Goal: Task Accomplishment & Management: Manage account settings

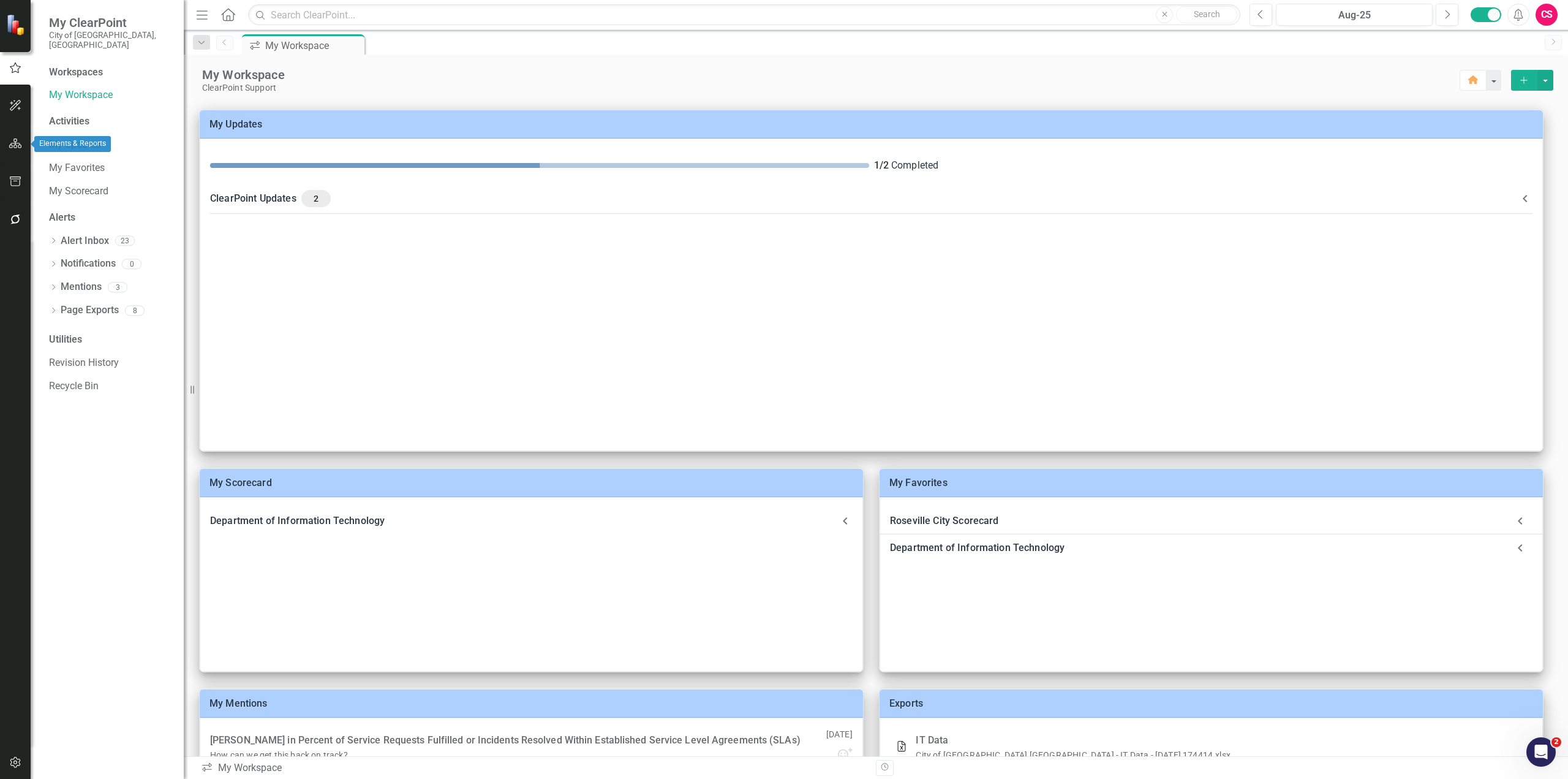
click at [12, 146] on icon "button" at bounding box center [15, 143] width 12 height 10
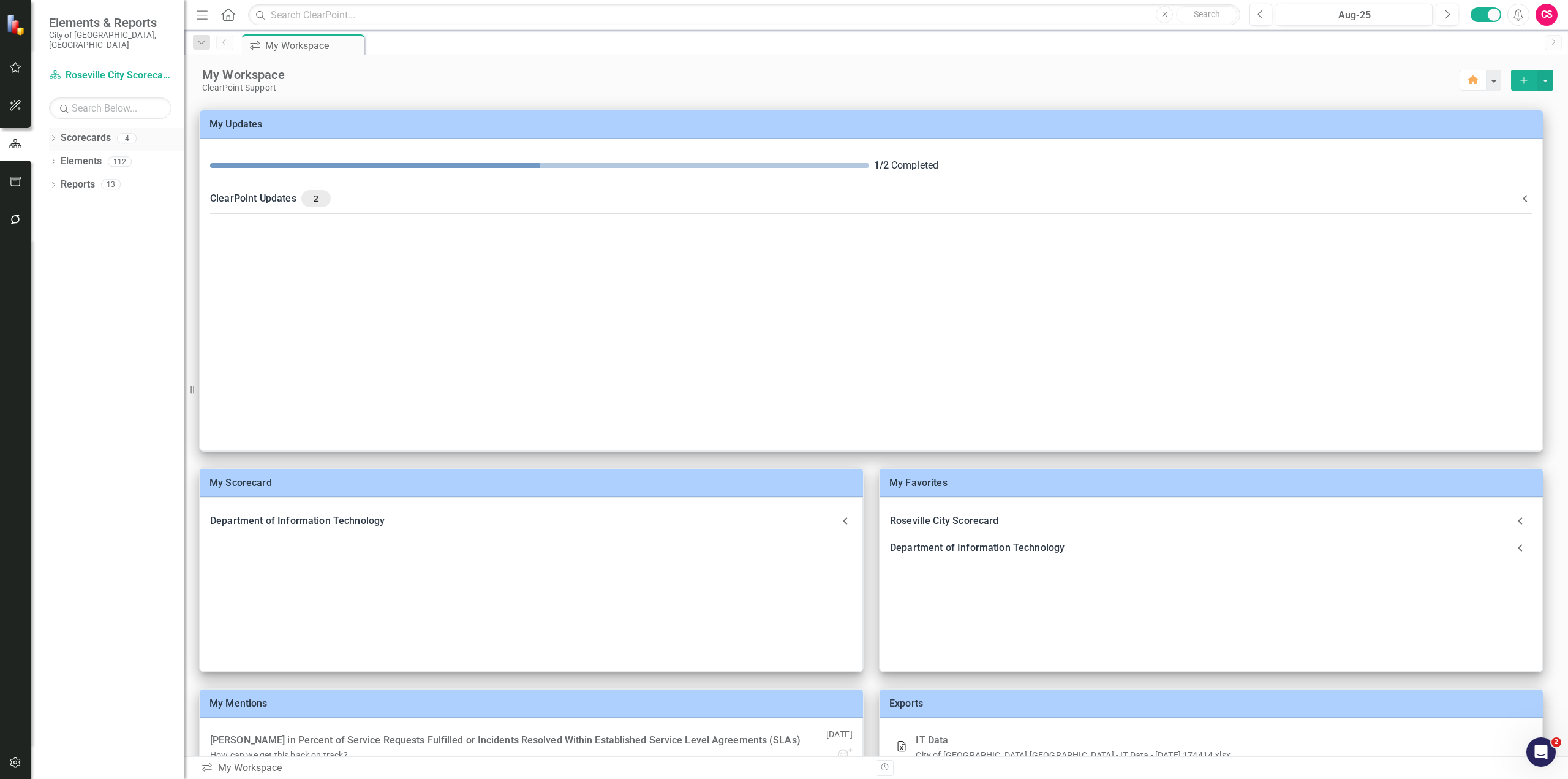
click at [70, 131] on link "Scorecards" at bounding box center [86, 138] width 50 height 14
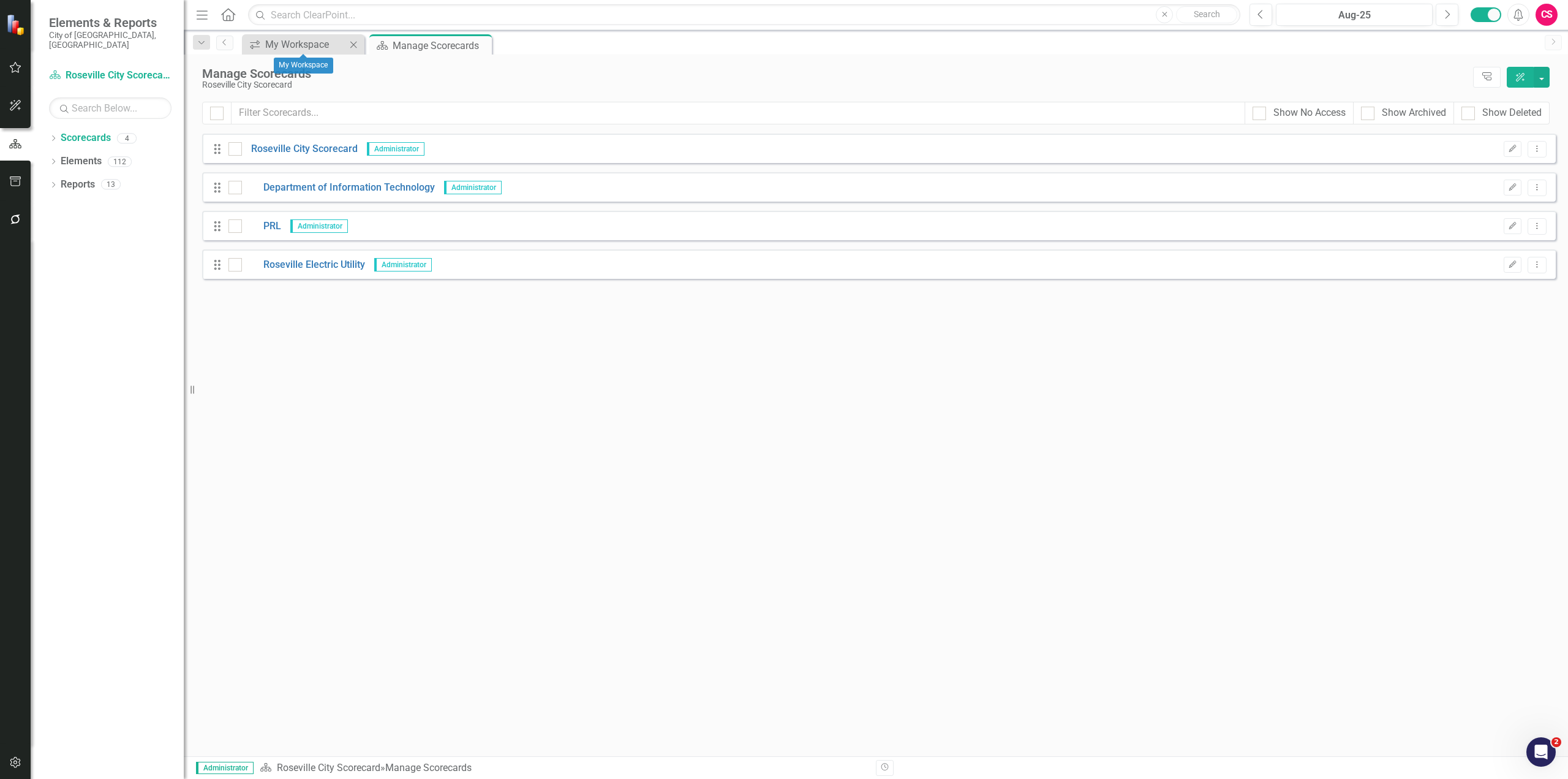
click at [355, 47] on icon "Close" at bounding box center [353, 45] width 12 height 10
click at [304, 145] on link "Roseville City Scorecard" at bounding box center [300, 149] width 116 height 14
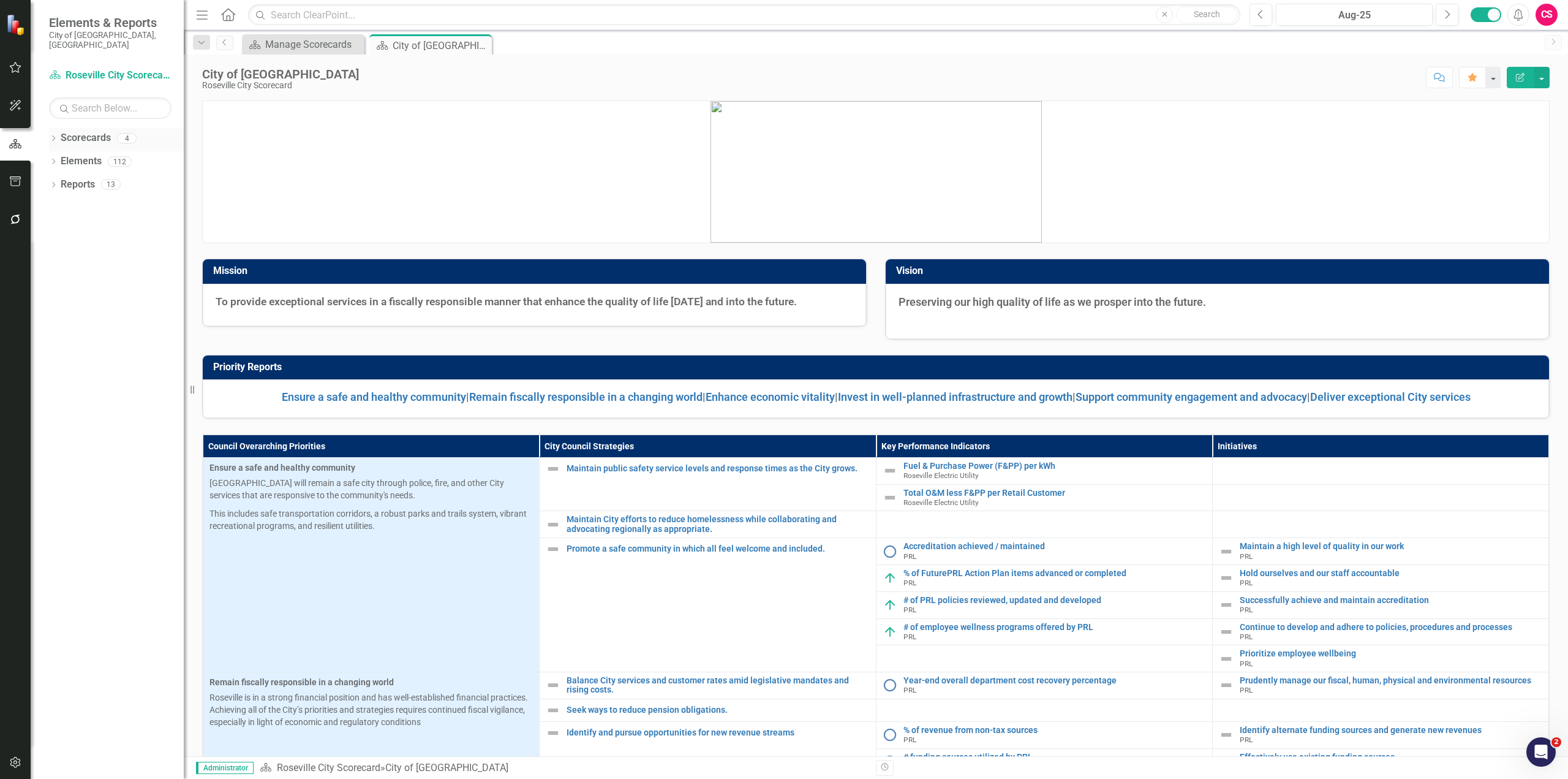
click at [52, 136] on icon "Dropdown" at bounding box center [53, 139] width 8 height 7
click at [60, 158] on icon at bounding box center [61, 161] width 3 height 6
click at [92, 201] on link "PRL" at bounding box center [131, 207] width 104 height 14
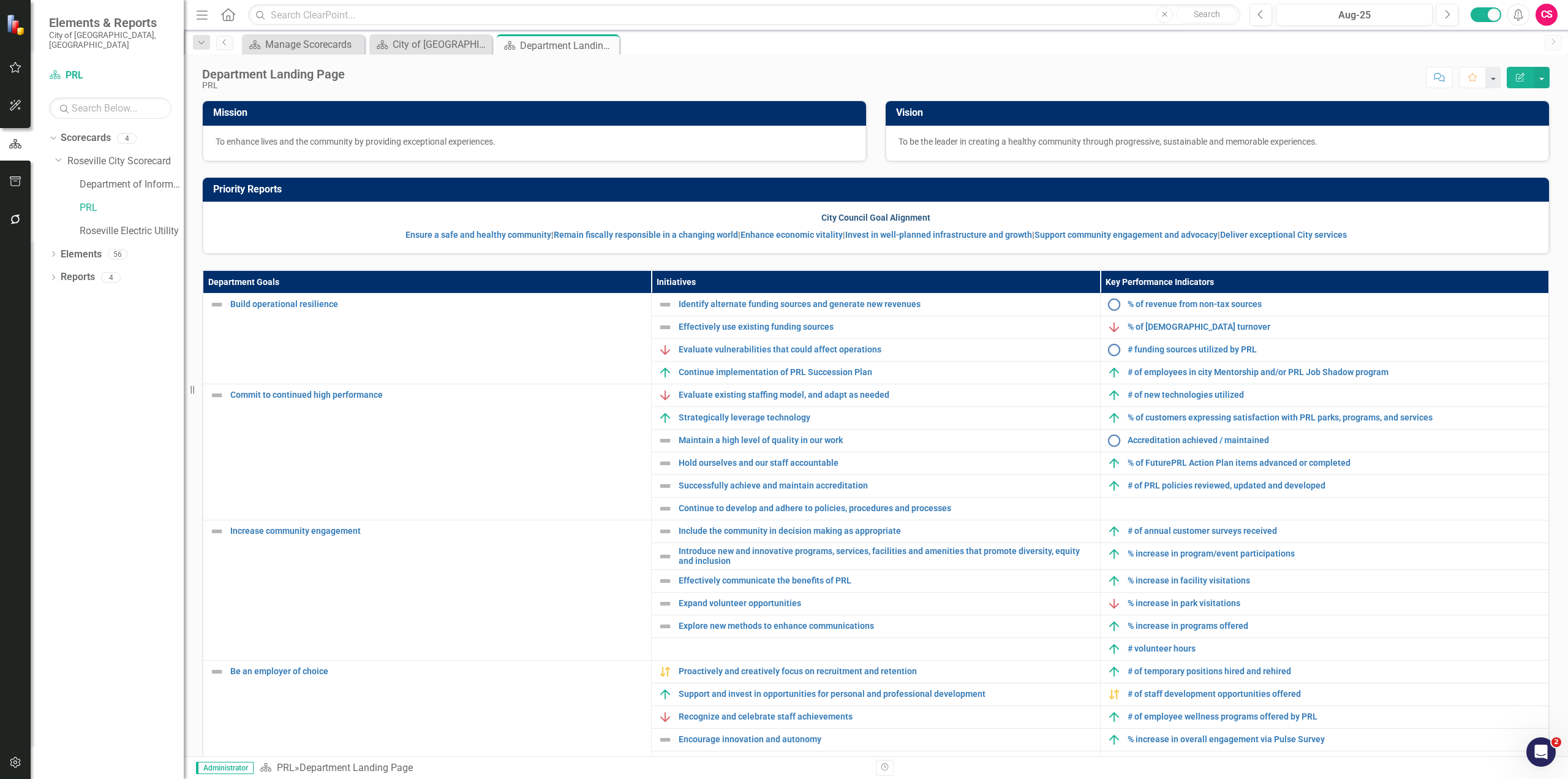
click at [856, 216] on link "City Council Goal Alignment" at bounding box center [876, 217] width 109 height 10
click at [454, 235] on link "Ensure a safe and healthy community" at bounding box center [478, 235] width 146 height 10
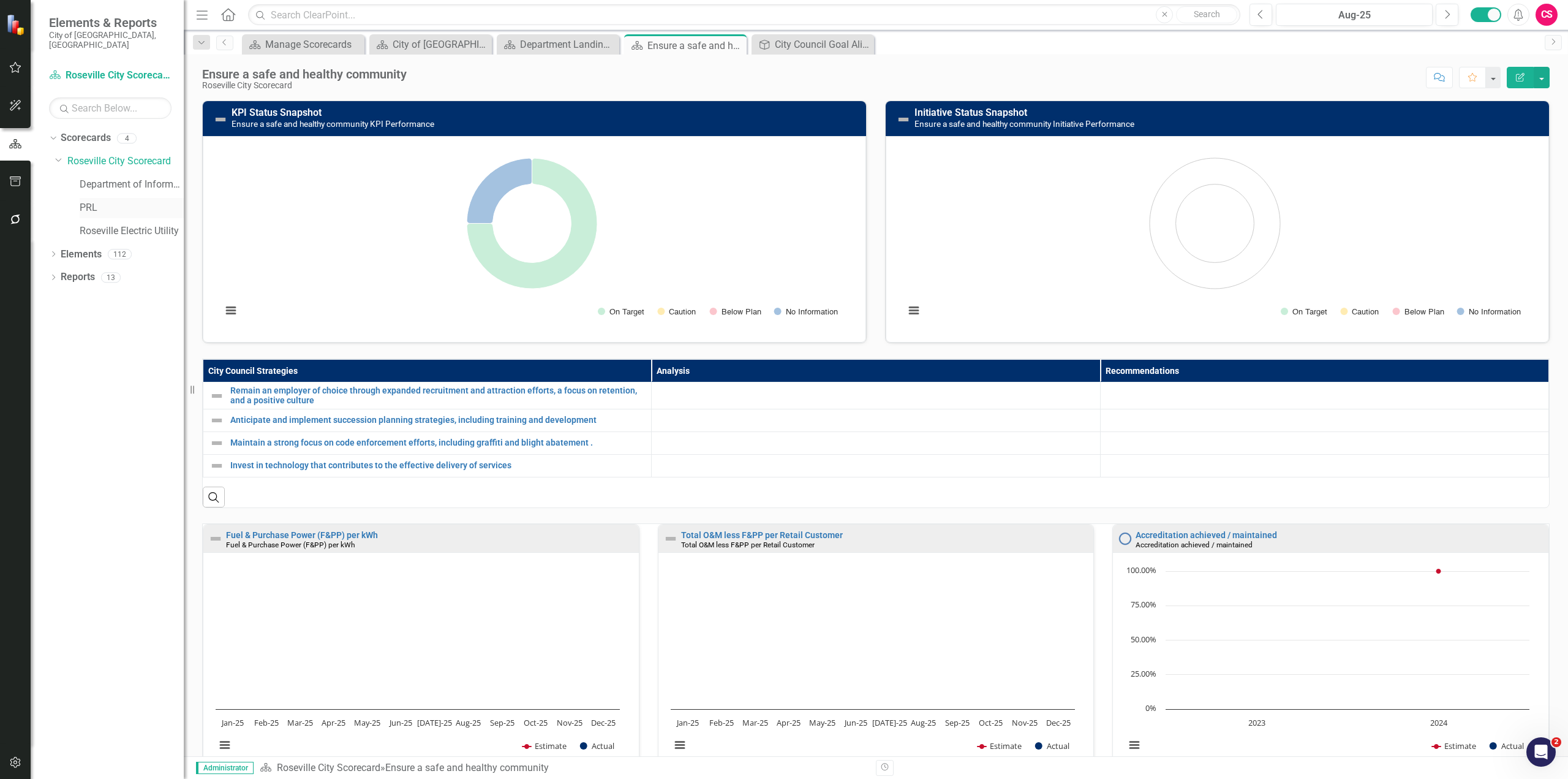
click at [92, 201] on link "PRL" at bounding box center [131, 207] width 104 height 14
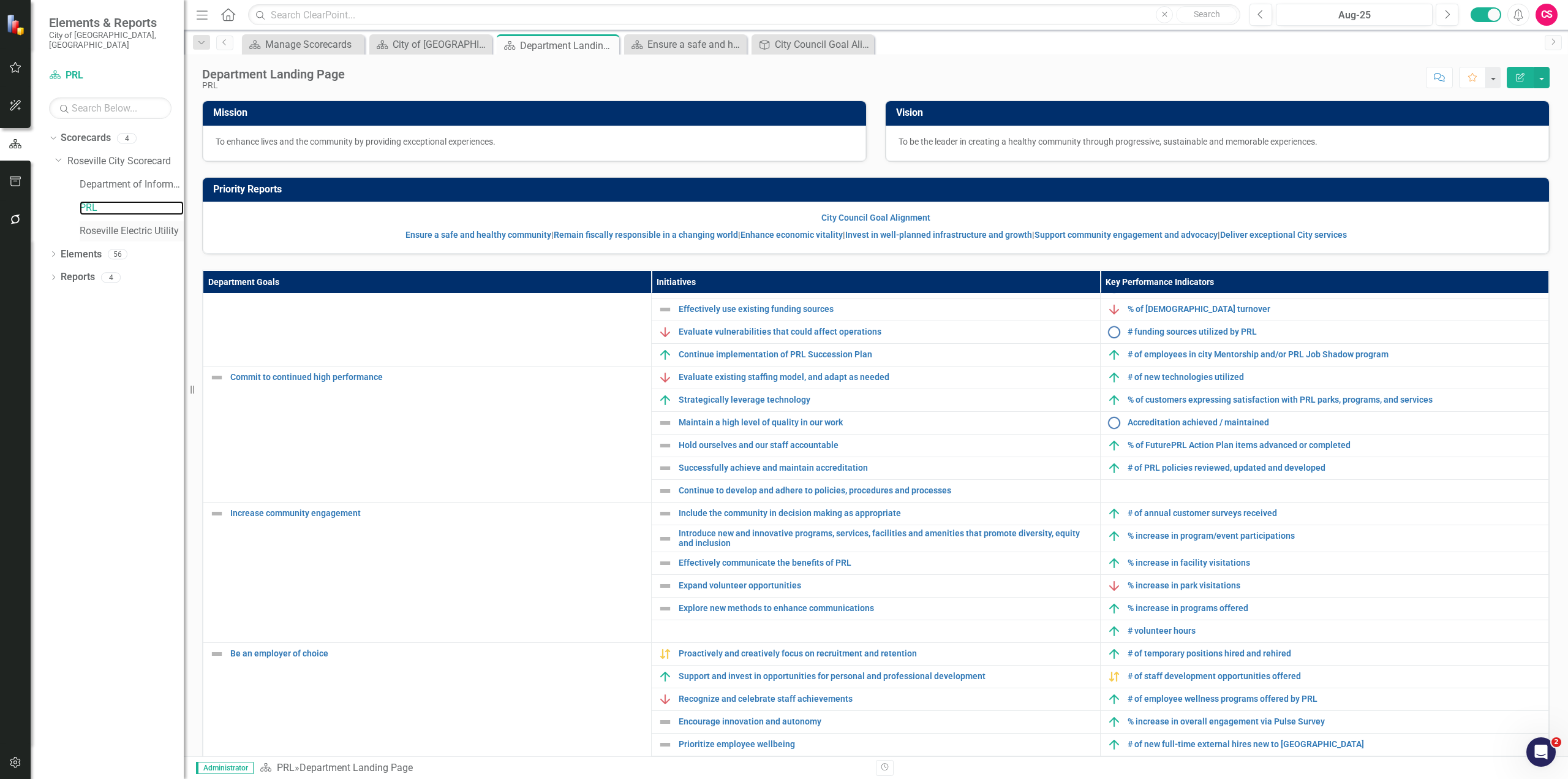
scroll to position [18, 0]
click at [136, 224] on link "Roseville Electric Utility" at bounding box center [131, 231] width 104 height 14
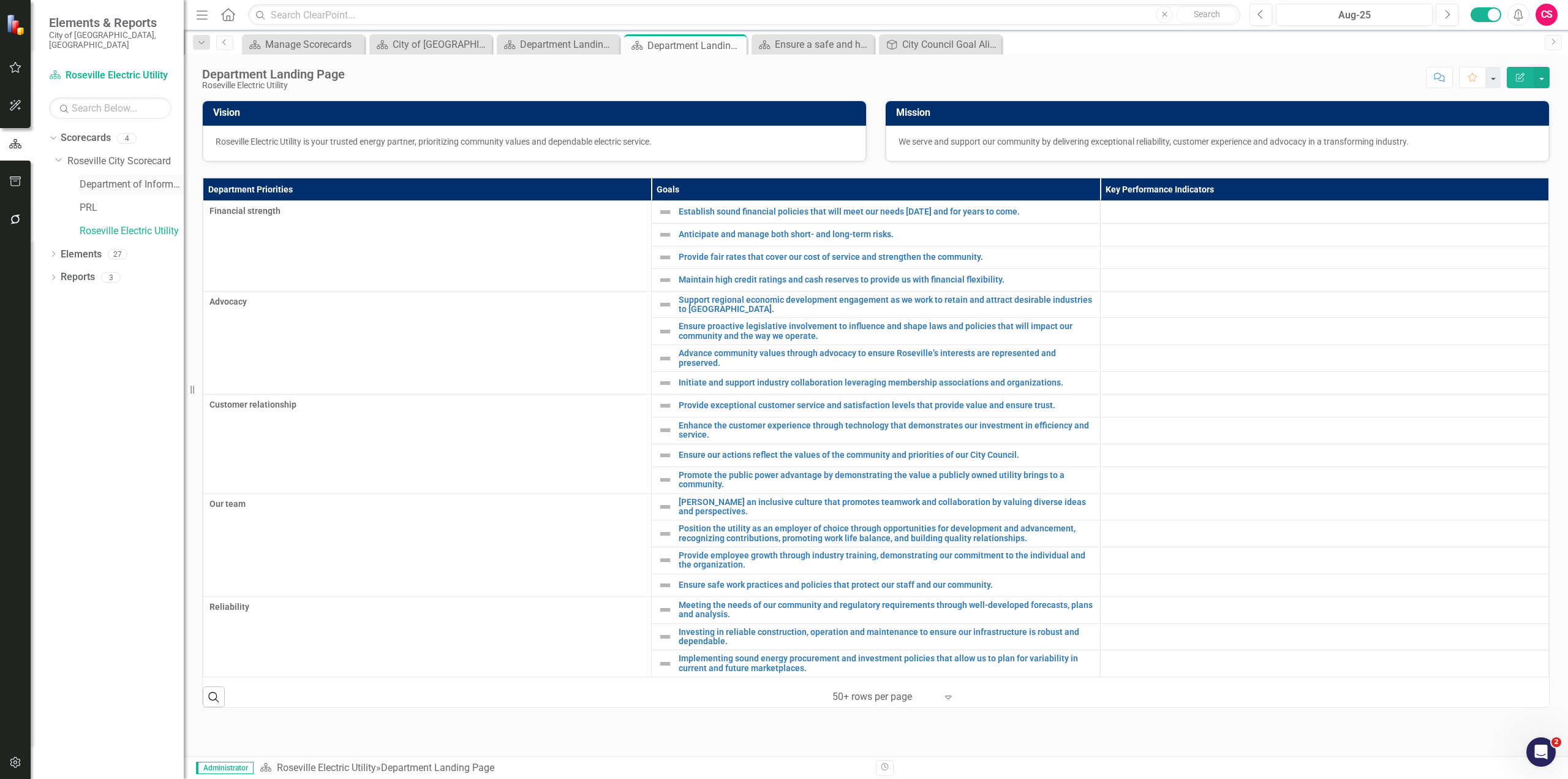
click at [145, 180] on link "Department of Information Technology" at bounding box center [131, 184] width 104 height 14
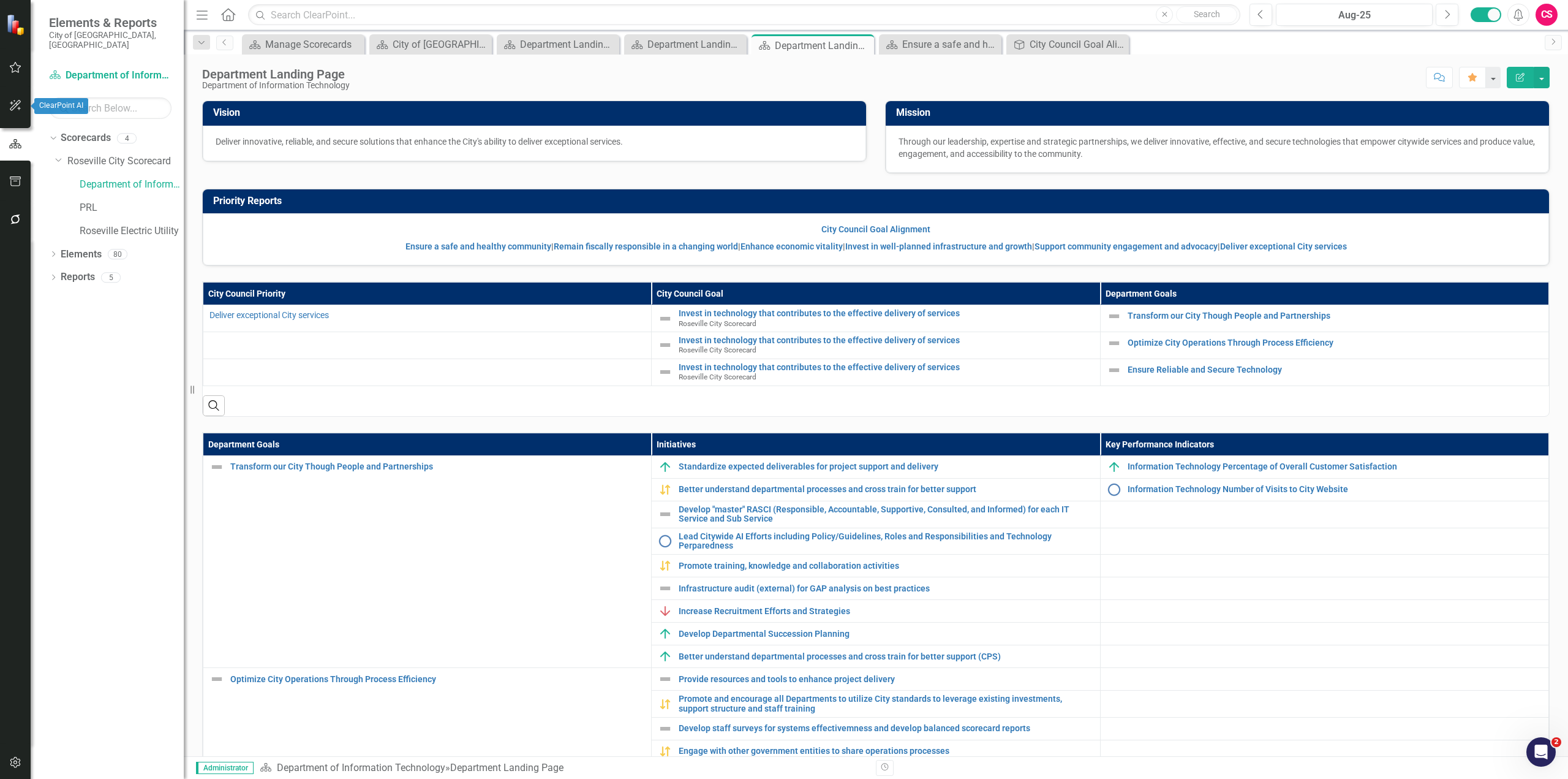
click at [12, 101] on icon "button" at bounding box center [15, 106] width 12 height 10
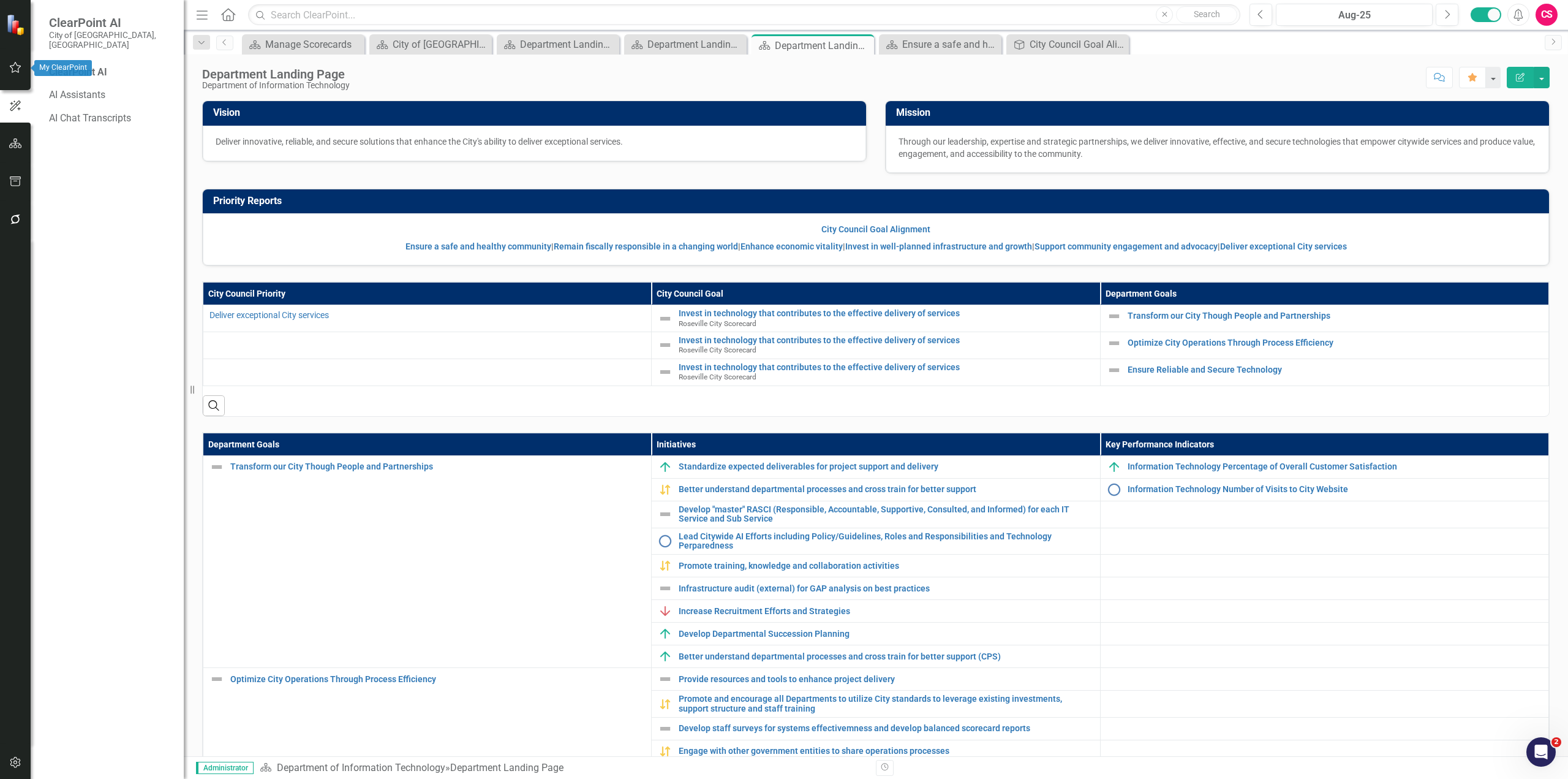
click at [17, 67] on icon "button" at bounding box center [15, 67] width 12 height 10
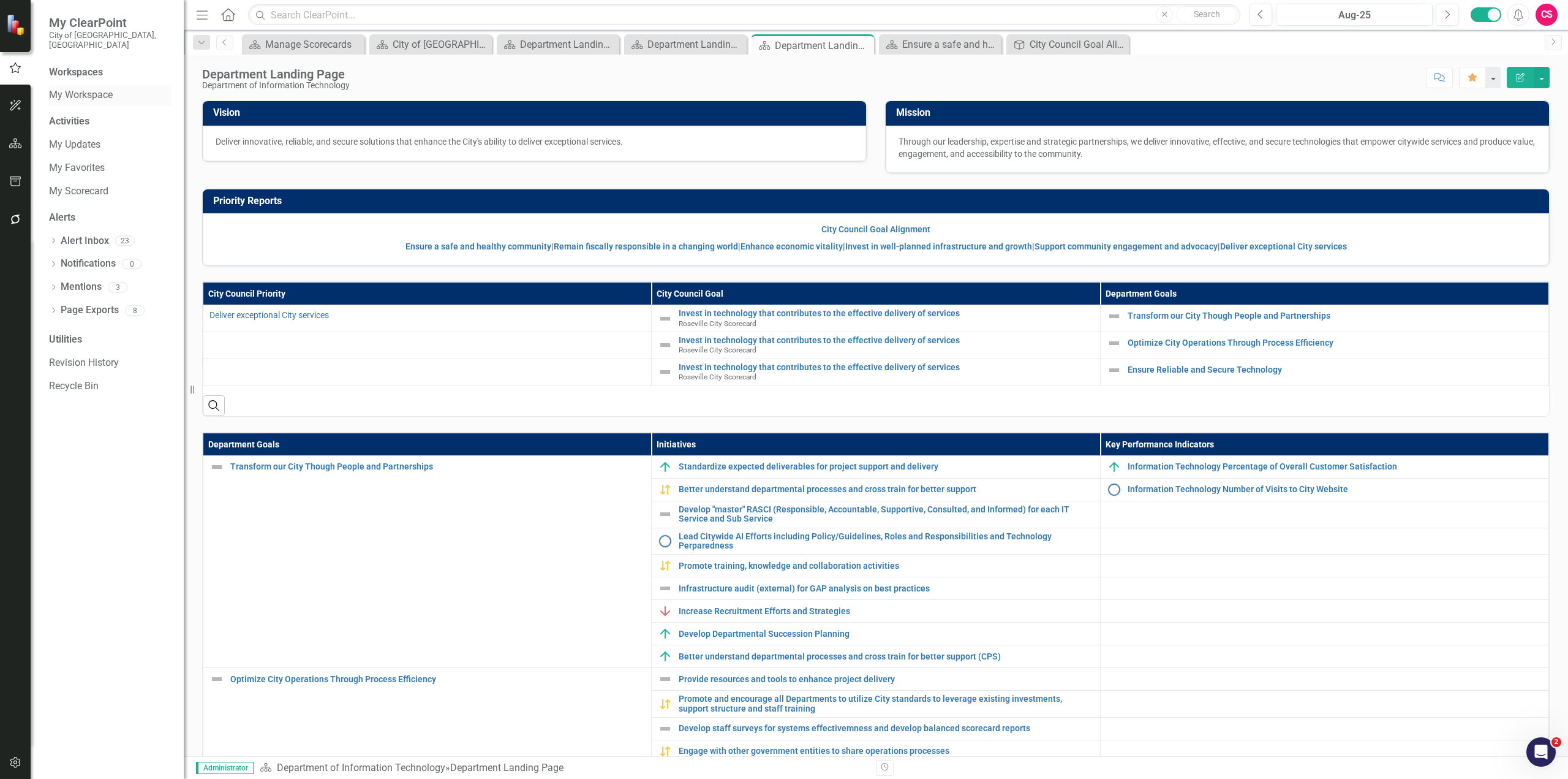
click at [87, 88] on link "My Workspace" at bounding box center [110, 95] width 122 height 14
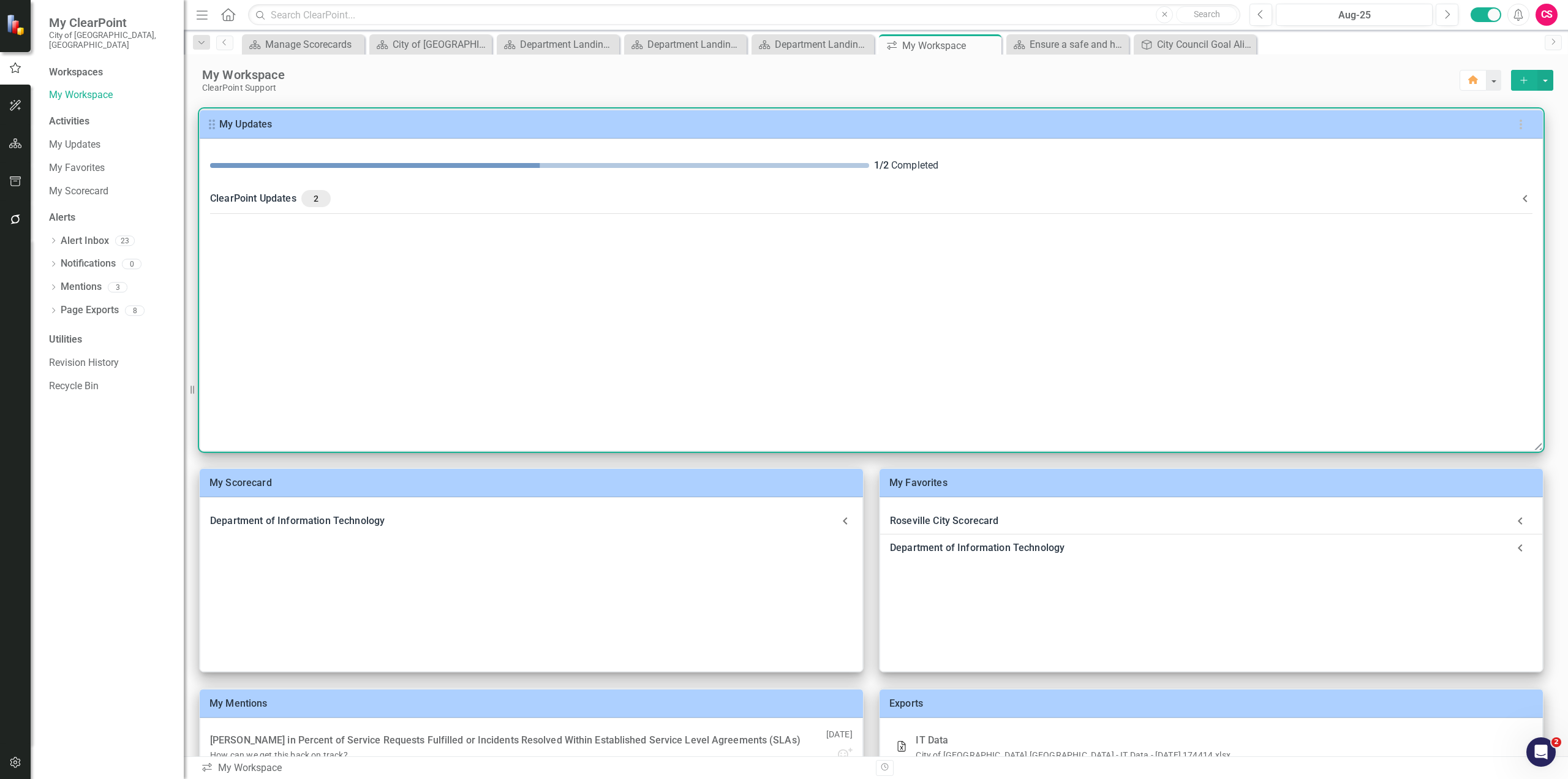
click at [1526, 201] on icon at bounding box center [1525, 198] width 4 height 7
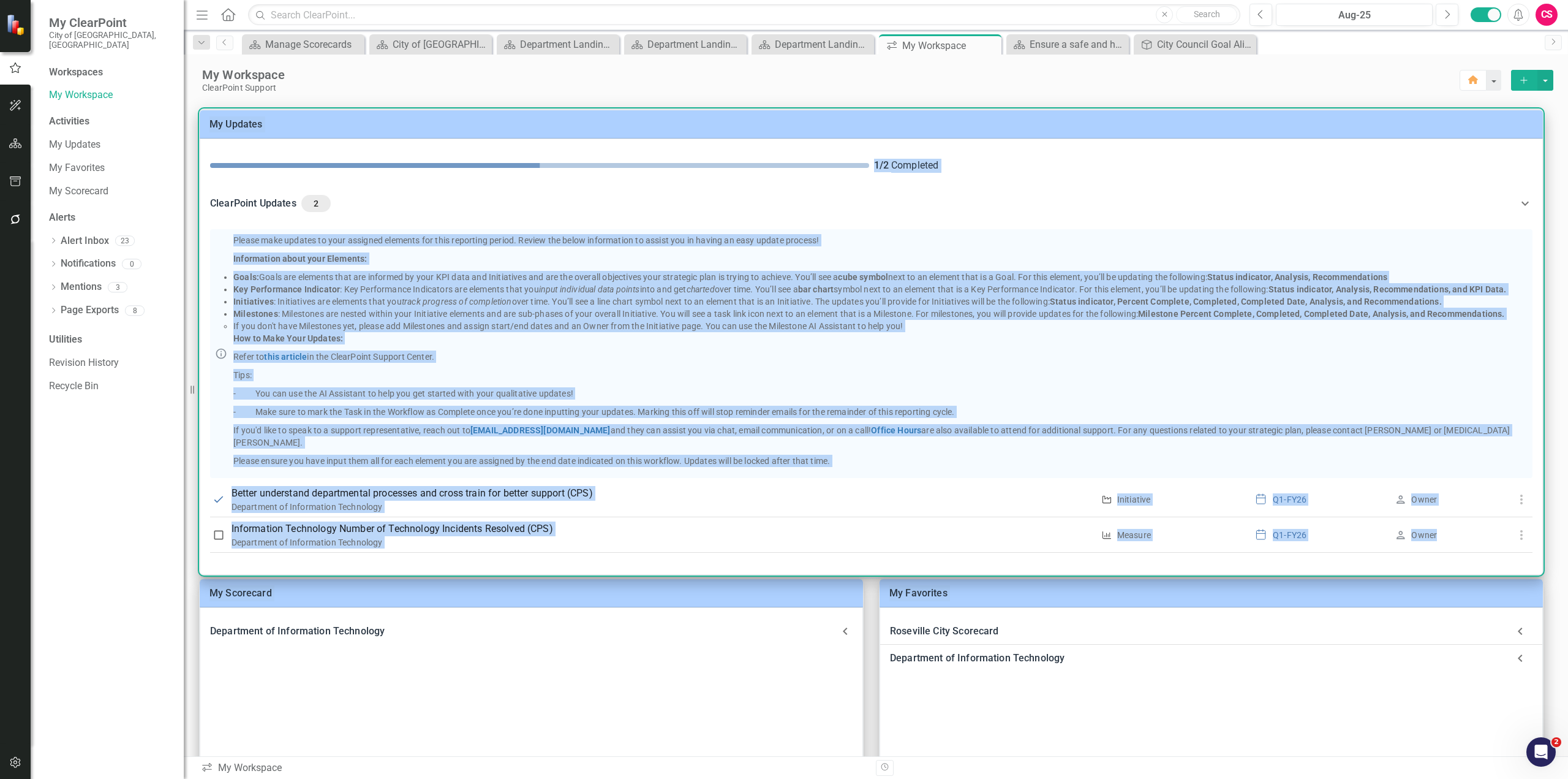
drag, startPoint x: 1543, startPoint y: 447, endPoint x: 1556, endPoint y: 577, distance: 130.6
click at [1556, 577] on div "My Scorecard Department of Information Technology Key Performance Indicators In…" at bounding box center [876, 597] width 1385 height 1008
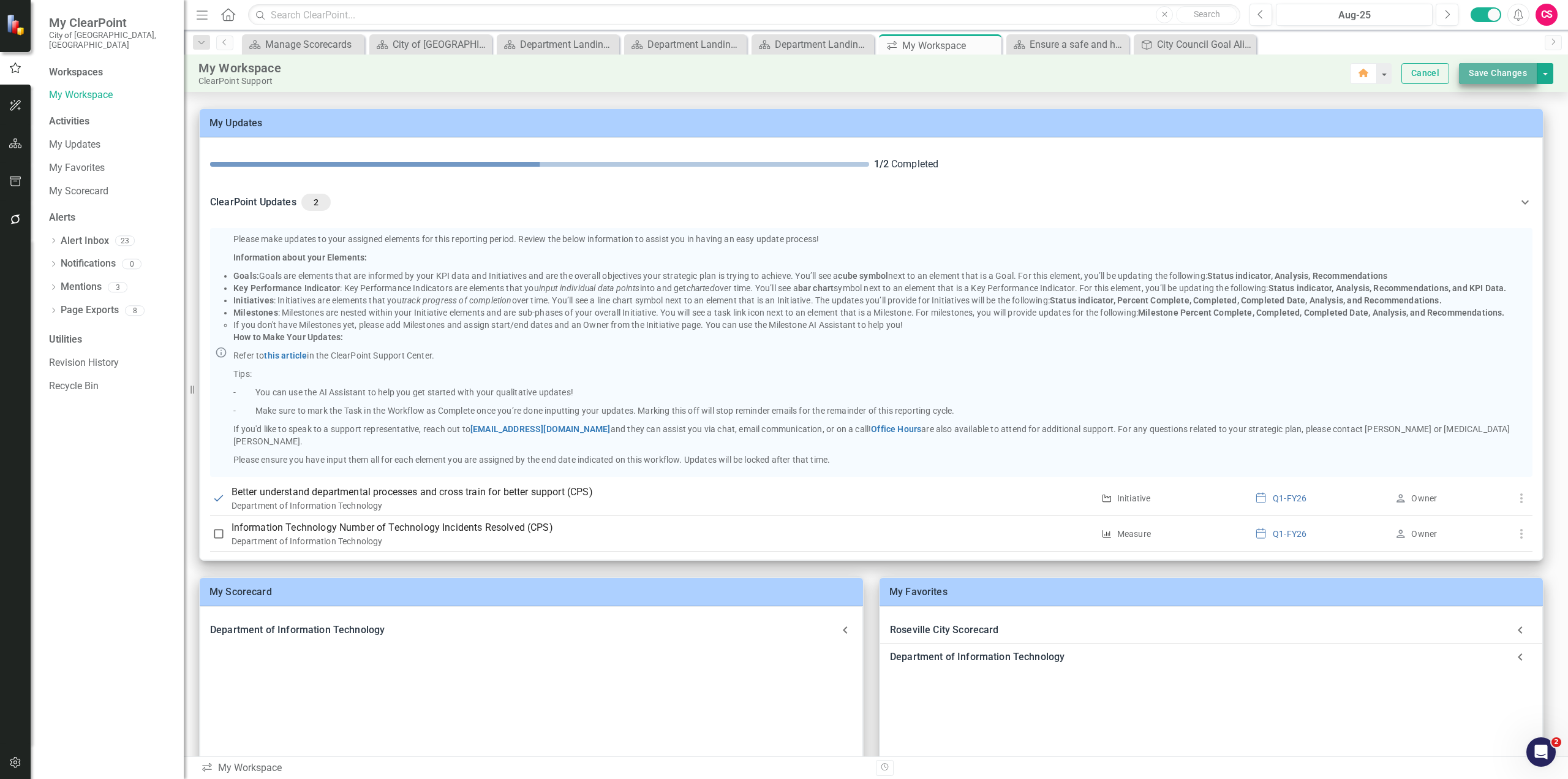
click at [1504, 75] on button "Save Changes" at bounding box center [1498, 73] width 78 height 21
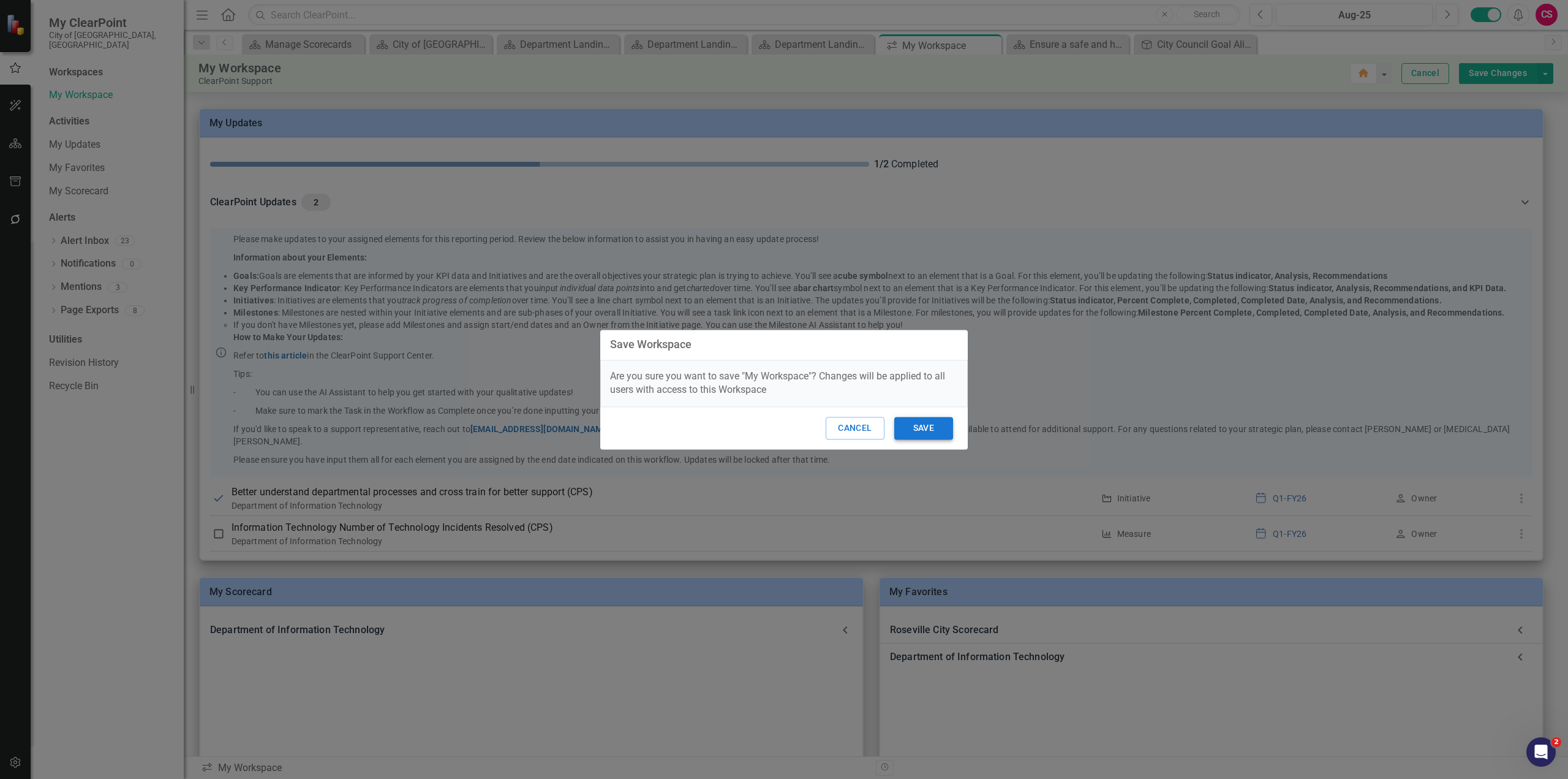
click at [930, 433] on button "Save" at bounding box center [924, 428] width 59 height 22
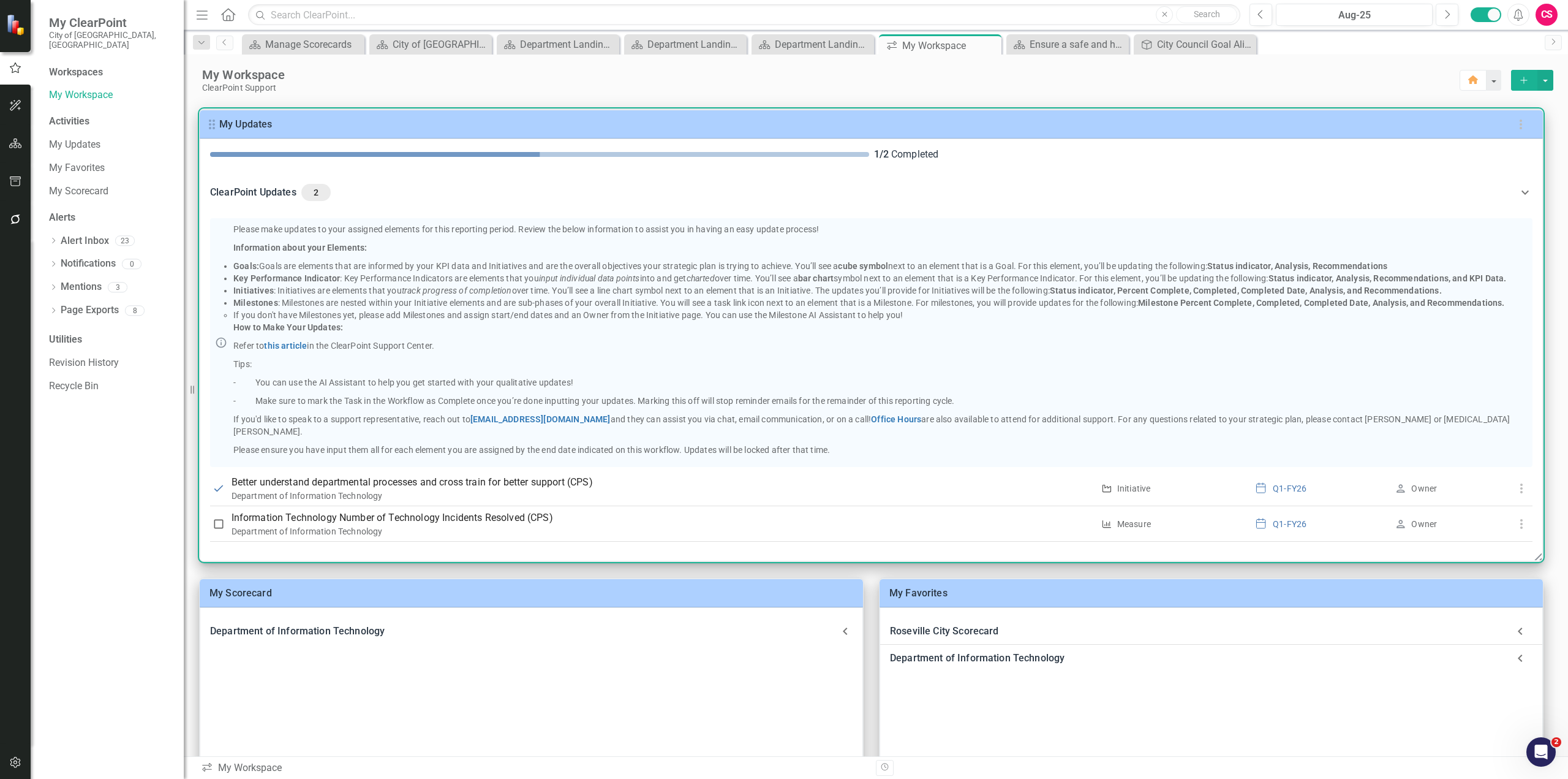
scroll to position [12, 0]
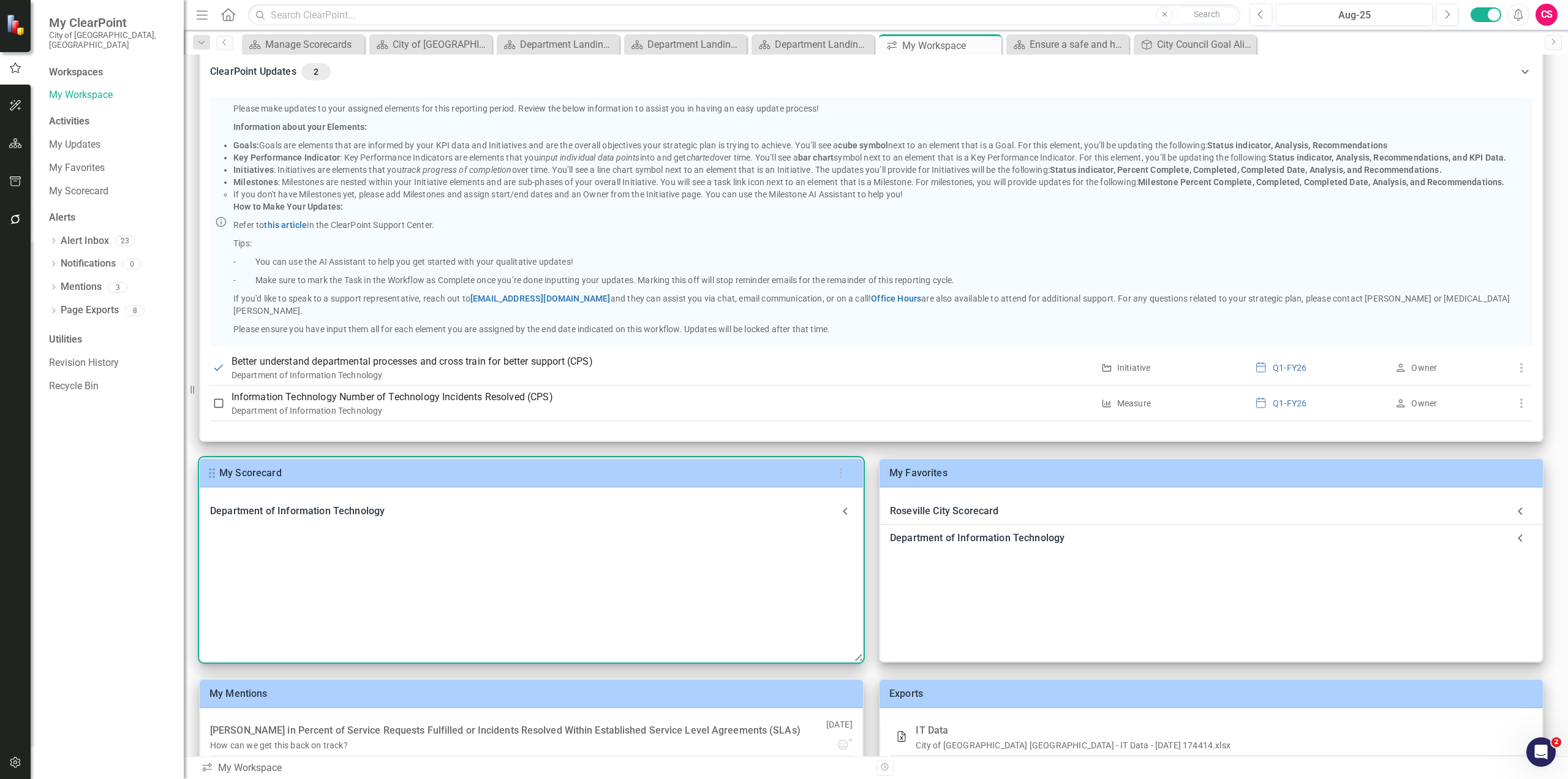
click at [846, 517] on icon at bounding box center [846, 511] width 15 height 15
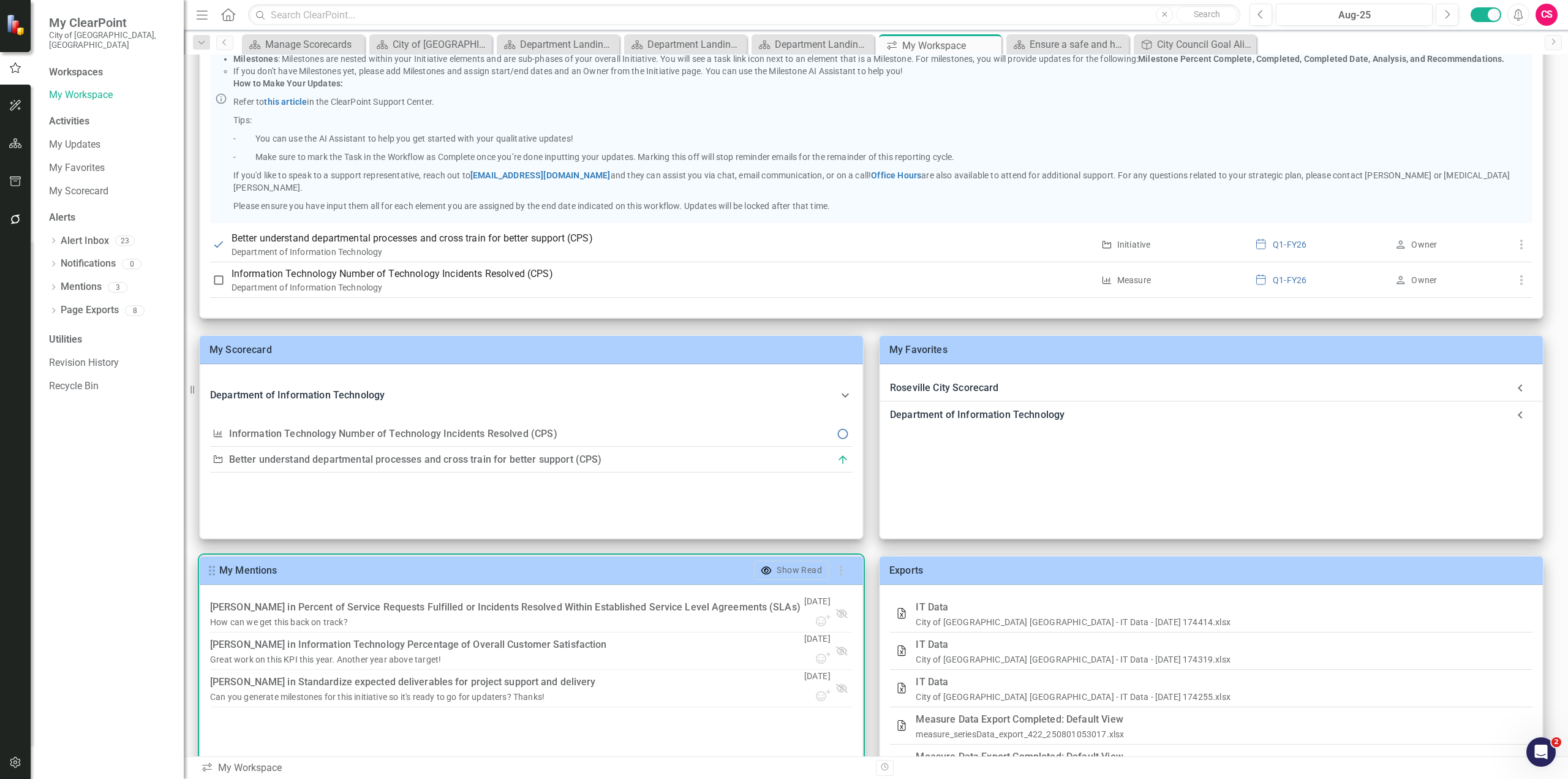
scroll to position [244, 0]
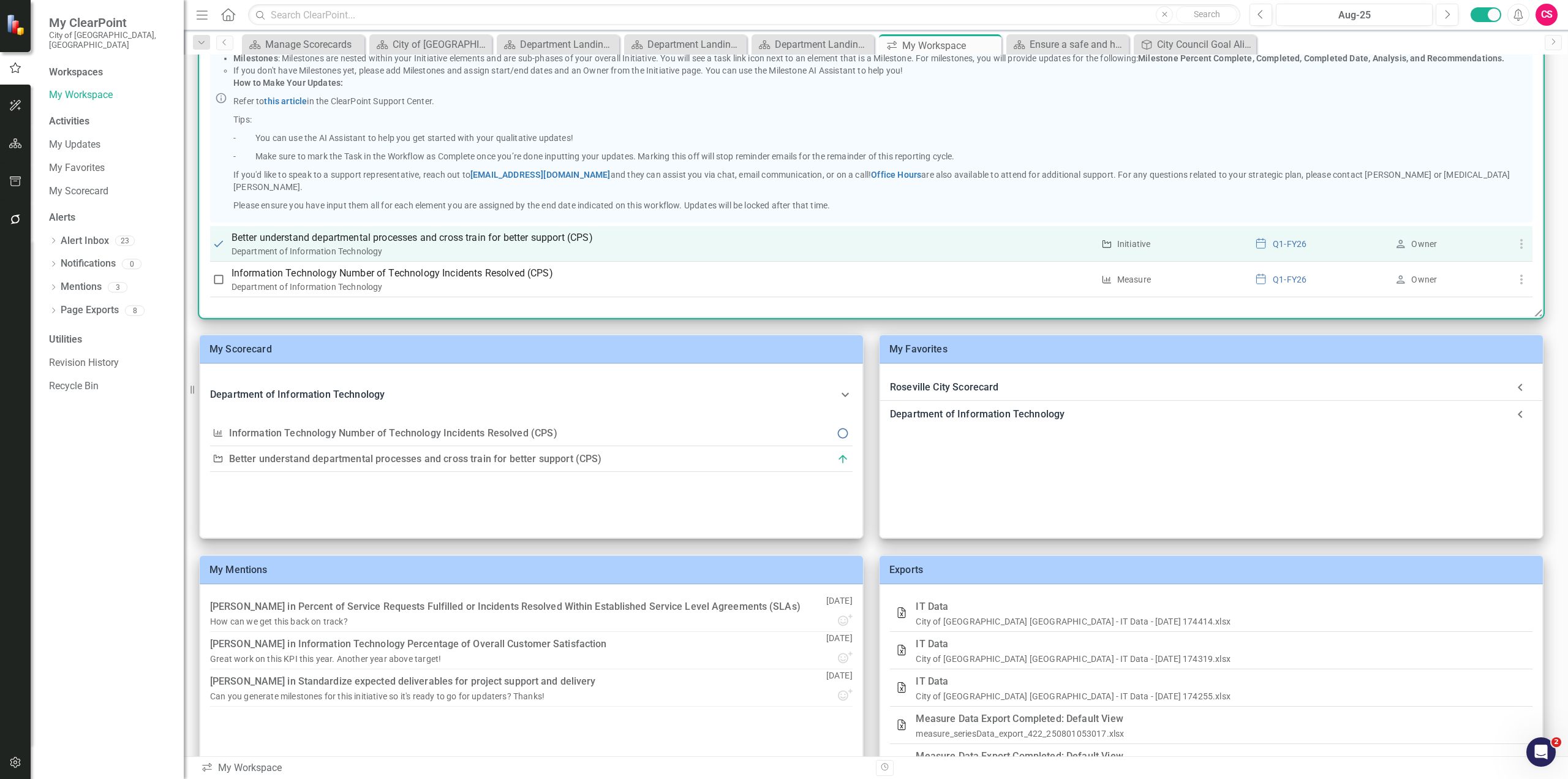
click at [573, 236] on p "Better understand departmental processes and cross train for better support (CP…" at bounding box center [662, 238] width 862 height 15
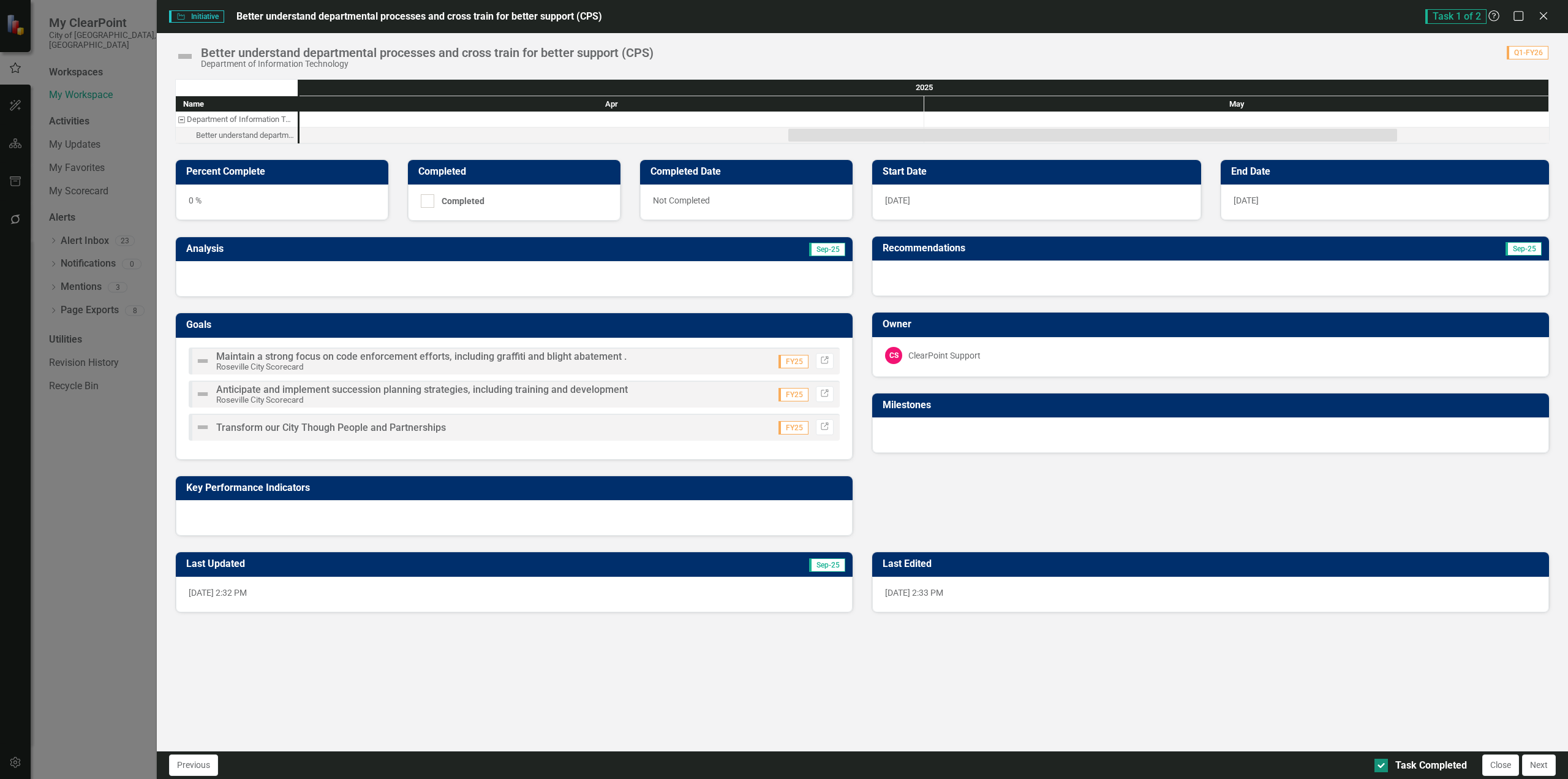
click at [1379, 770] on div at bounding box center [1382, 765] width 13 height 13
click at [1379, 767] on input "Task Completed" at bounding box center [1379, 762] width 8 height 8
checkbox input "false"
click at [215, 201] on div "0 %" at bounding box center [281, 202] width 212 height 36
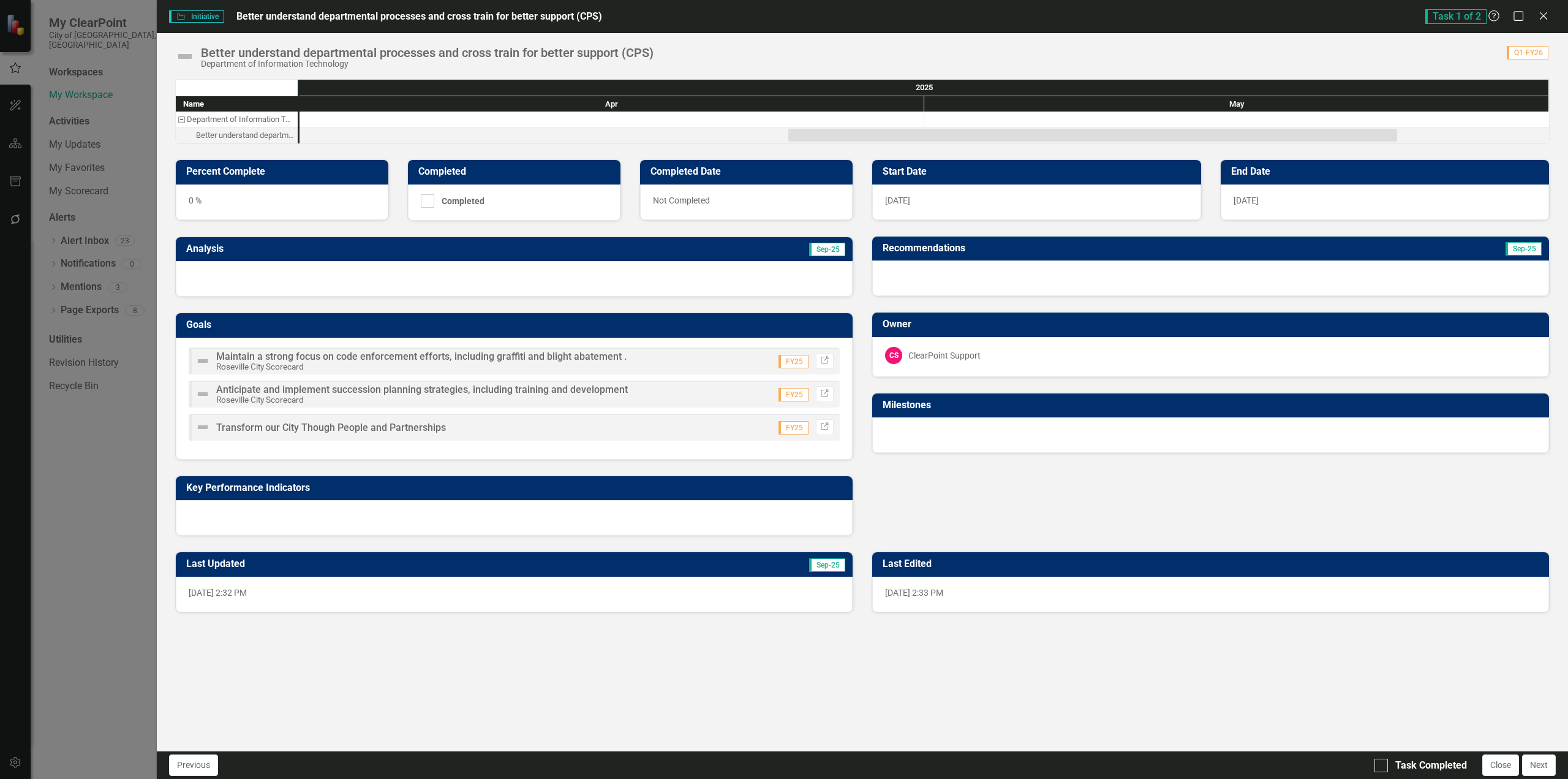
click at [215, 201] on div "0 %" at bounding box center [281, 202] width 212 height 36
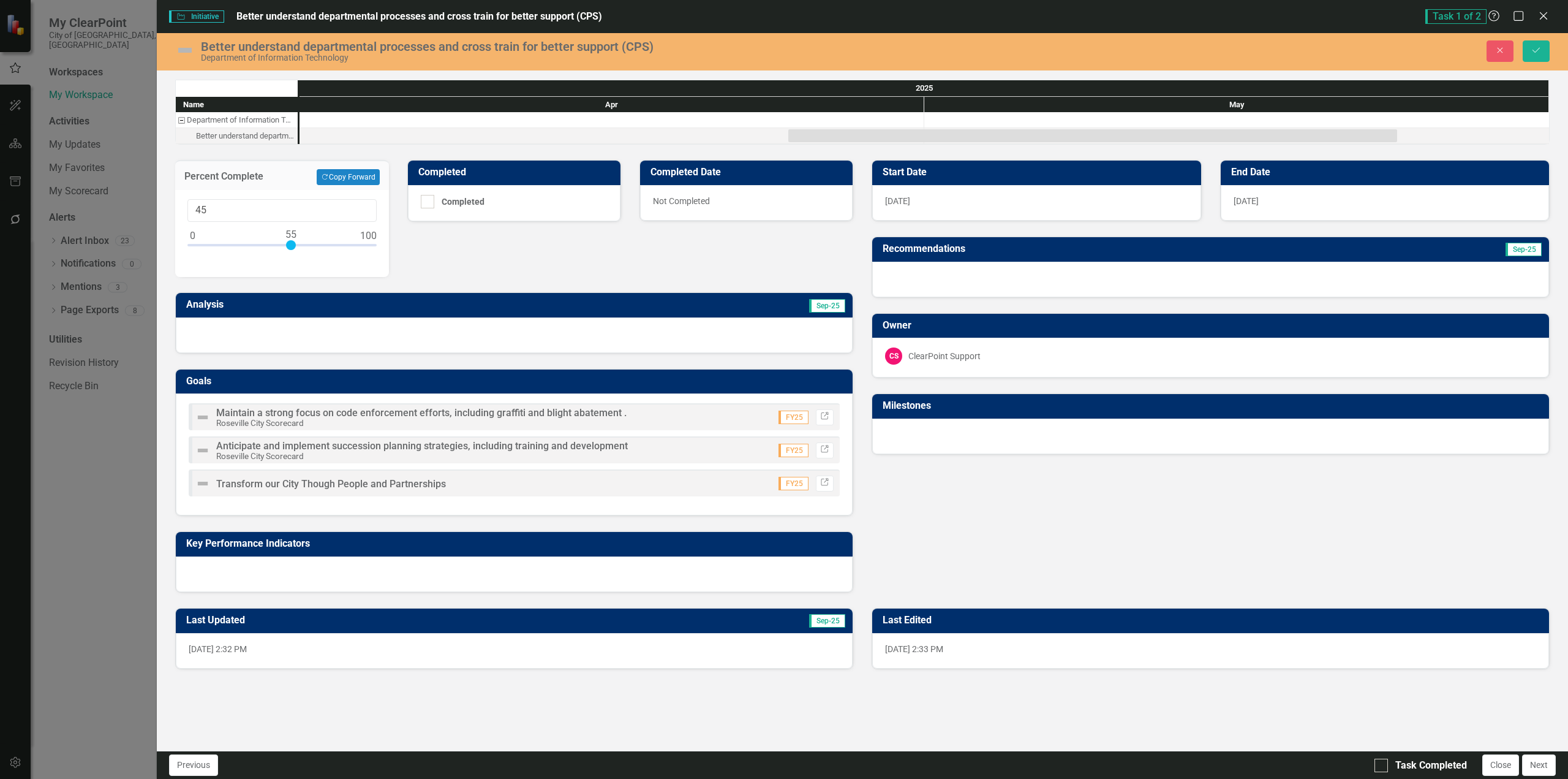
type input "55"
drag, startPoint x: 194, startPoint y: 246, endPoint x: 293, endPoint y: 256, distance: 99.5
click at [293, 256] on div at bounding box center [281, 248] width 189 height 15
click at [187, 52] on img at bounding box center [186, 51] width 20 height 20
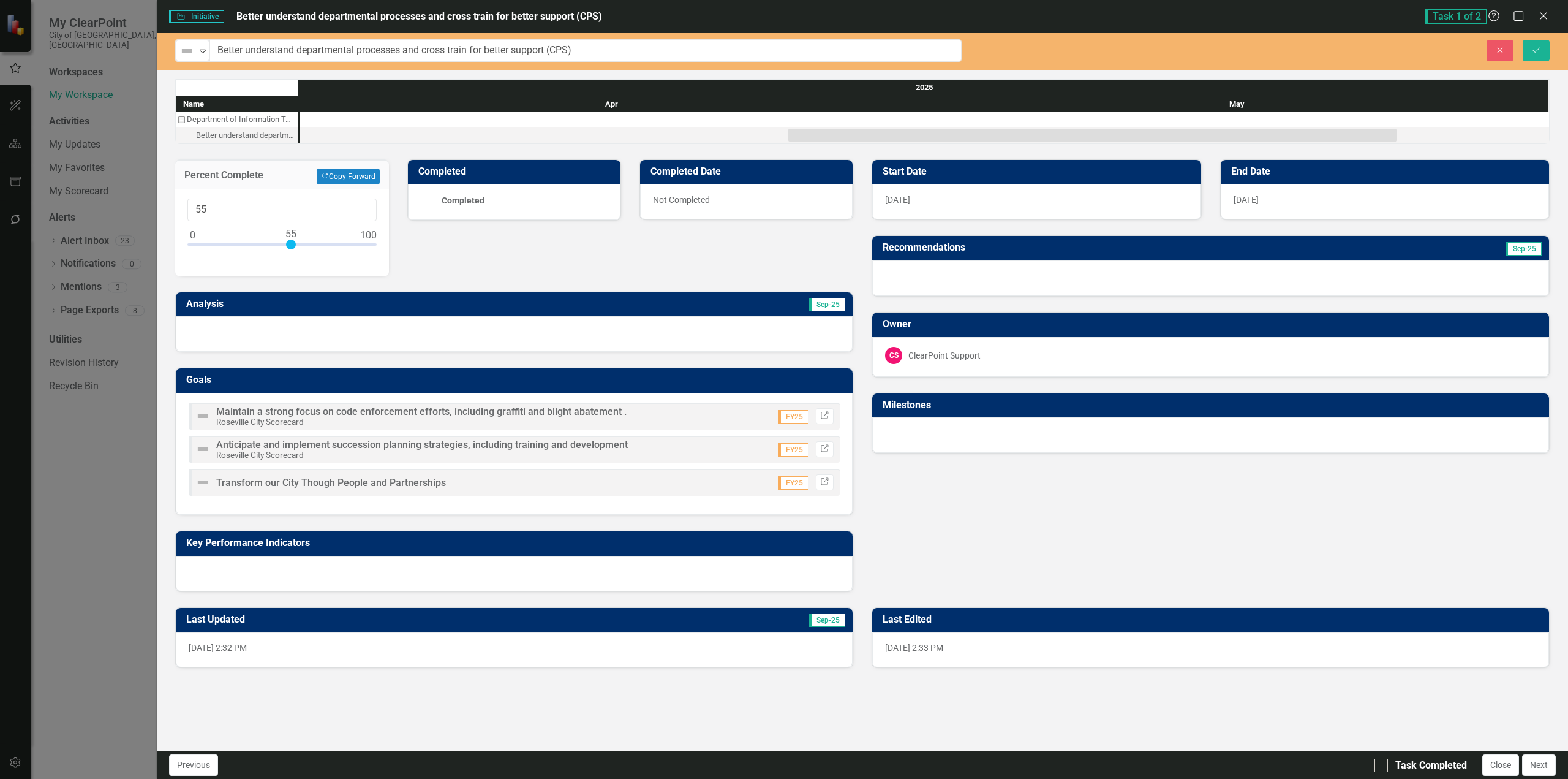
click at [187, 52] on img at bounding box center [187, 51] width 15 height 15
click at [212, 97] on div "On Target" at bounding box center [230, 92] width 42 height 14
click at [1503, 57] on button "Close" at bounding box center [1501, 51] width 27 height 22
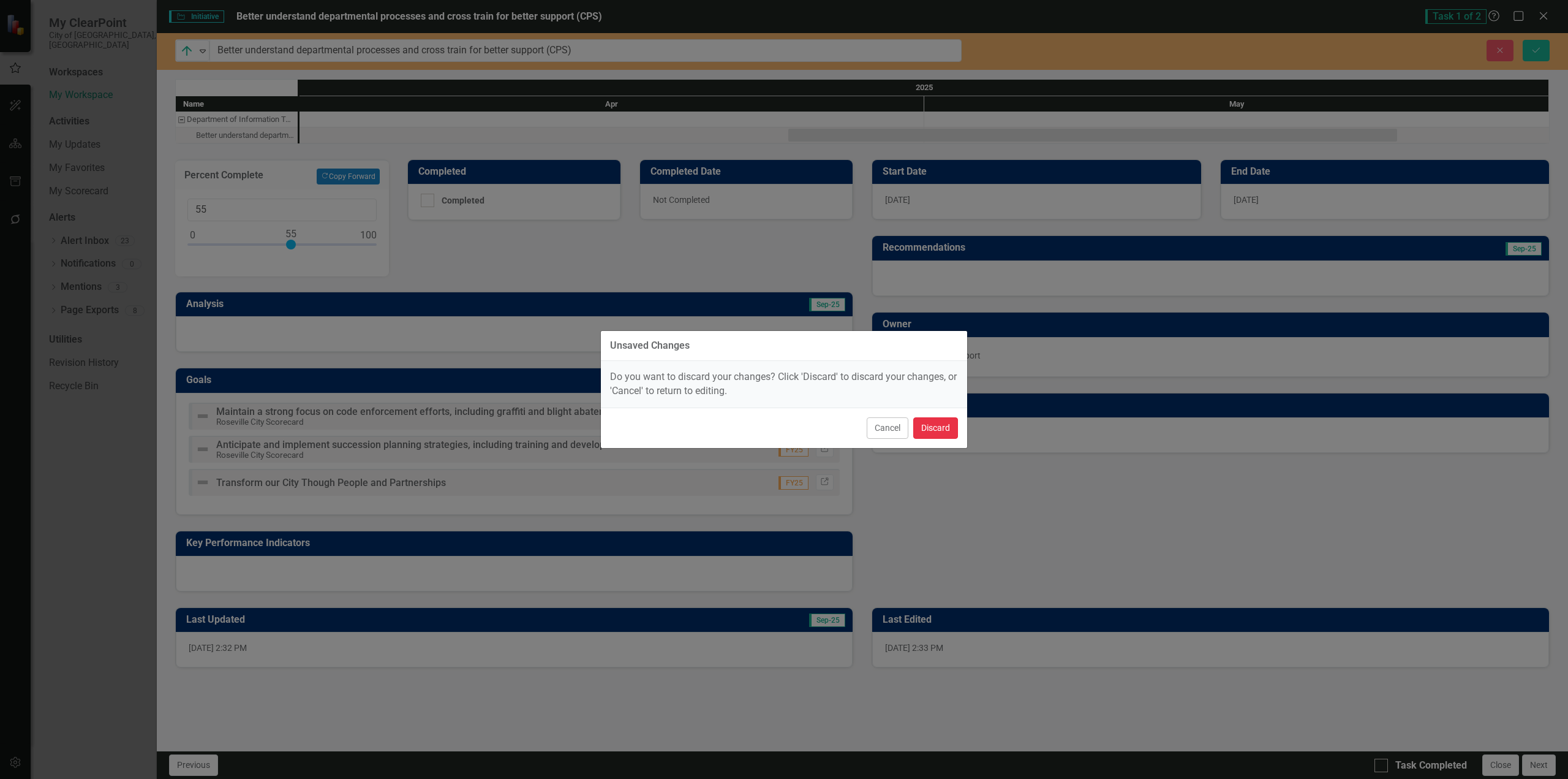
click at [927, 424] on button "Discard" at bounding box center [936, 428] width 45 height 22
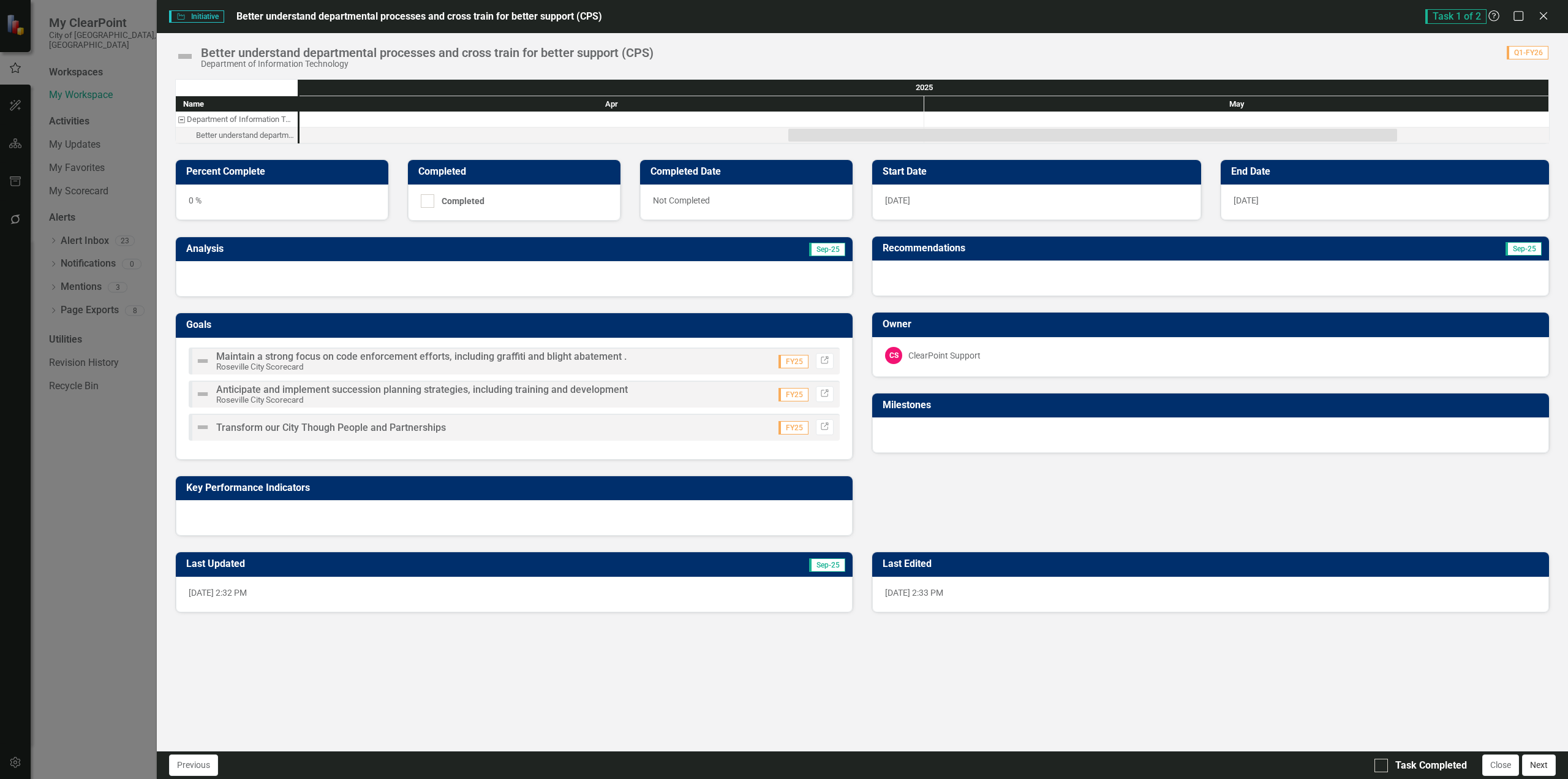
click at [1550, 770] on button "Next" at bounding box center [1539, 765] width 33 height 22
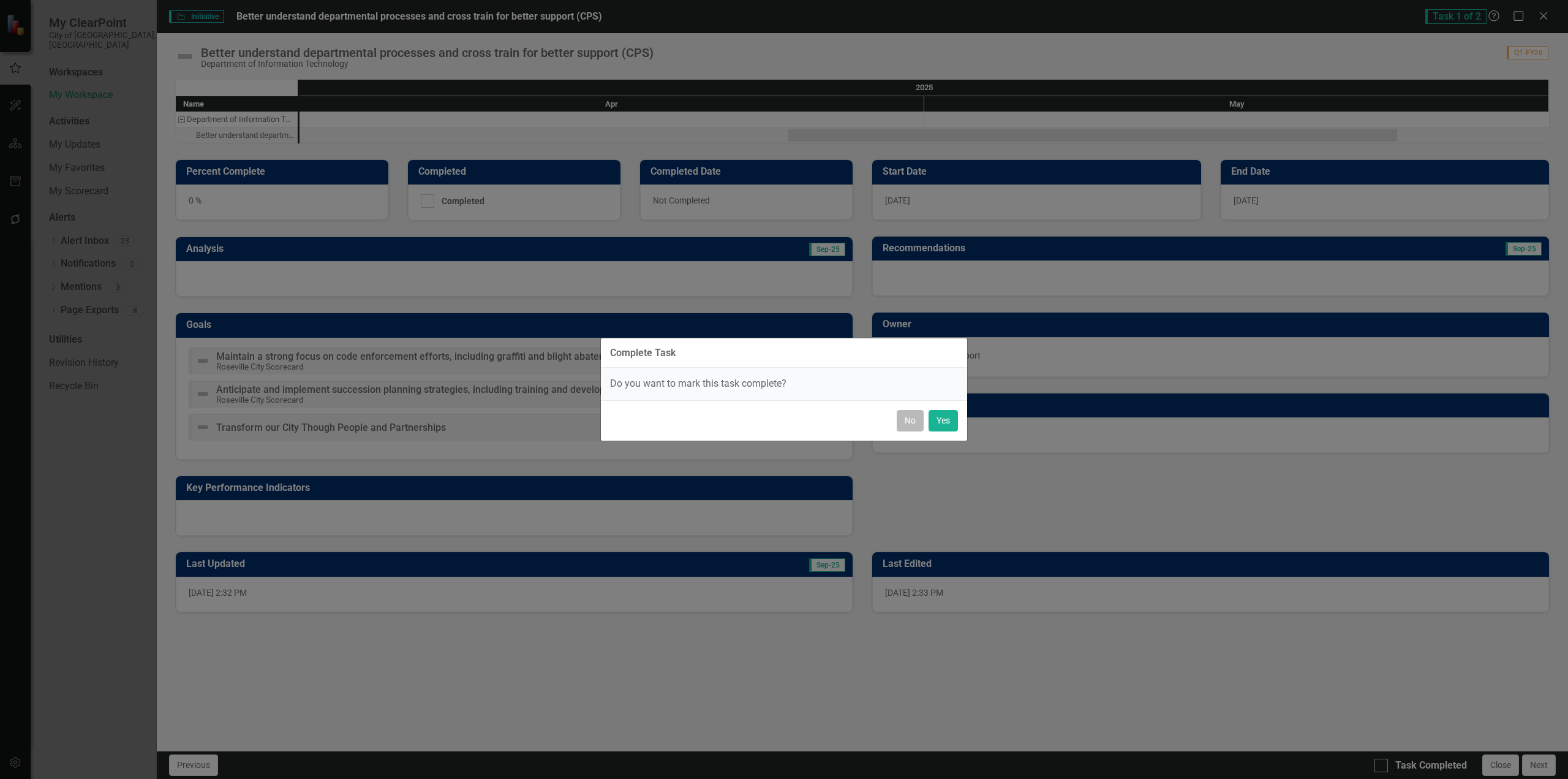
click at [913, 424] on button "No" at bounding box center [911, 420] width 27 height 22
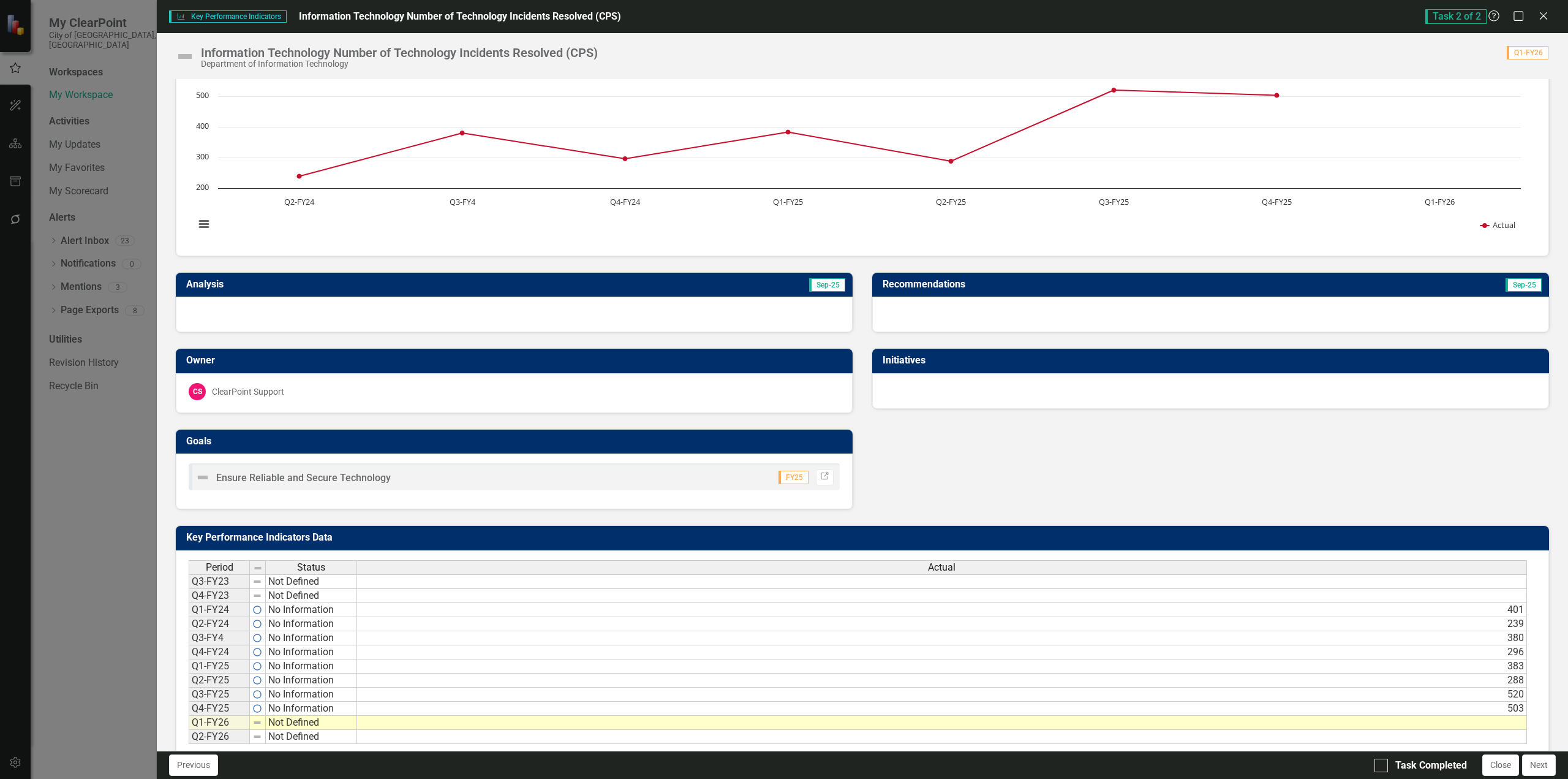
scroll to position [80, 0]
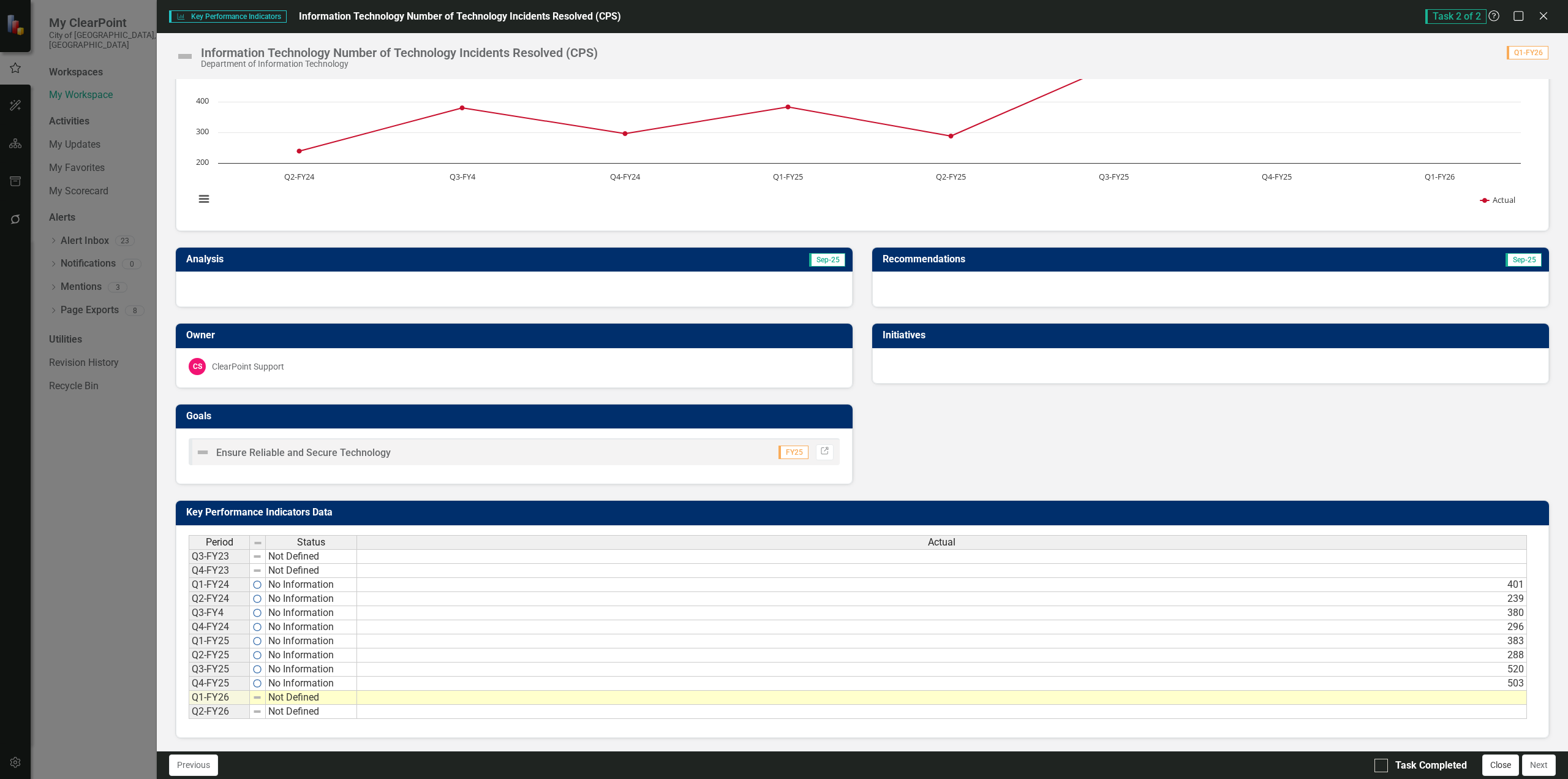
click at [1491, 772] on button "Close" at bounding box center [1501, 765] width 37 height 22
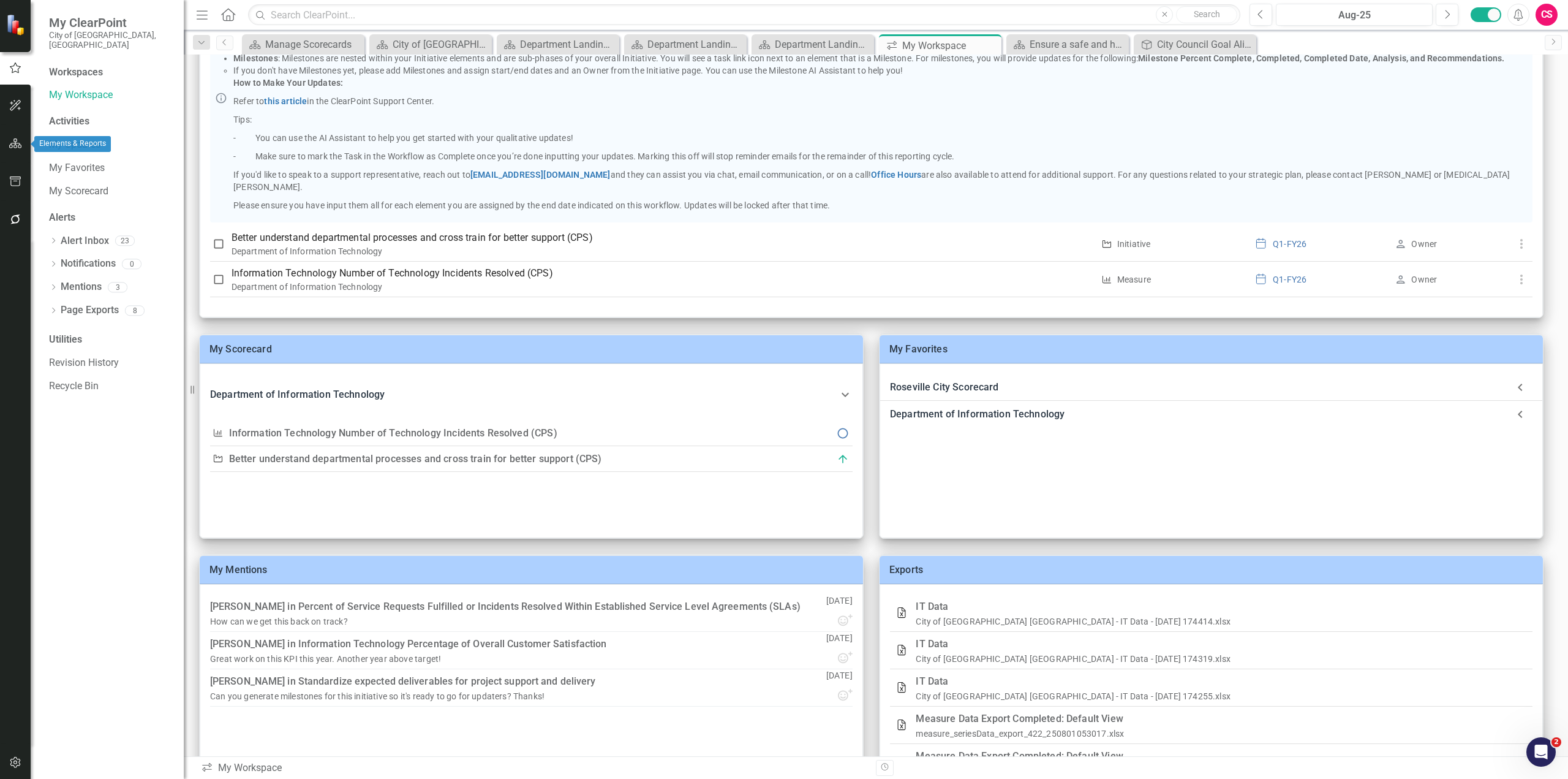
click at [15, 142] on icon "button" at bounding box center [15, 143] width 12 height 10
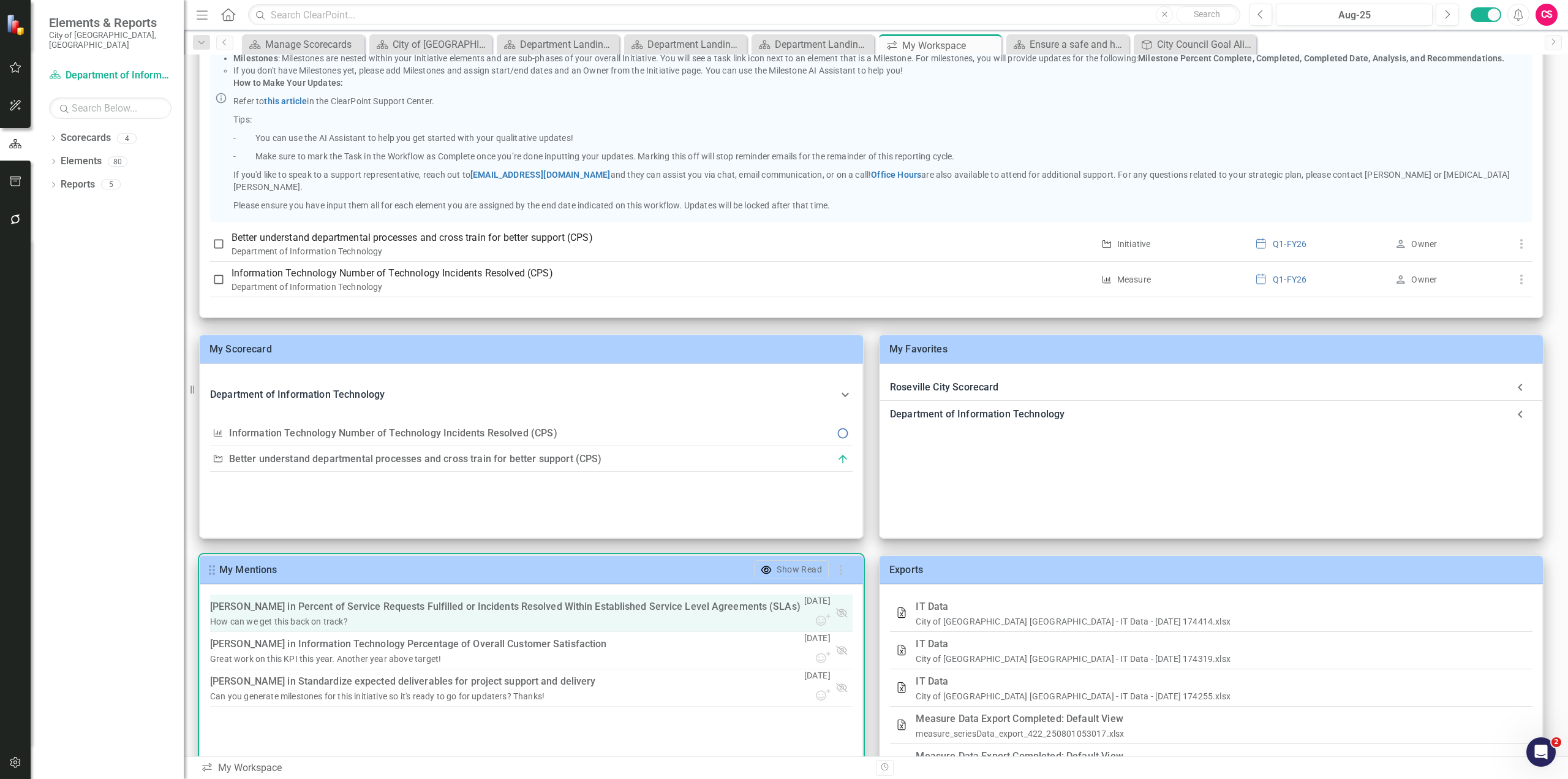
click at [380, 609] on link "Percent of Service Requests Fulfilled or Incidents Resolved Within Established …" at bounding box center [549, 606] width 503 height 12
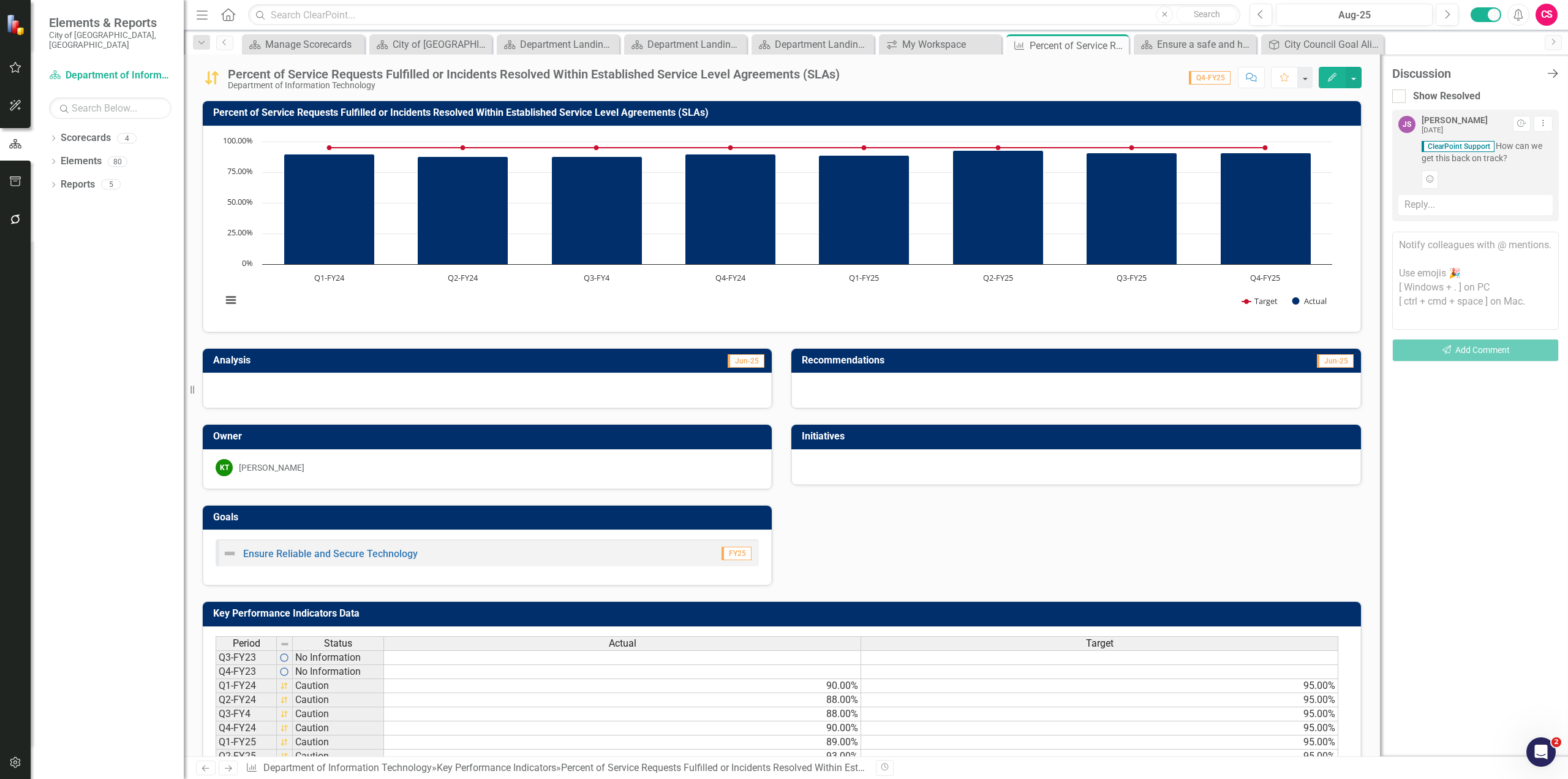
click at [1553, 76] on icon "Close Discussion Bar" at bounding box center [1552, 73] width 15 height 12
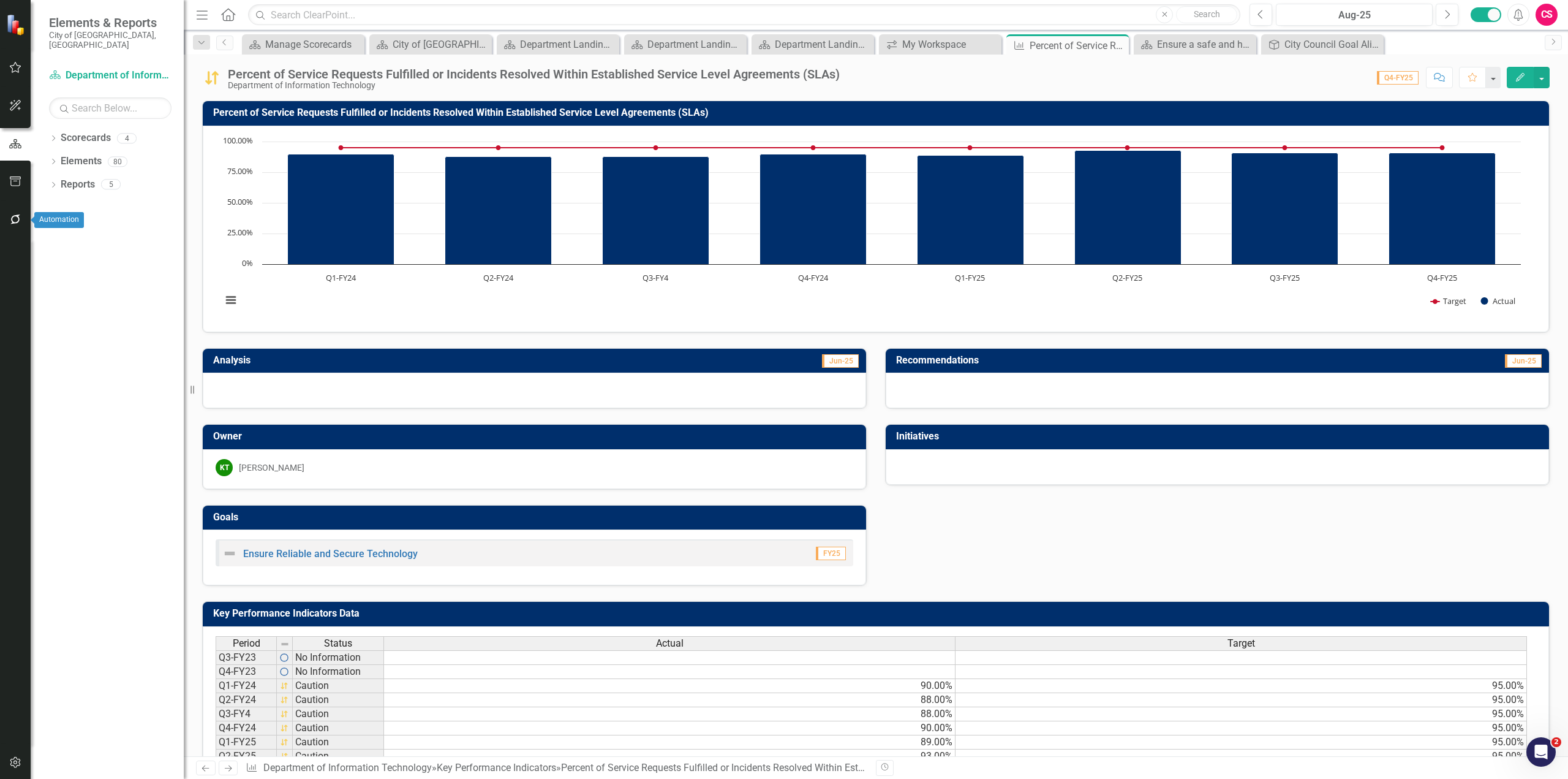
click at [12, 221] on icon "button" at bounding box center [15, 220] width 12 height 10
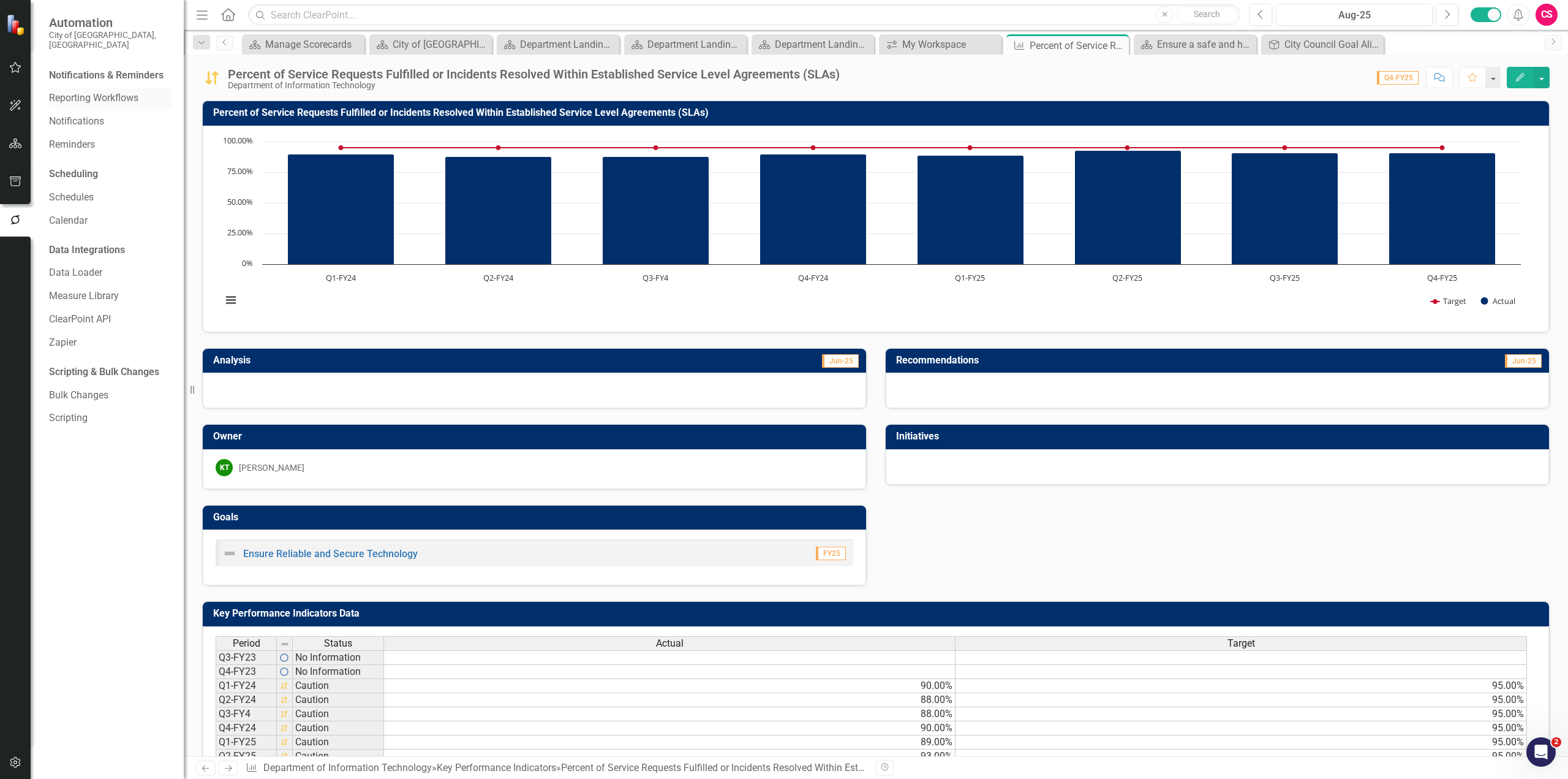
click at [72, 92] on link "Reporting Workflows" at bounding box center [110, 98] width 122 height 14
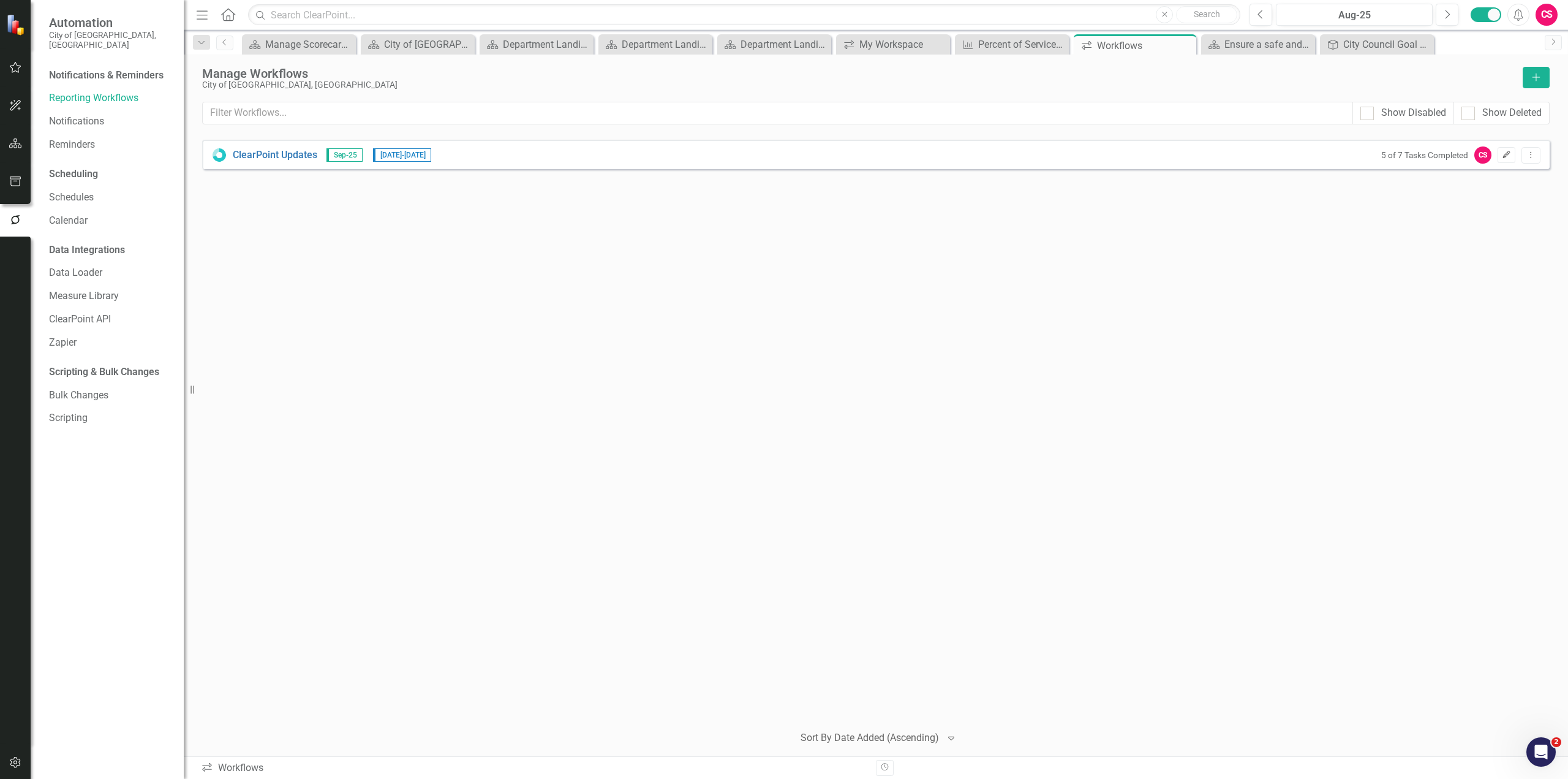
click at [1509, 154] on icon "Edit" at bounding box center [1506, 155] width 9 height 7
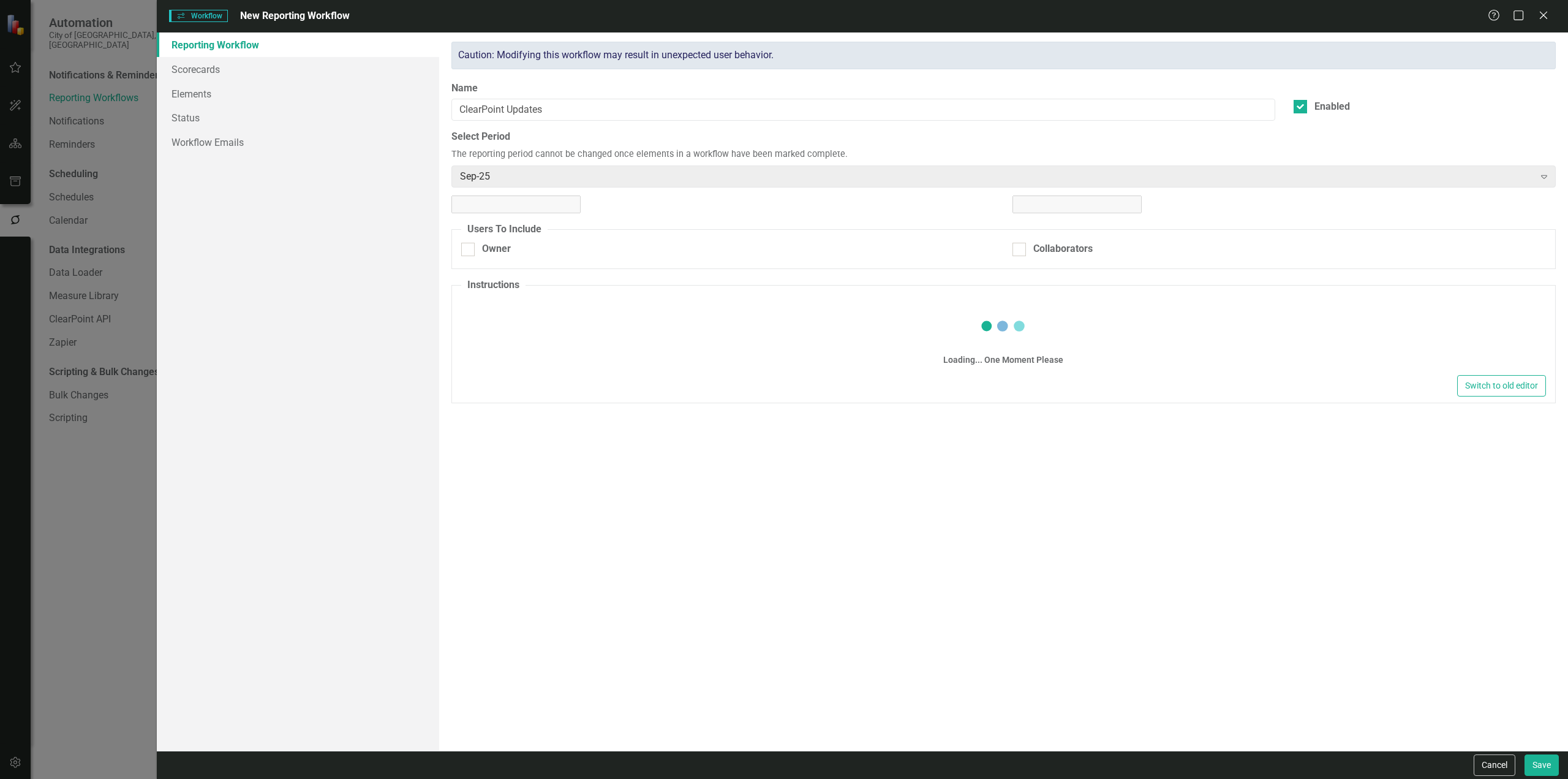
checkbox input "true"
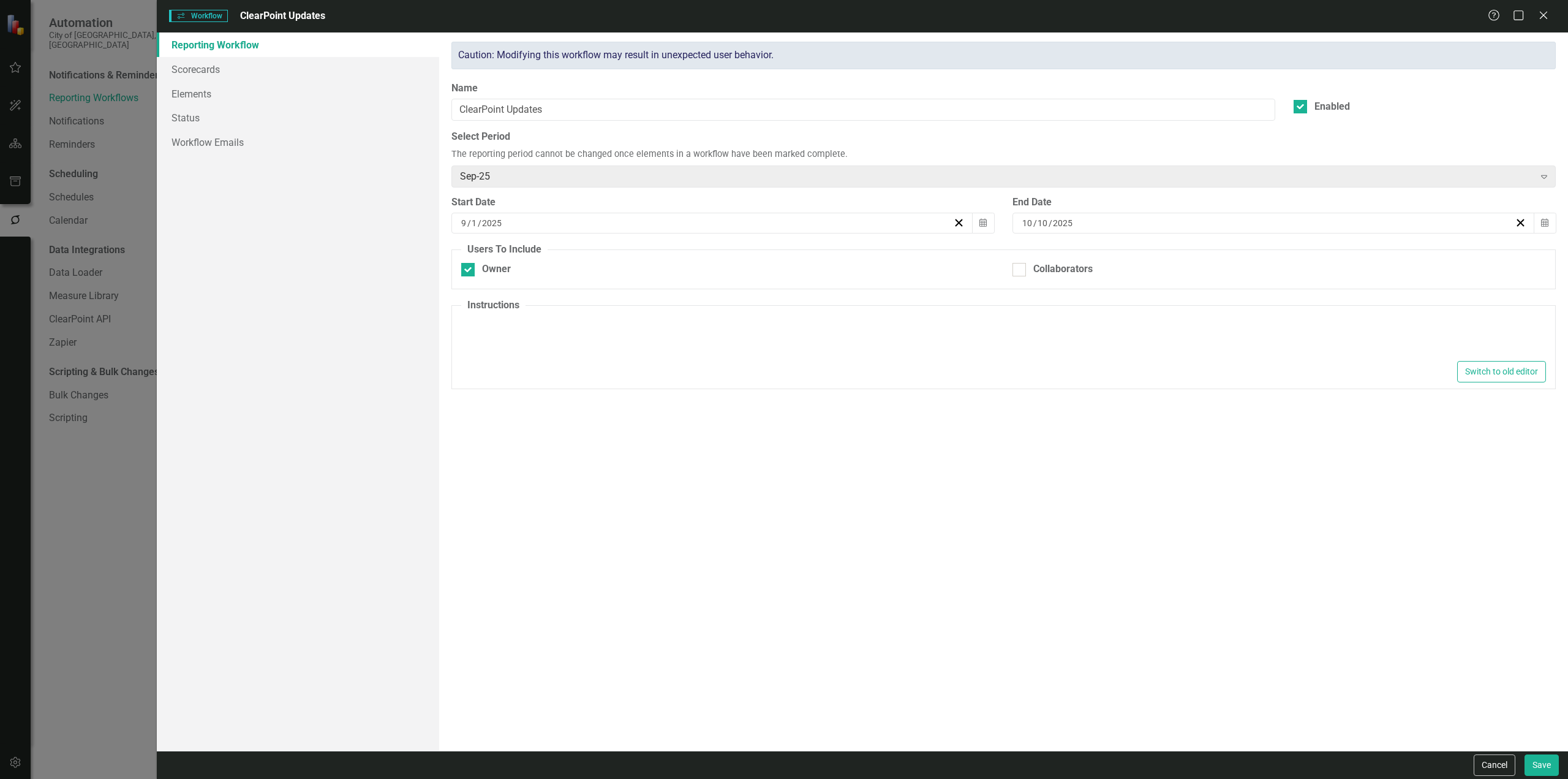
type textarea "<p>Please make updates to your assigned elements for this reporting period. Rev…"
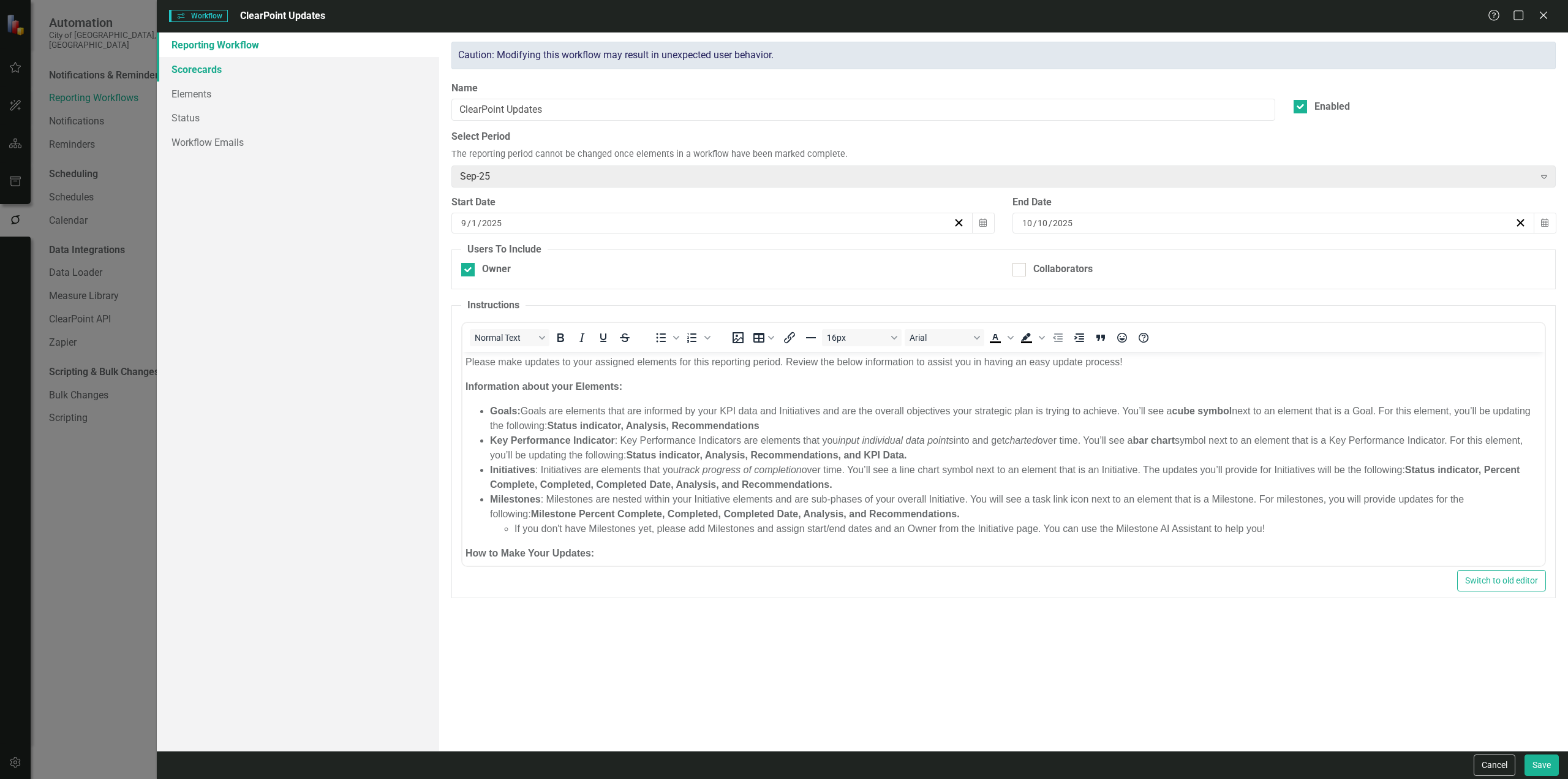
click at [196, 73] on link "Scorecards" at bounding box center [297, 68] width 282 height 24
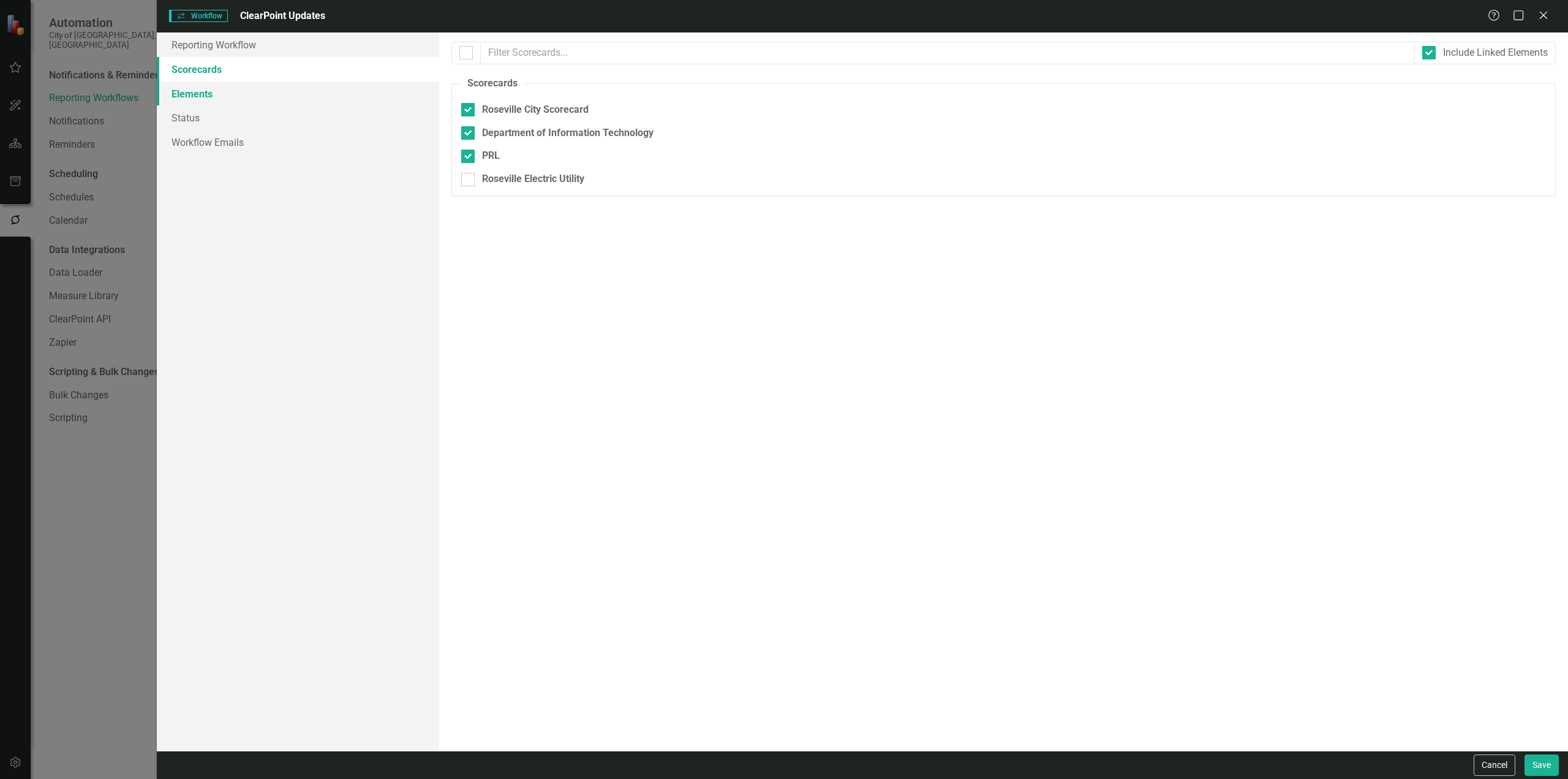
click at [196, 97] on link "Elements" at bounding box center [297, 93] width 282 height 24
click at [204, 147] on link "Workflow Emails" at bounding box center [297, 141] width 282 height 24
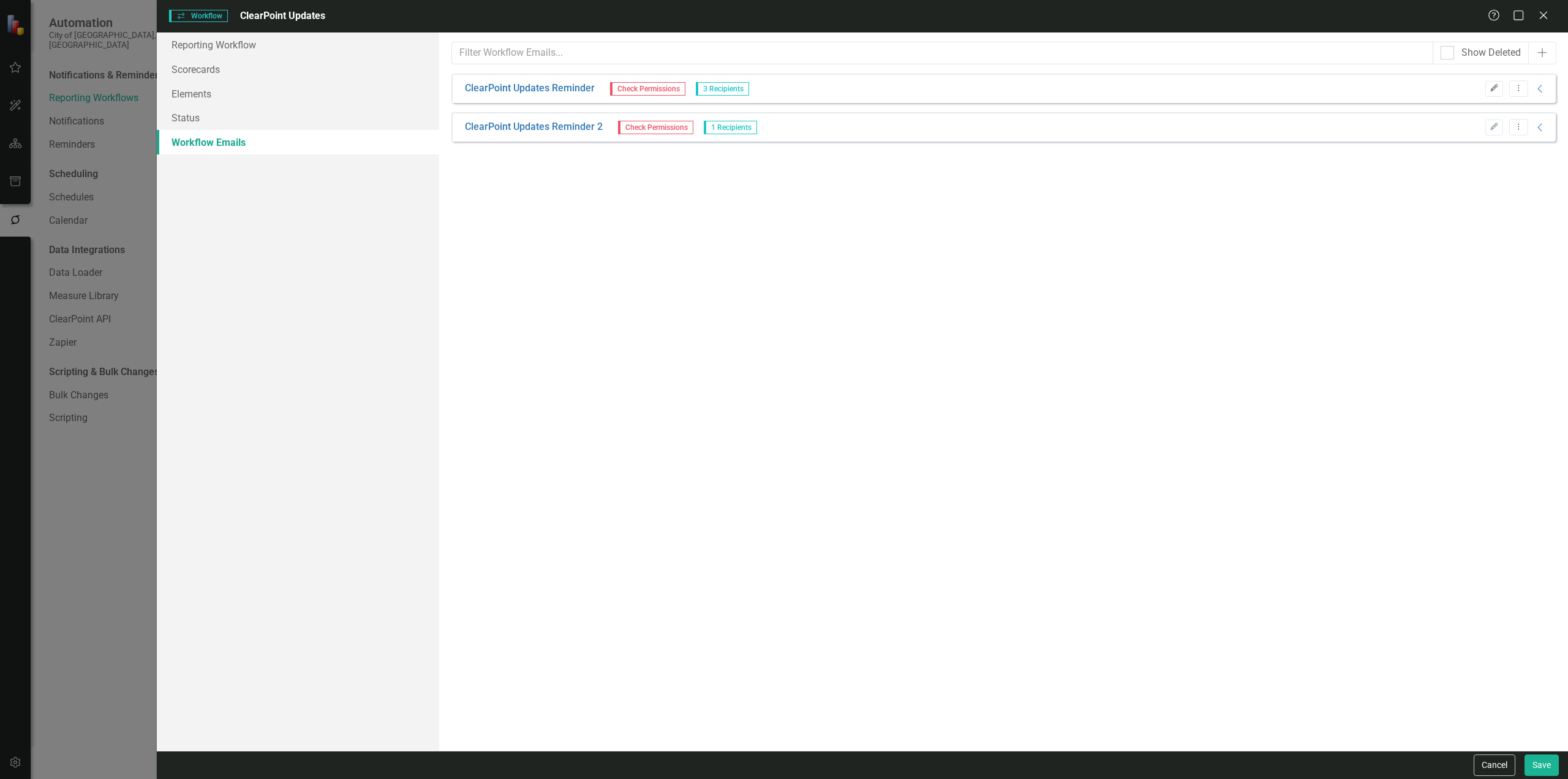
click at [1500, 91] on button "Edit" at bounding box center [1494, 88] width 17 height 16
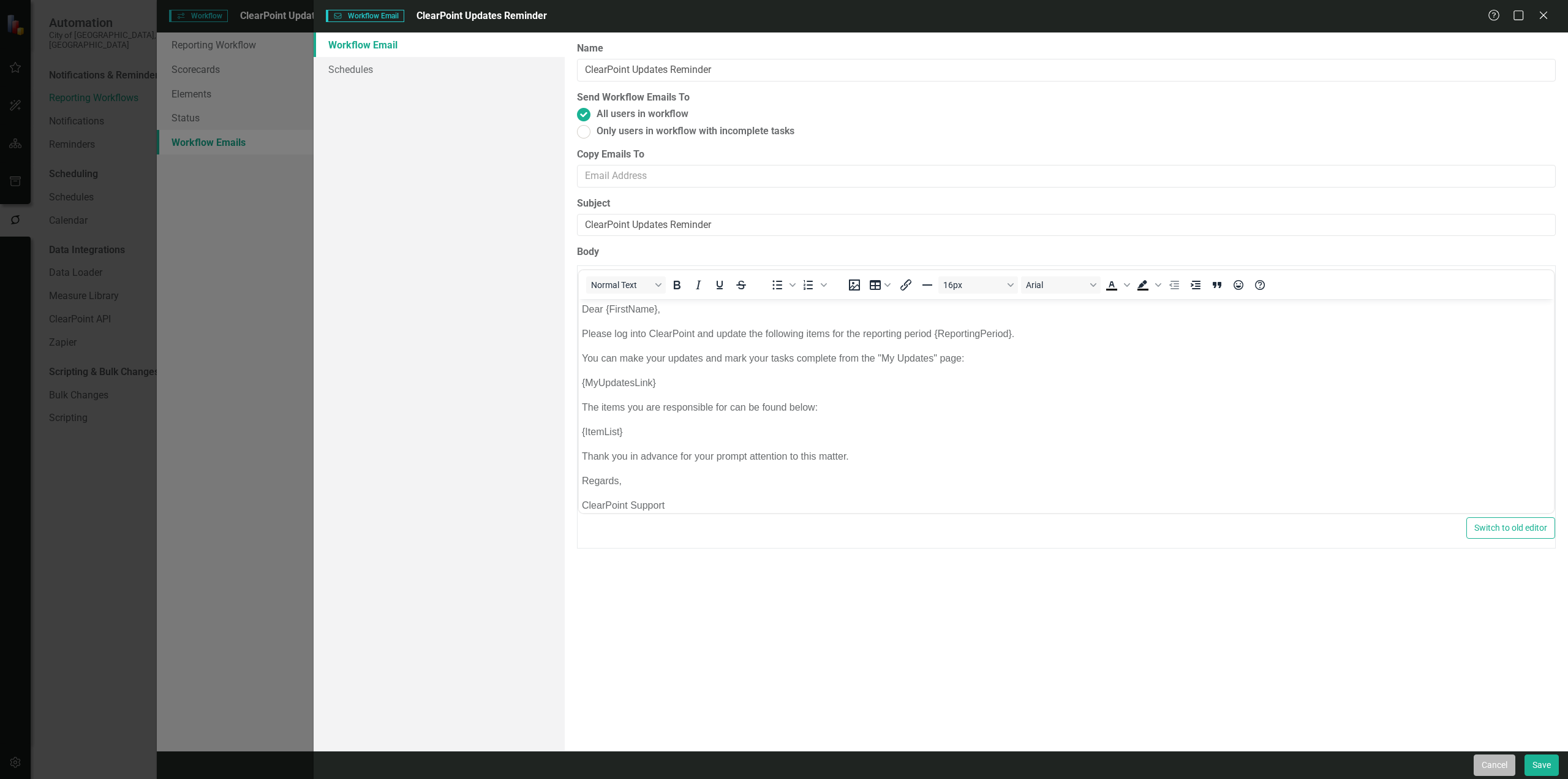
click at [1493, 766] on button "Cancel" at bounding box center [1495, 765] width 42 height 22
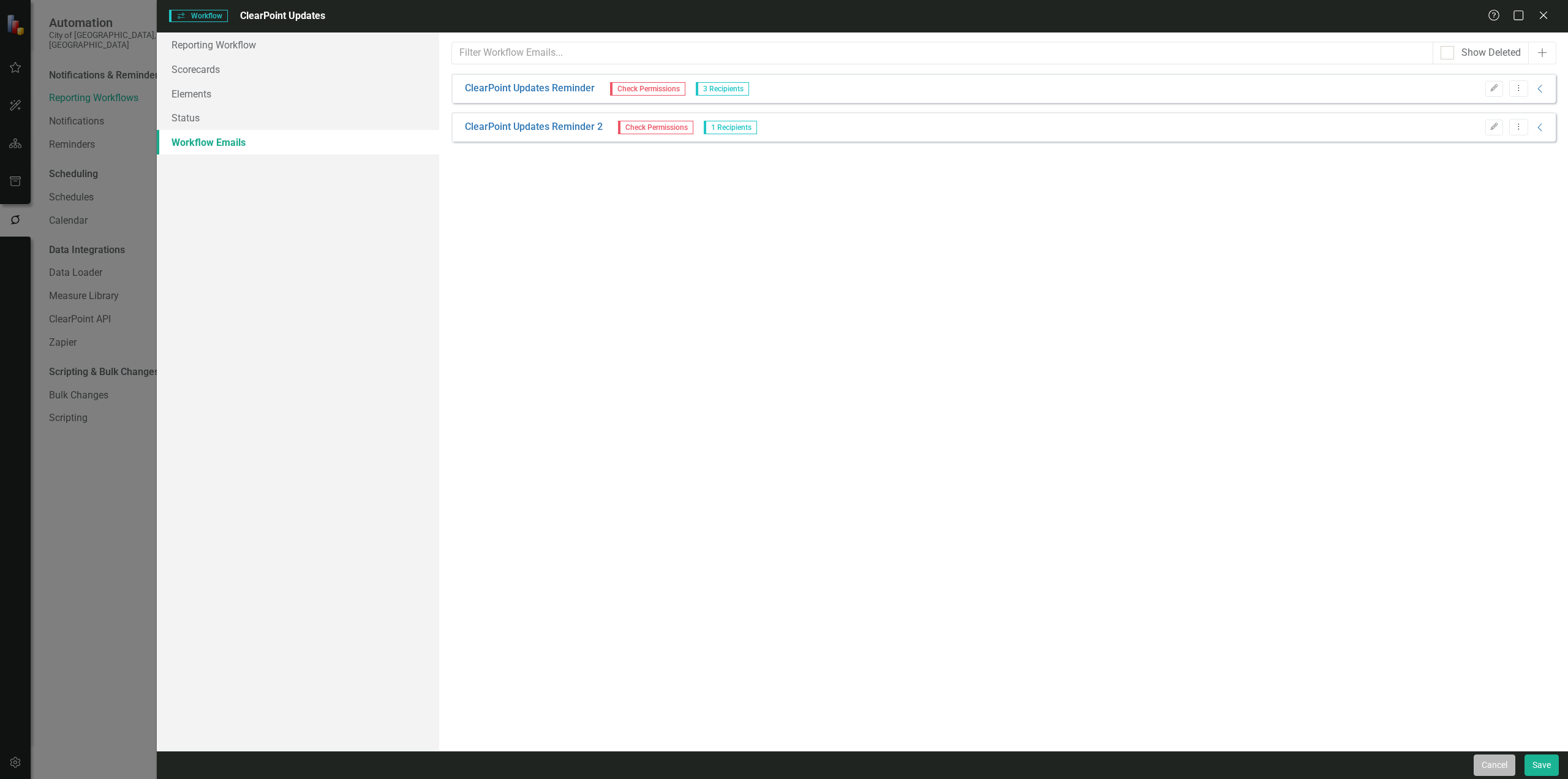
click at [1502, 767] on button "Cancel" at bounding box center [1495, 765] width 42 height 22
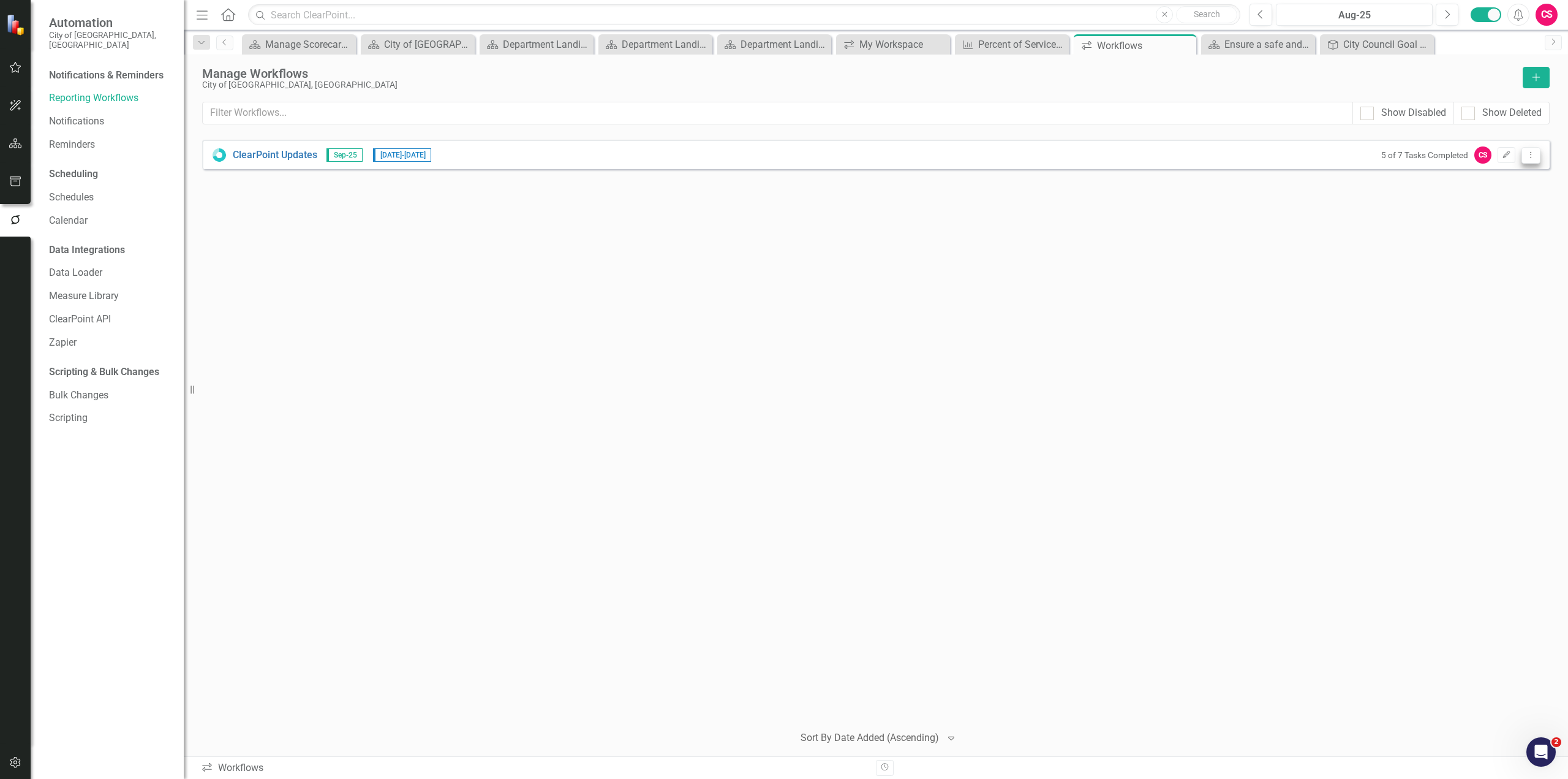
click at [1531, 158] on icon "Dropdown Menu" at bounding box center [1531, 155] width 11 height 8
click at [1520, 176] on link "Preview Preview Workflow" at bounding box center [1483, 175] width 113 height 22
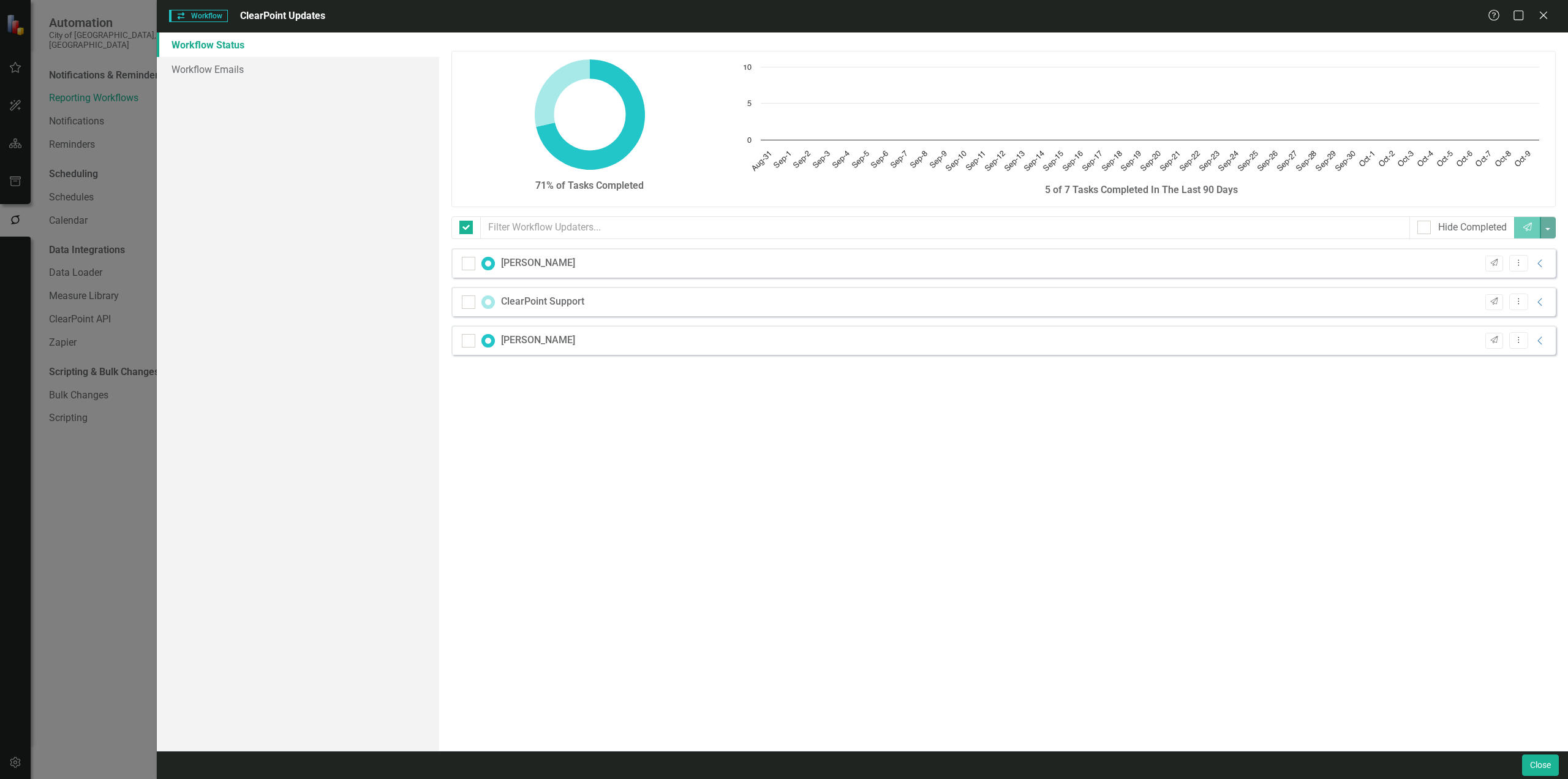
checkbox input "false"
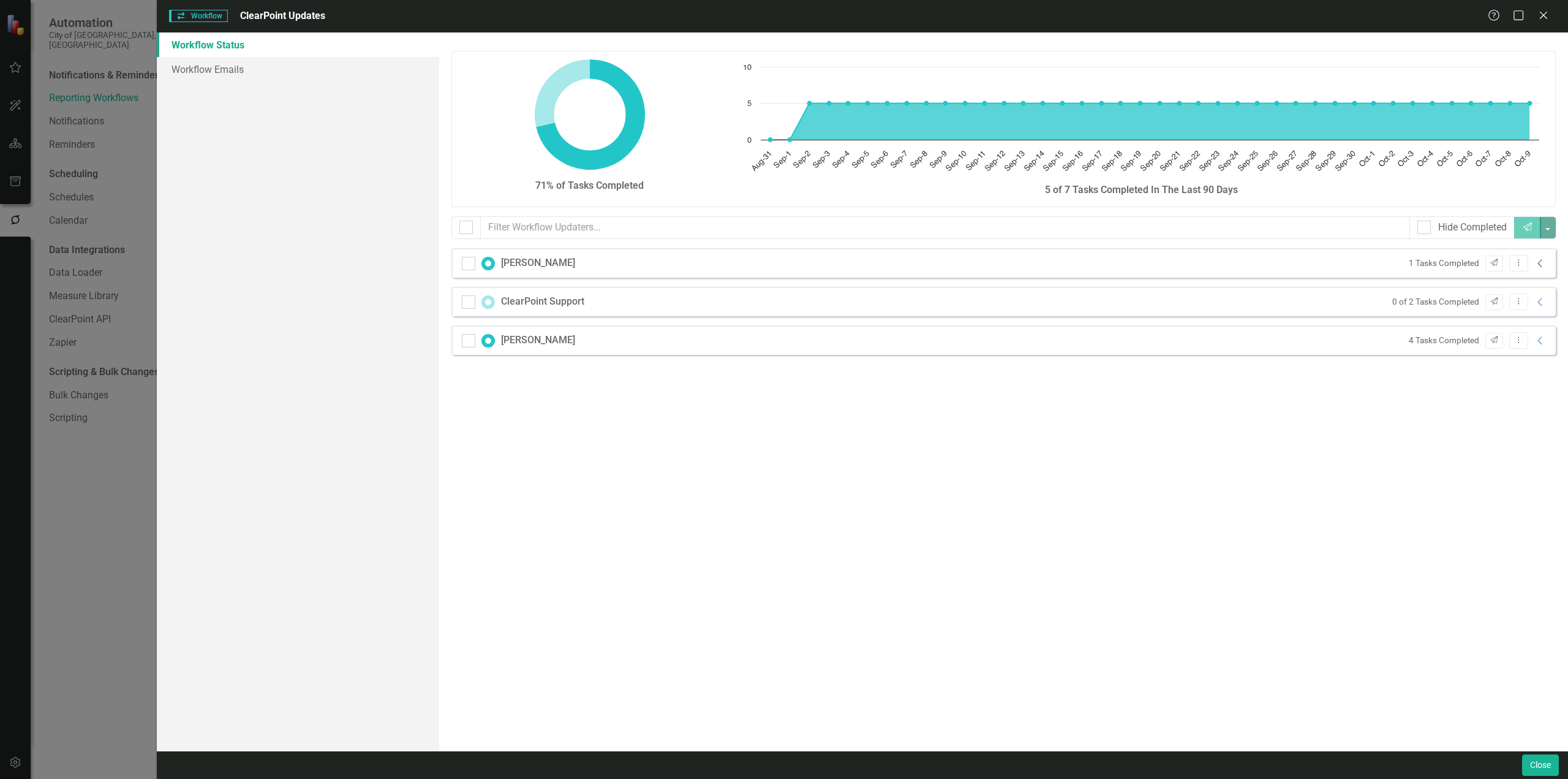
click at [1541, 263] on icon "Collapse" at bounding box center [1541, 264] width 12 height 10
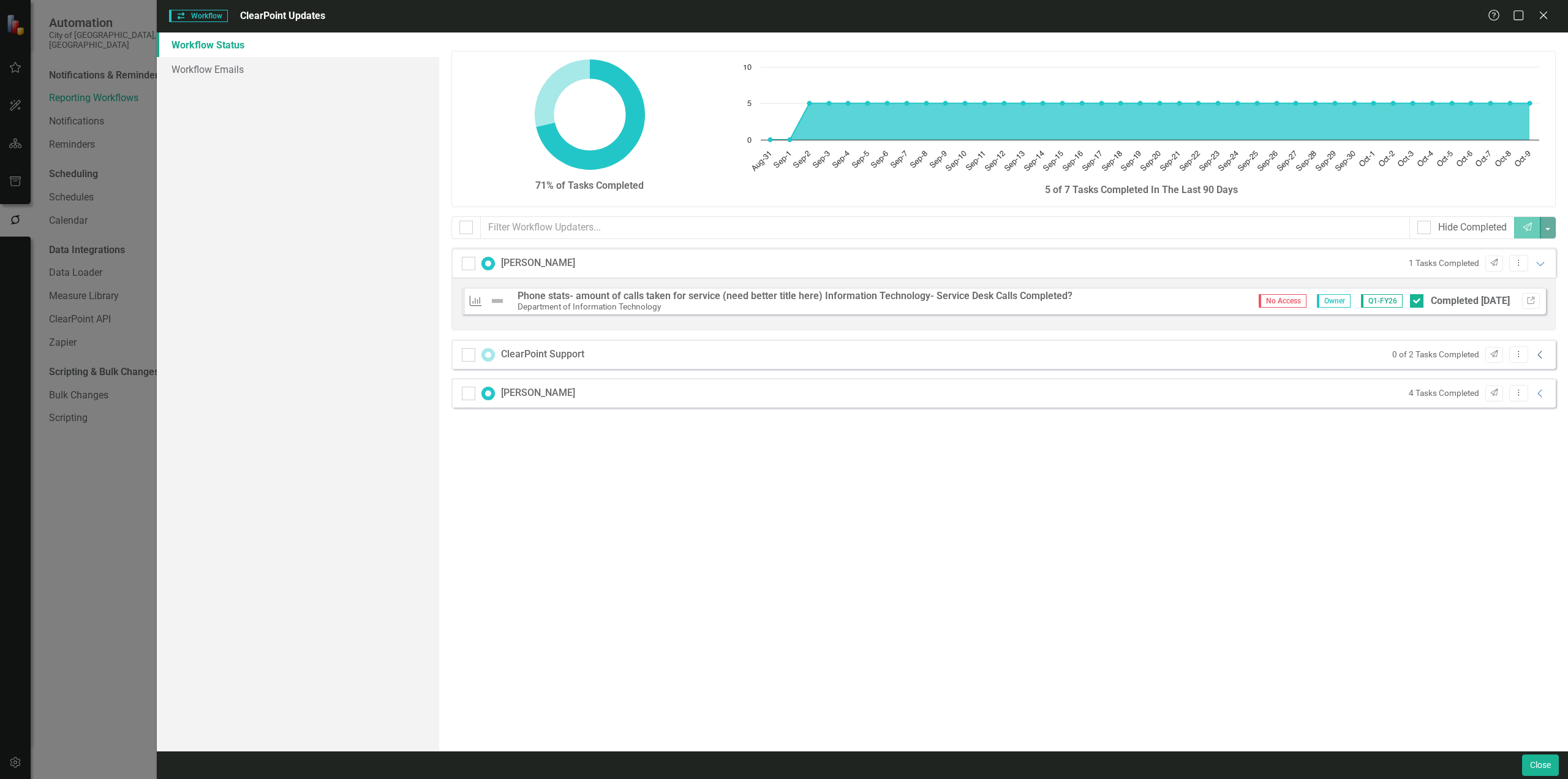
click at [1539, 358] on icon "Collapse" at bounding box center [1541, 355] width 12 height 10
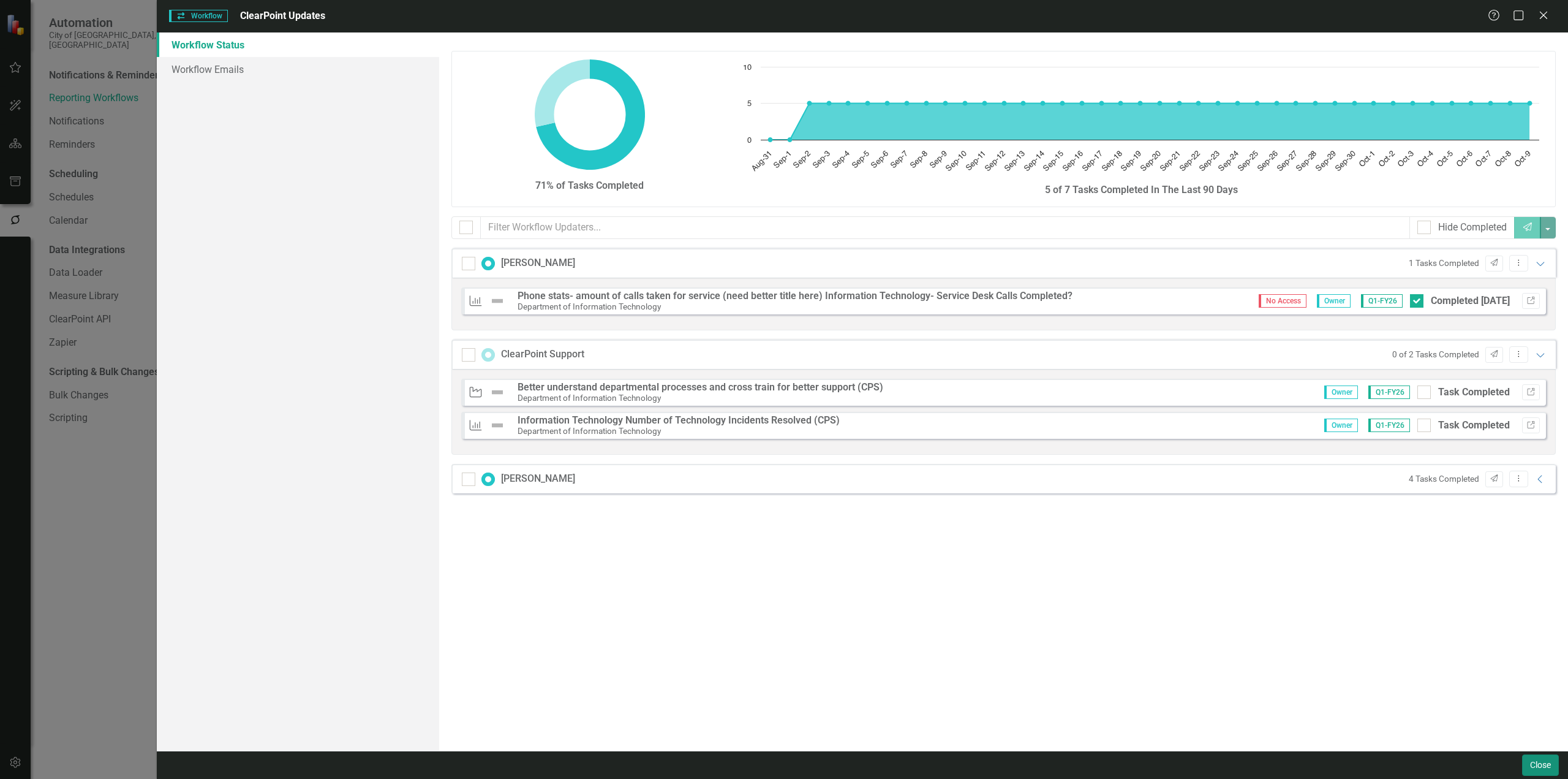
click at [1540, 763] on button "Close" at bounding box center [1541, 765] width 37 height 22
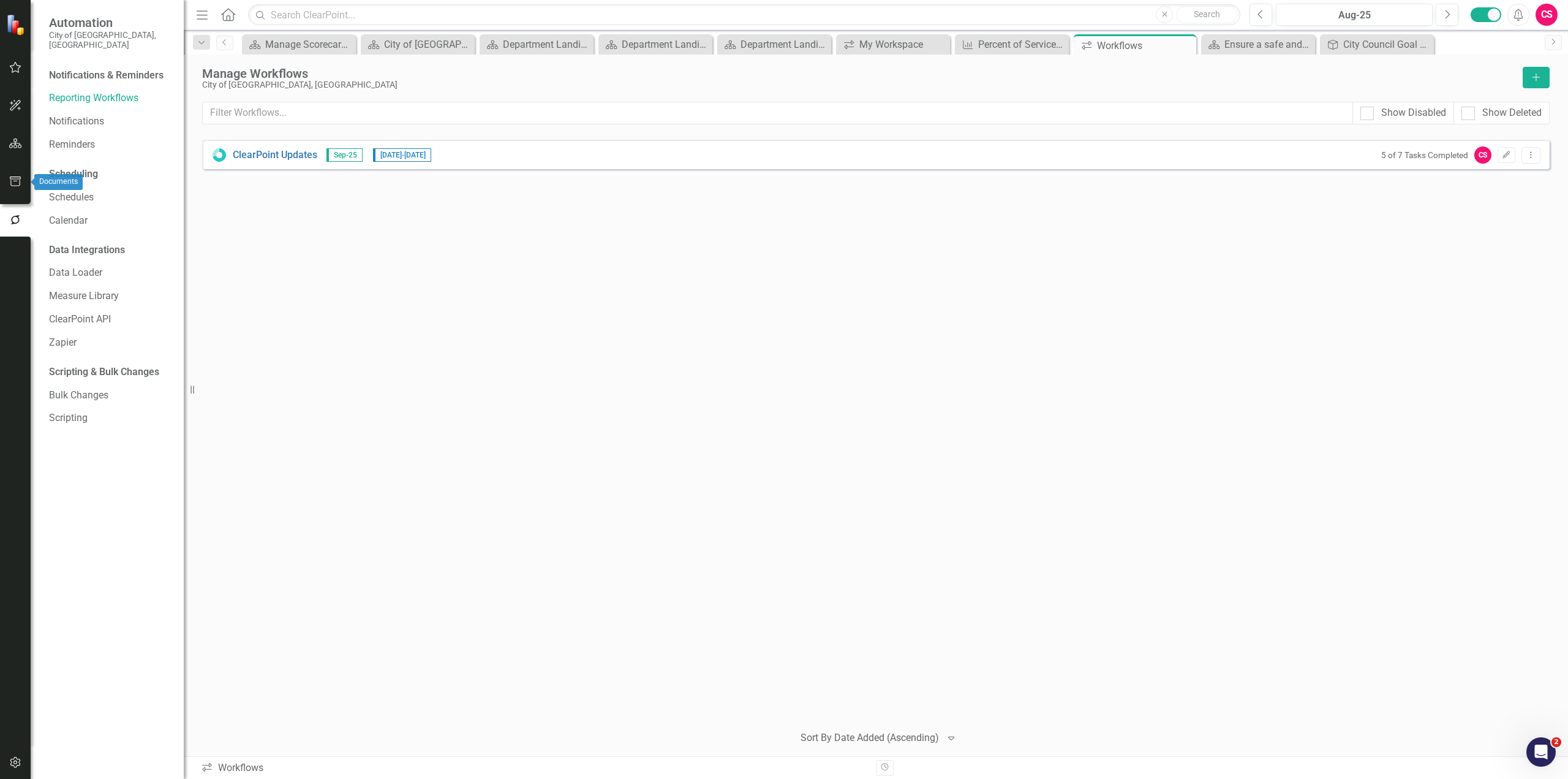
click at [17, 180] on icon "button" at bounding box center [15, 181] width 12 height 10
click at [80, 88] on link "Briefing Books" at bounding box center [110, 95] width 122 height 14
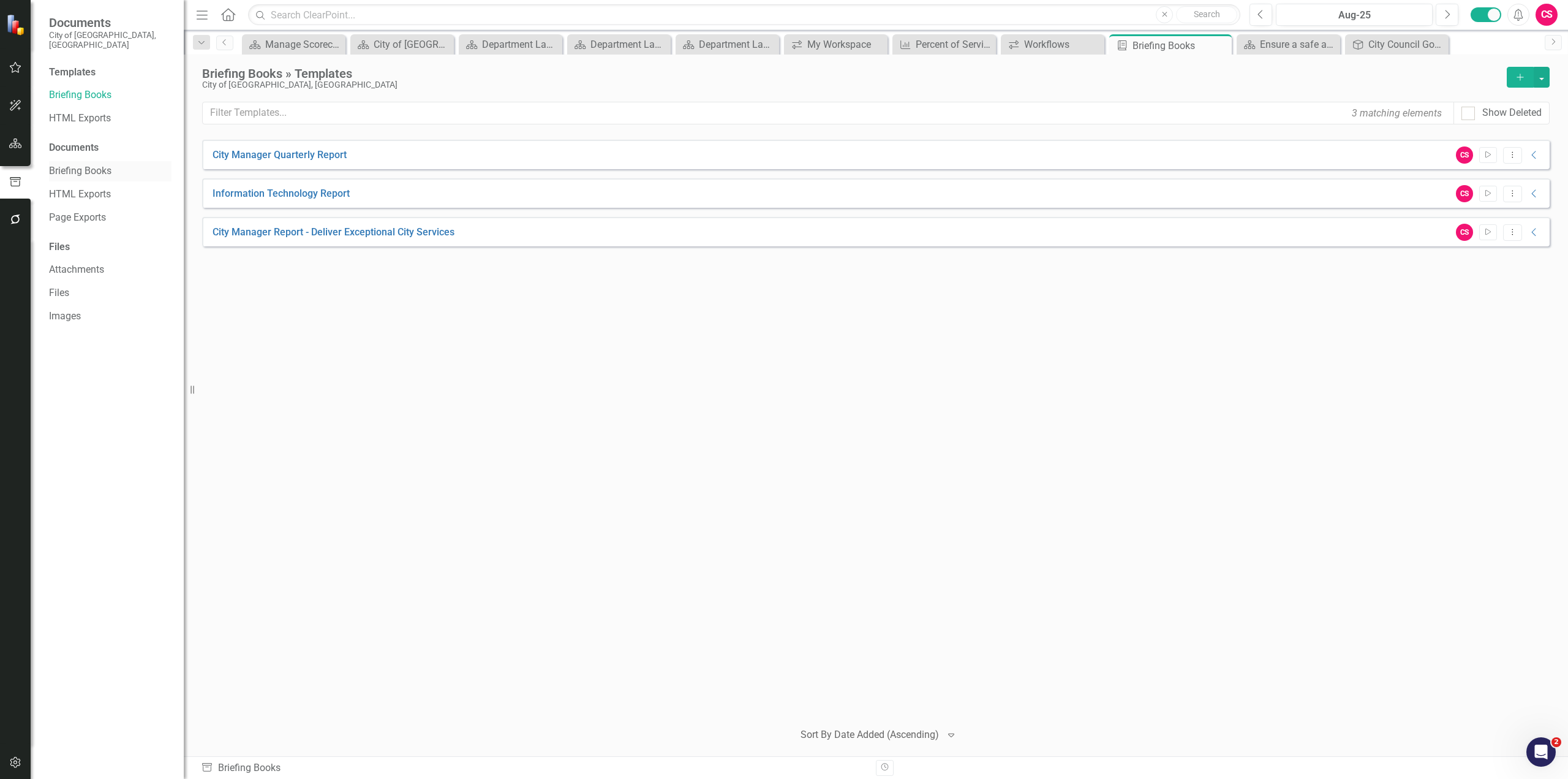
click at [90, 164] on link "Briefing Books" at bounding box center [110, 171] width 122 height 14
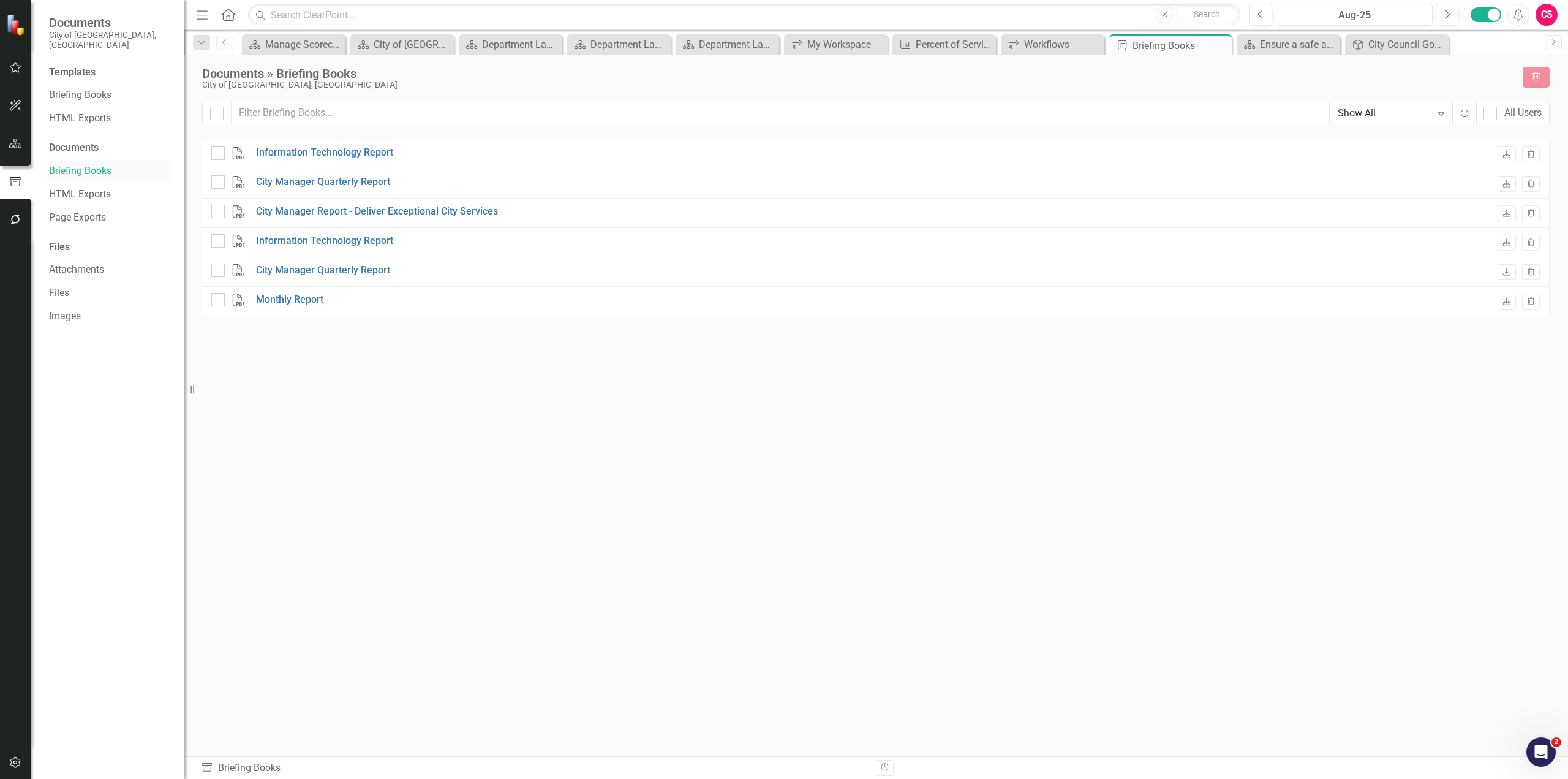
checkbox input "false"
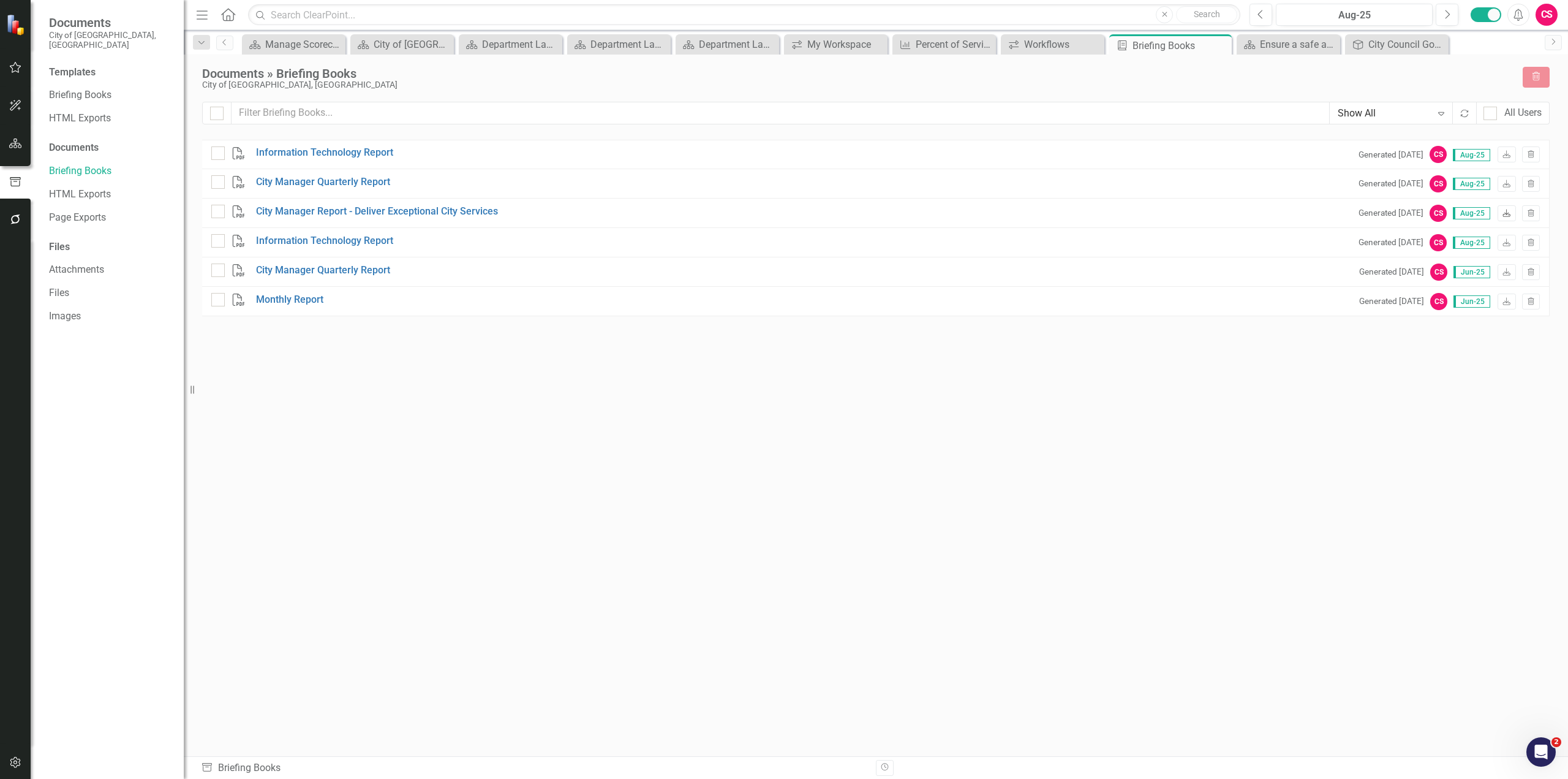
click at [1510, 214] on icon at bounding box center [1506, 212] width 7 height 7
click at [1511, 187] on icon "Download" at bounding box center [1506, 184] width 9 height 7
click at [1506, 158] on icon "Download" at bounding box center [1506, 155] width 9 height 7
click at [90, 88] on link "Briefing Books" at bounding box center [110, 95] width 122 height 14
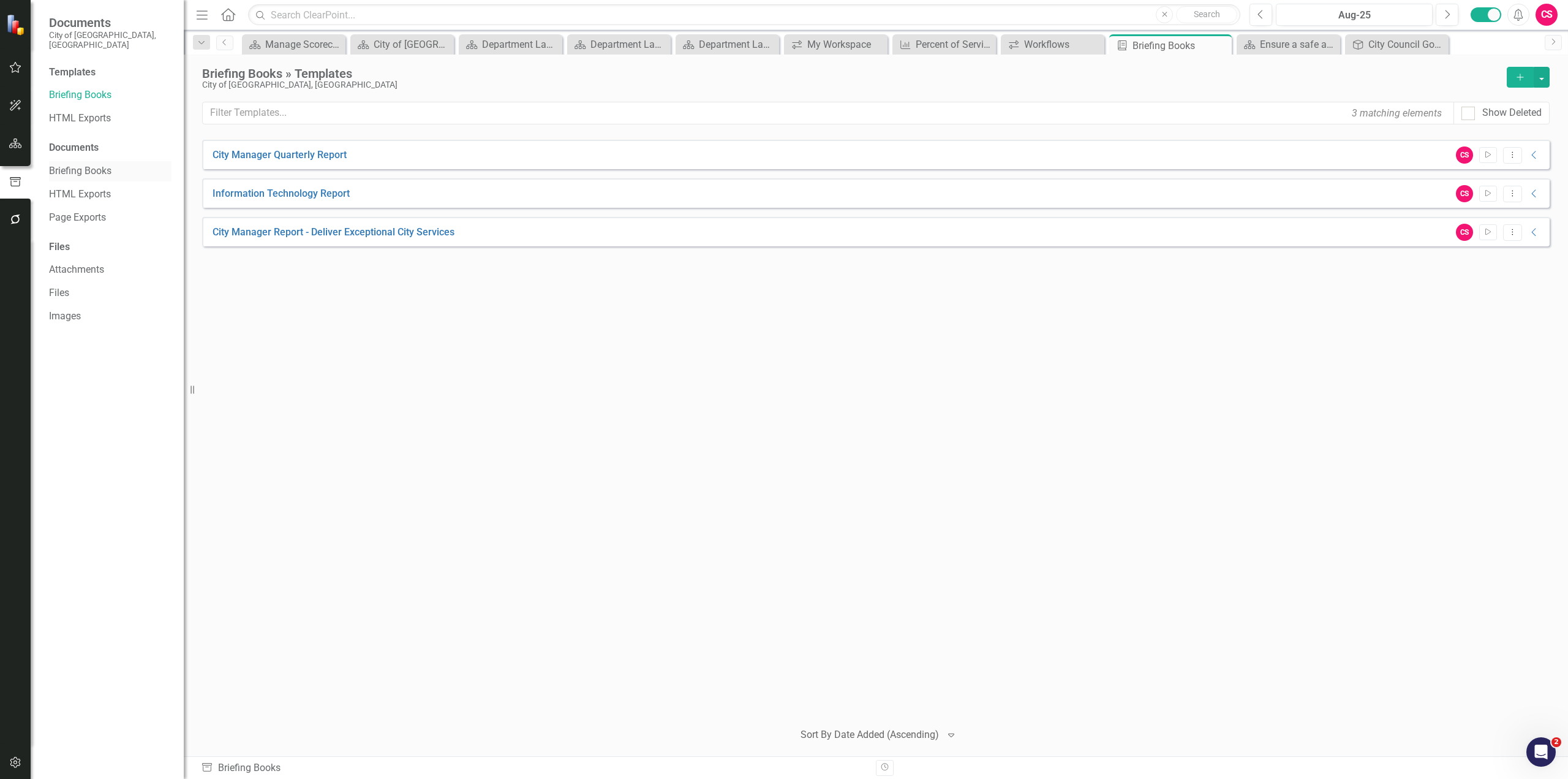
click at [92, 164] on link "Briefing Books" at bounding box center [110, 171] width 122 height 14
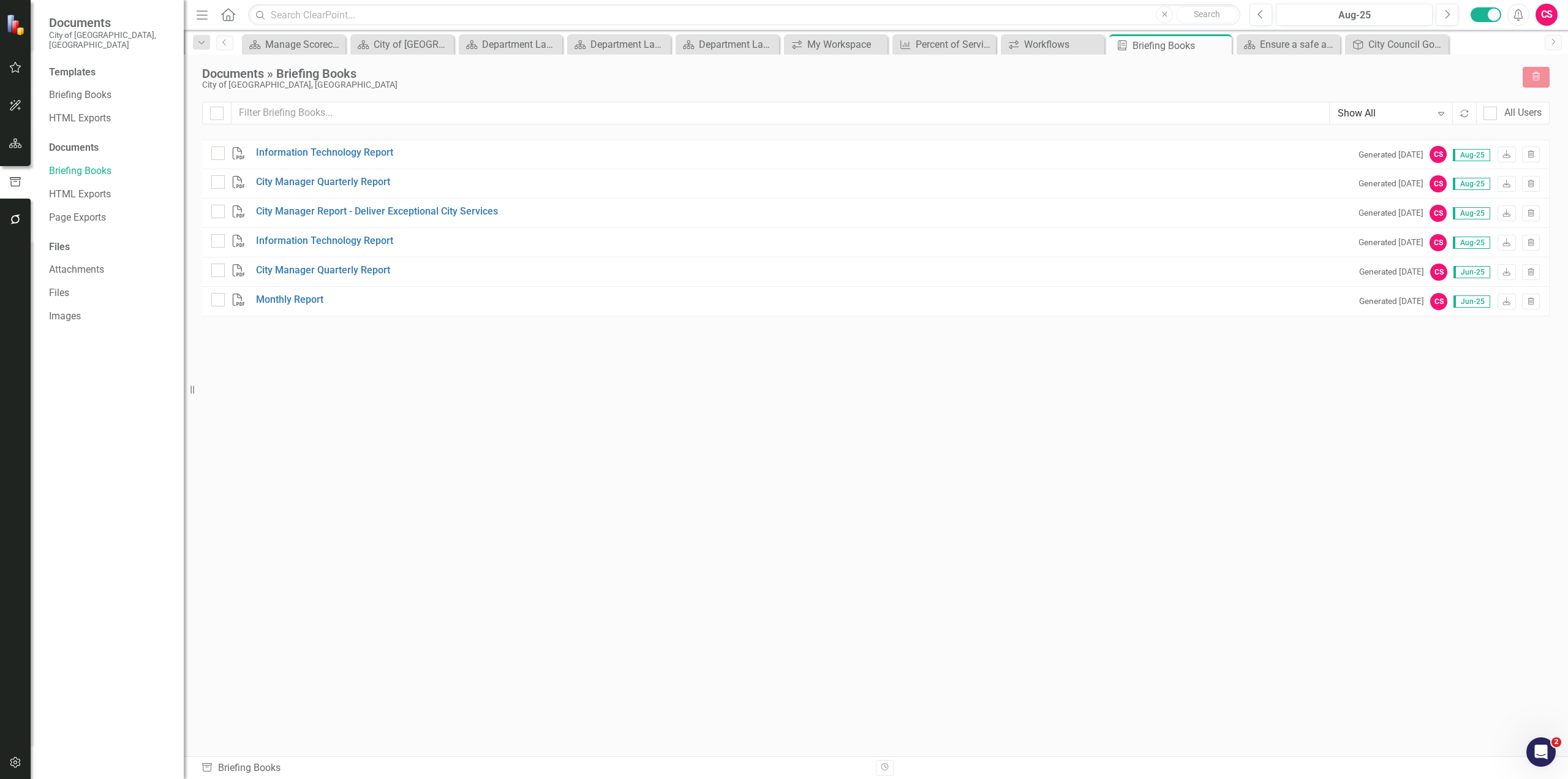
click at [215, 120] on div at bounding box center [216, 112] width 29 height 22
click at [221, 115] on div at bounding box center [216, 113] width 13 height 13
click at [218, 115] on input "checkbox" at bounding box center [214, 111] width 8 height 8
checkbox input "true"
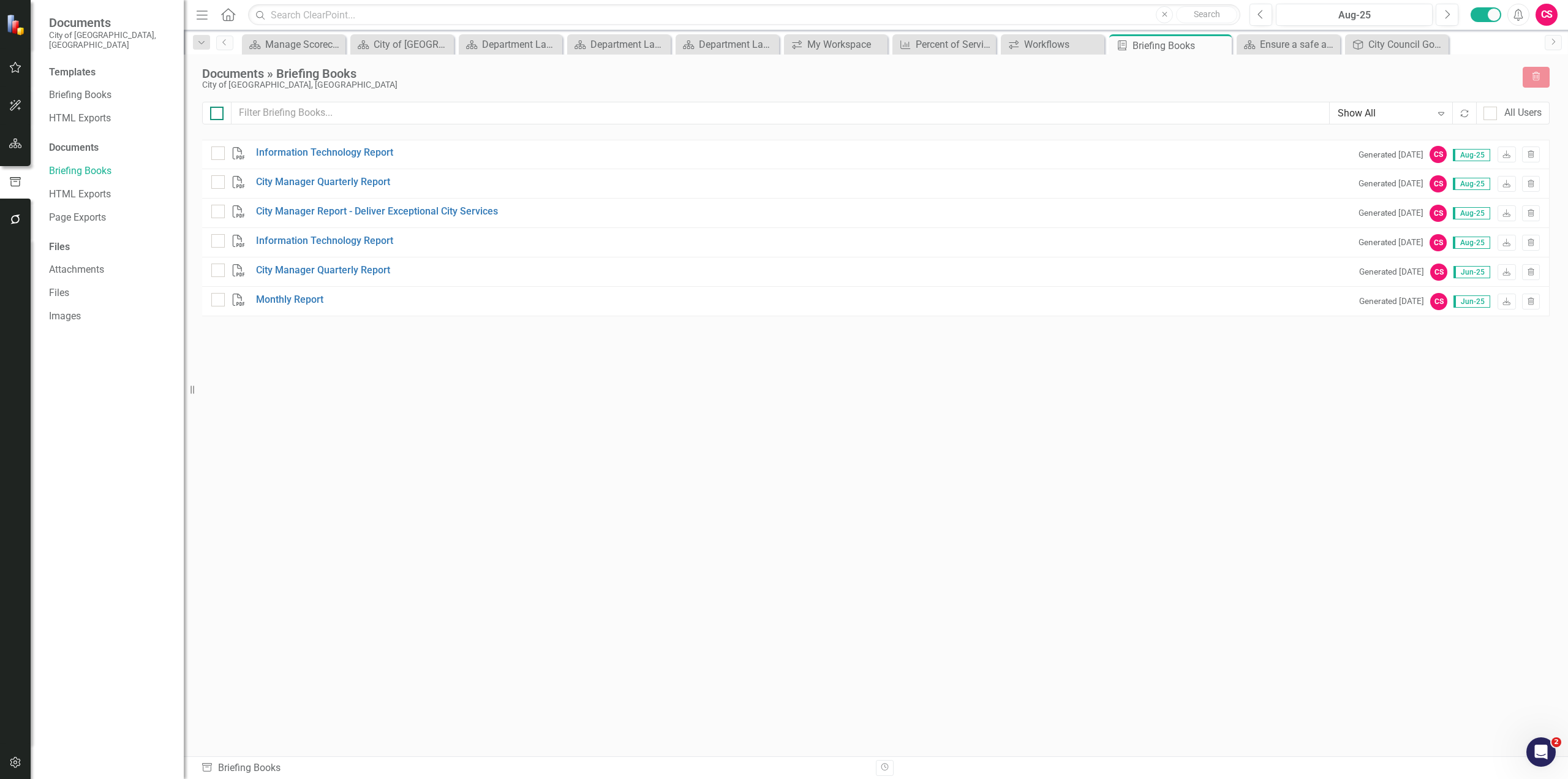
checkbox input "true"
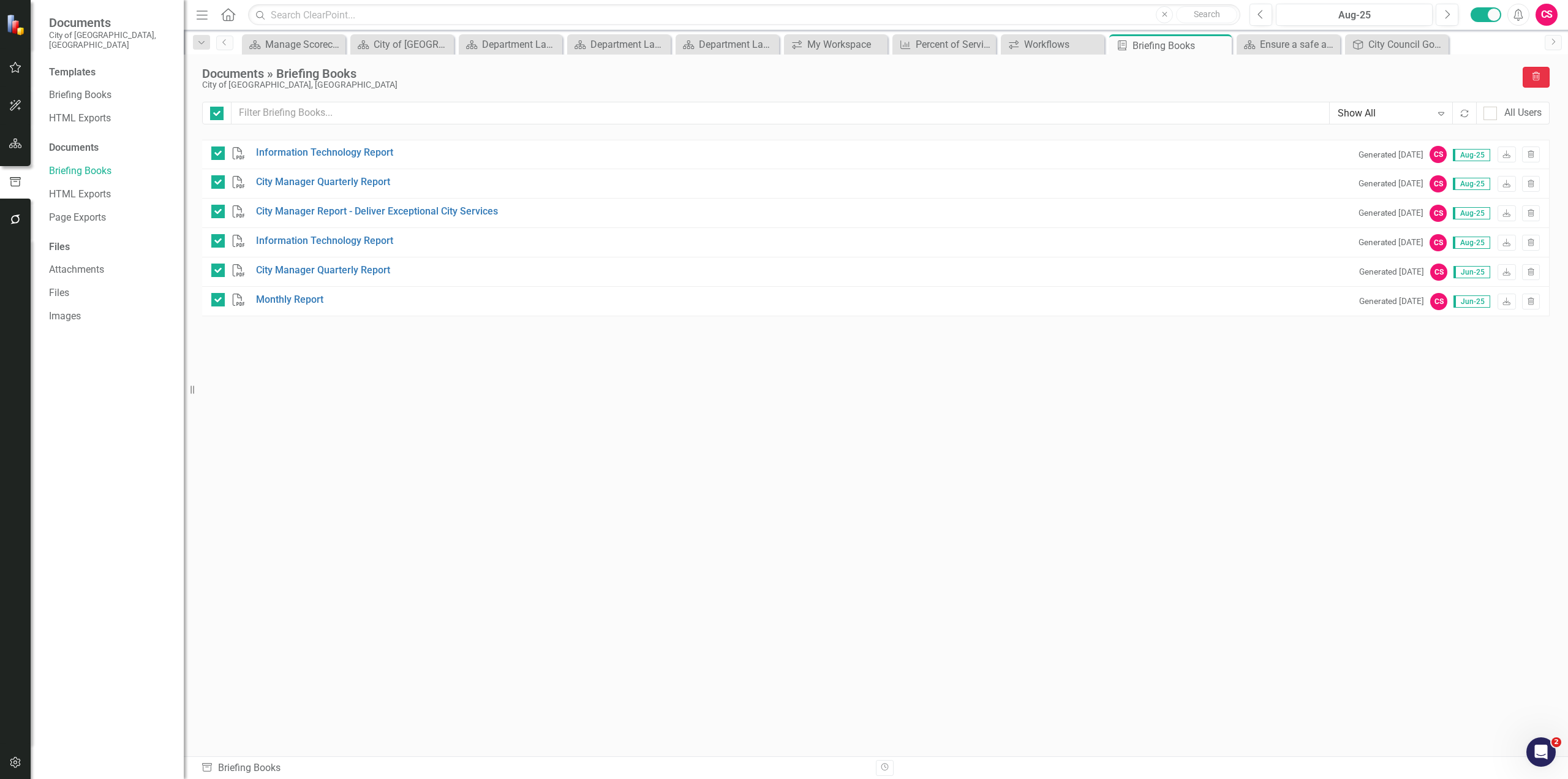
click at [1541, 78] on icon "Trash" at bounding box center [1536, 77] width 11 height 8
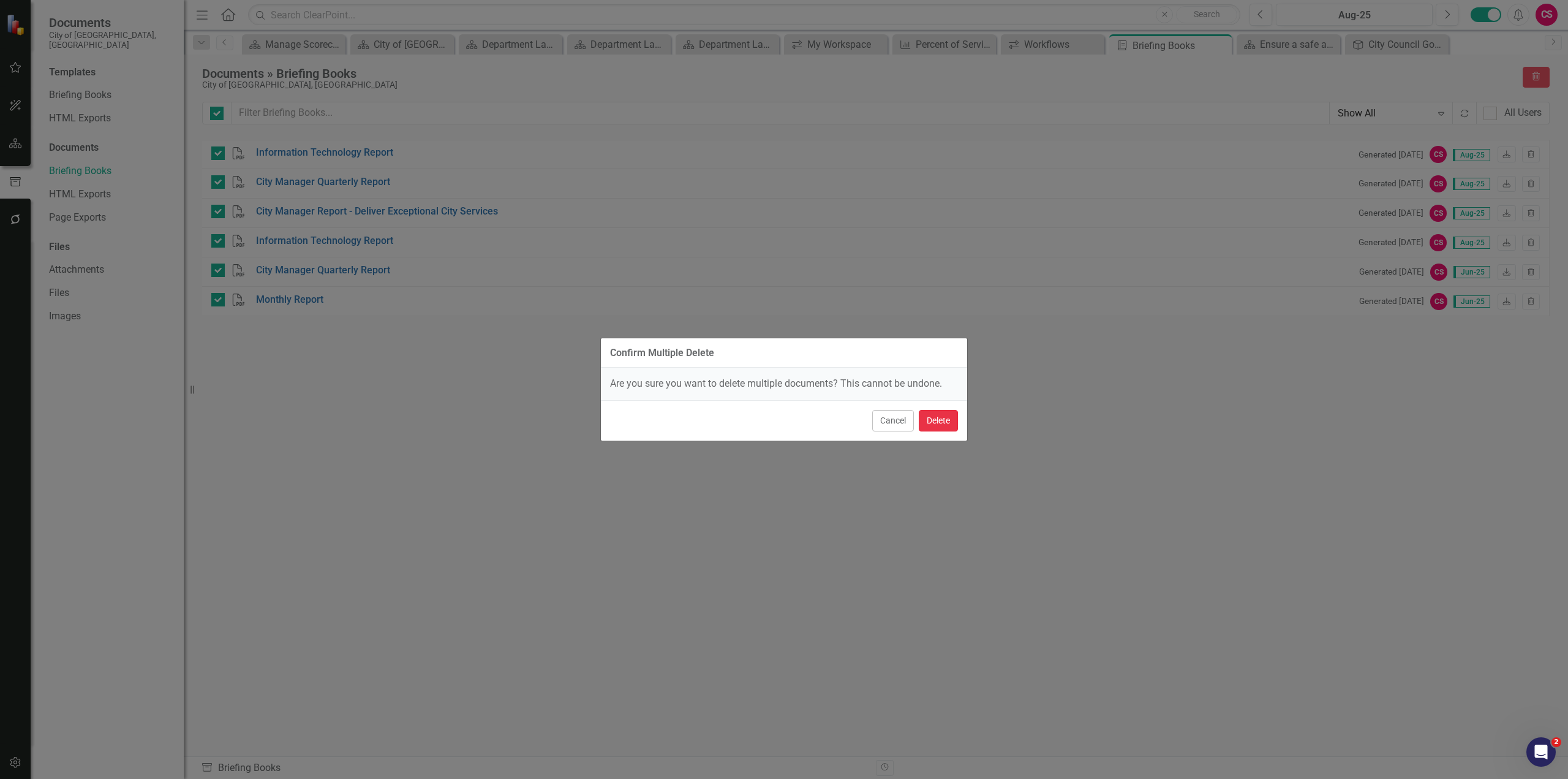
click at [937, 424] on button "Delete" at bounding box center [938, 420] width 39 height 22
checkbox input "false"
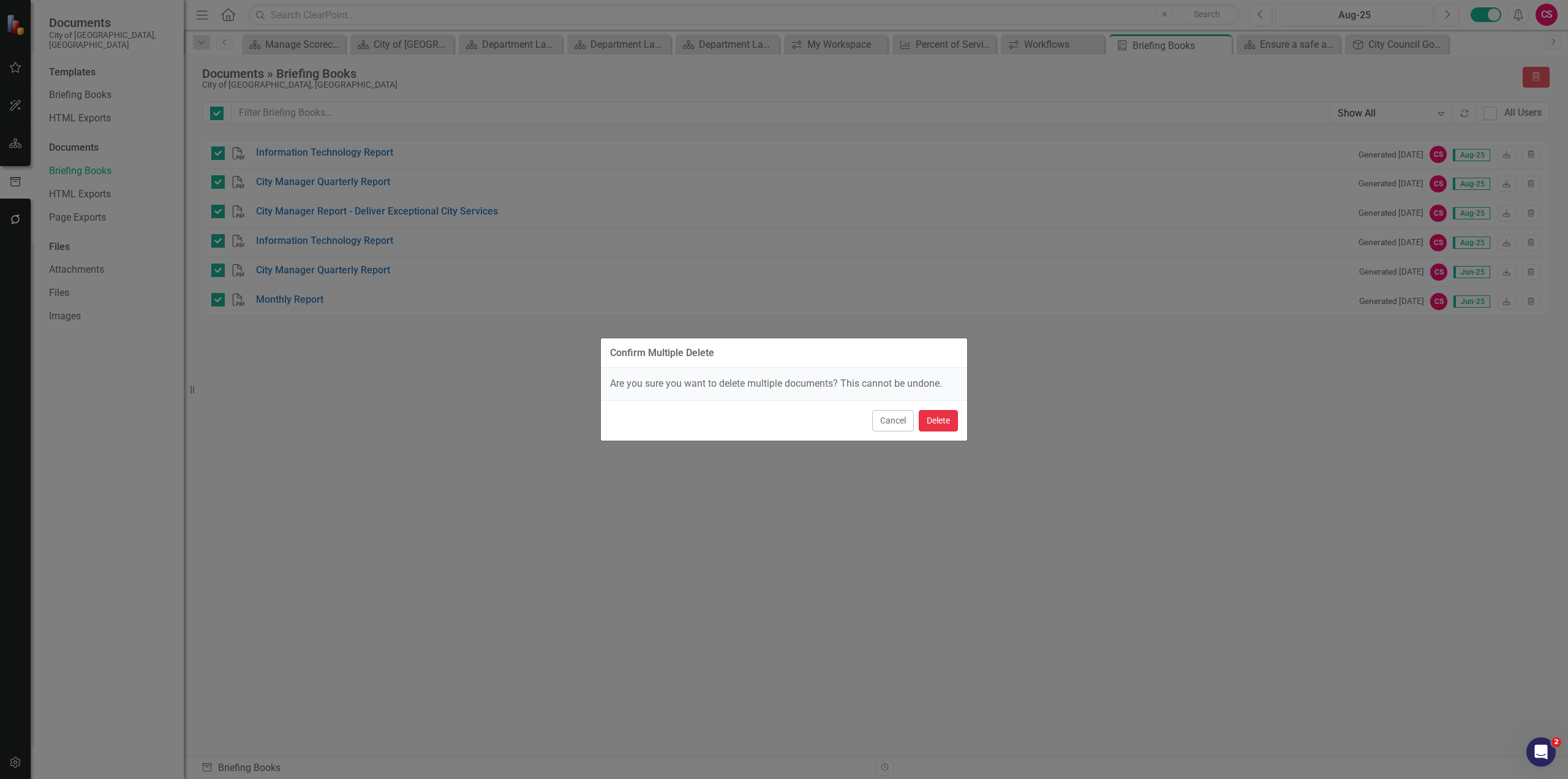
checkbox input "false"
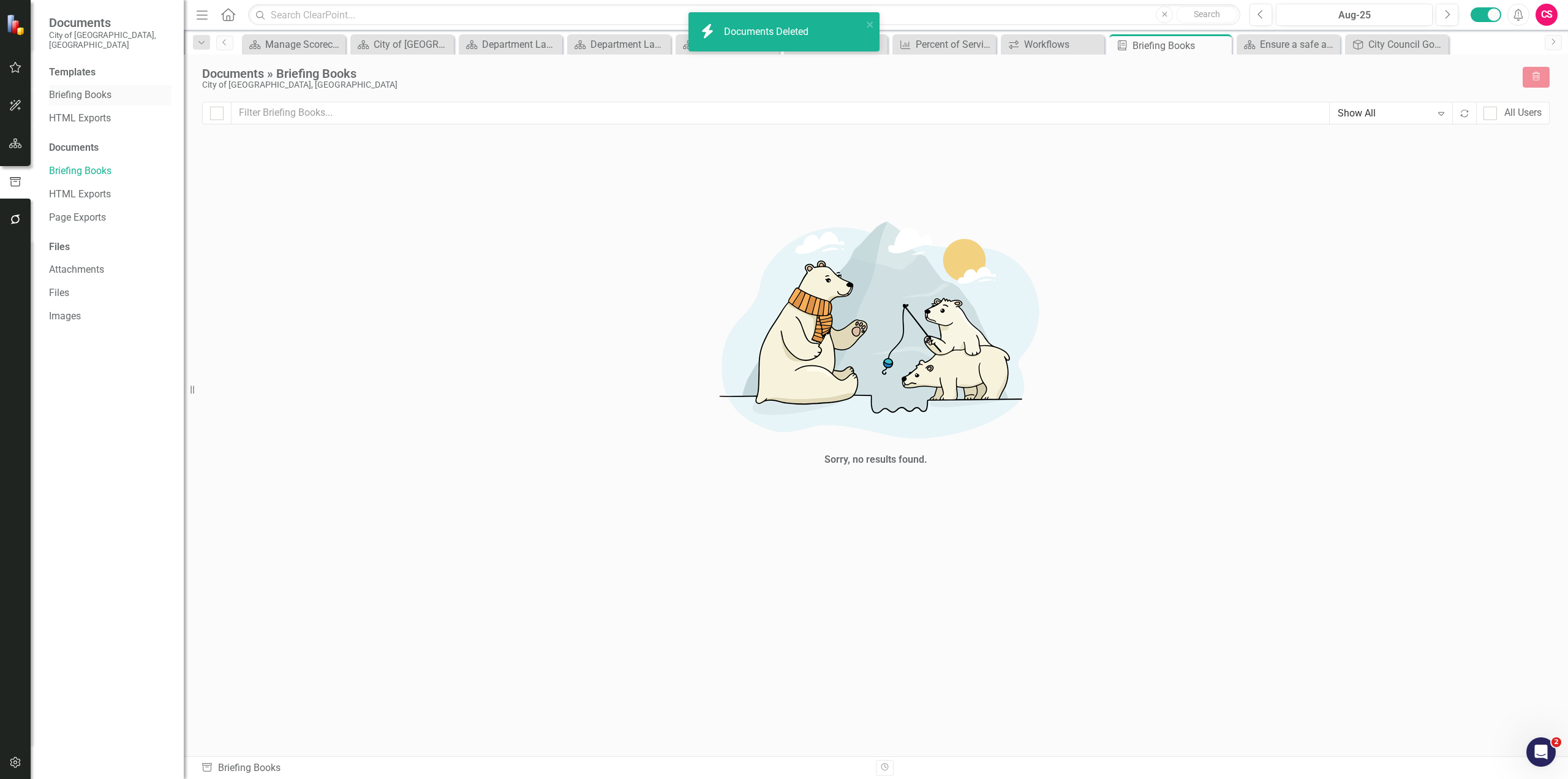
click at [91, 88] on link "Briefing Books" at bounding box center [110, 95] width 122 height 14
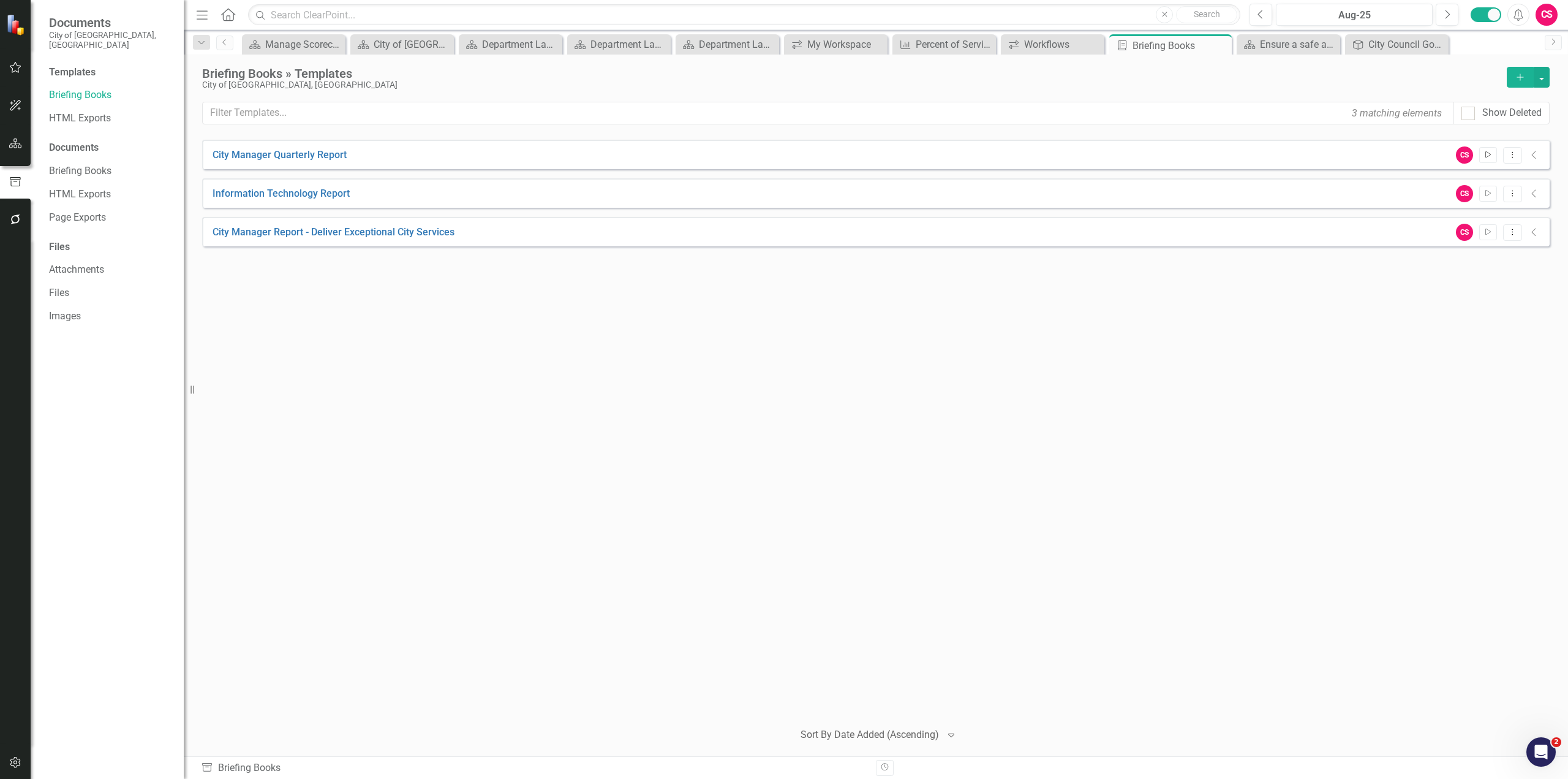
click at [1491, 159] on button "Start" at bounding box center [1488, 155] width 17 height 16
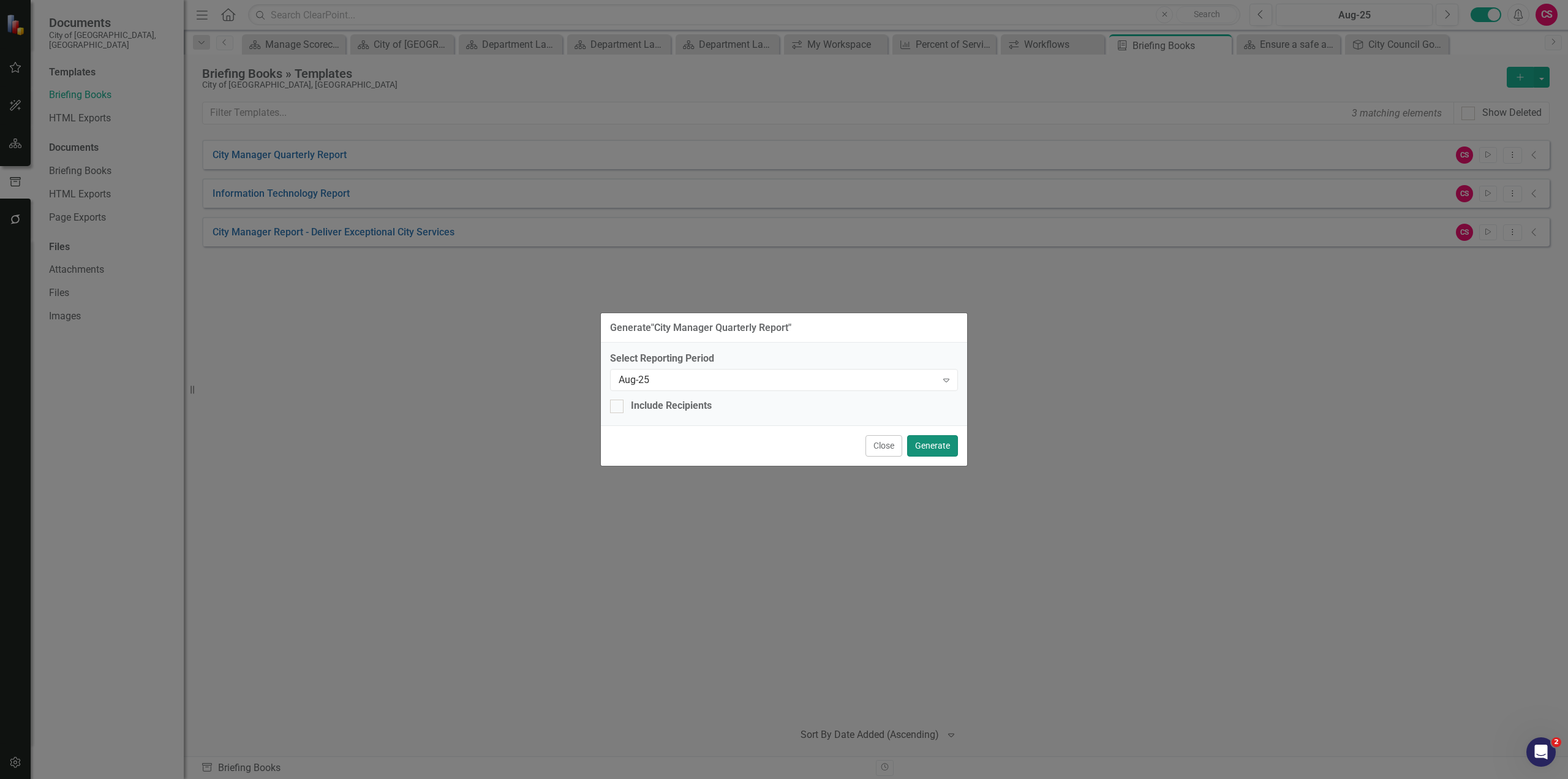
click at [935, 444] on button "Generate" at bounding box center [932, 446] width 51 height 22
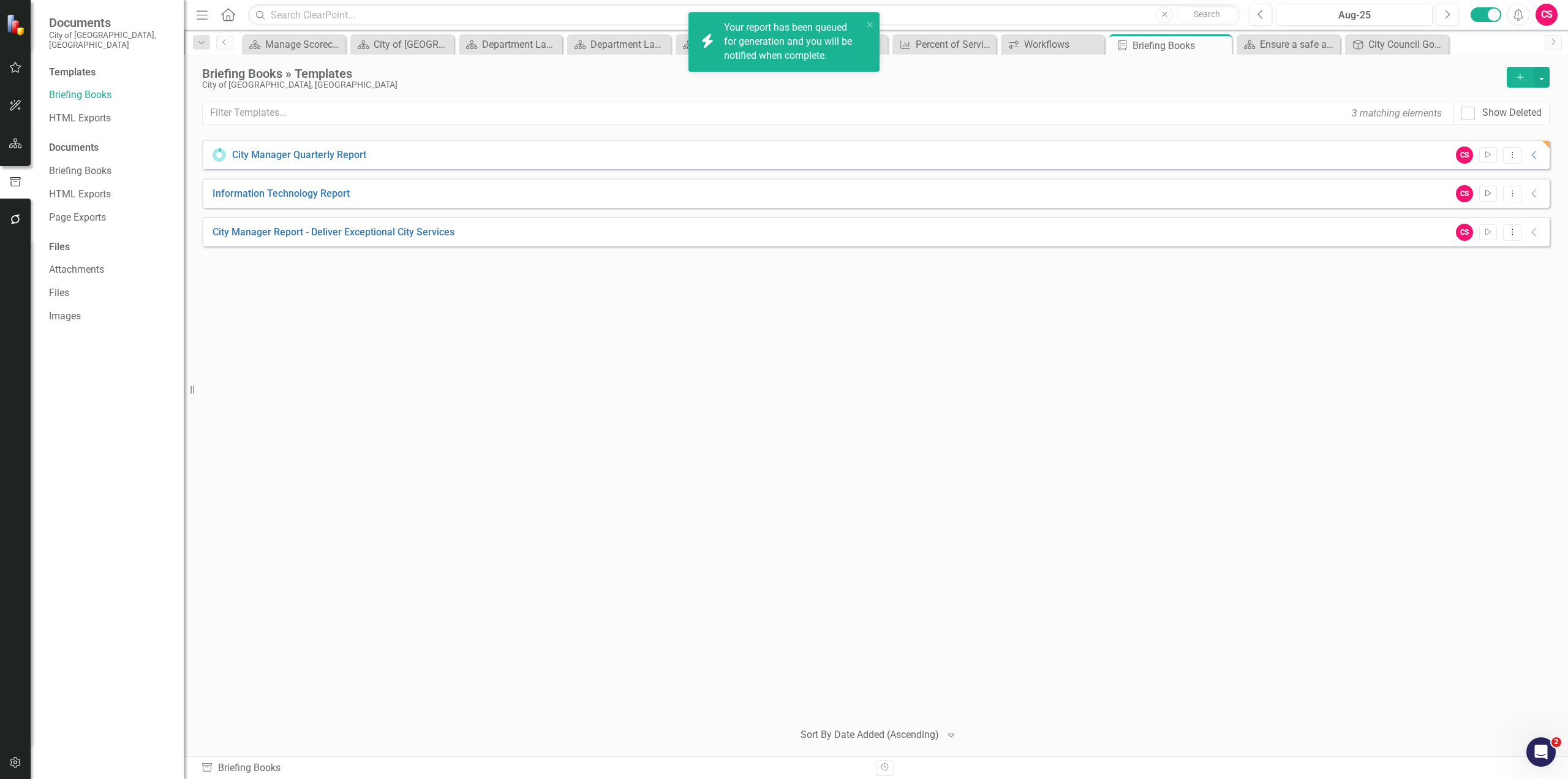
click at [1489, 195] on icon "Start" at bounding box center [1488, 193] width 9 height 7
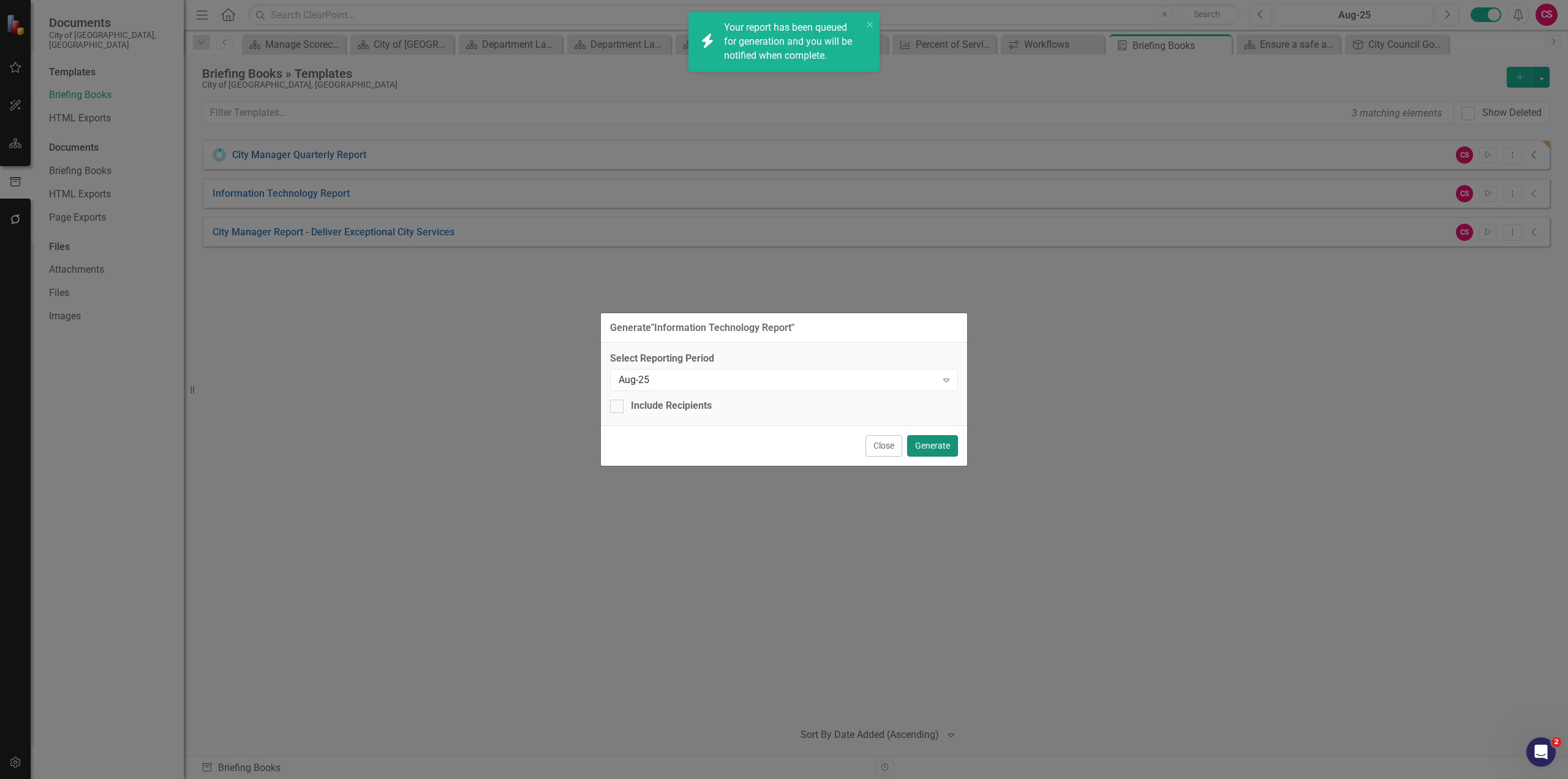
click at [925, 445] on button "Generate" at bounding box center [932, 446] width 51 height 22
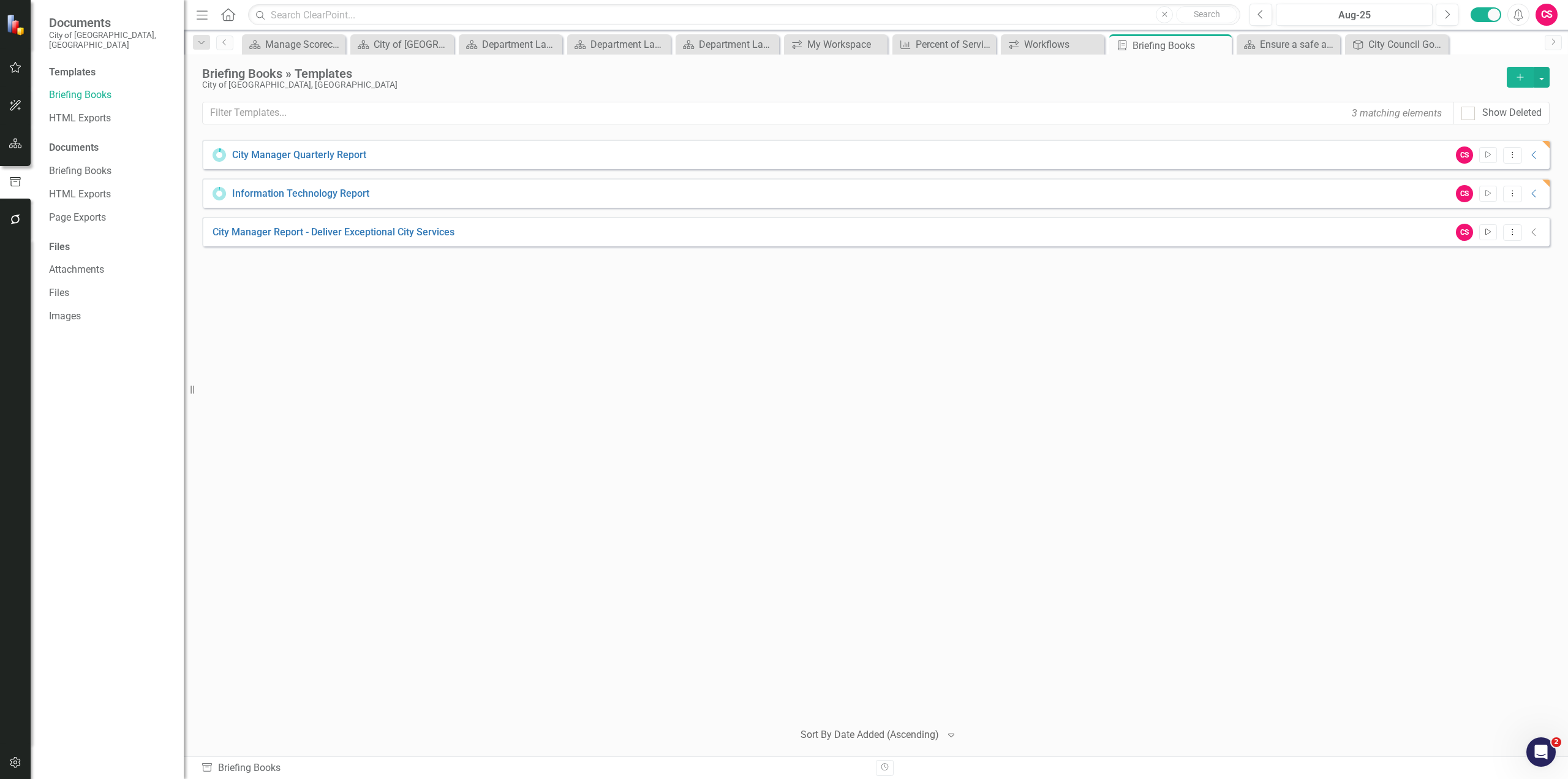
click at [1486, 236] on button "Start" at bounding box center [1488, 231] width 17 height 16
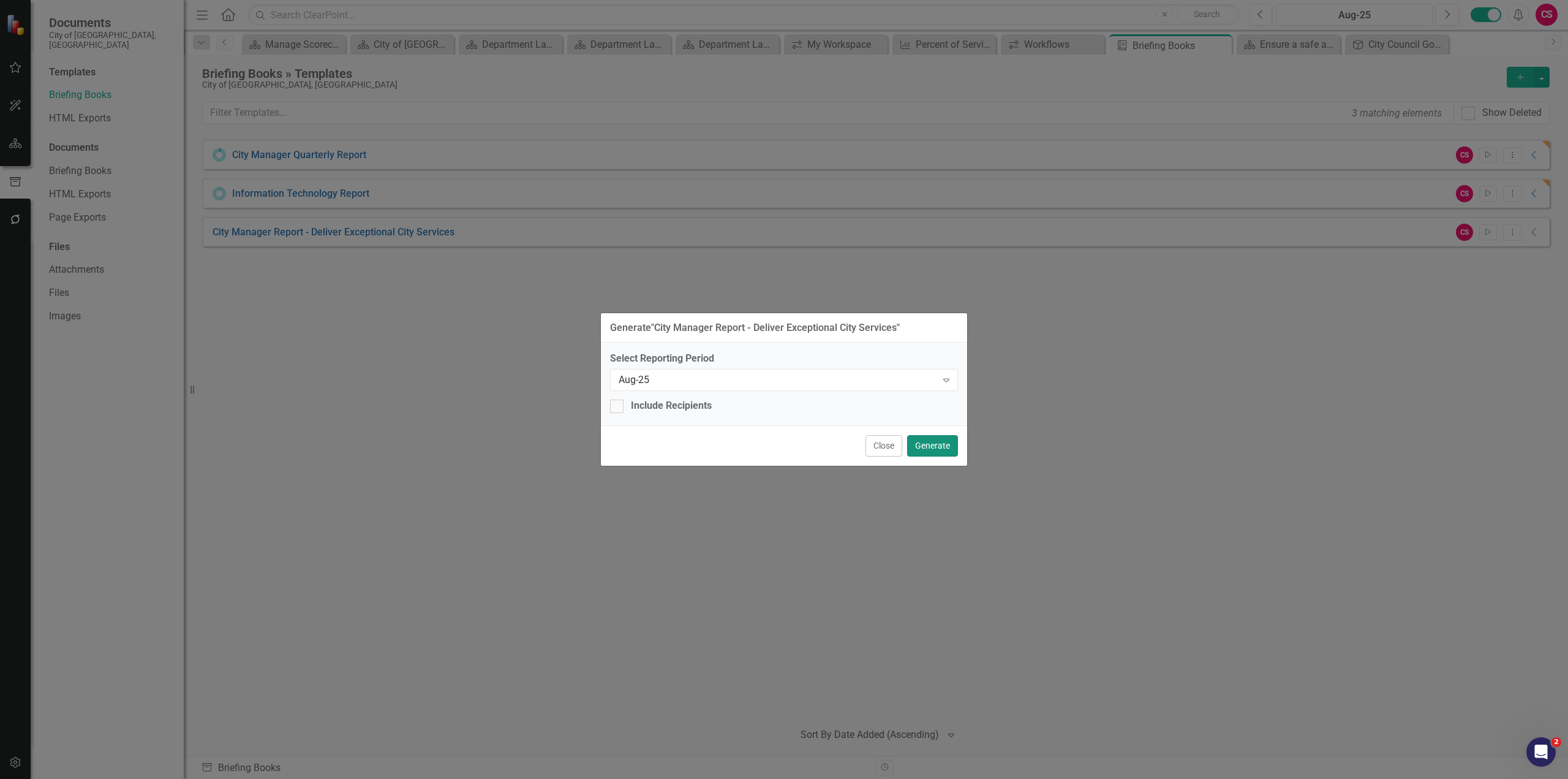
click at [938, 447] on button "Generate" at bounding box center [932, 446] width 51 height 22
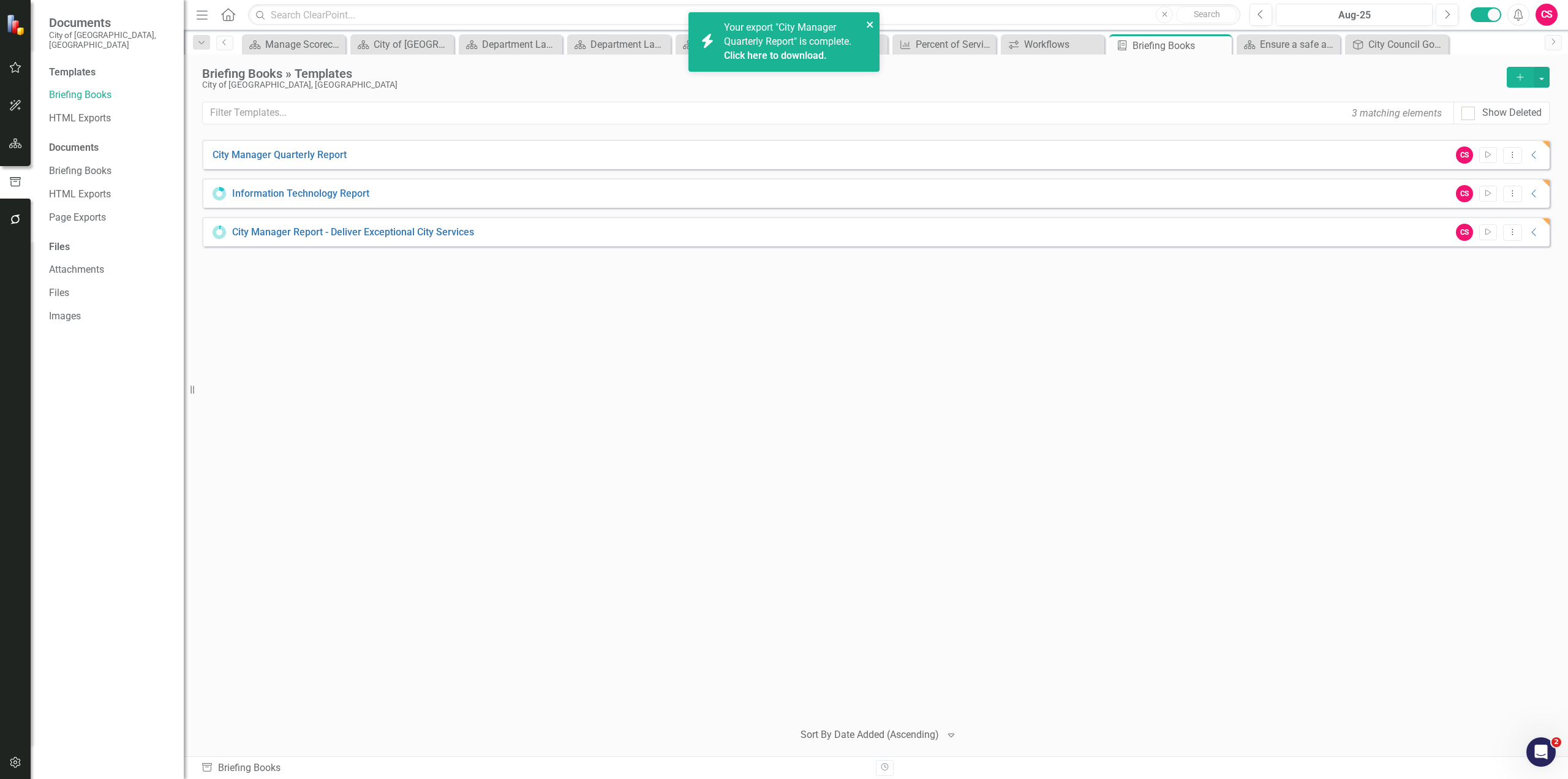
click at [866, 22] on icon "close" at bounding box center [871, 25] width 8 height 10
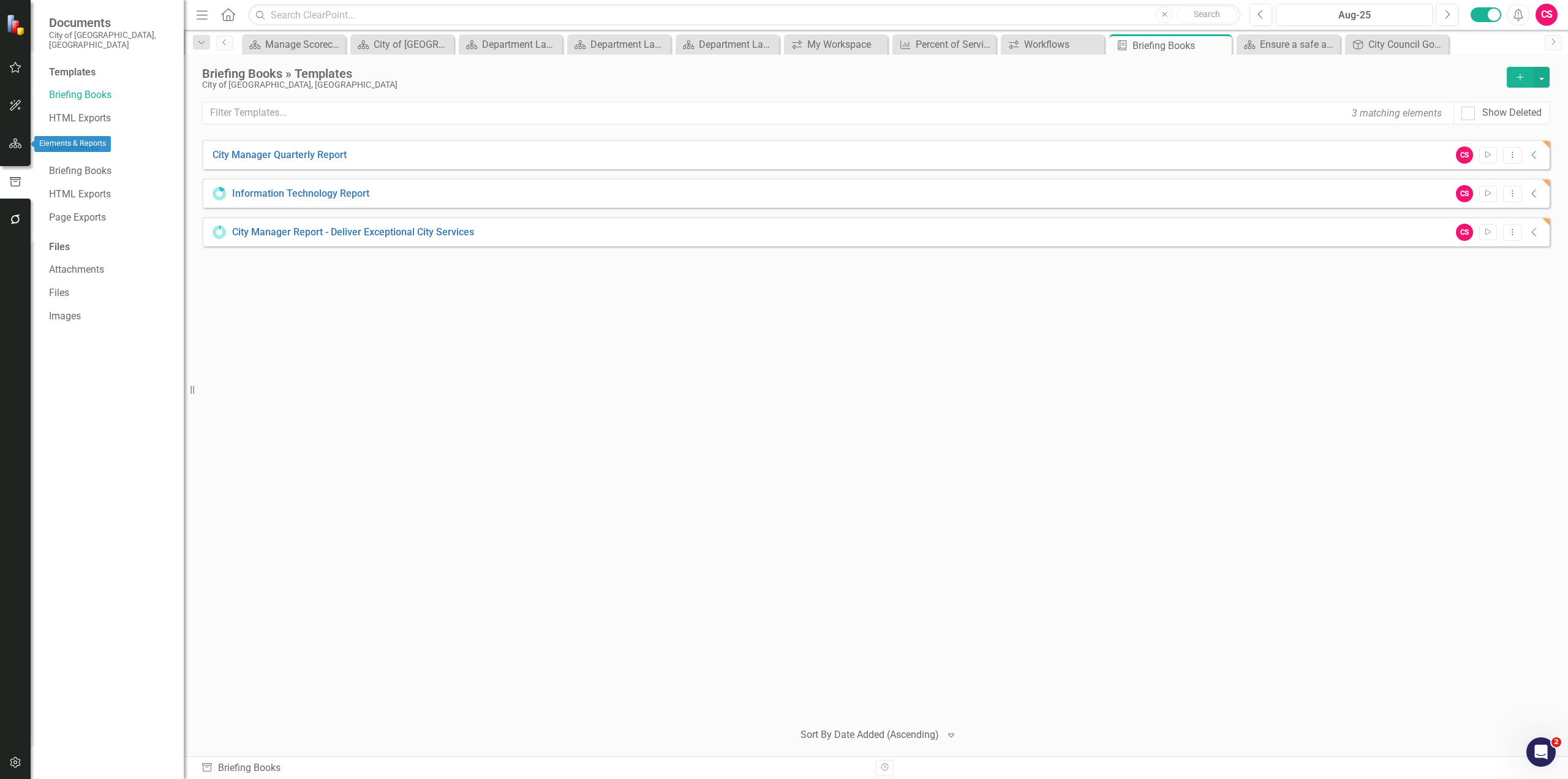
click at [19, 144] on icon "button" at bounding box center [15, 143] width 12 height 10
click at [55, 136] on icon "Dropdown" at bounding box center [53, 139] width 8 height 7
click at [107, 154] on link "Roseville City Scorecard" at bounding box center [126, 161] width 117 height 14
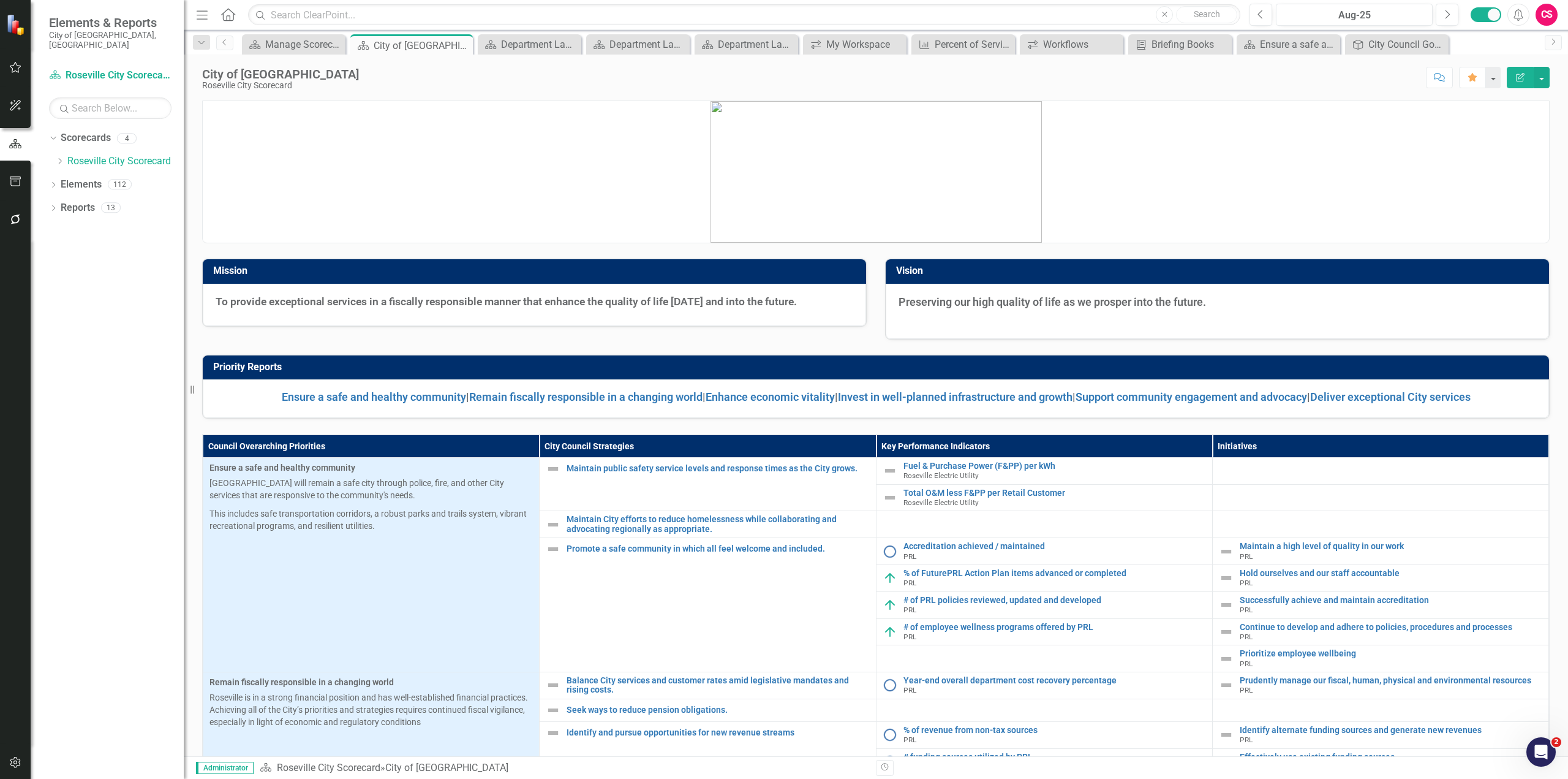
click at [47, 197] on div "Dropdown Scorecards 4 Dropdown Roseville City Scorecard Department of Informati…" at bounding box center [107, 454] width 153 height 651
click at [53, 206] on icon "Dropdown" at bounding box center [53, 209] width 8 height 7
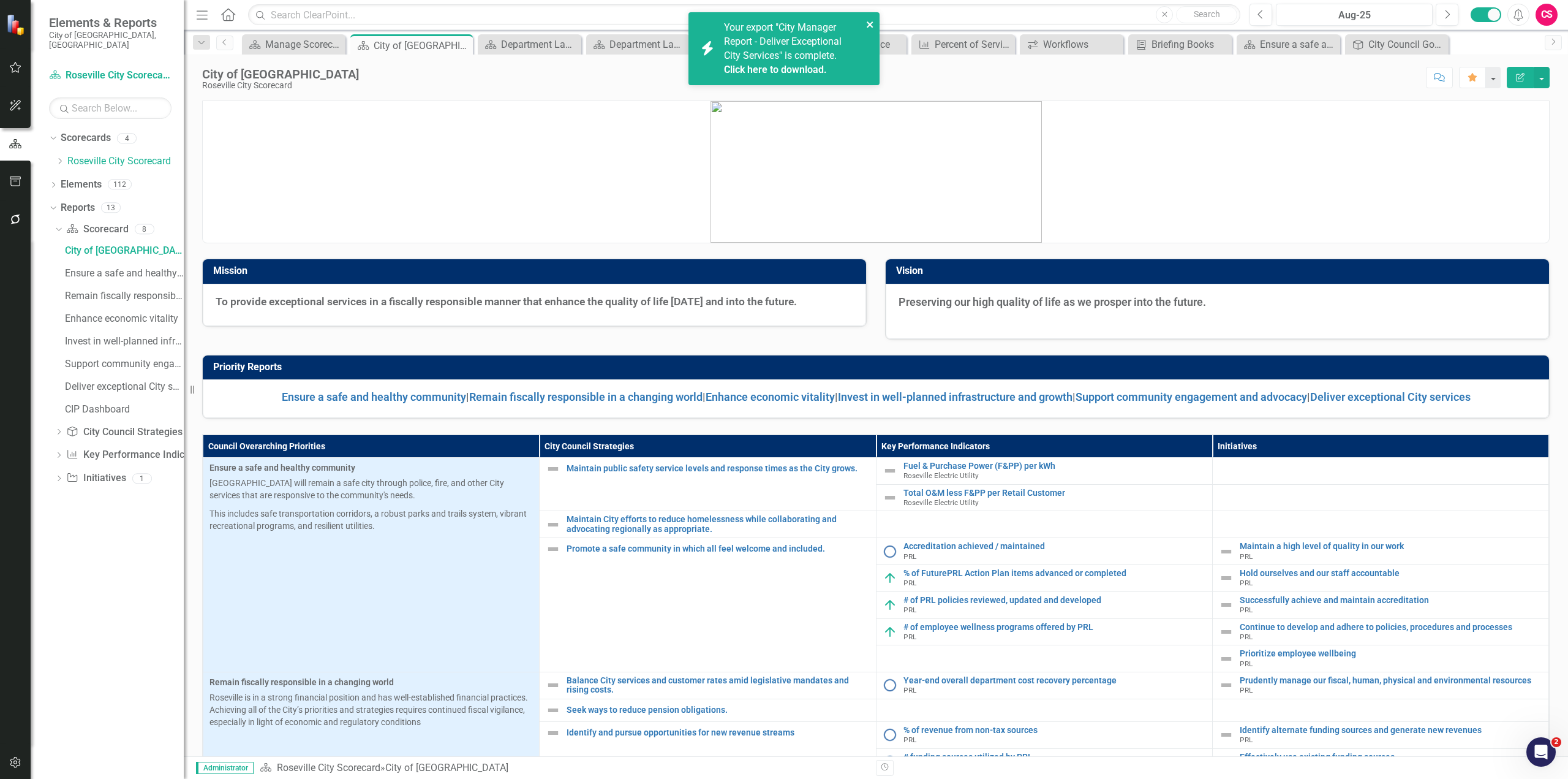
click at [871, 29] on icon "close" at bounding box center [871, 25] width 8 height 10
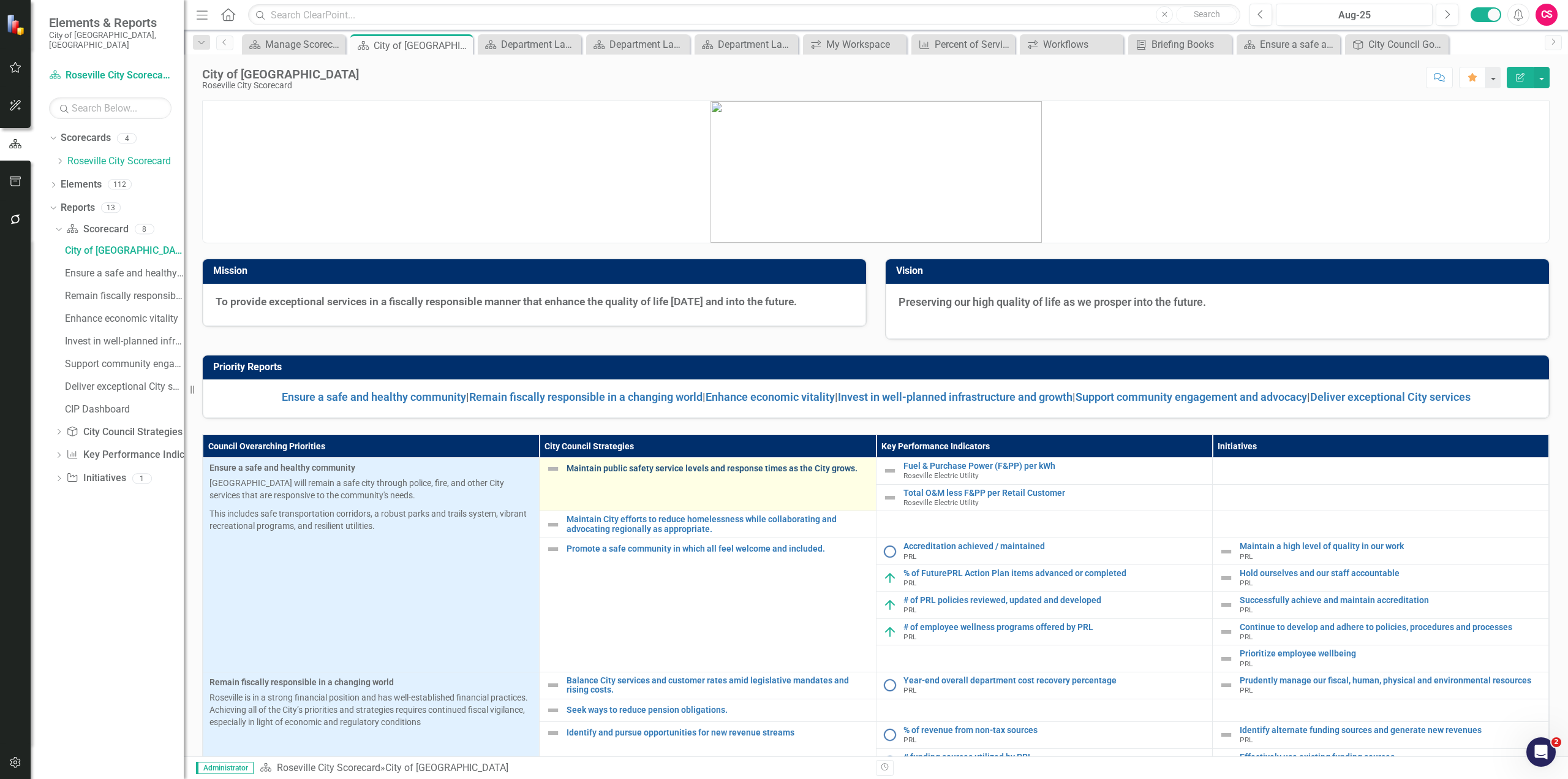
click at [677, 469] on link "Maintain public safety service levels and response times as the City grows." at bounding box center [718, 468] width 303 height 9
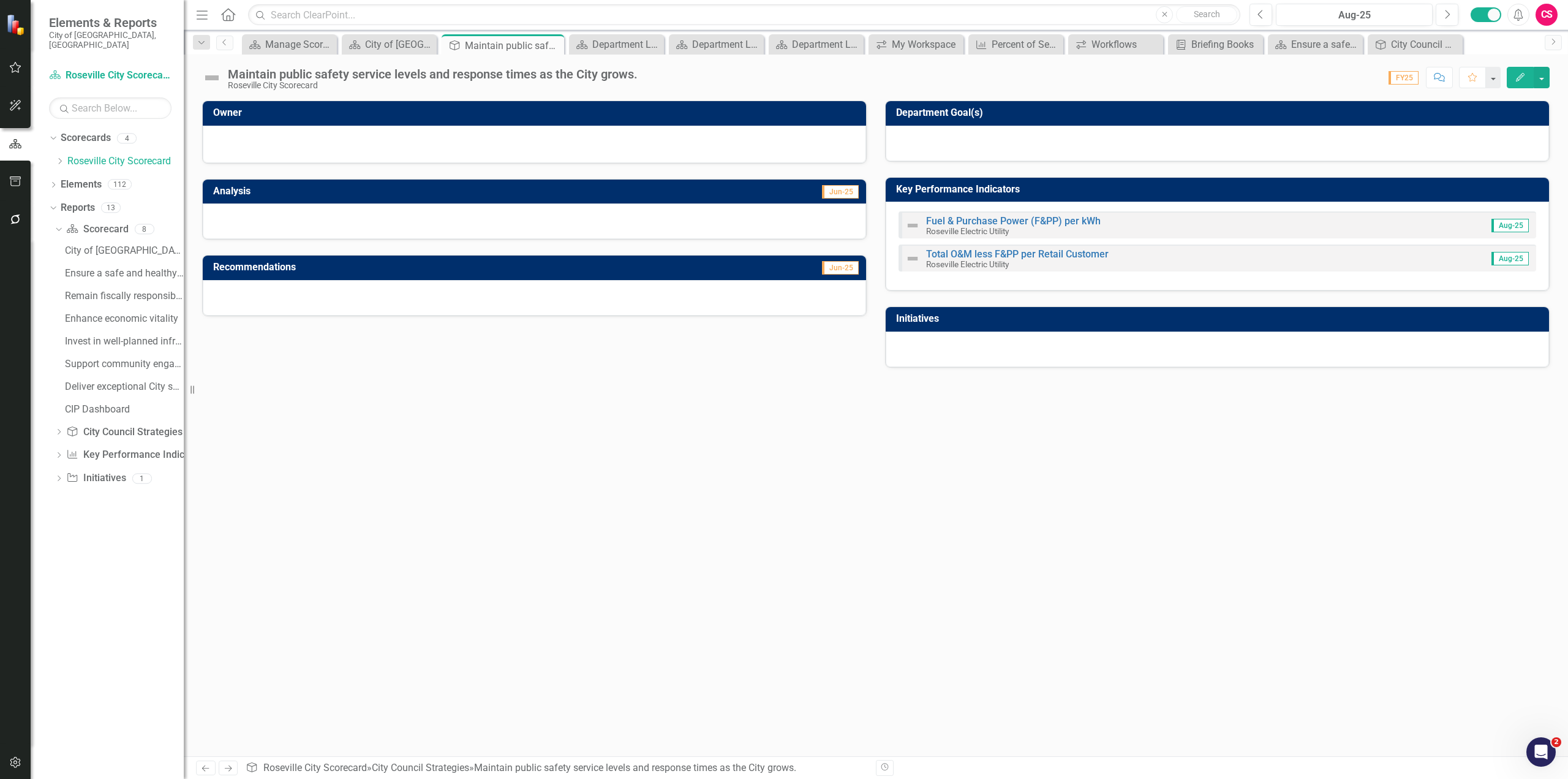
click at [521, 226] on div at bounding box center [534, 221] width 663 height 36
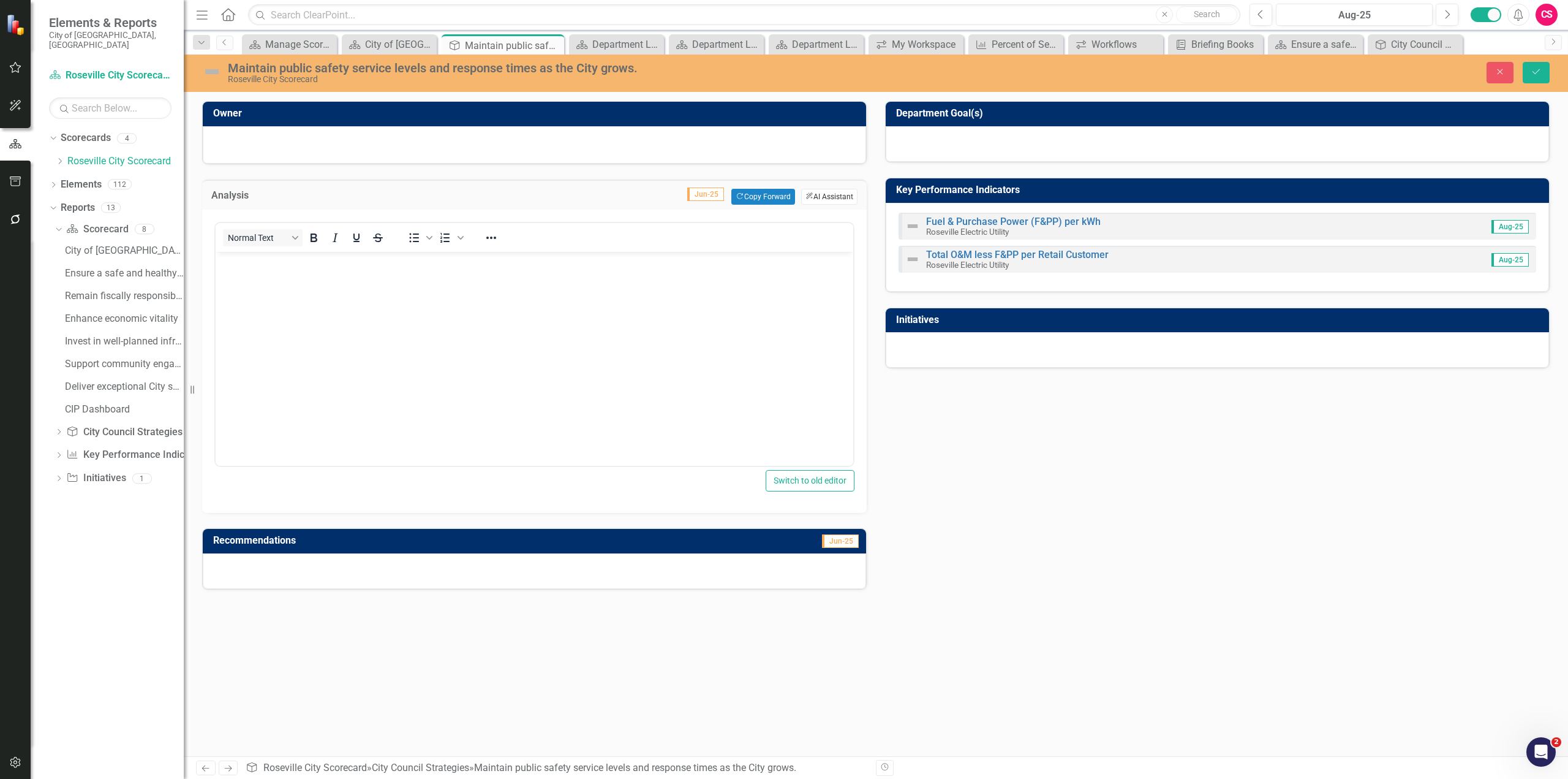
click at [826, 199] on button "ClearPoint AI AI Assistant" at bounding box center [830, 196] width 57 height 16
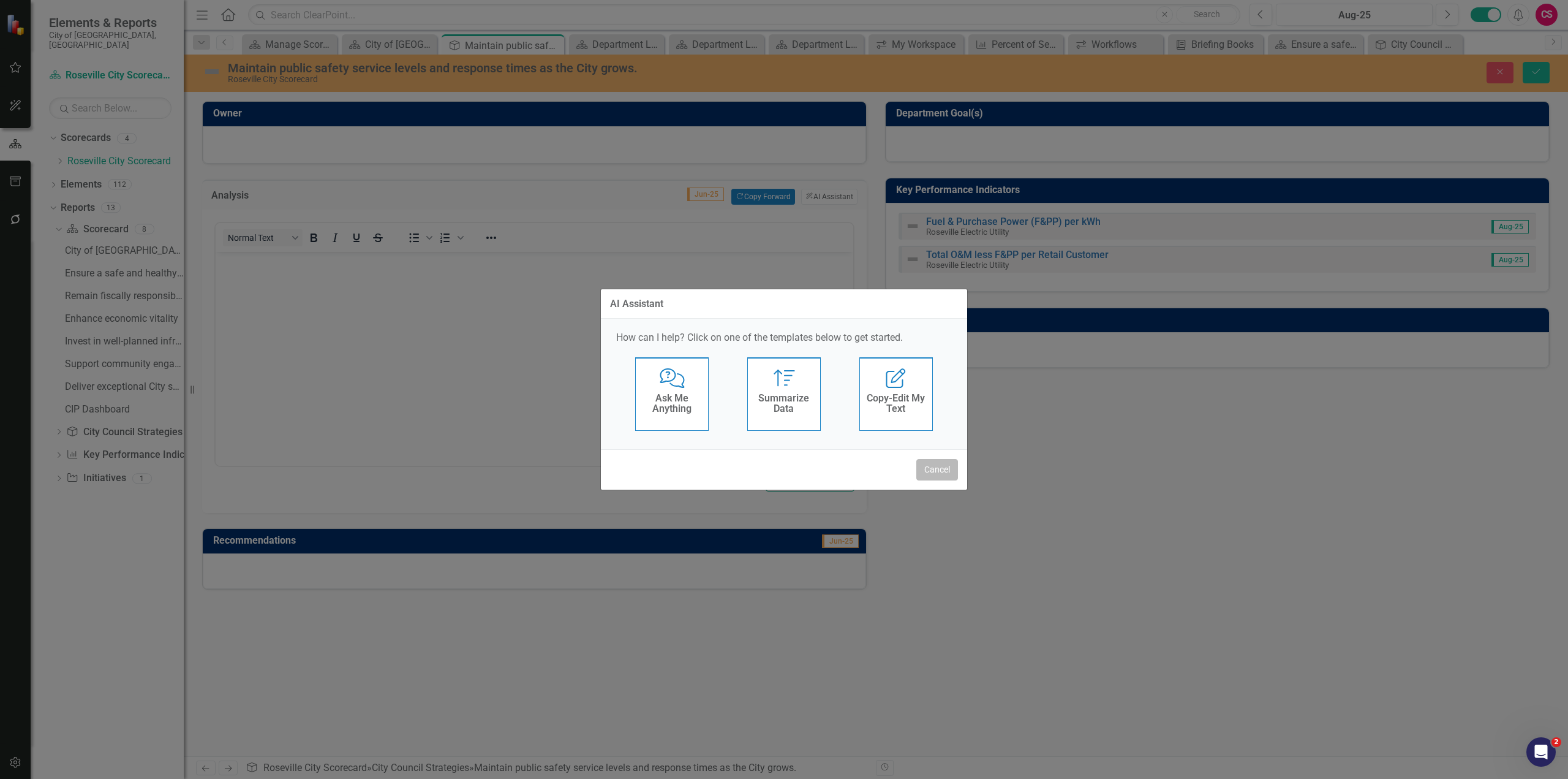
click at [940, 473] on button "Cancel" at bounding box center [937, 469] width 42 height 22
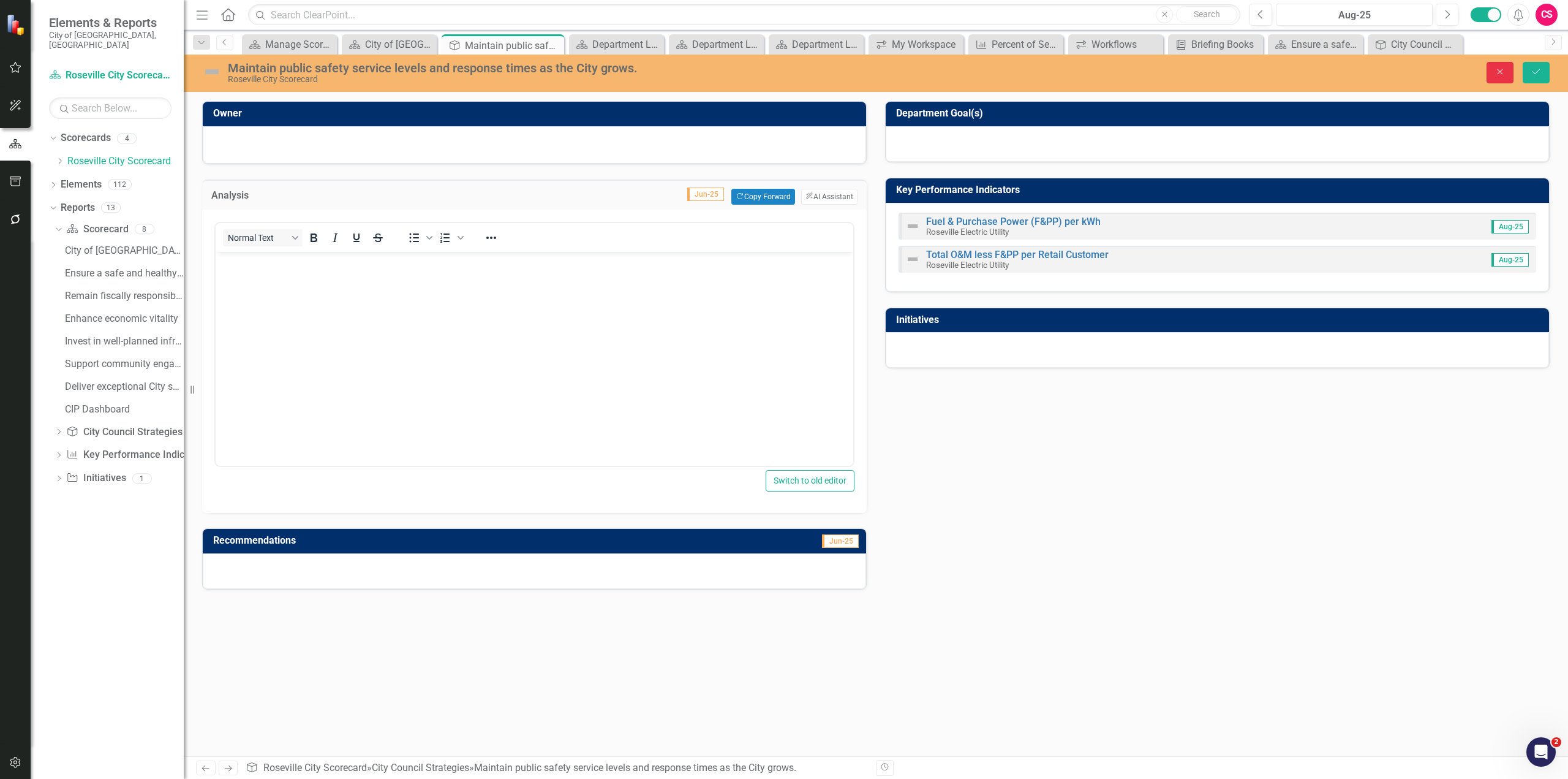
click at [1503, 74] on icon "button" at bounding box center [1501, 72] width 6 height 6
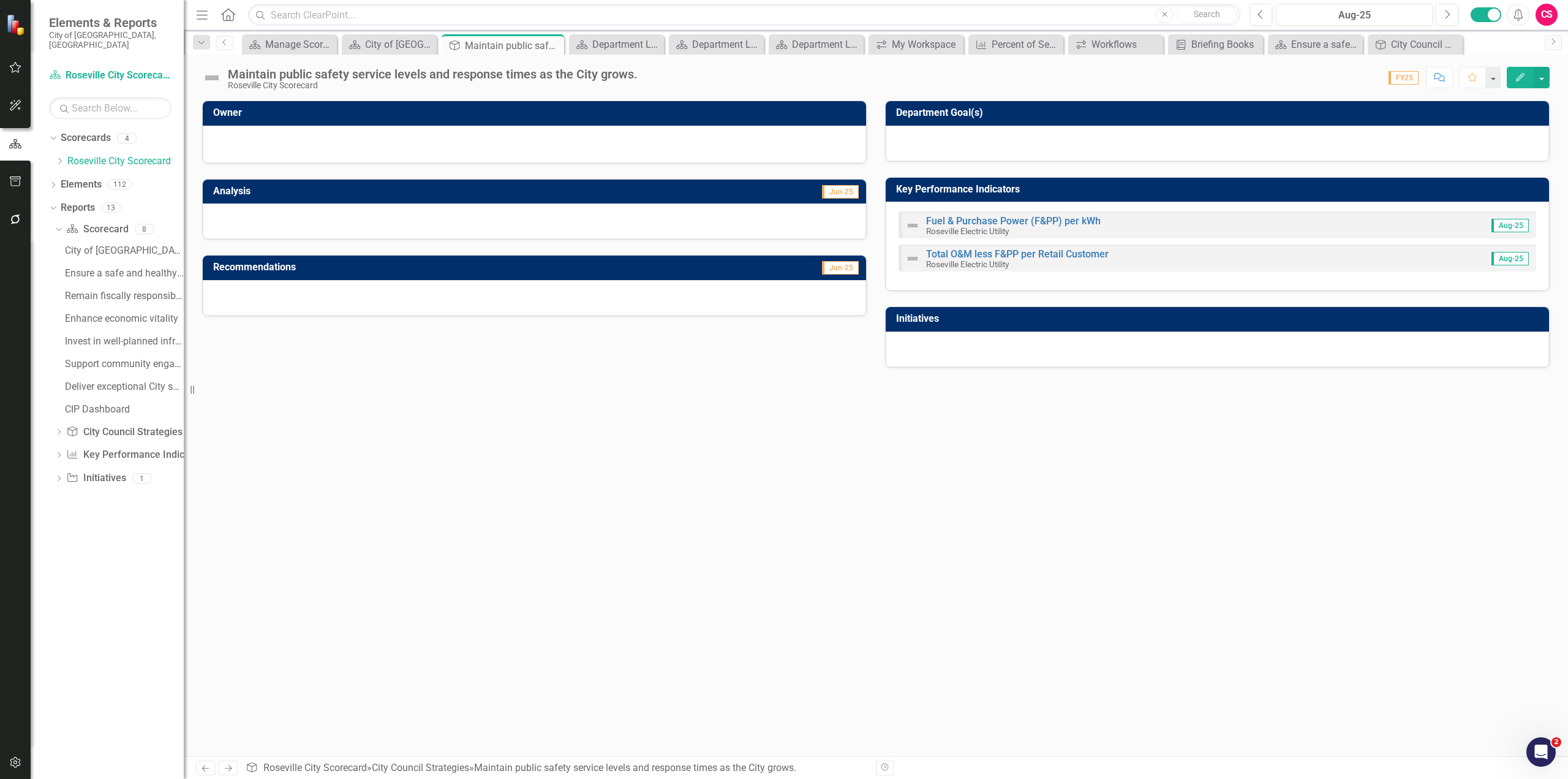
click at [1541, 11] on div "CS" at bounding box center [1546, 14] width 22 height 22
click at [1514, 151] on link "icon.portal Success Portal" at bounding box center [1509, 152] width 97 height 22
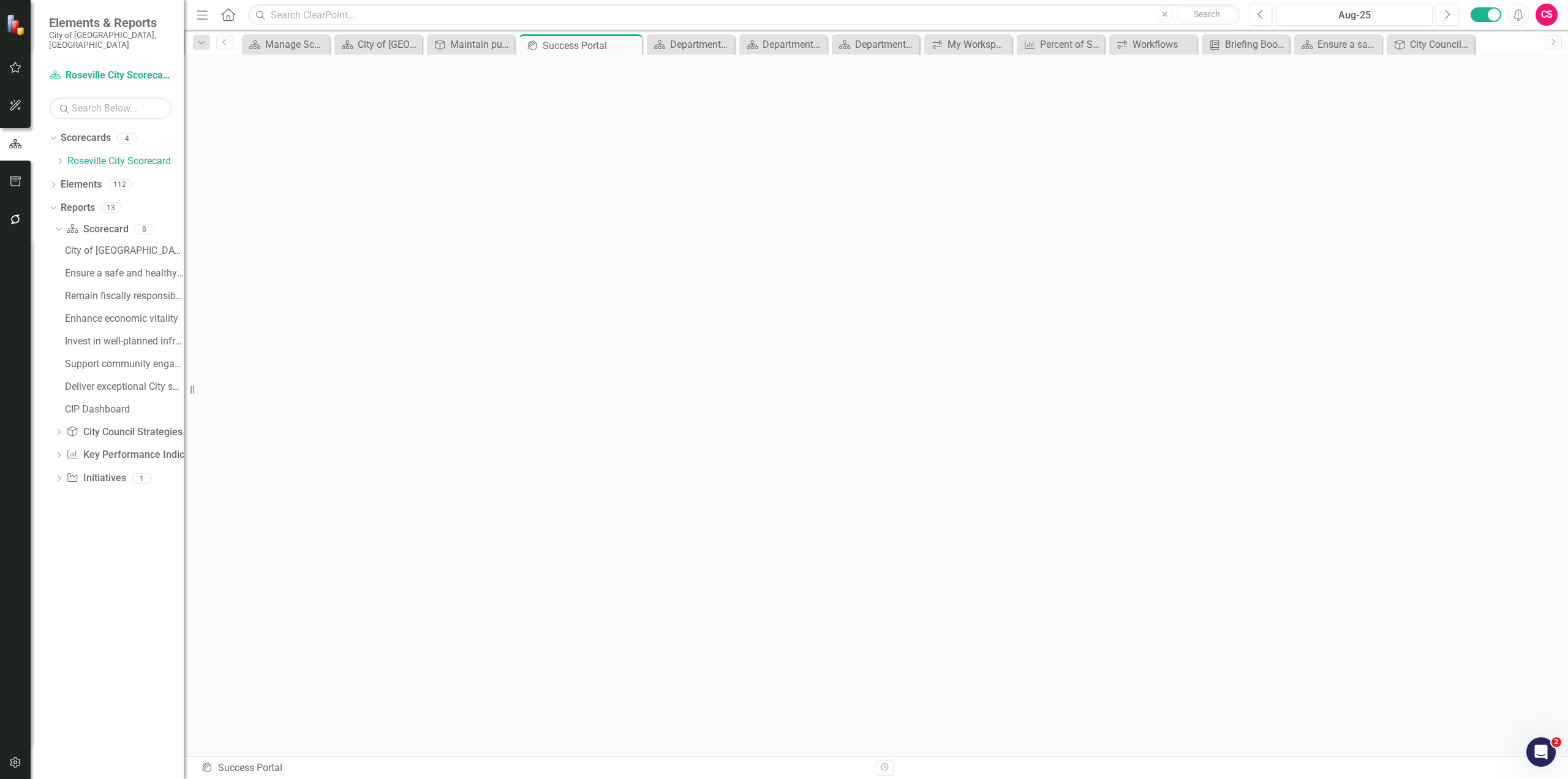
scroll to position [4, 0]
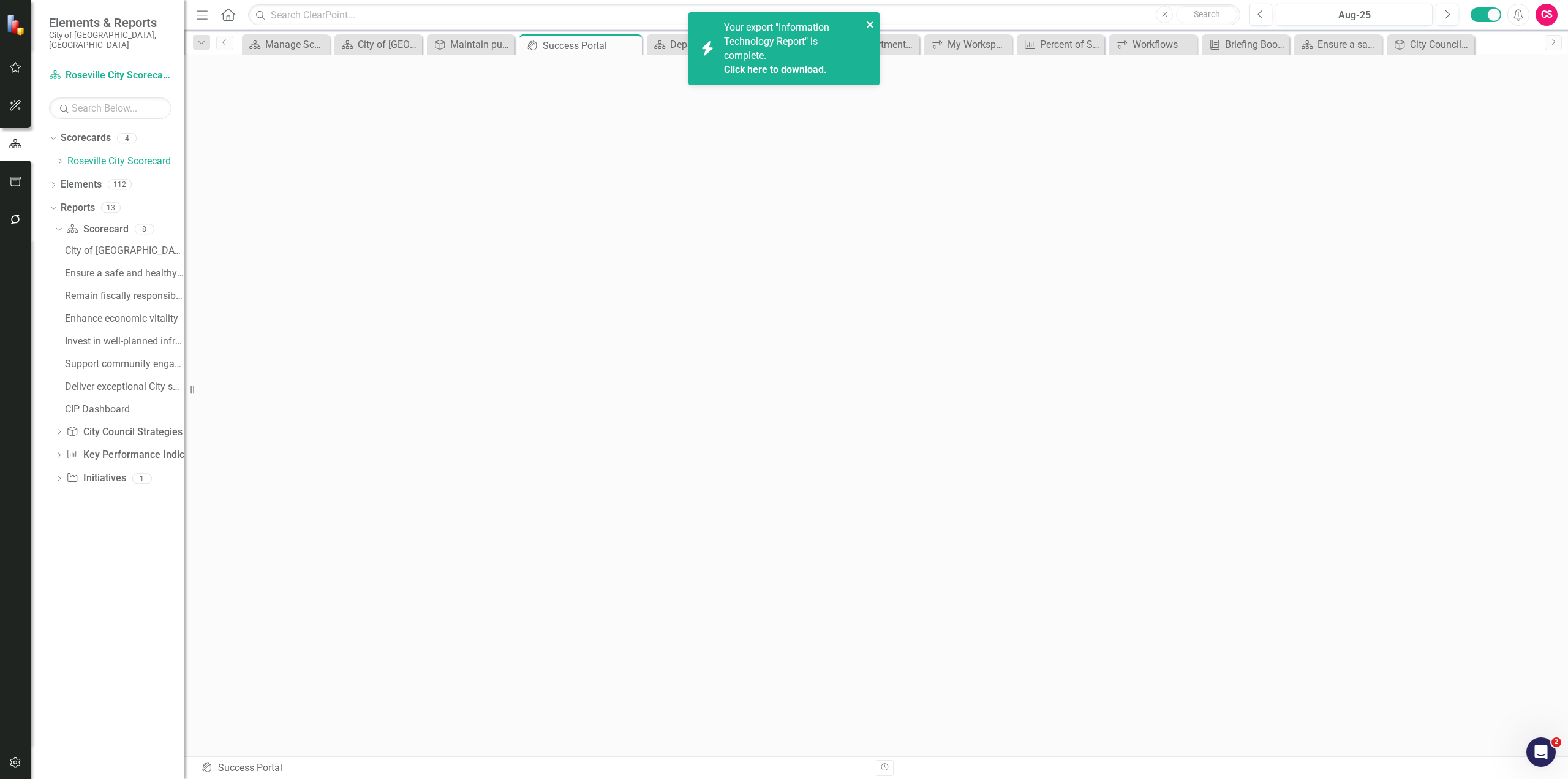
click at [873, 28] on icon "close" at bounding box center [871, 25] width 8 height 10
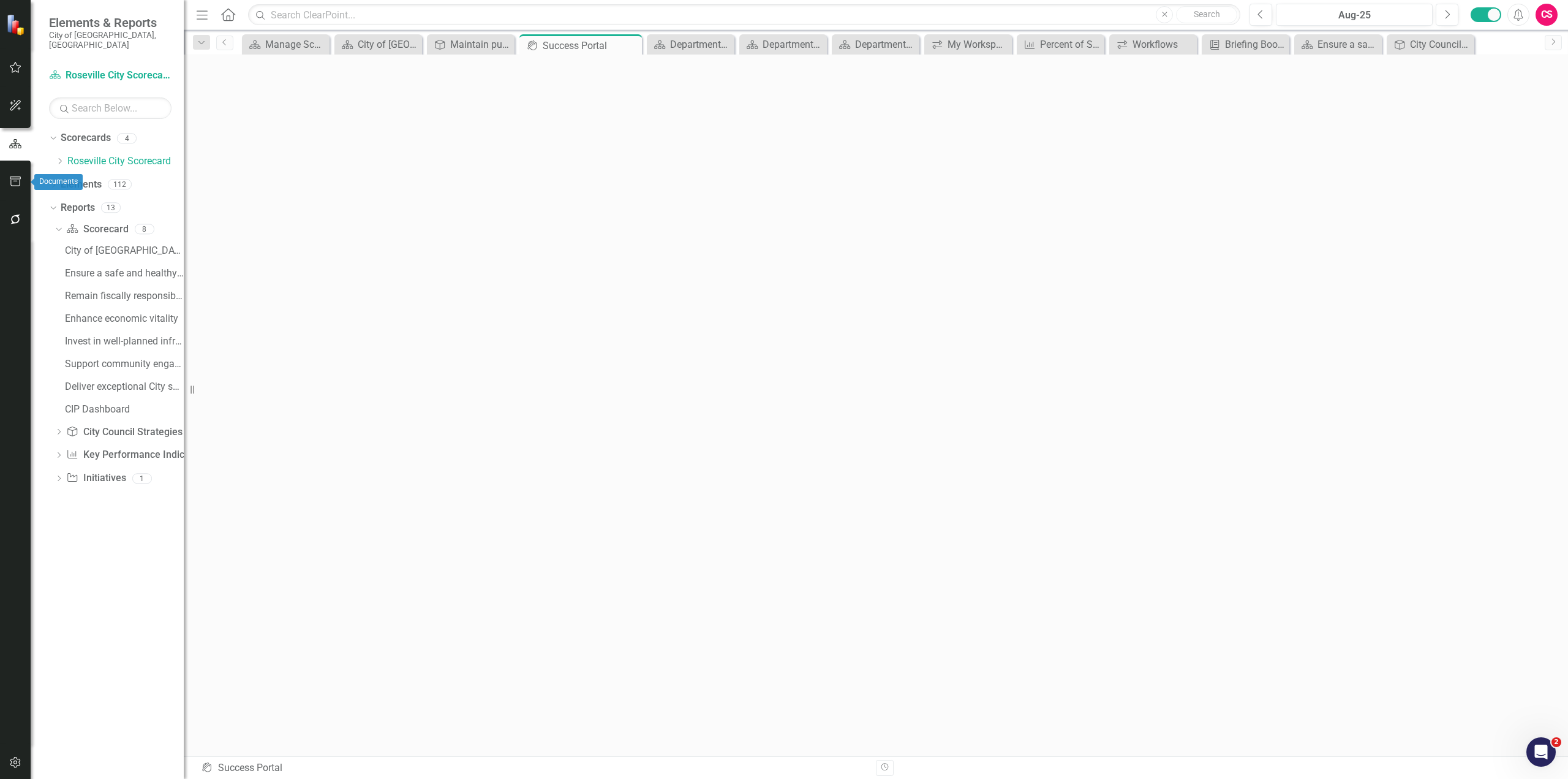
click at [14, 182] on icon "button" at bounding box center [15, 181] width 12 height 10
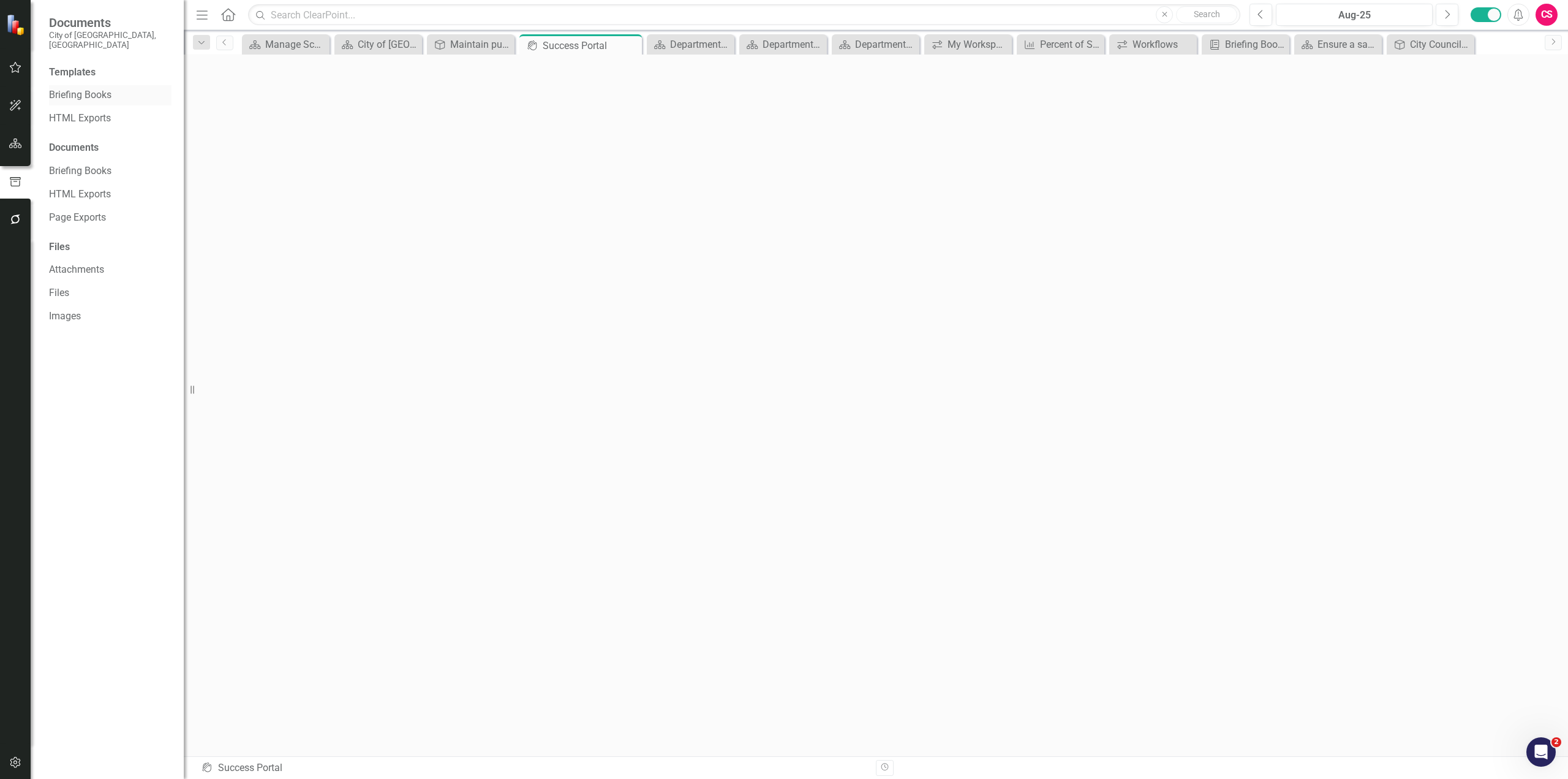
click at [98, 88] on link "Briefing Books" at bounding box center [110, 95] width 122 height 14
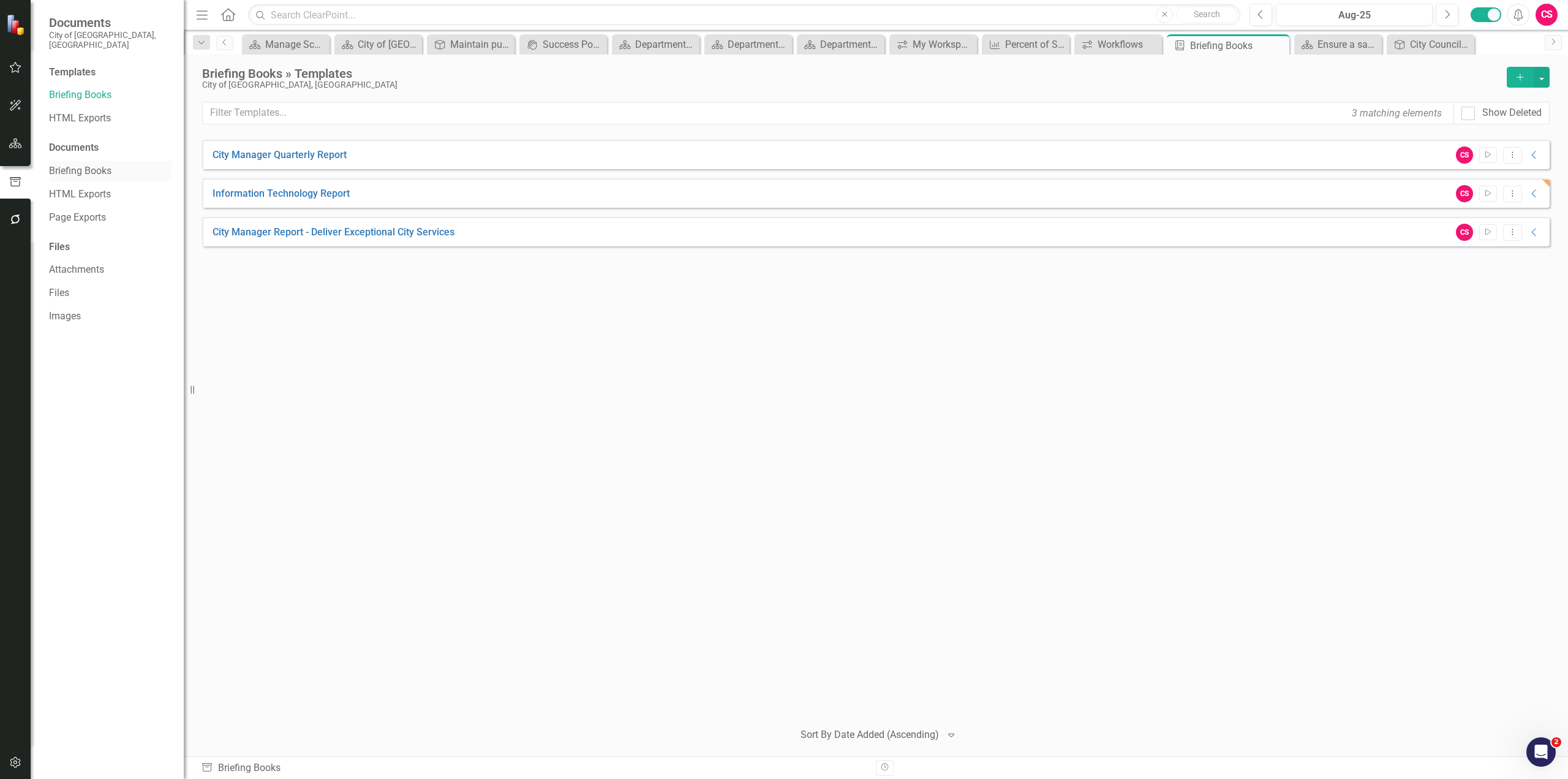
click at [101, 164] on link "Briefing Books" at bounding box center [110, 171] width 122 height 14
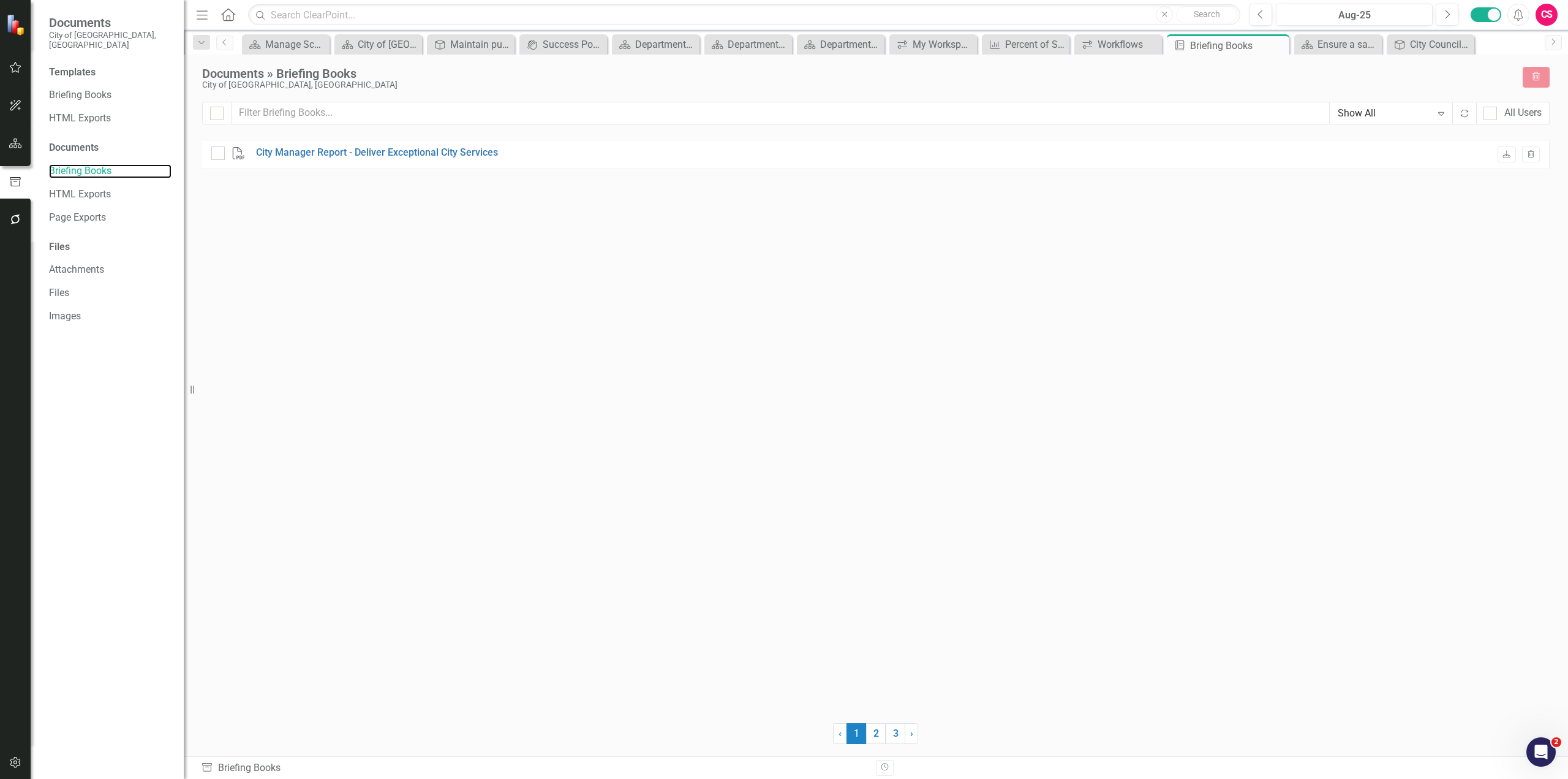
checkbox input "false"
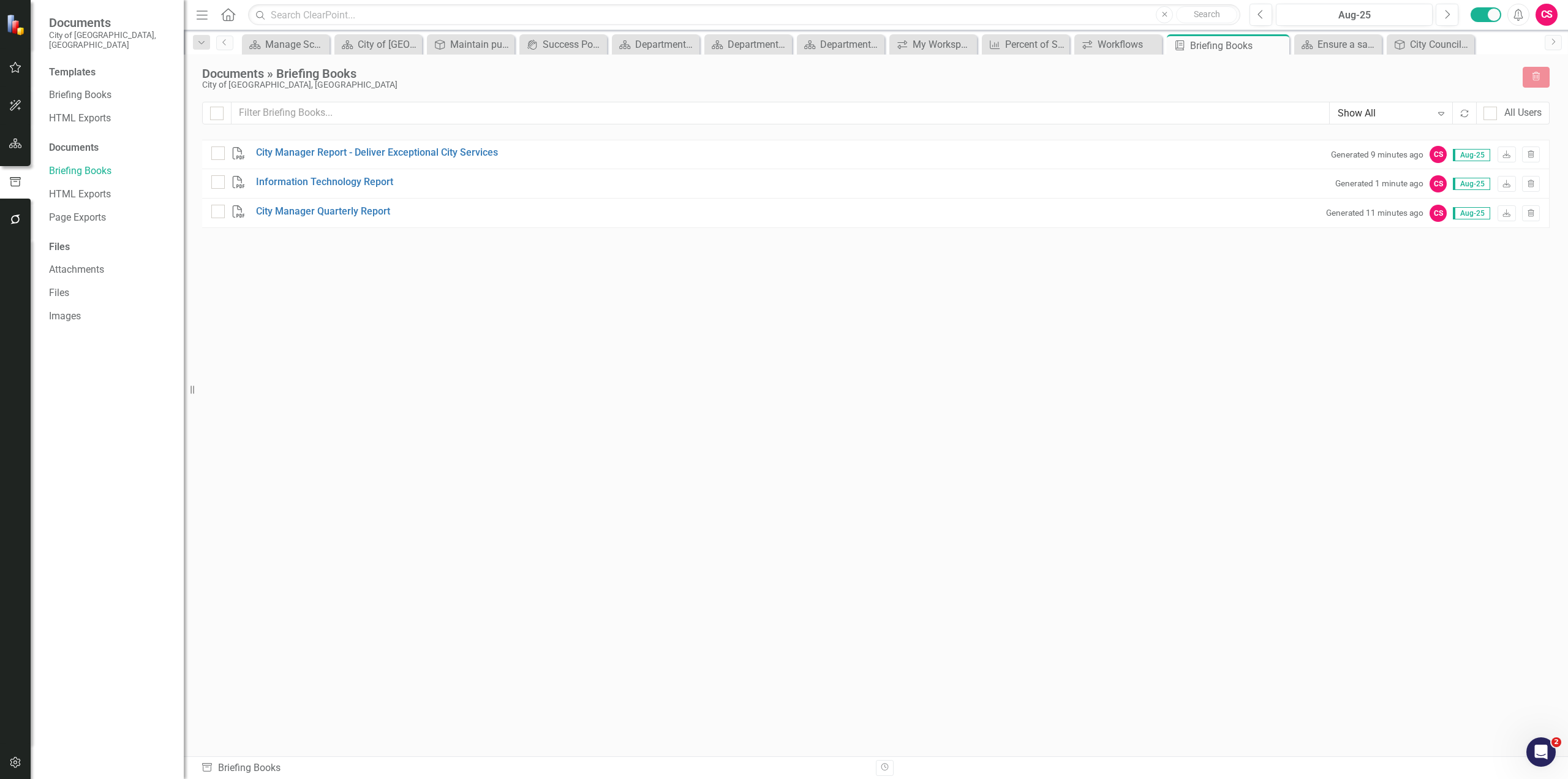
click at [1018, 284] on div "PDF City Manager Report - Deliver Exceptional City Services Generated 9 minutes…" at bounding box center [876, 425] width 1347 height 572
click at [373, 151] on link "City Manager Report - Deliver Exceptional City Services" at bounding box center [377, 152] width 242 height 14
click at [1549, 20] on div "CS" at bounding box center [1546, 14] width 22 height 22
click at [1506, 177] on link "Logout Log Out" at bounding box center [1509, 176] width 97 height 22
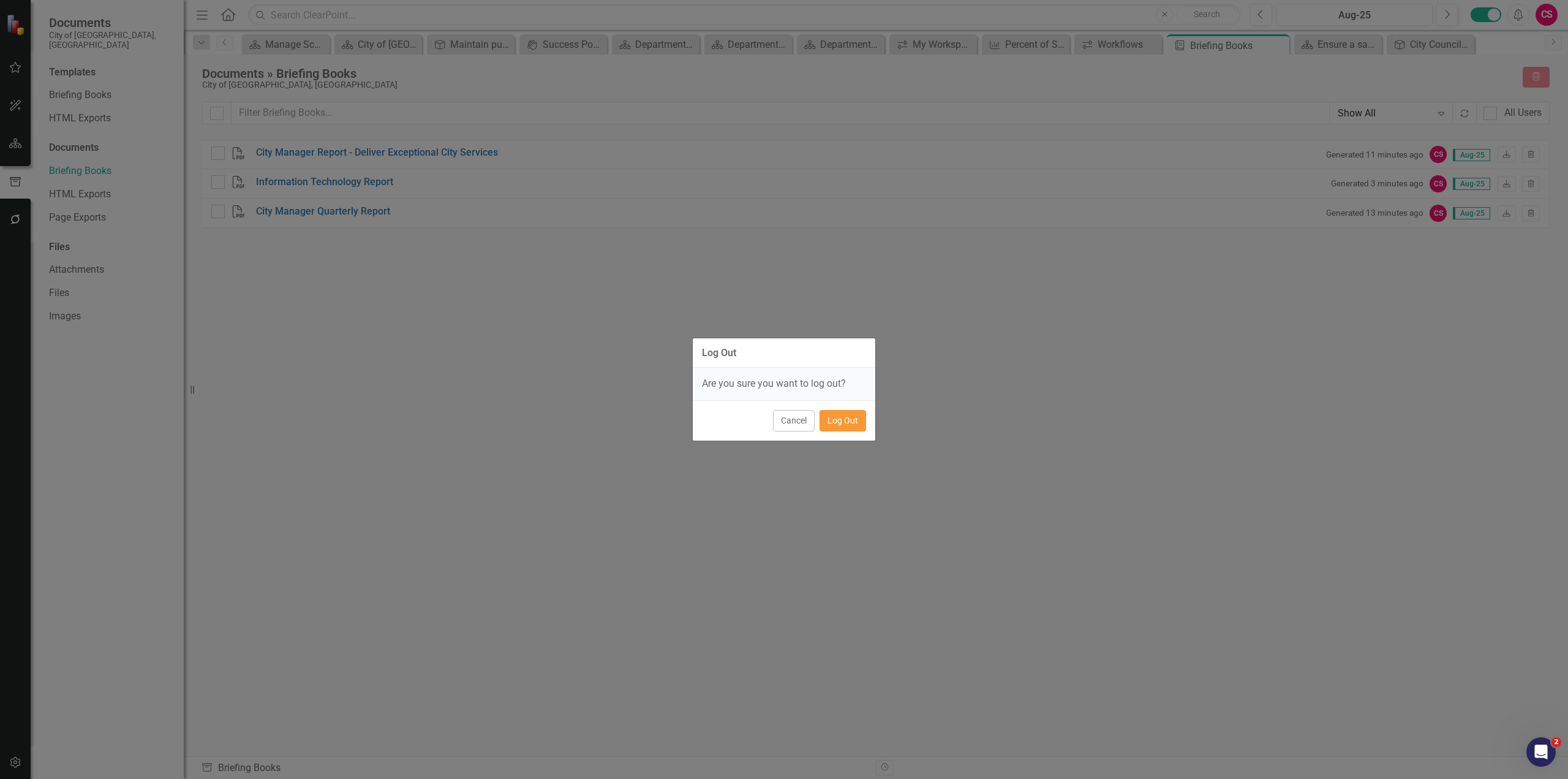
click at [843, 422] on button "Log Out" at bounding box center [843, 420] width 47 height 22
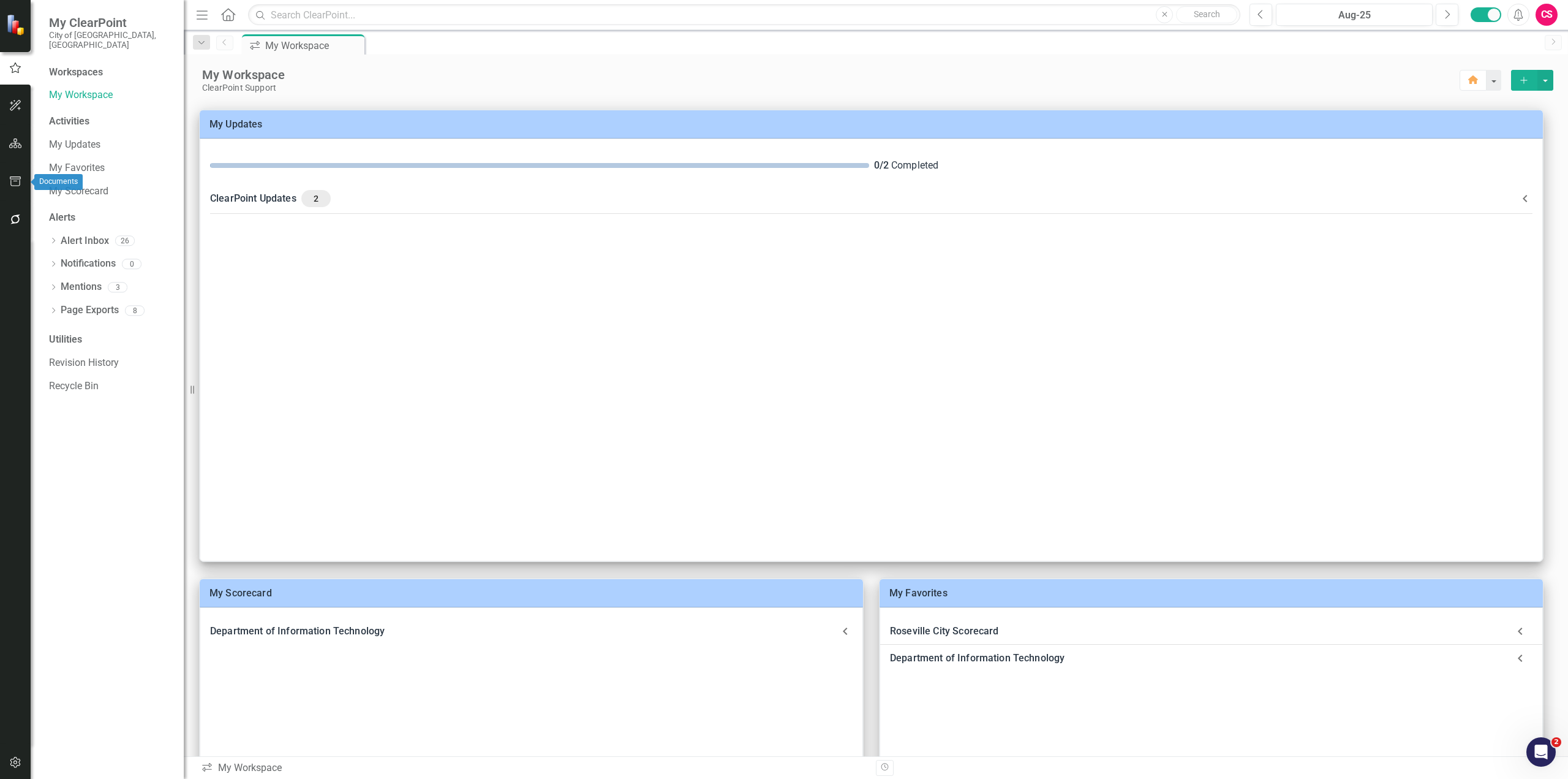
click at [13, 147] on icon "button" at bounding box center [15, 143] width 12 height 10
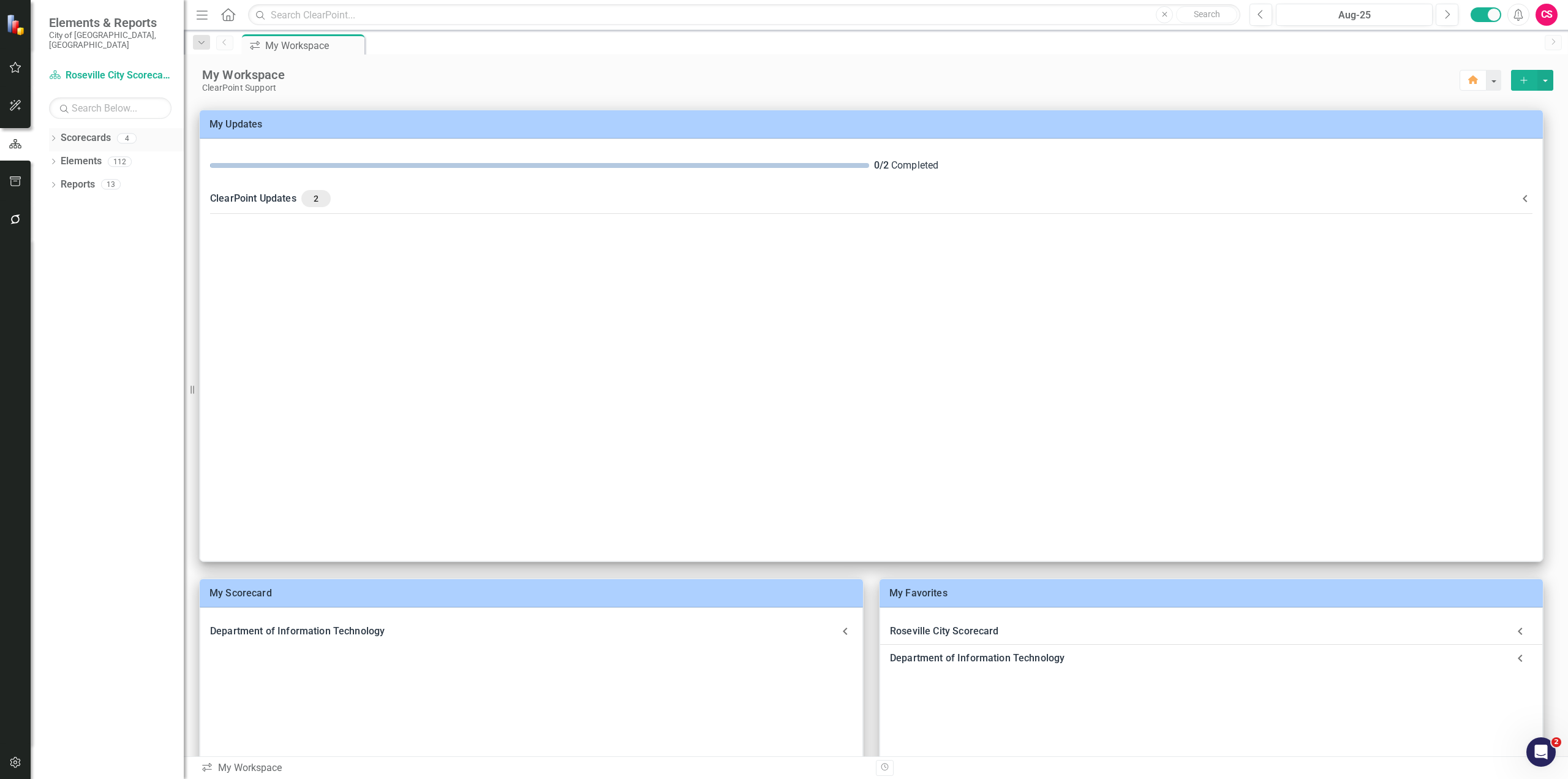
click at [50, 136] on icon "Dropdown" at bounding box center [53, 139] width 8 height 7
click at [97, 154] on link "Roseville City Scorecard" at bounding box center [126, 161] width 117 height 14
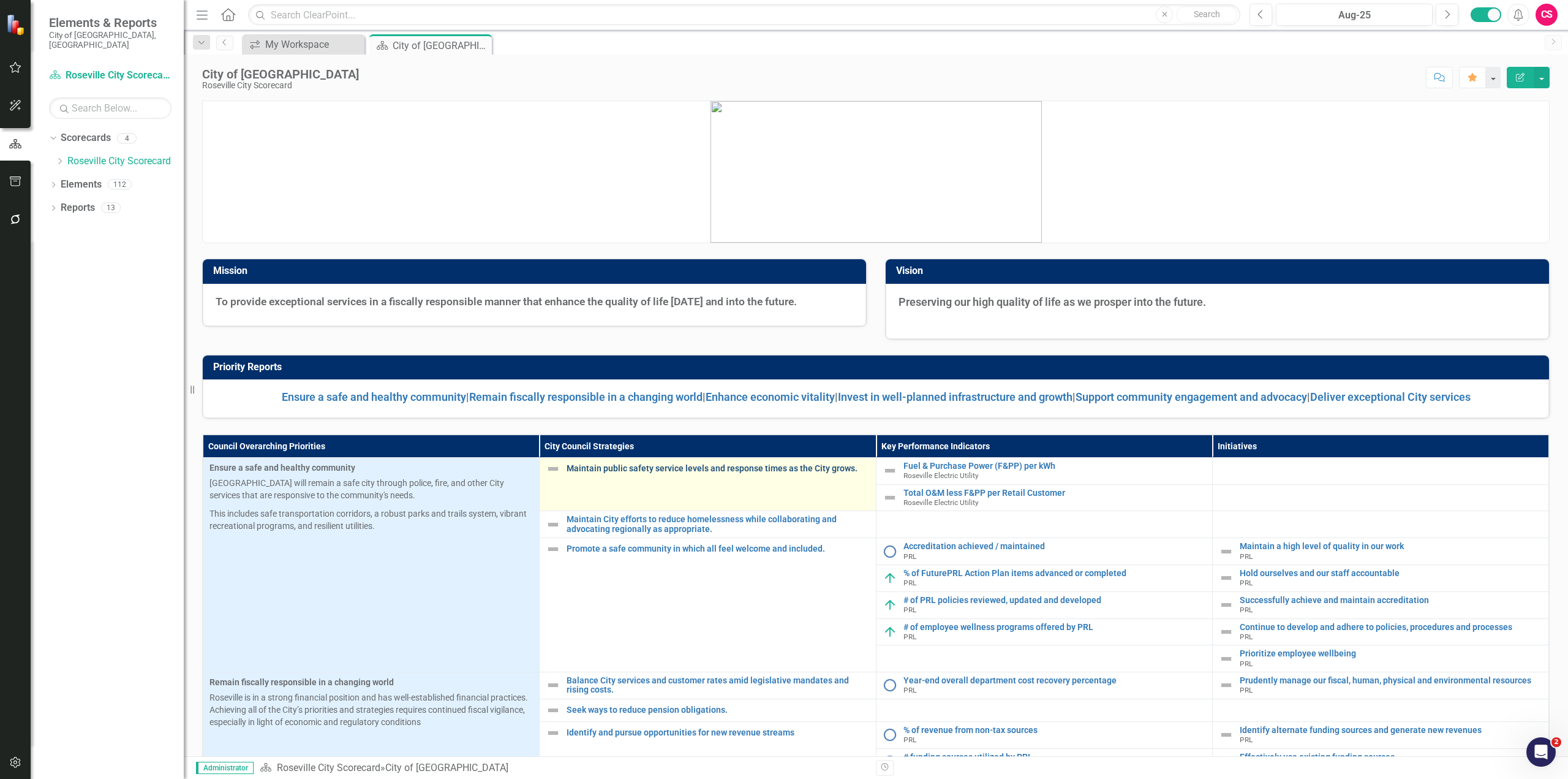
click at [618, 469] on link "Maintain public safety service levels and response times as the City grows." at bounding box center [718, 468] width 303 height 9
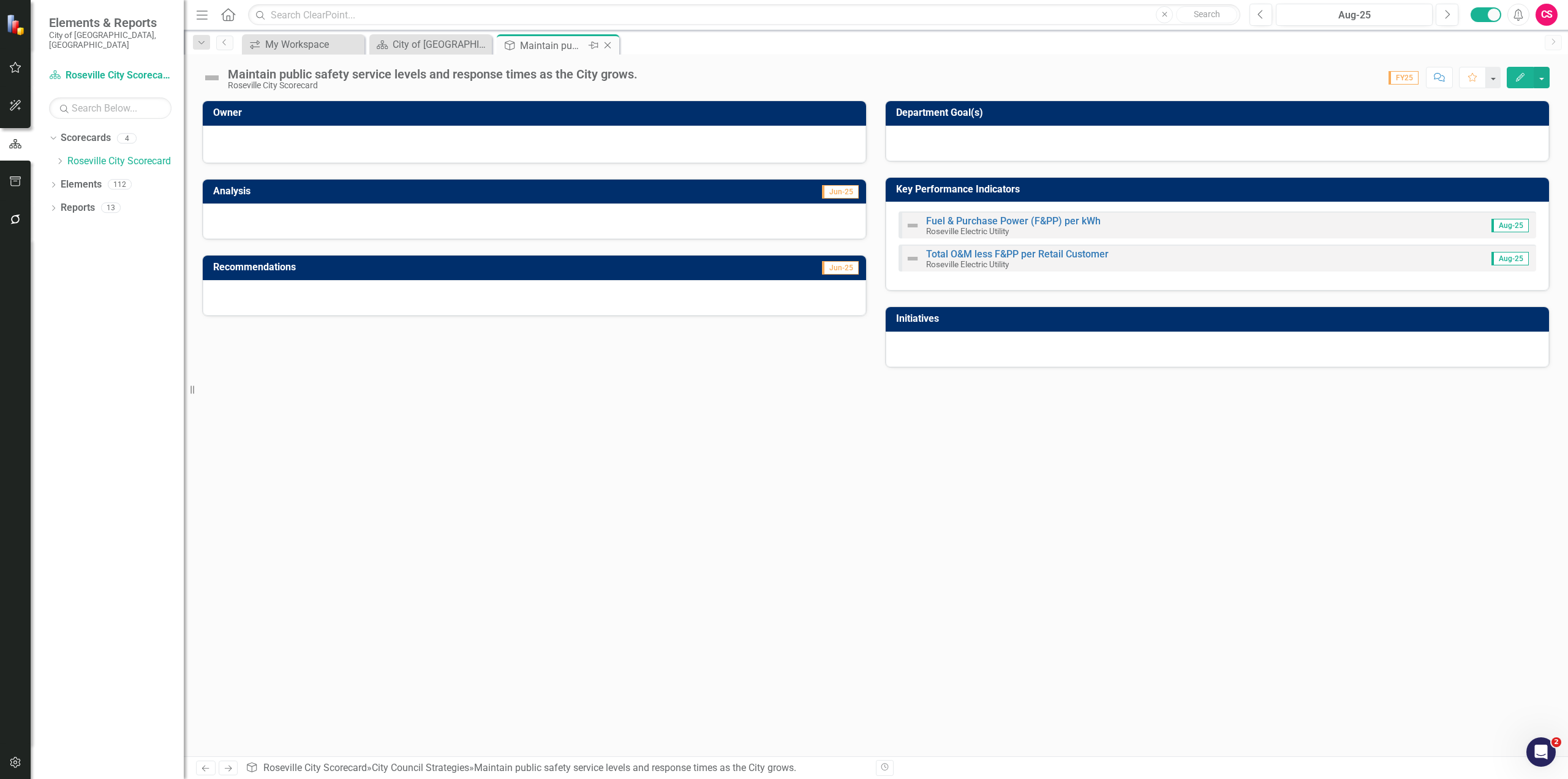
click at [610, 47] on icon "Close" at bounding box center [608, 46] width 12 height 10
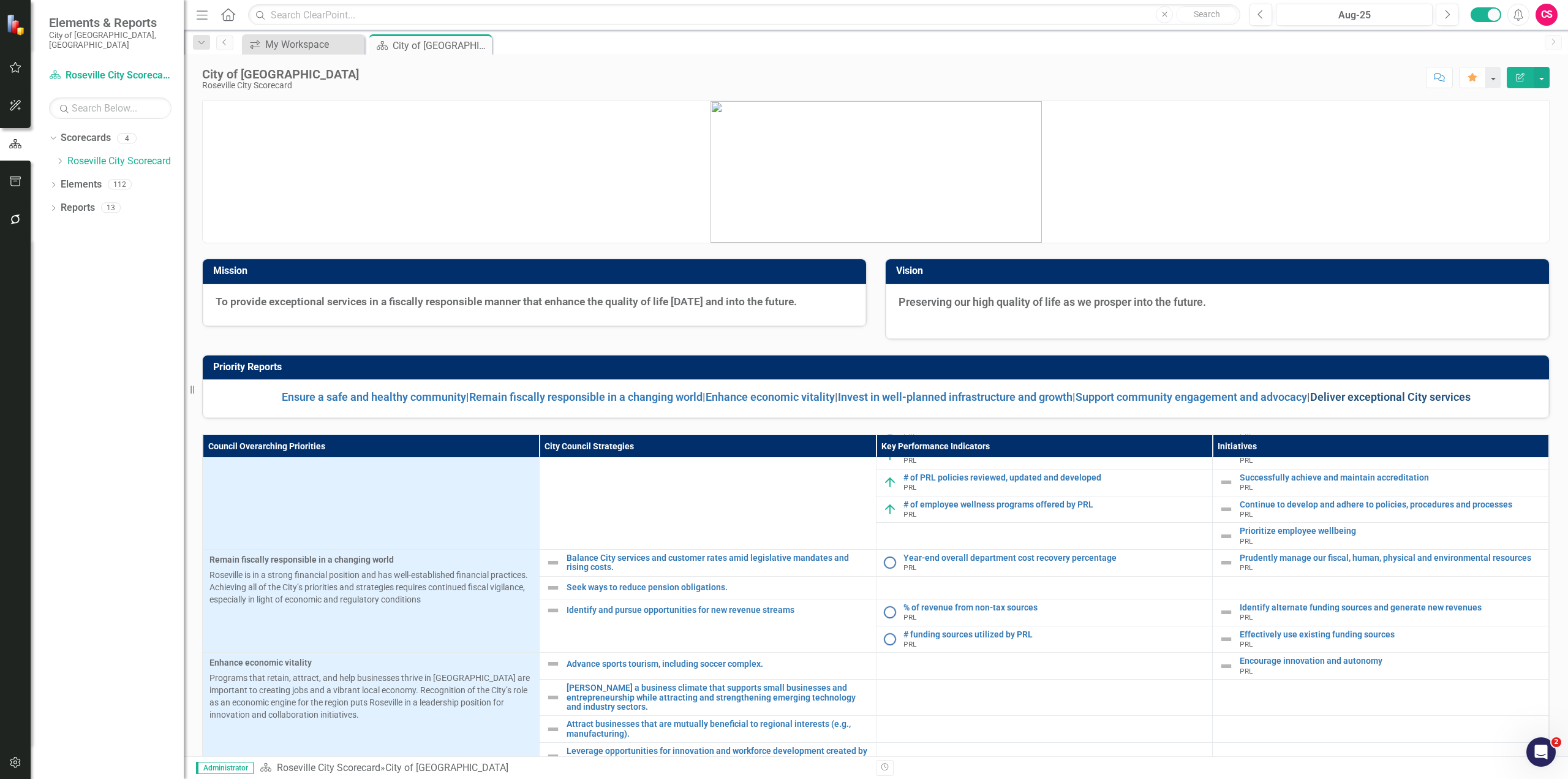
click at [1391, 395] on link "Deliver exceptional City services" at bounding box center [1391, 396] width 161 height 12
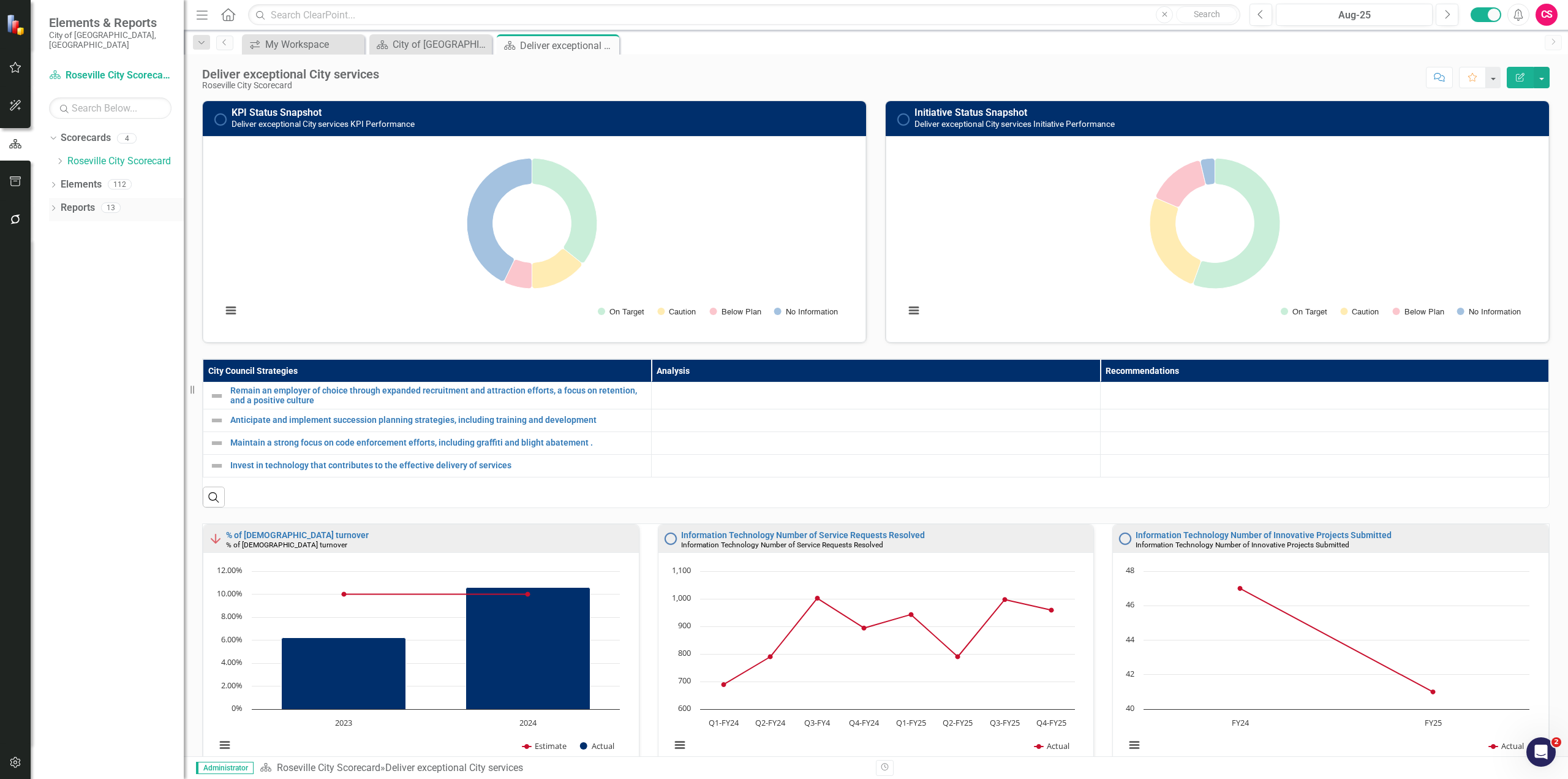
click at [52, 206] on icon "Dropdown" at bounding box center [53, 209] width 8 height 7
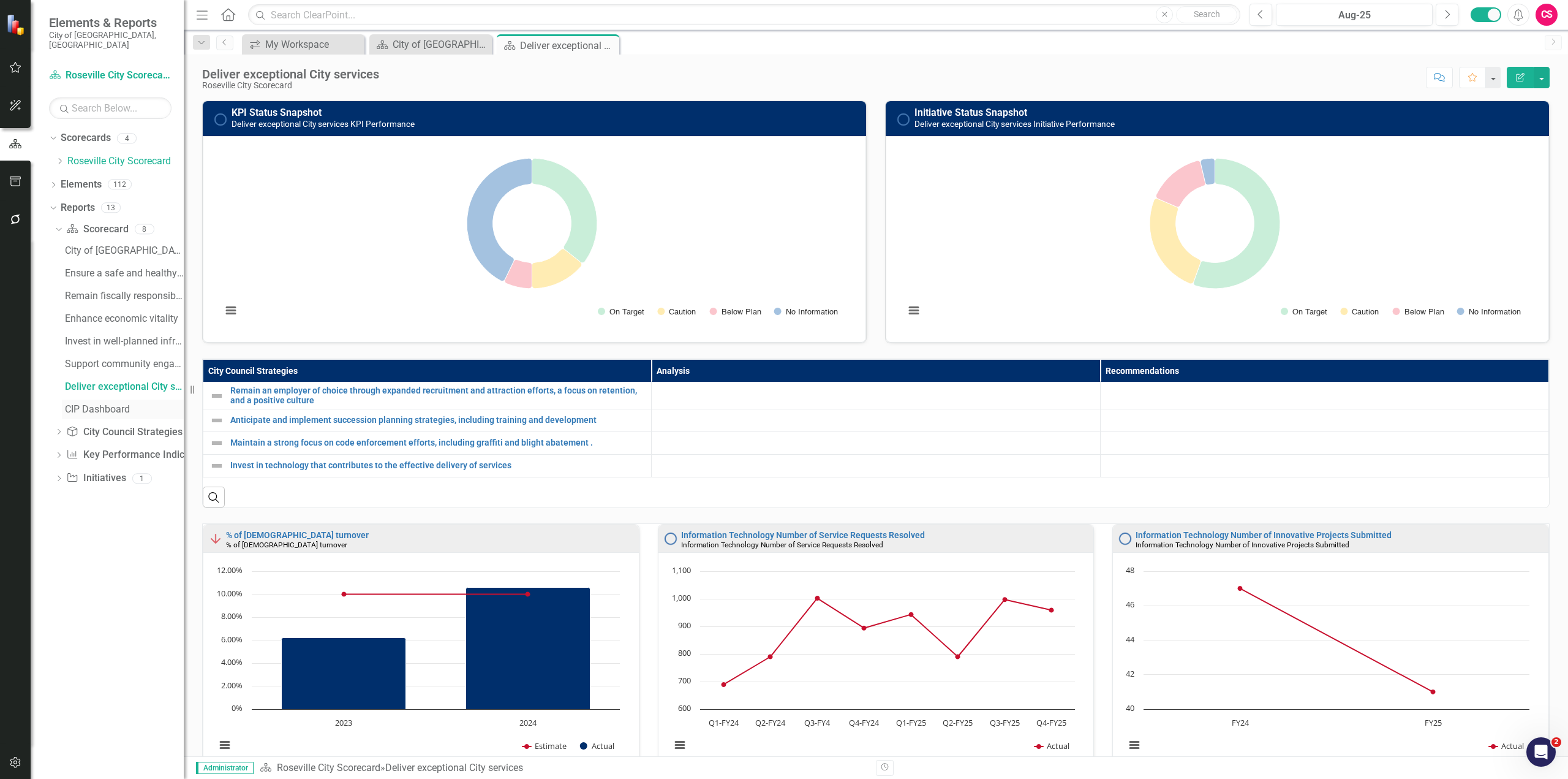
click at [105, 404] on div "CIP Dashboard" at bounding box center [124, 409] width 119 height 11
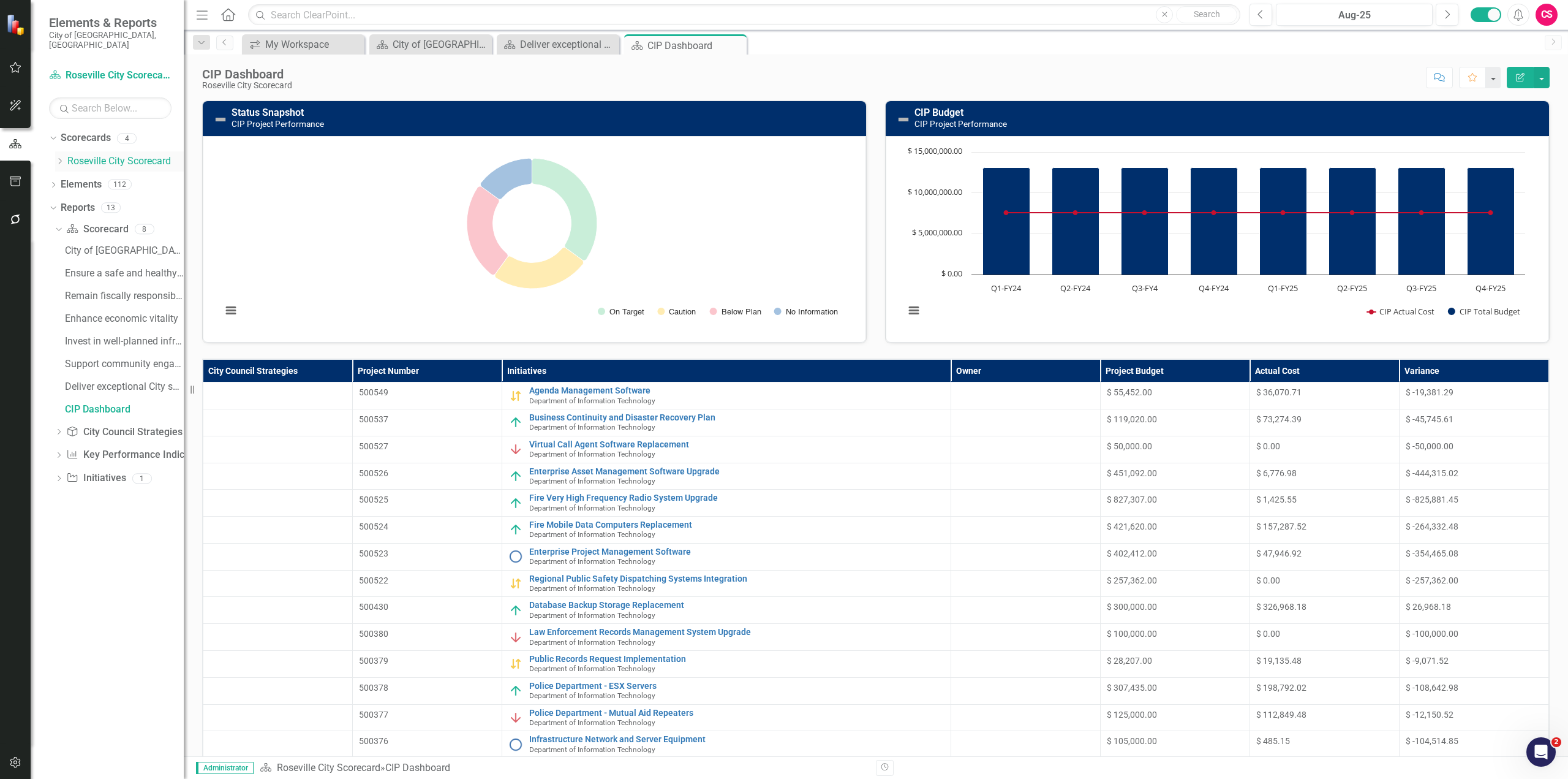
click at [60, 157] on icon "Dropdown" at bounding box center [59, 161] width 9 height 7
click at [124, 177] on link "Department of Information Technology" at bounding box center [131, 184] width 104 height 14
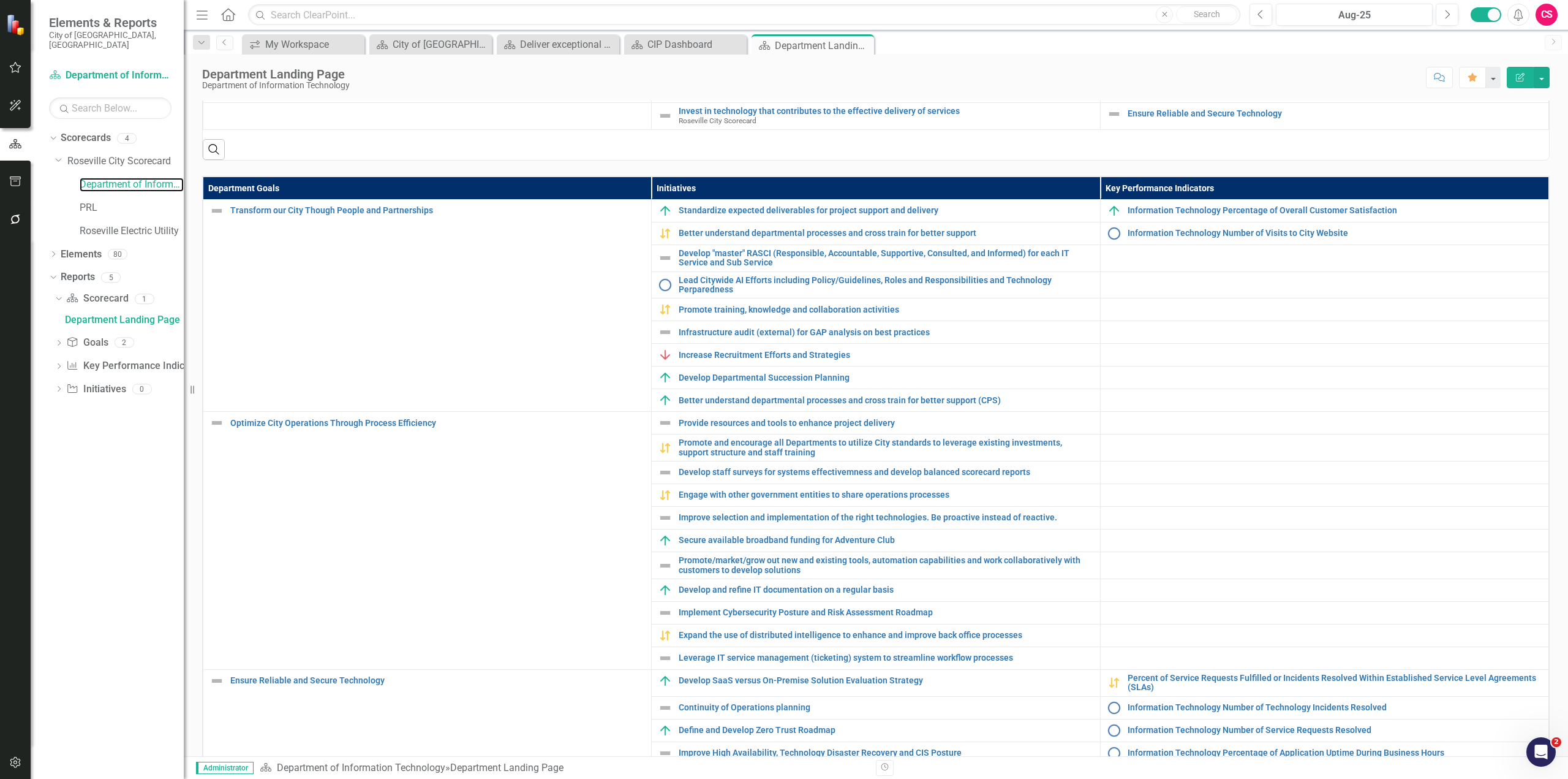
scroll to position [263, 0]
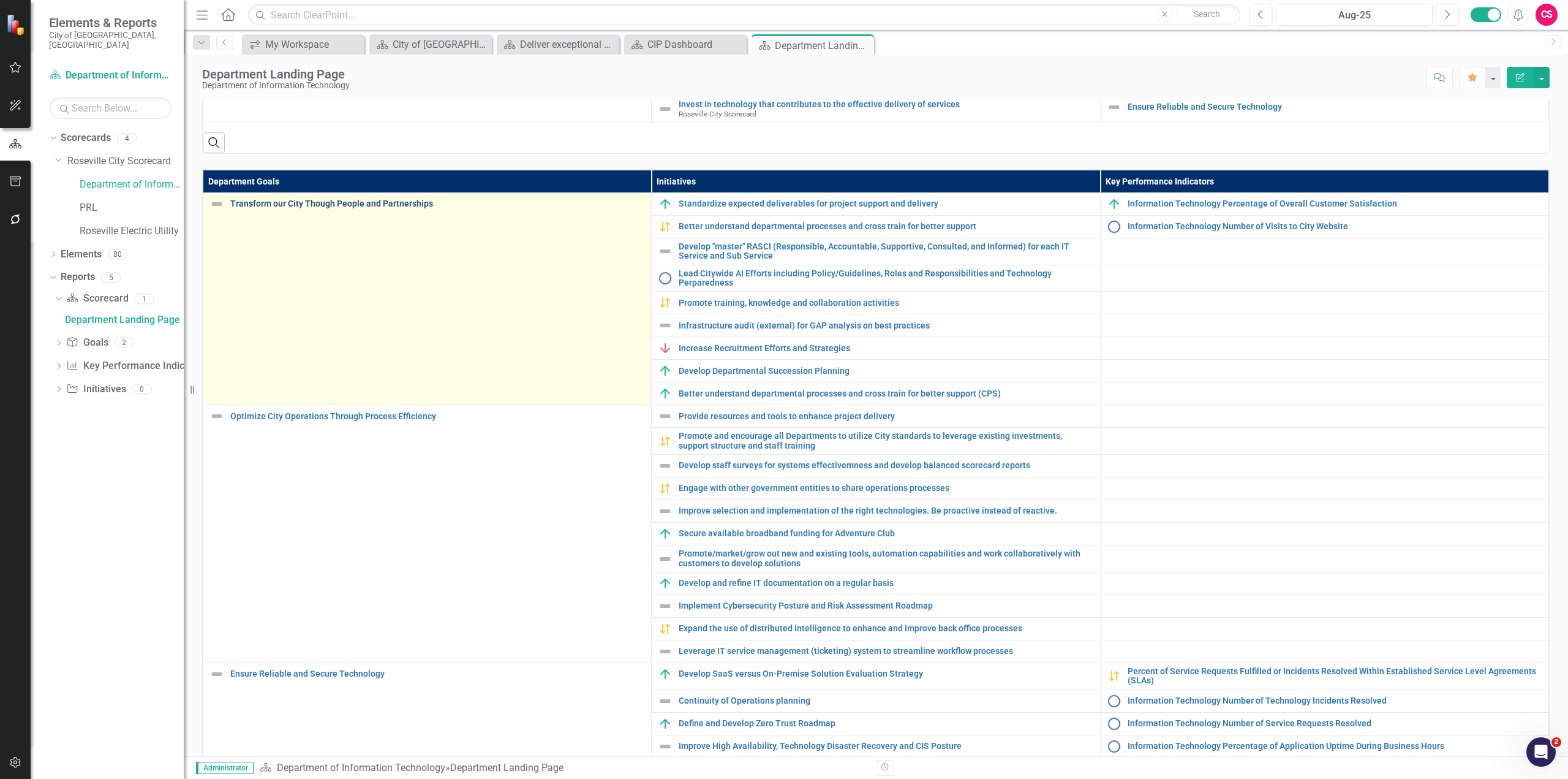
click at [293, 205] on link "Transform our City Though People and Partnerships" at bounding box center [438, 203] width 414 height 9
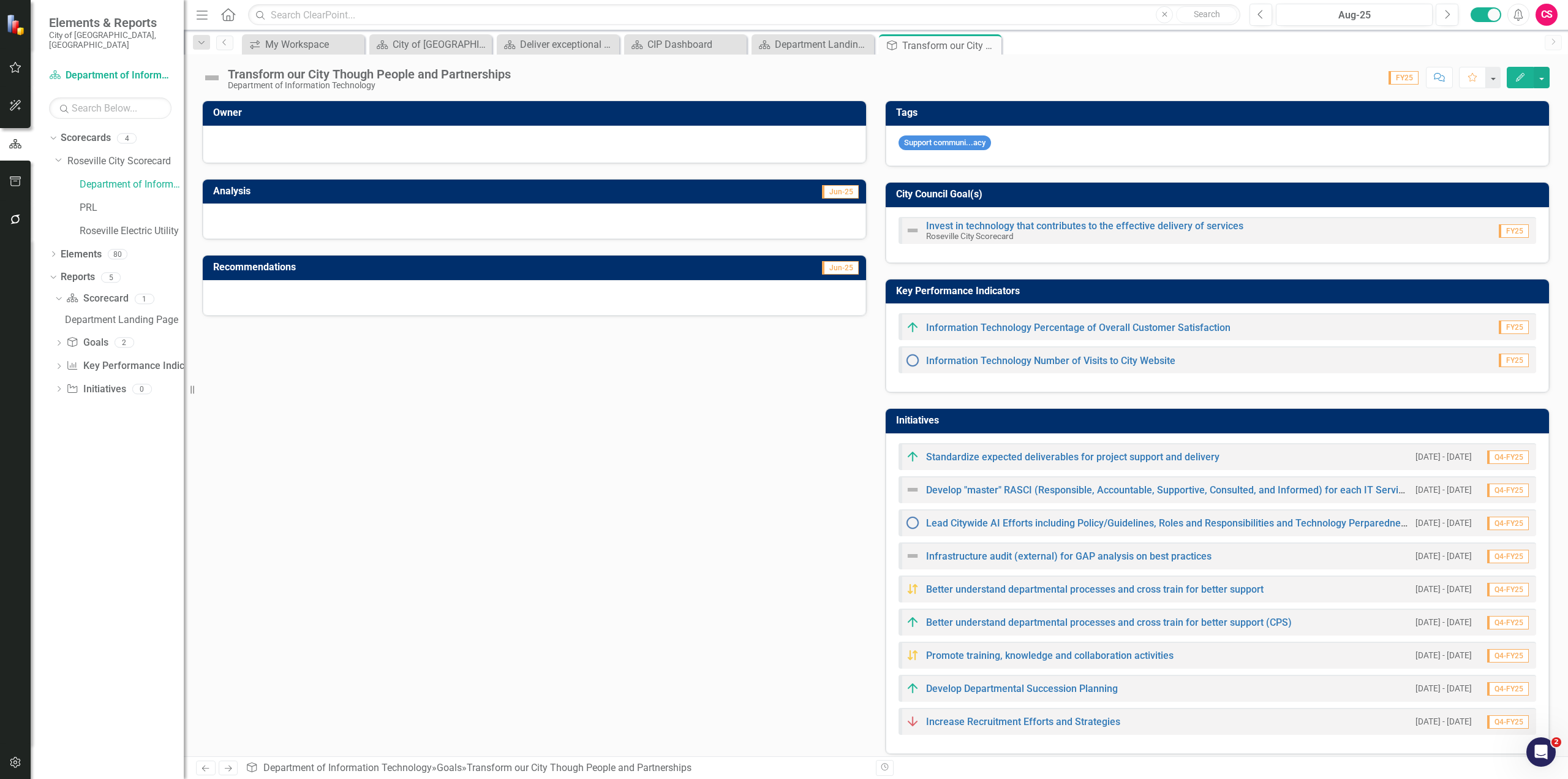
click at [298, 141] on div at bounding box center [534, 143] width 638 height 15
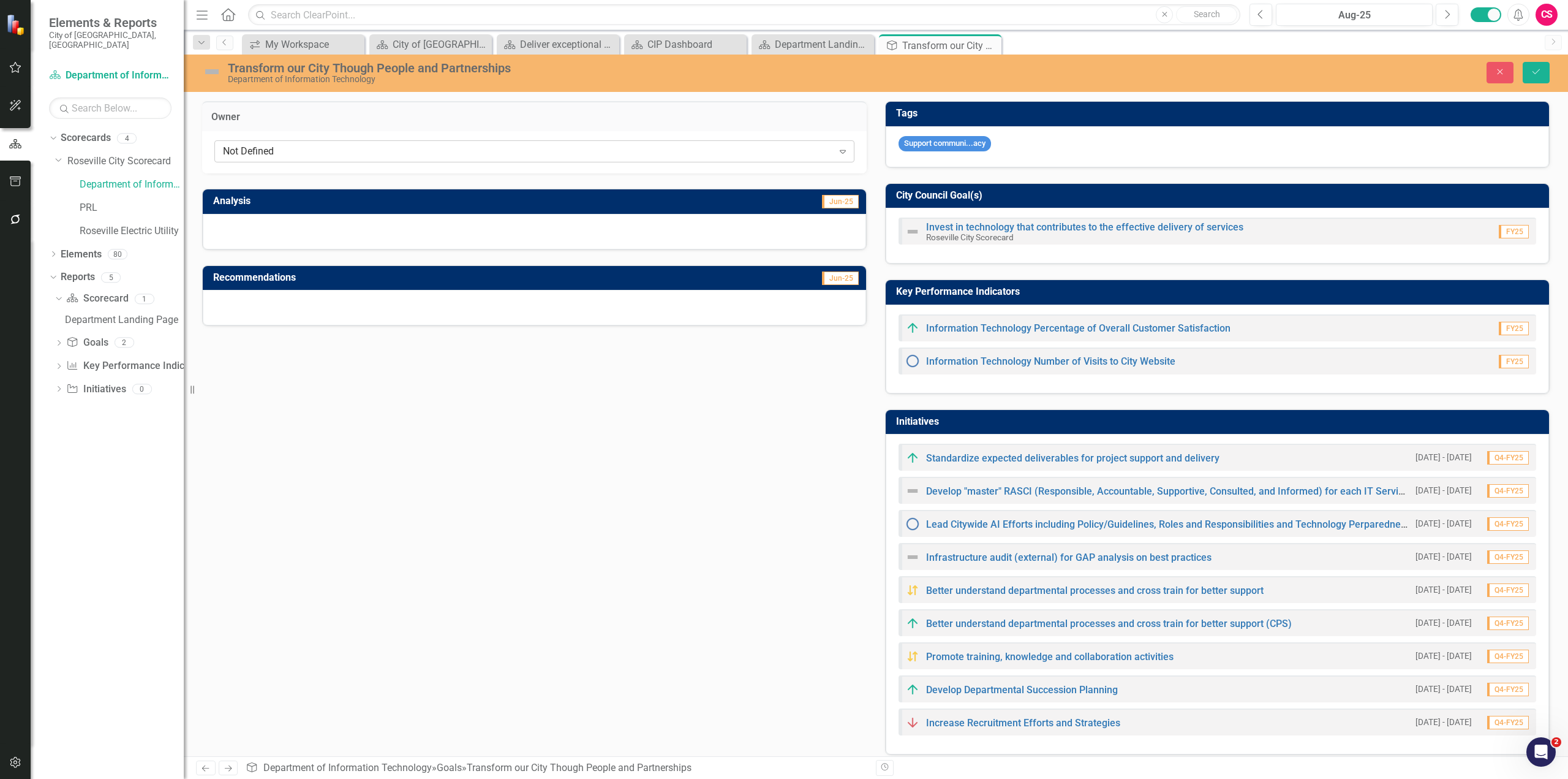
click at [302, 149] on div "Not Defined" at bounding box center [528, 151] width 610 height 14
click at [312, 370] on div "Owner Not Defined Expand Analysis Jun-25 Recommendations Jun-25 Tags Support co…" at bounding box center [876, 420] width 1367 height 669
click at [1503, 77] on button "Close" at bounding box center [1501, 72] width 27 height 22
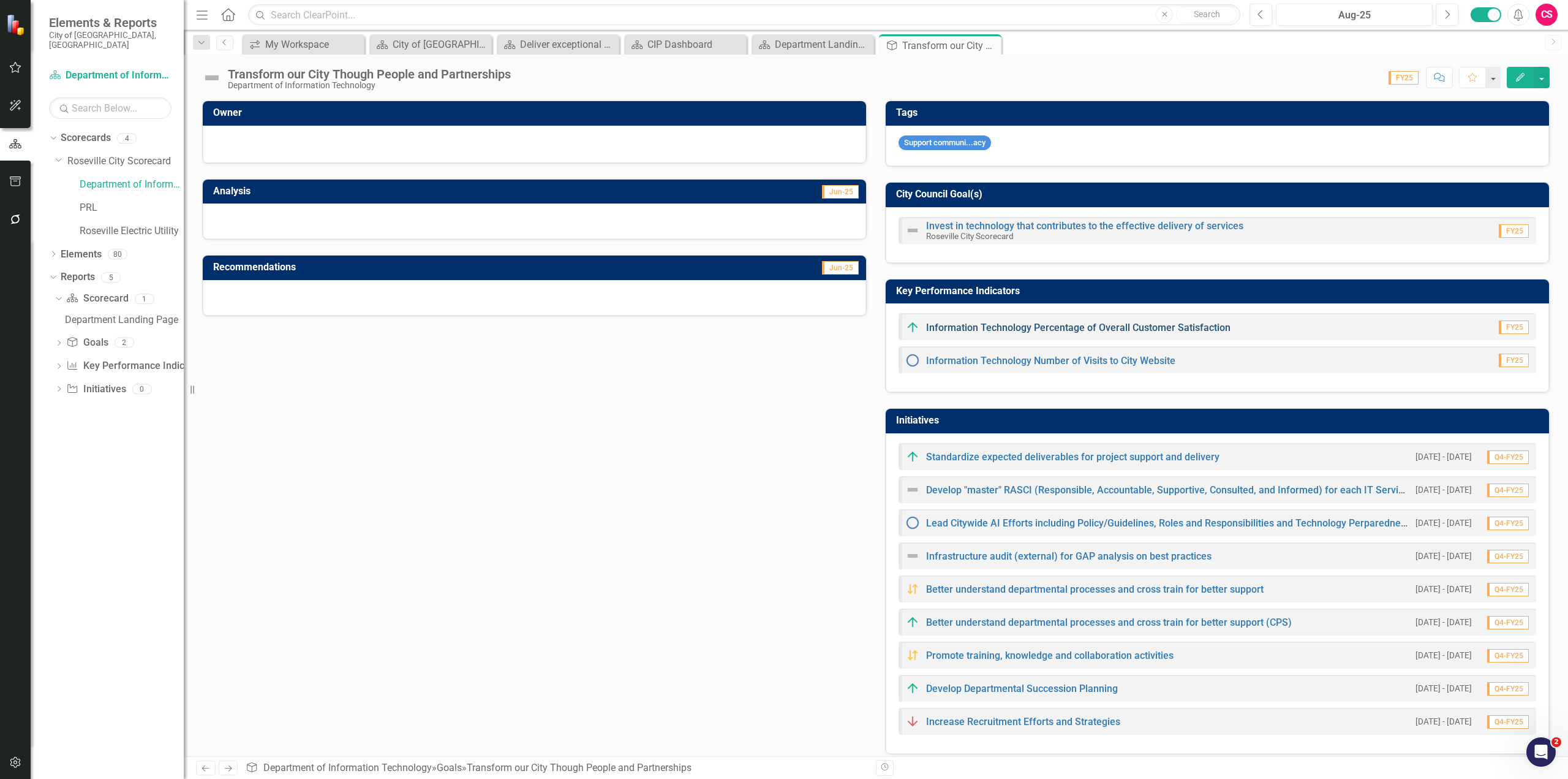
click at [1000, 326] on link "Information Technology Percentage of Overall Customer Satisfaction" at bounding box center [1079, 327] width 305 height 12
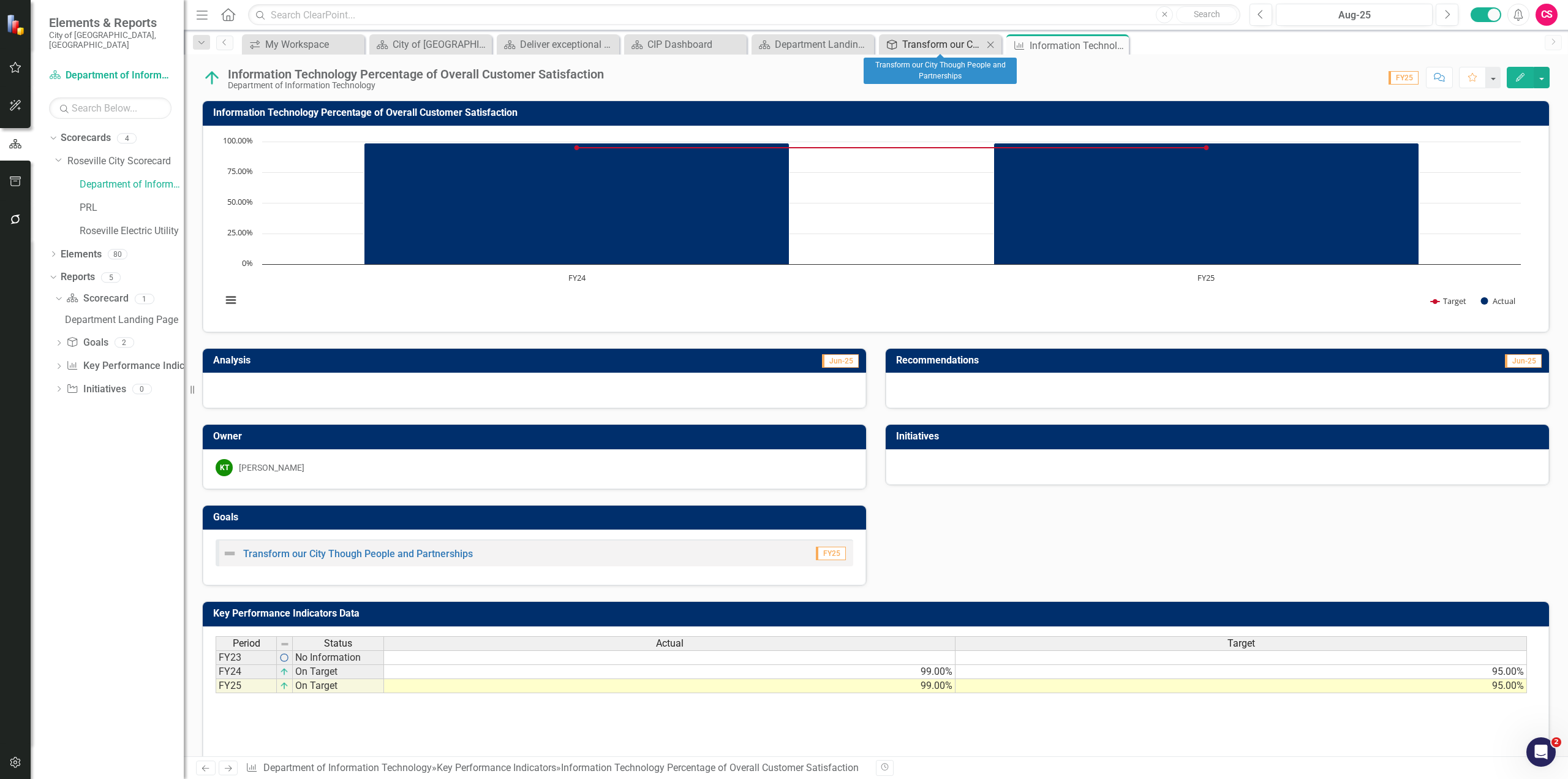
click at [925, 47] on div "Transform our City Though People and Partnerships" at bounding box center [942, 44] width 81 height 15
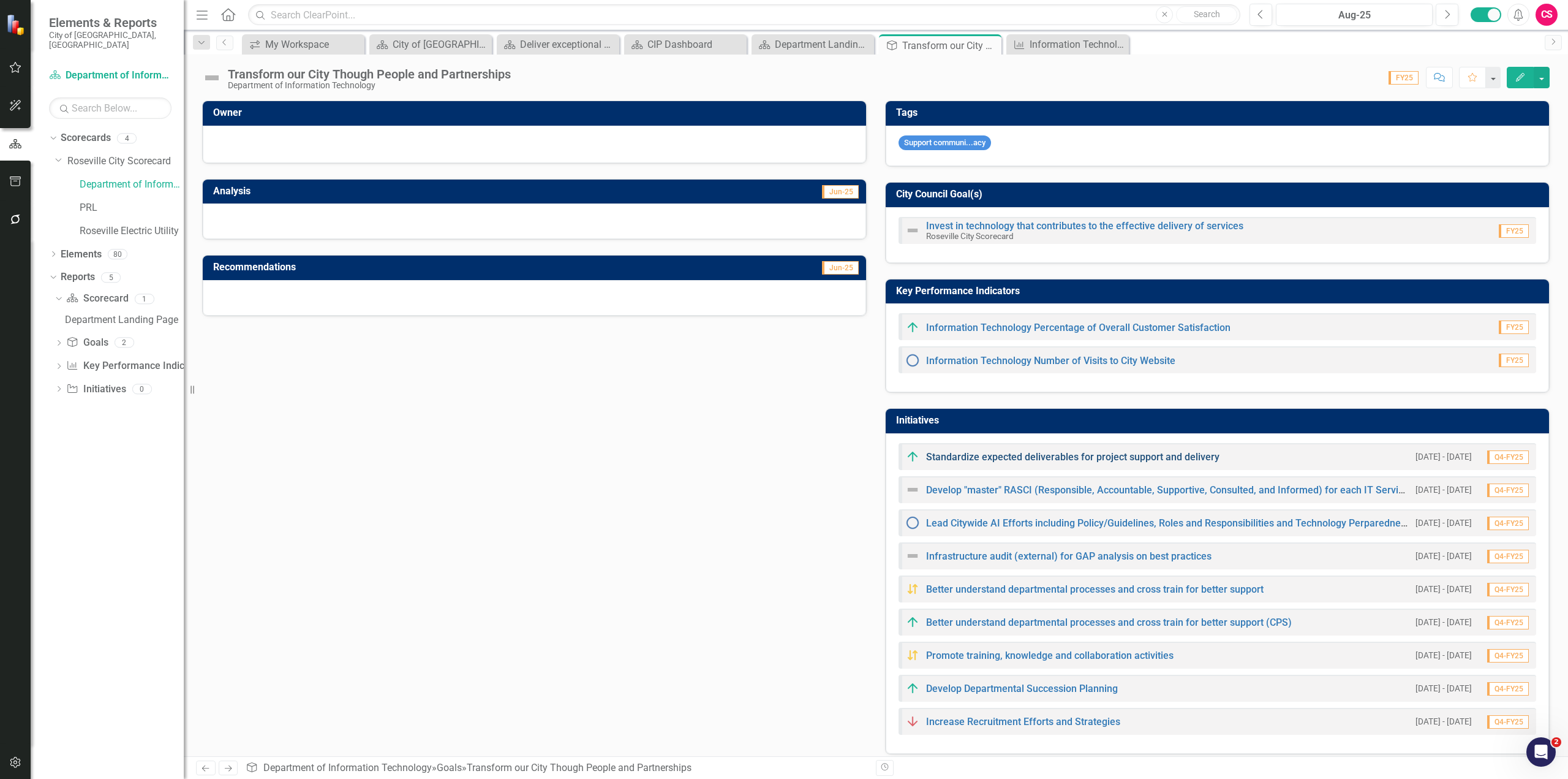
click at [1007, 456] on link "Standardize expected deliverables for project support and delivery" at bounding box center [1073, 457] width 294 height 12
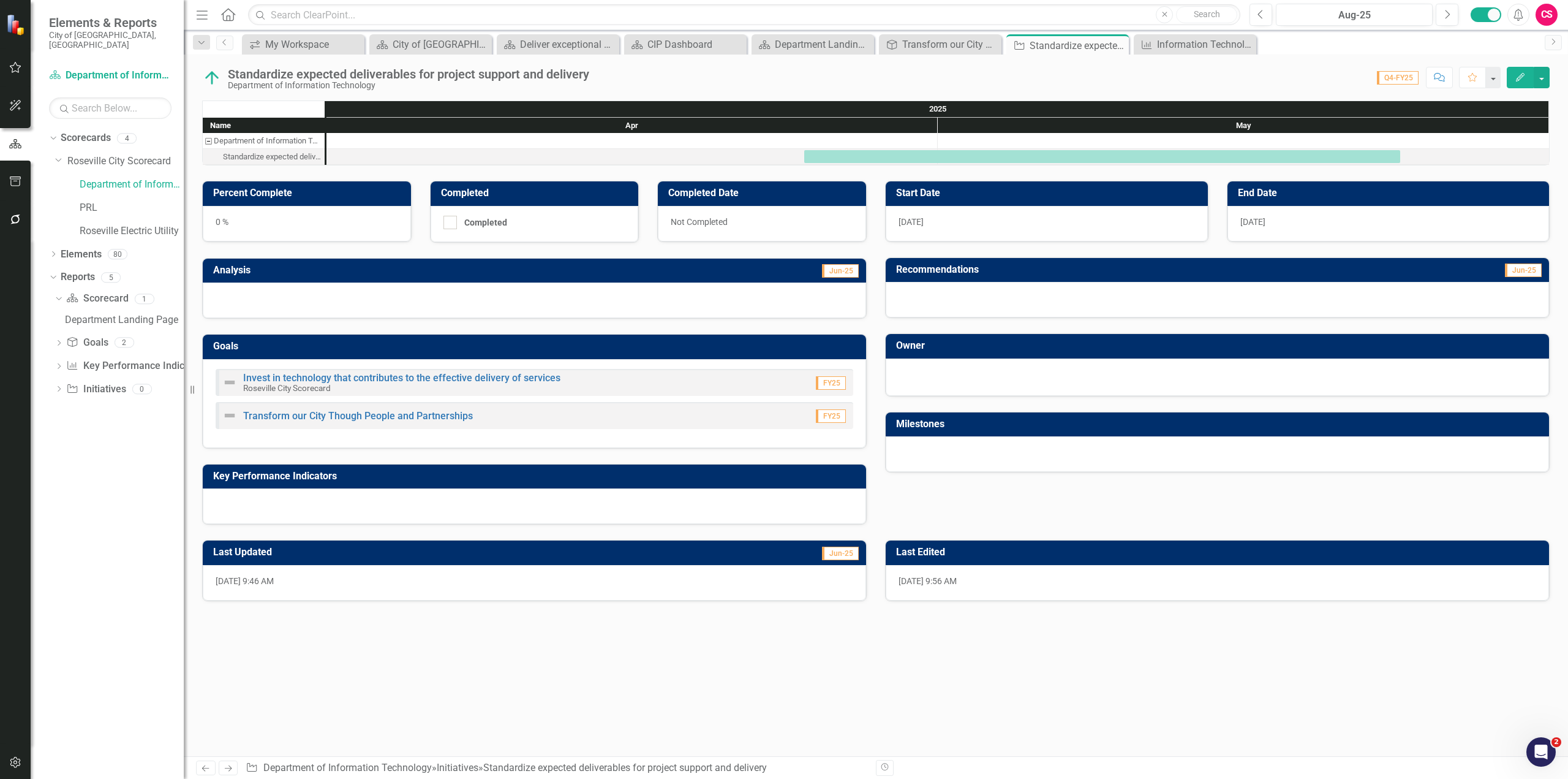
click at [955, 375] on div at bounding box center [1218, 375] width 638 height 15
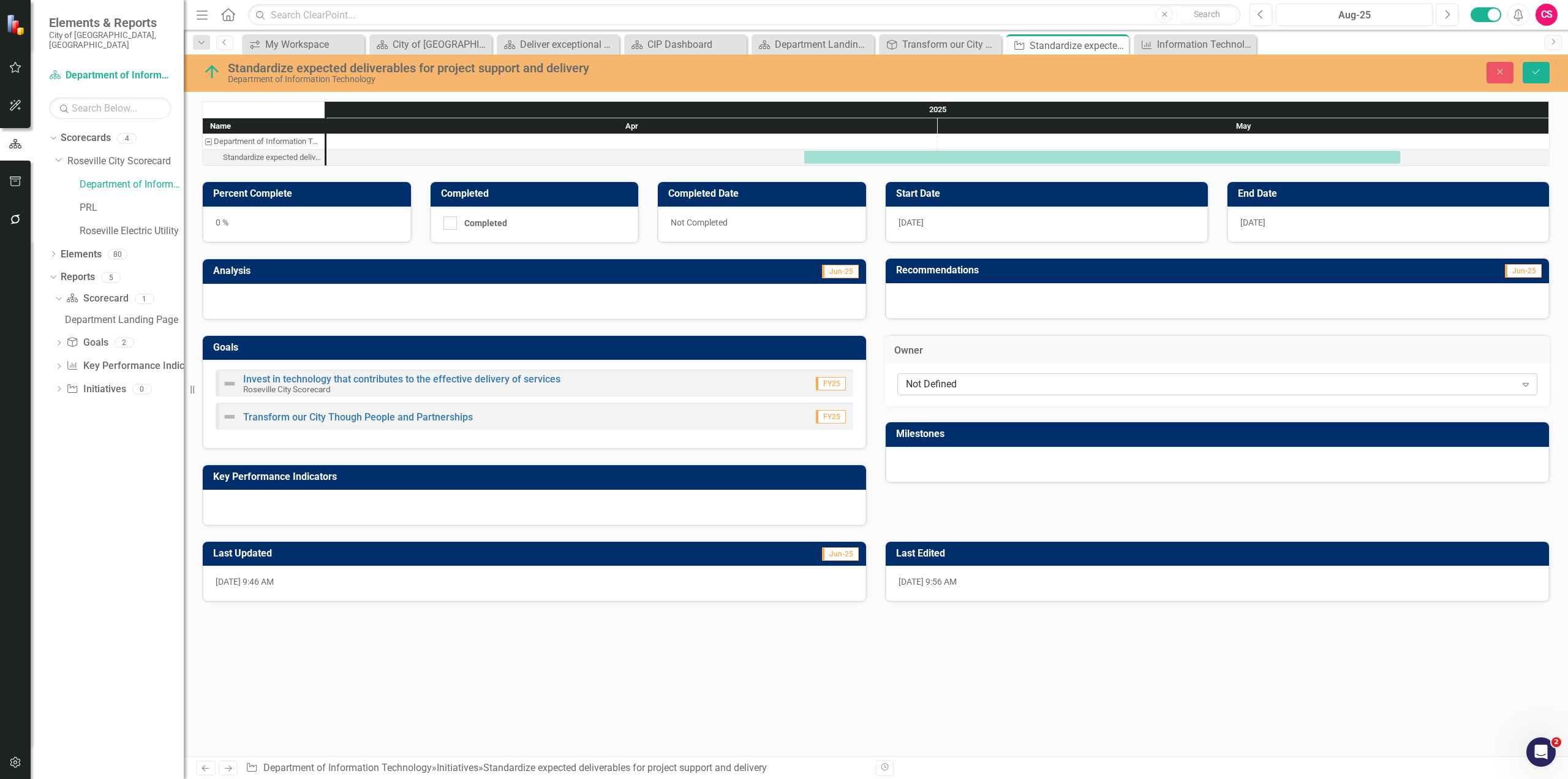
click at [955, 382] on div "Not Defined" at bounding box center [1211, 384] width 610 height 14
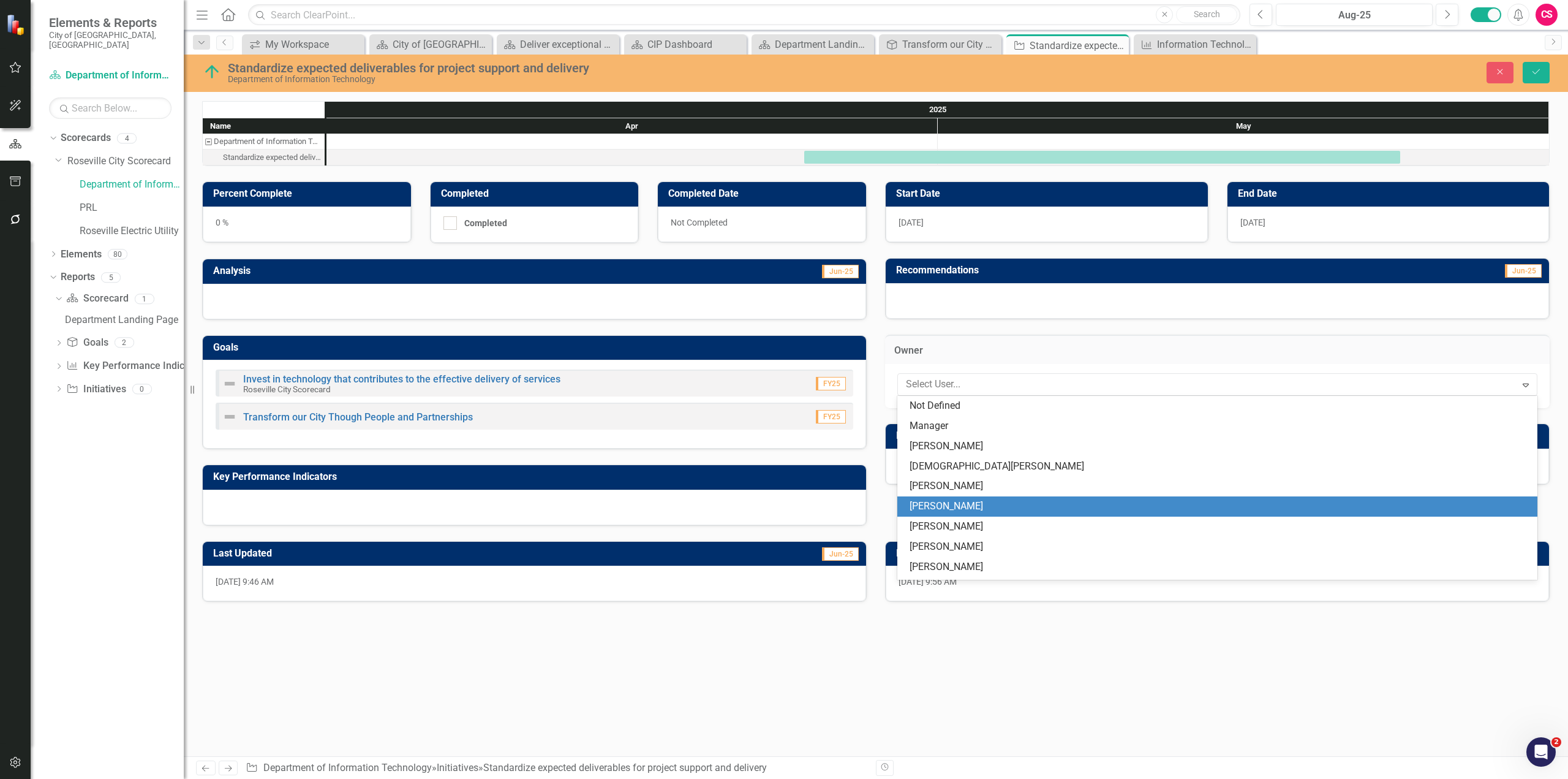
click at [893, 505] on div "Percent Complete 0 % Completed Completed Completed Date Not Completed Analysis …" at bounding box center [876, 345] width 1367 height 359
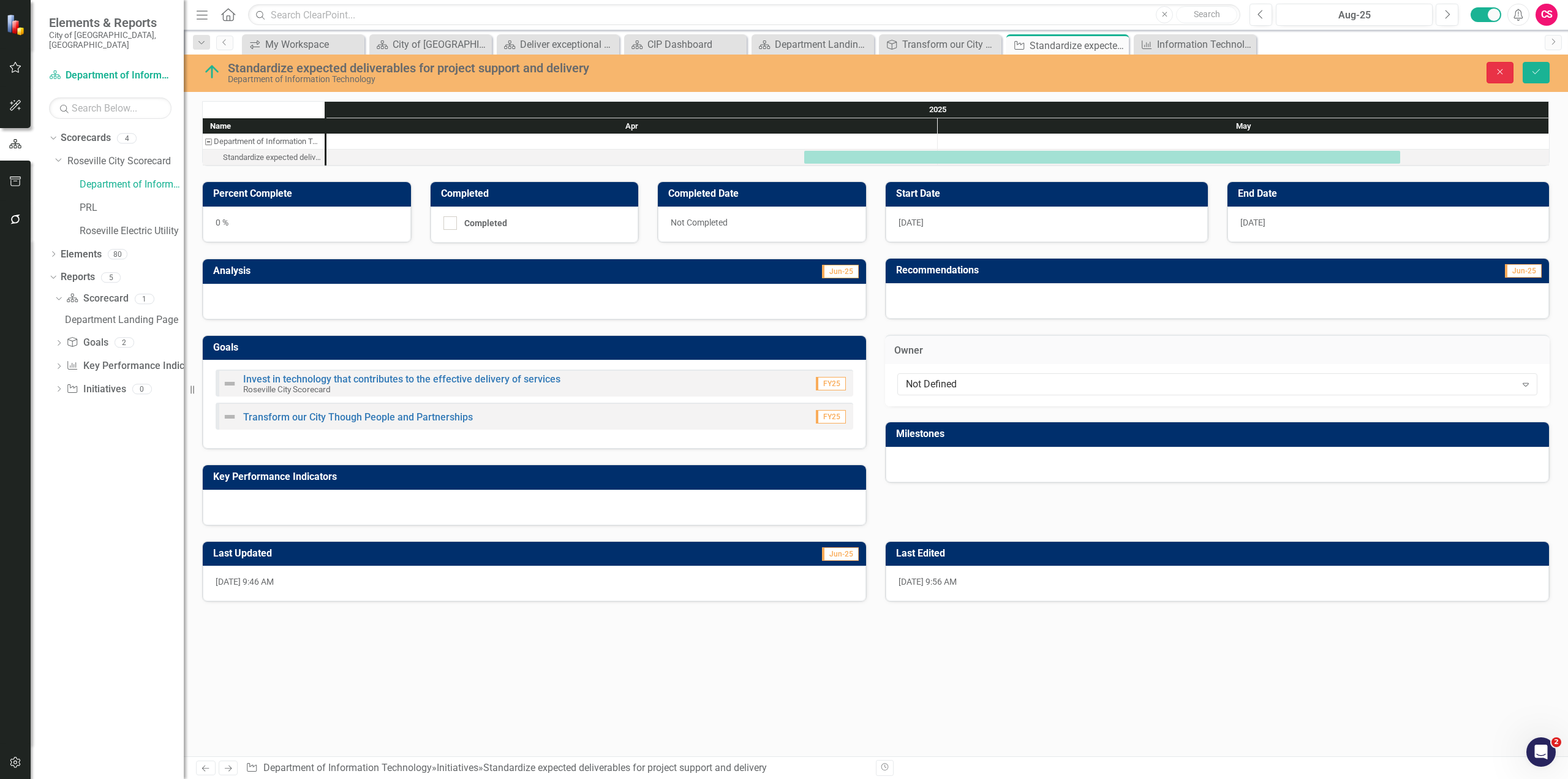
click at [1505, 78] on button "Close" at bounding box center [1501, 72] width 27 height 22
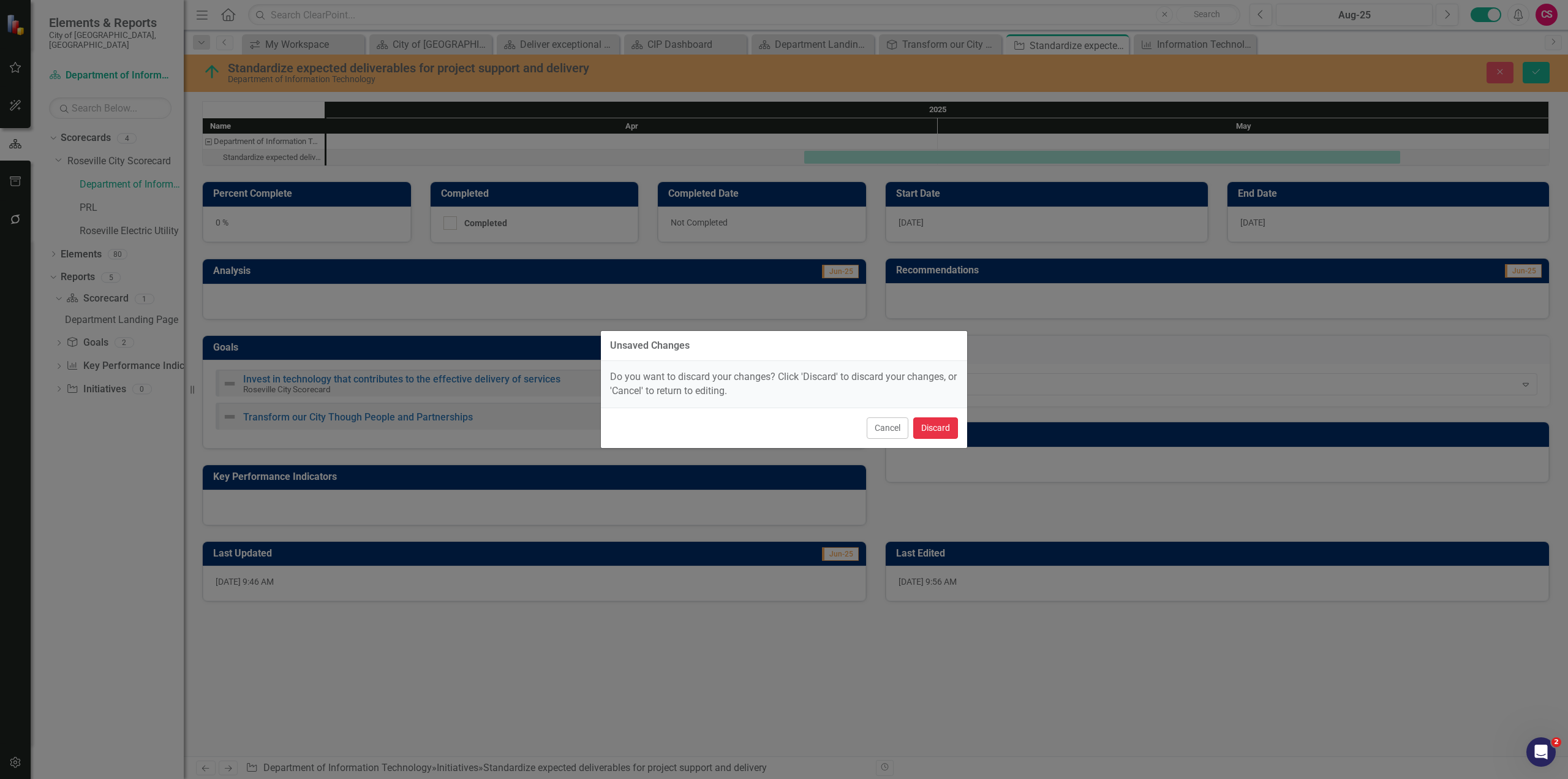
click at [950, 429] on button "Discard" at bounding box center [936, 428] width 45 height 22
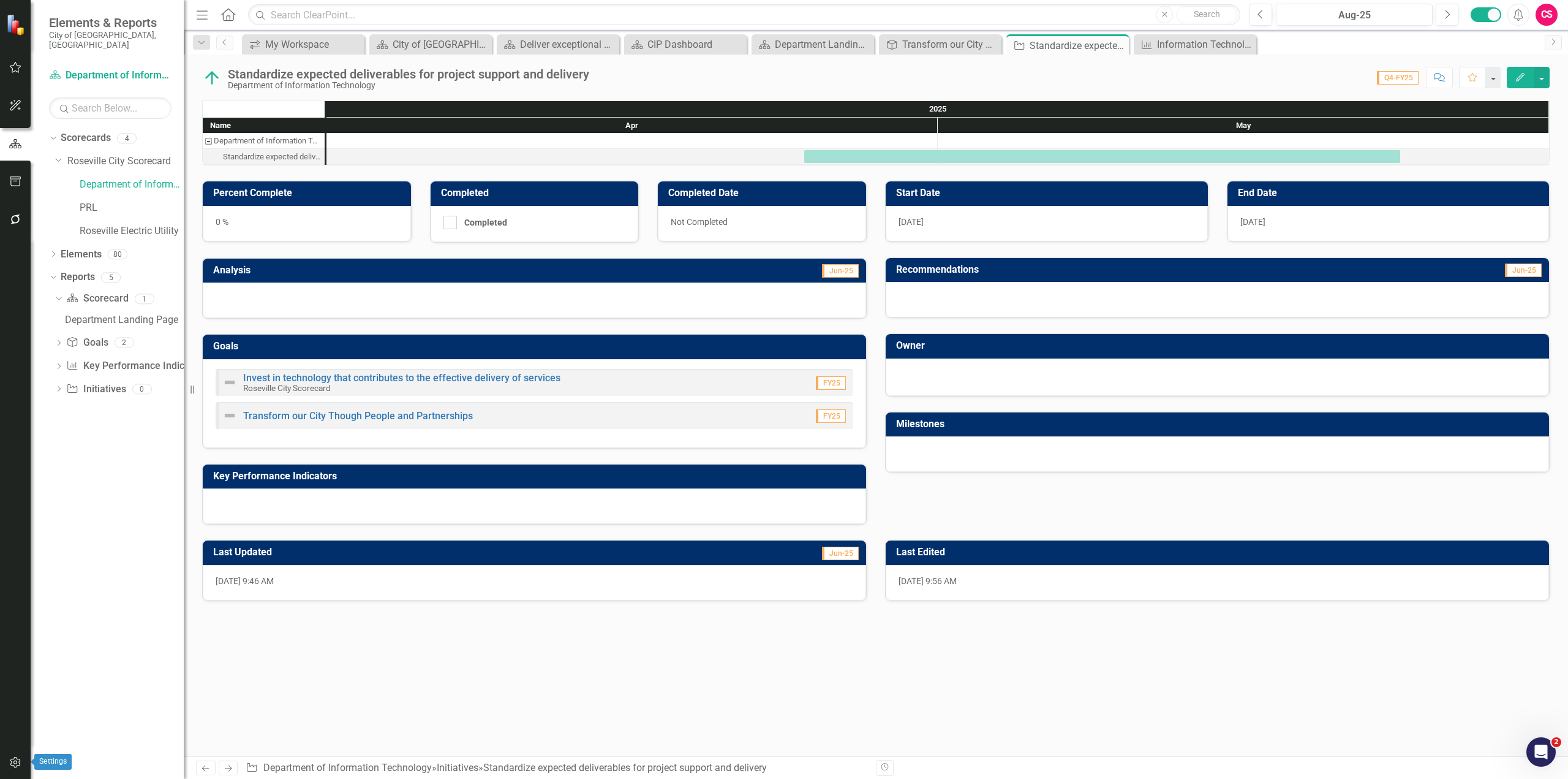
click at [17, 767] on icon "button" at bounding box center [15, 762] width 11 height 11
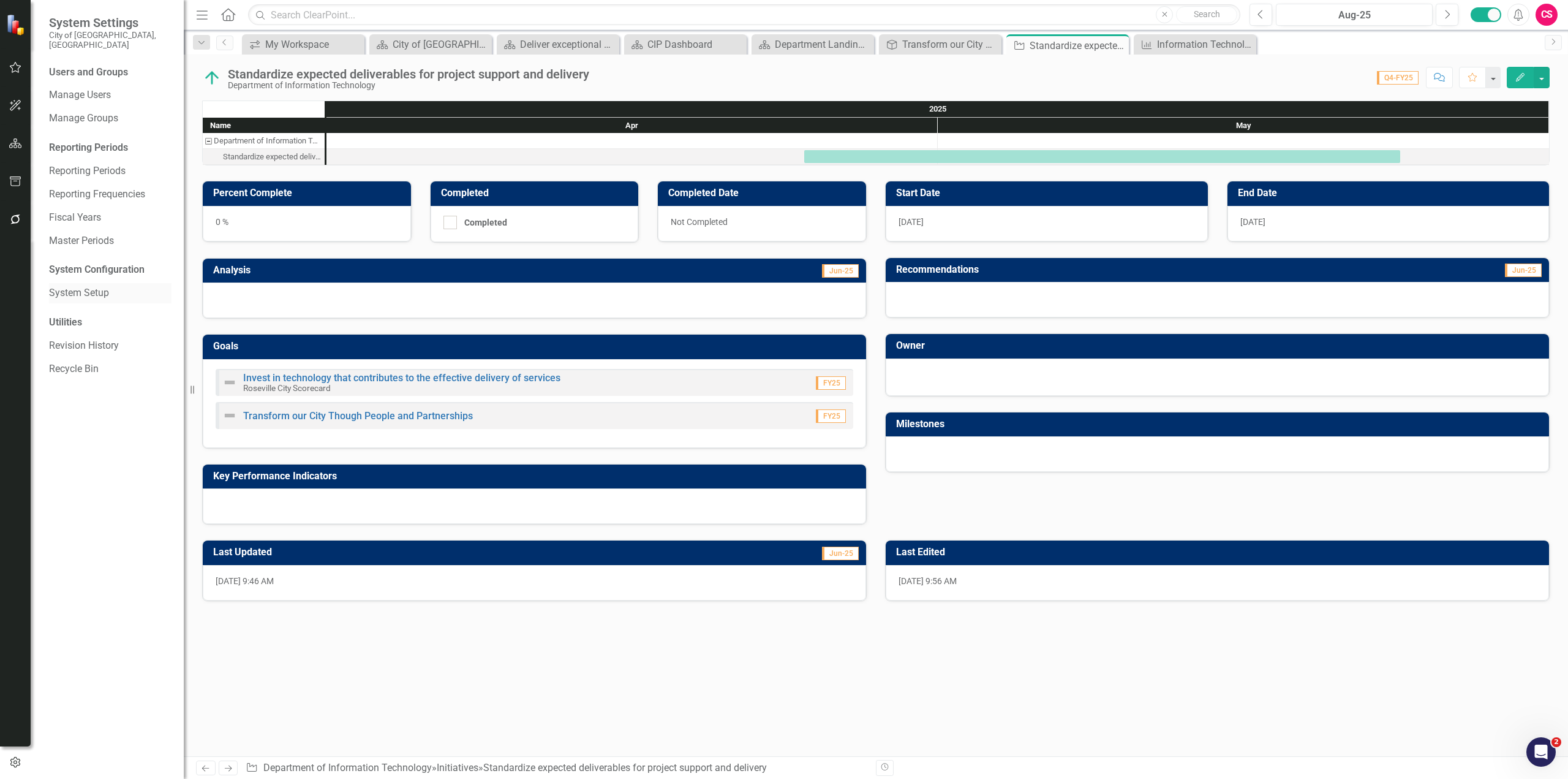
click at [85, 286] on link "System Setup" at bounding box center [110, 293] width 122 height 14
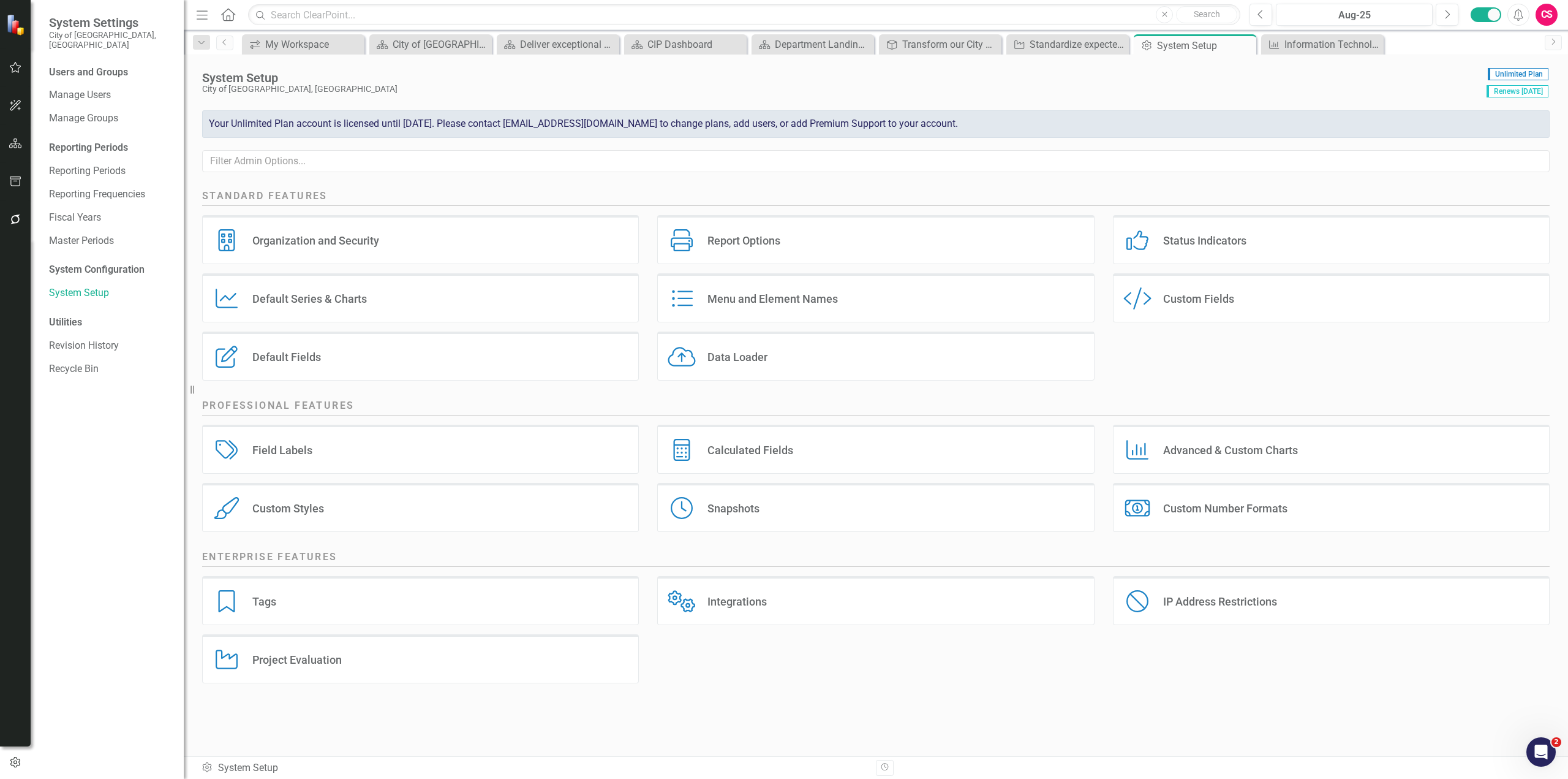
click at [1195, 299] on div "Custom Fields" at bounding box center [1198, 298] width 71 height 14
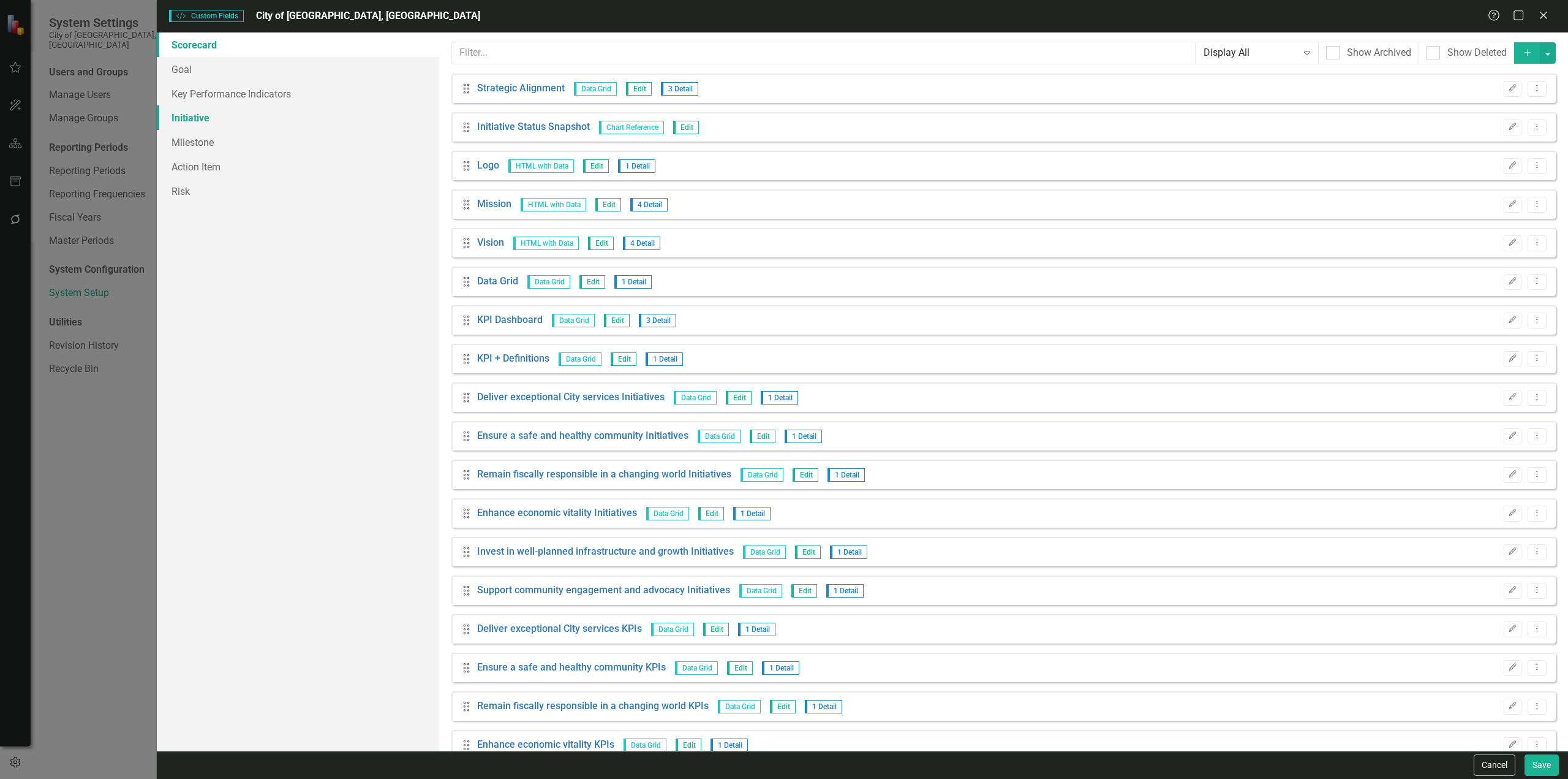
click at [205, 120] on link "Initiative" at bounding box center [297, 117] width 282 height 24
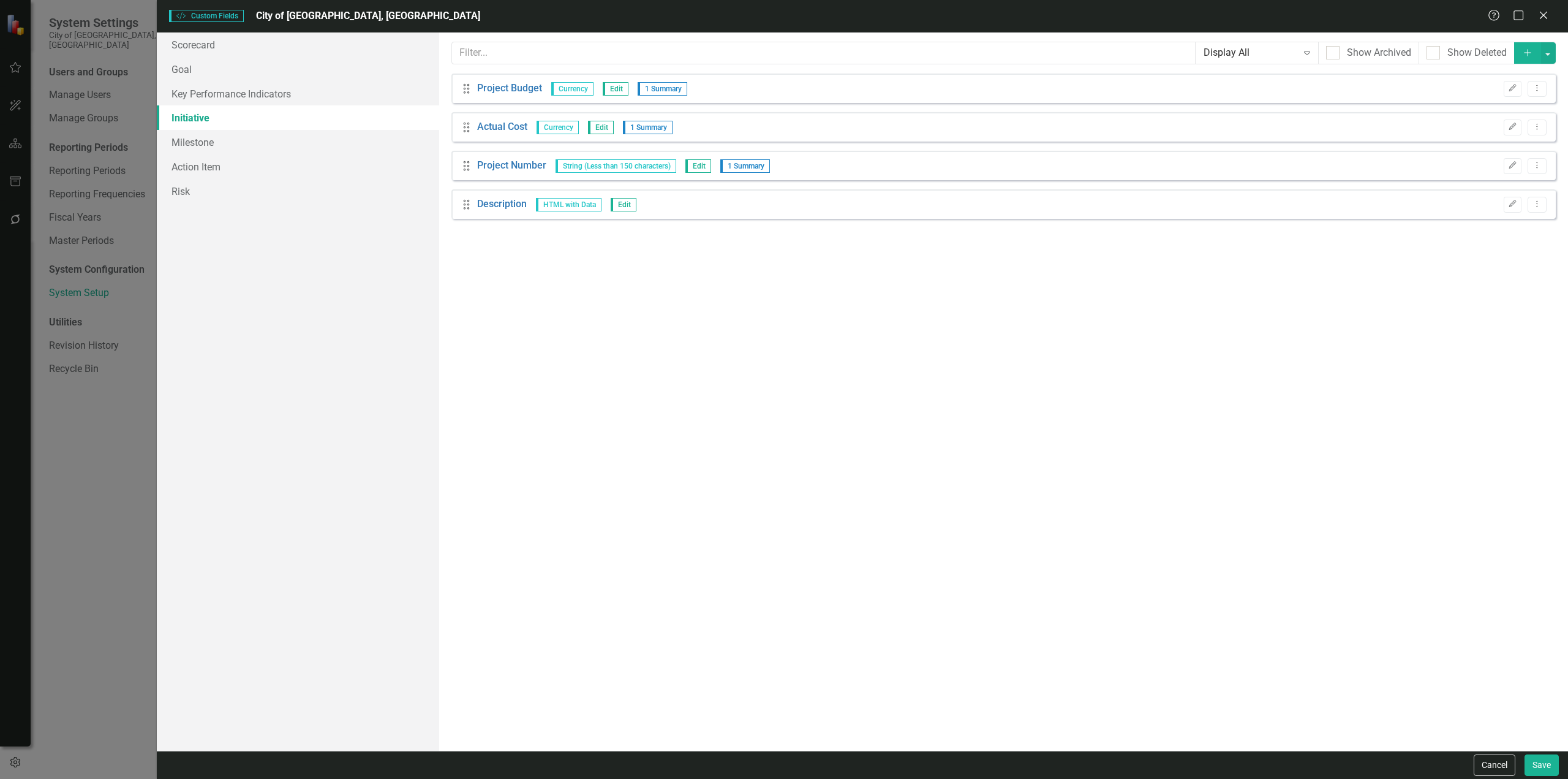
click at [1525, 53] on icon "Add" at bounding box center [1527, 52] width 11 height 8
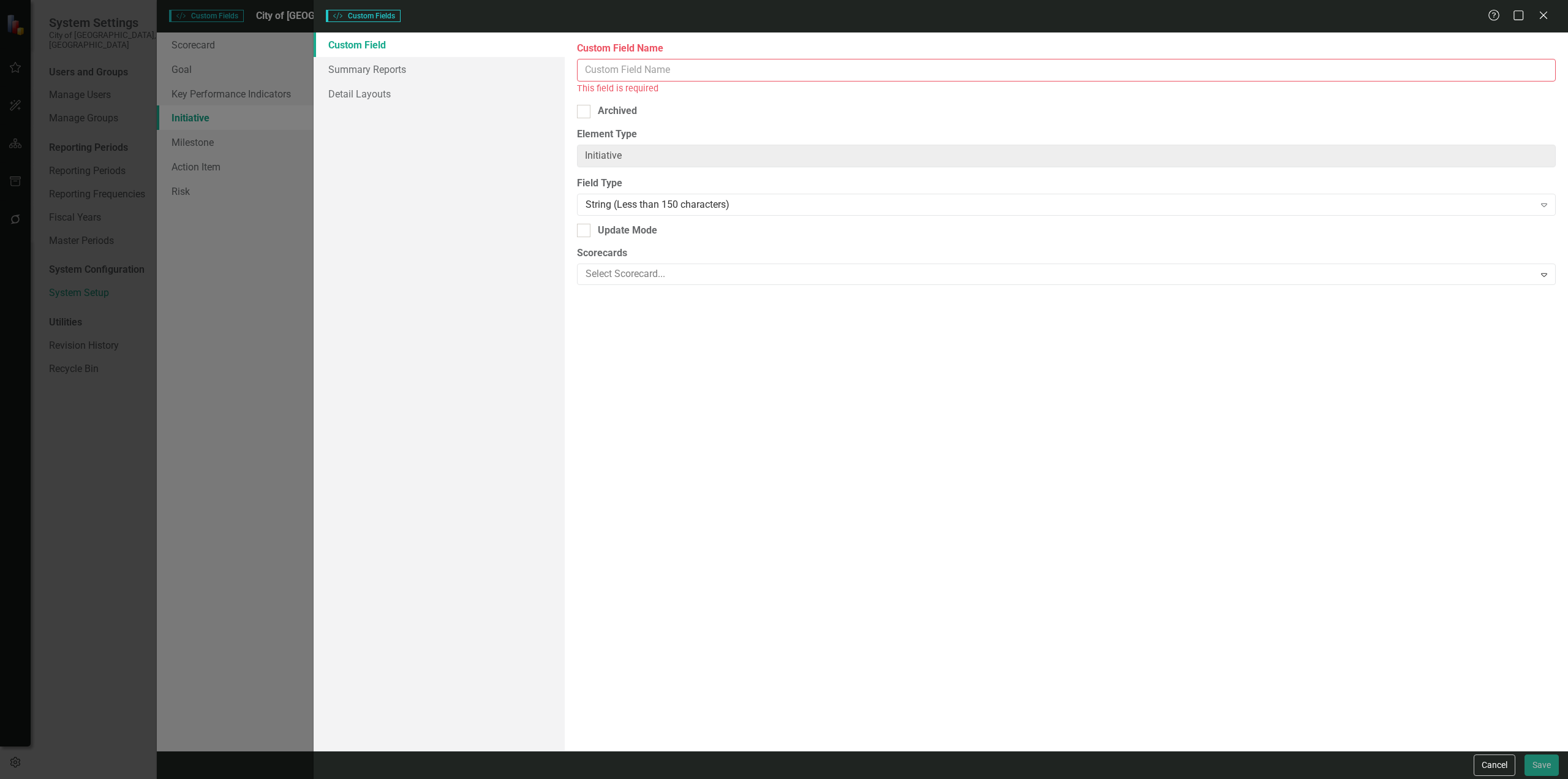
click at [621, 69] on input "Custom Field Name" at bounding box center [1066, 70] width 979 height 22
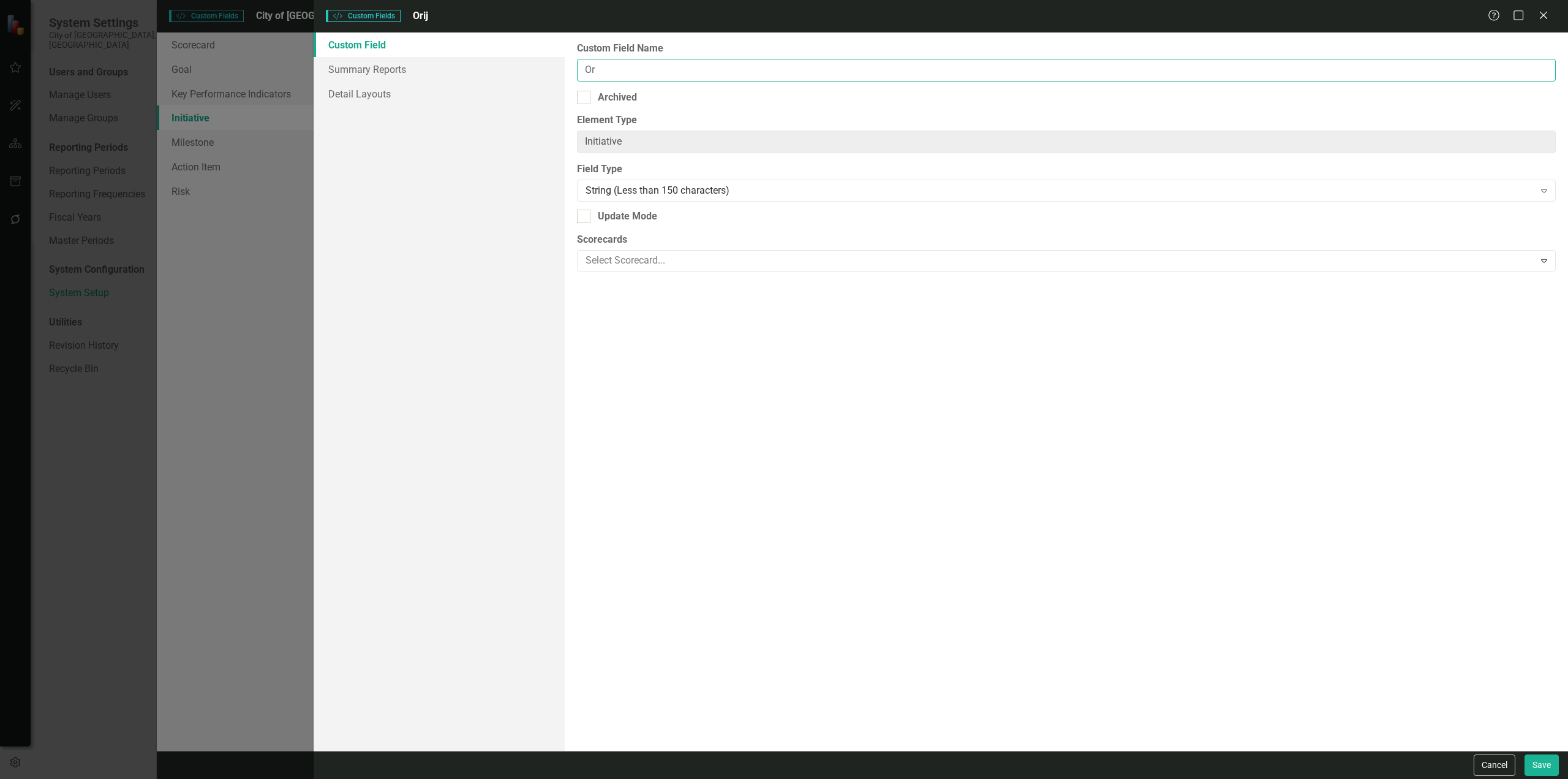
type input "O"
type input "Project Lead"
click at [644, 188] on div "String (Less than 150 characters)" at bounding box center [1060, 191] width 949 height 14
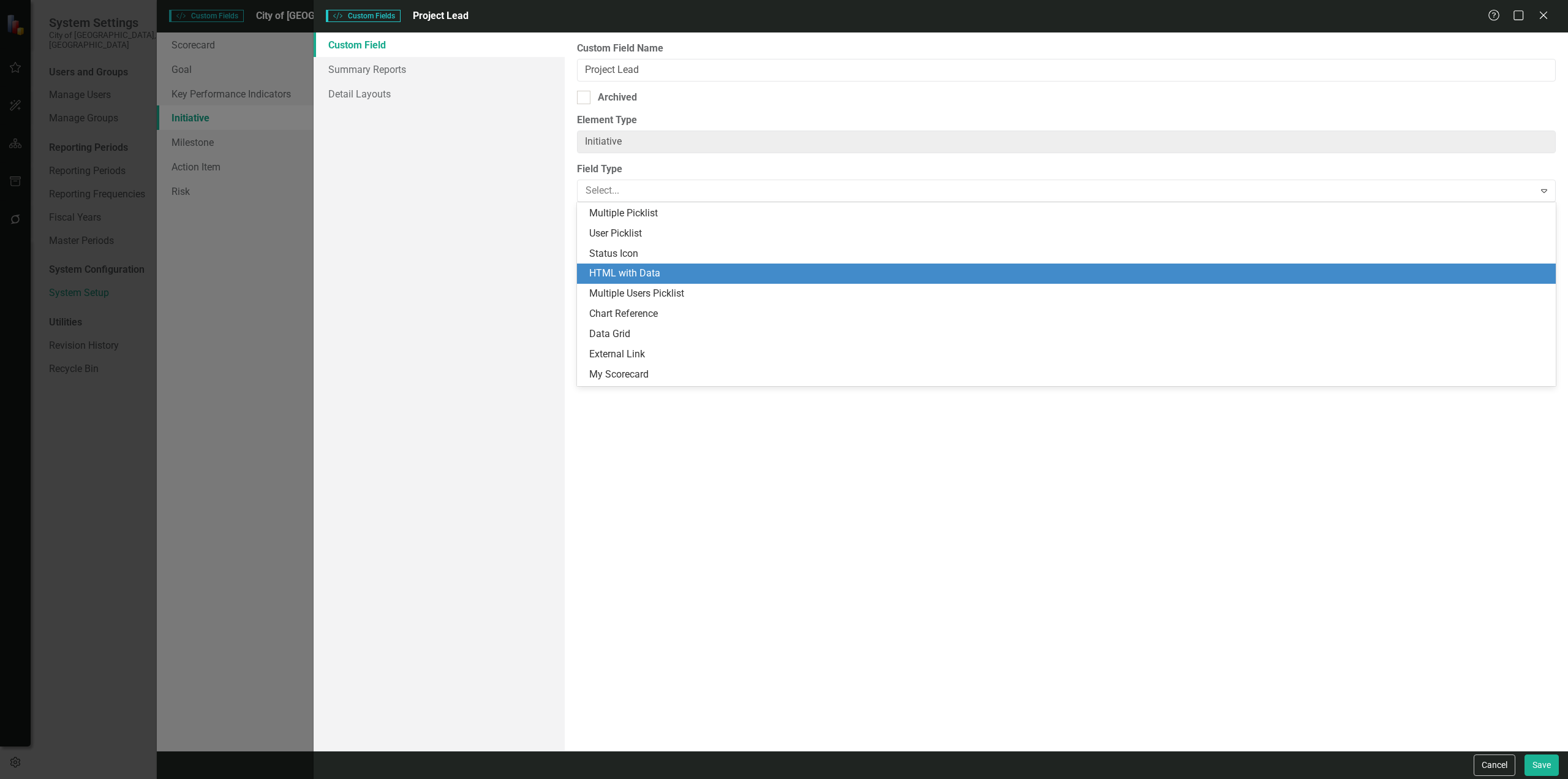
scroll to position [241, 0]
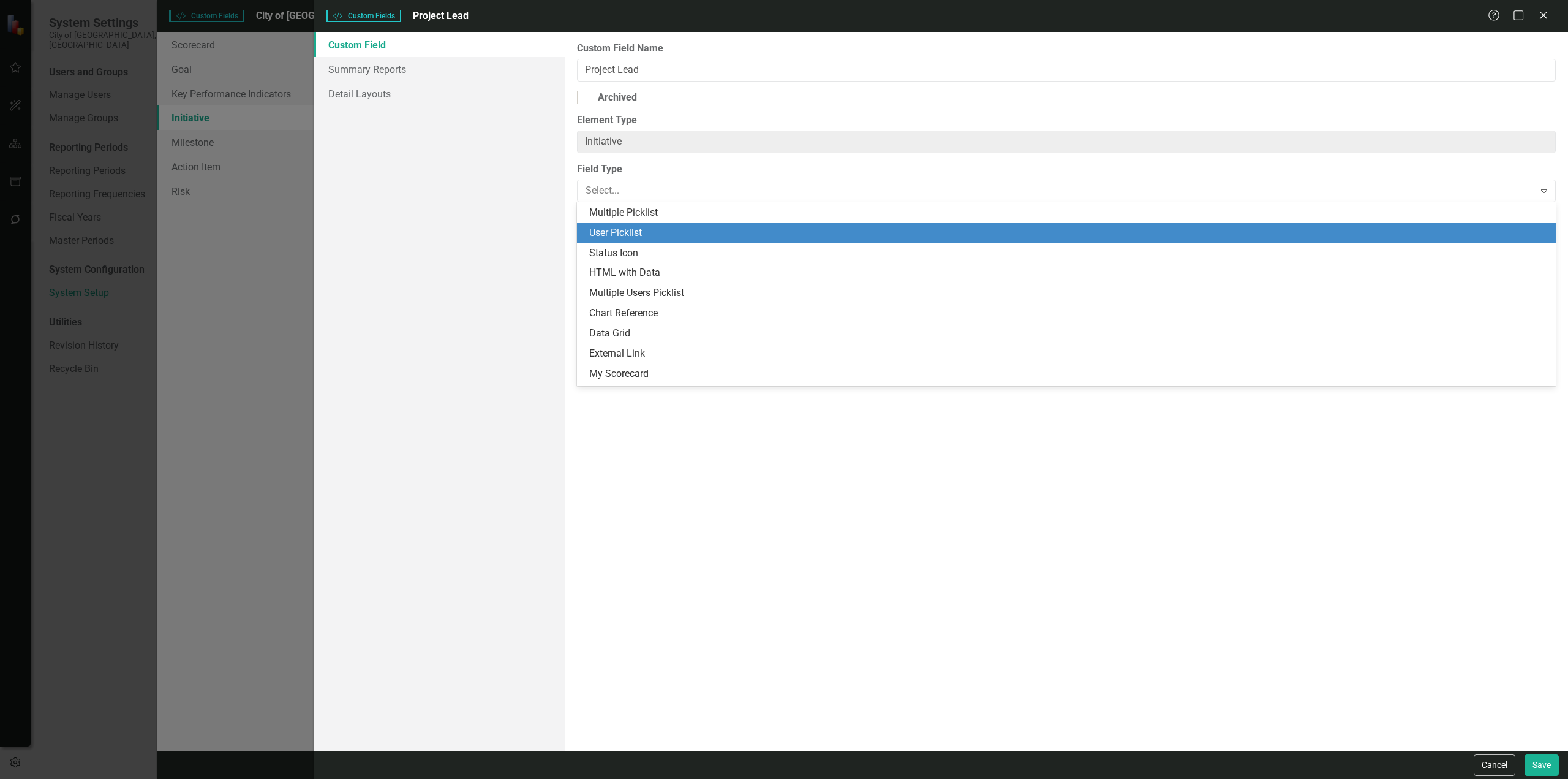
click at [635, 238] on div "User Picklist" at bounding box center [1069, 233] width 960 height 14
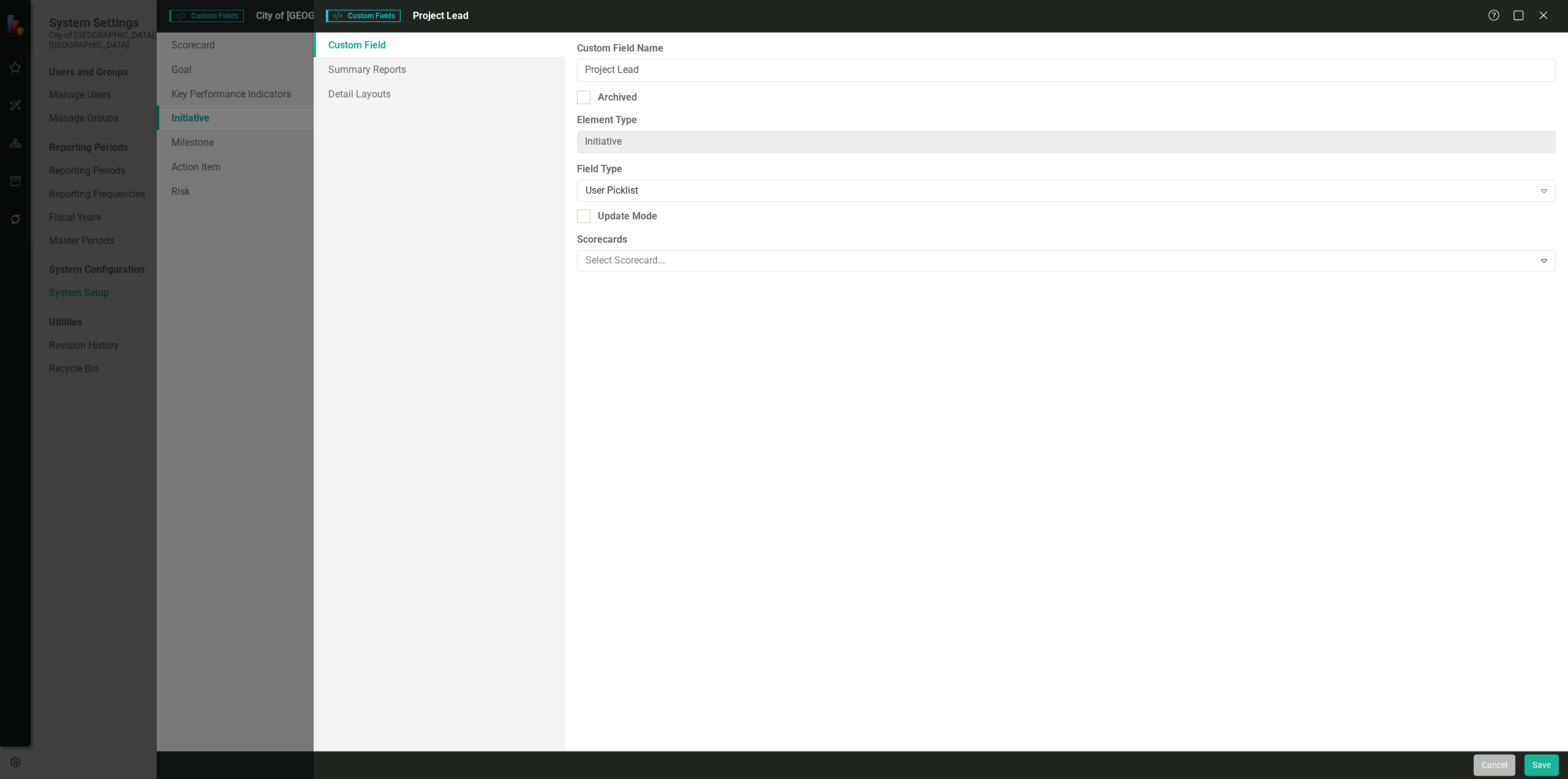
click at [1496, 766] on button "Cancel" at bounding box center [1495, 765] width 42 height 22
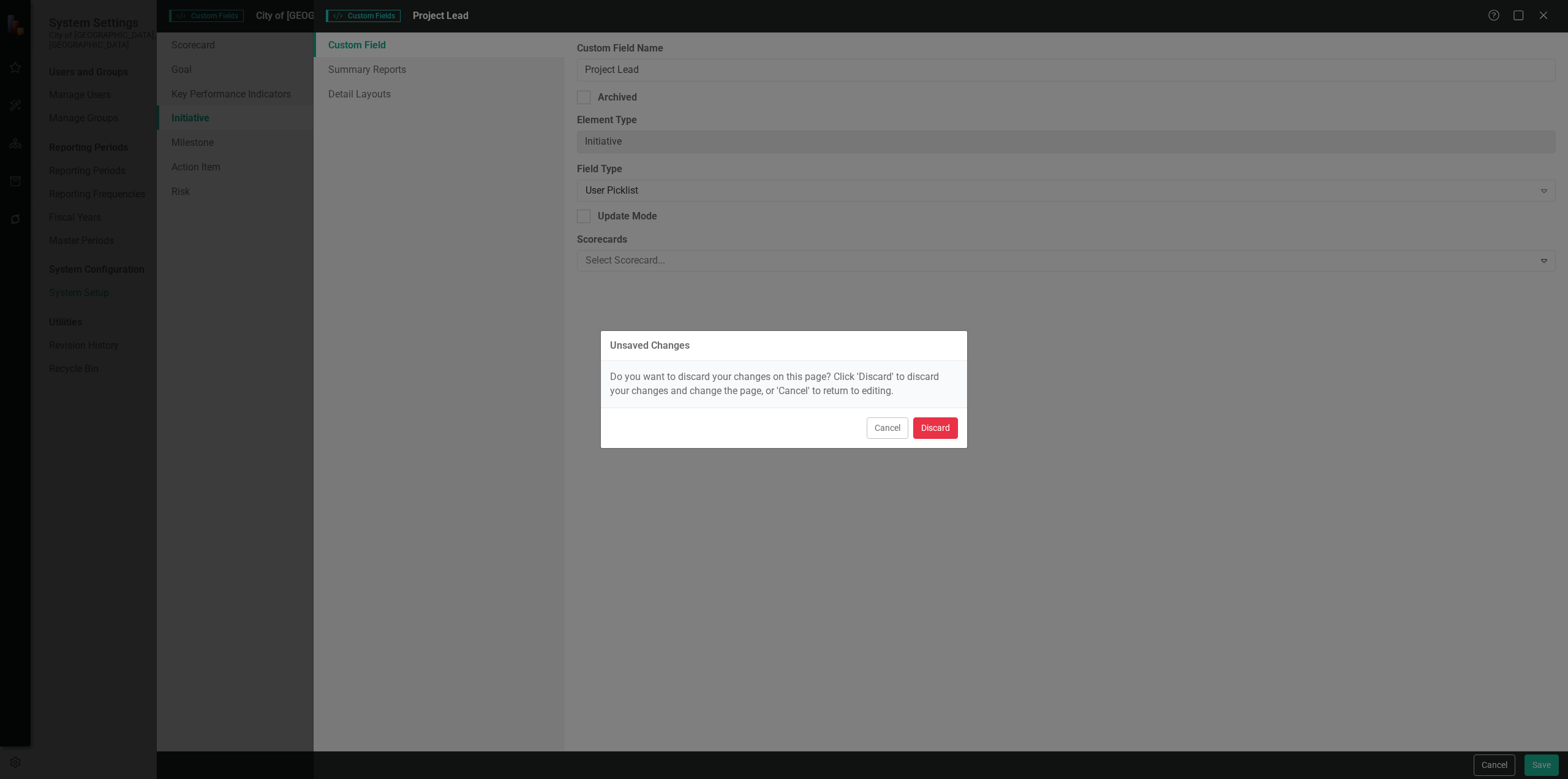
click at [943, 434] on button "Discard" at bounding box center [936, 428] width 45 height 22
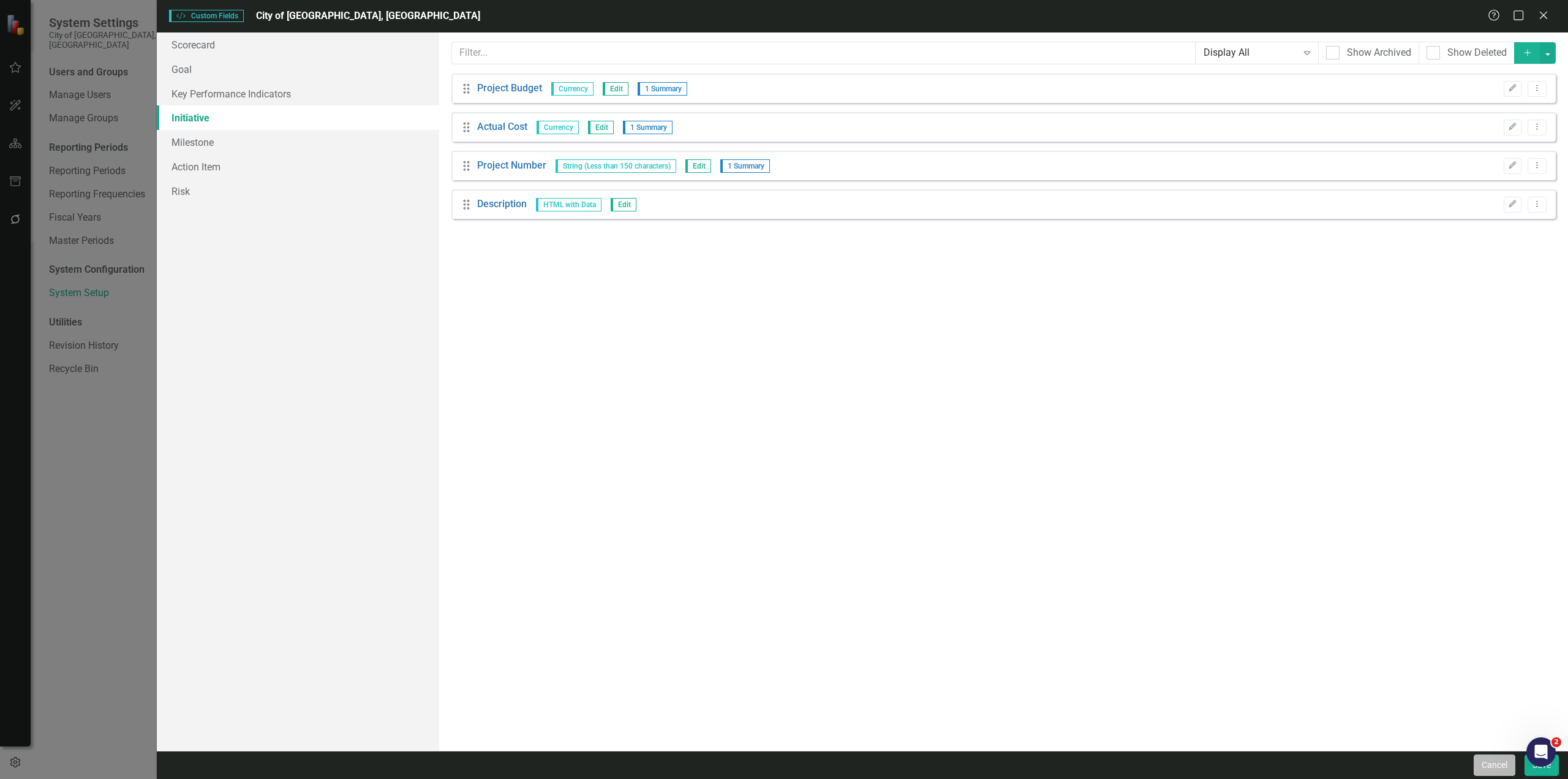
click at [1495, 766] on button "Cancel" at bounding box center [1495, 765] width 42 height 22
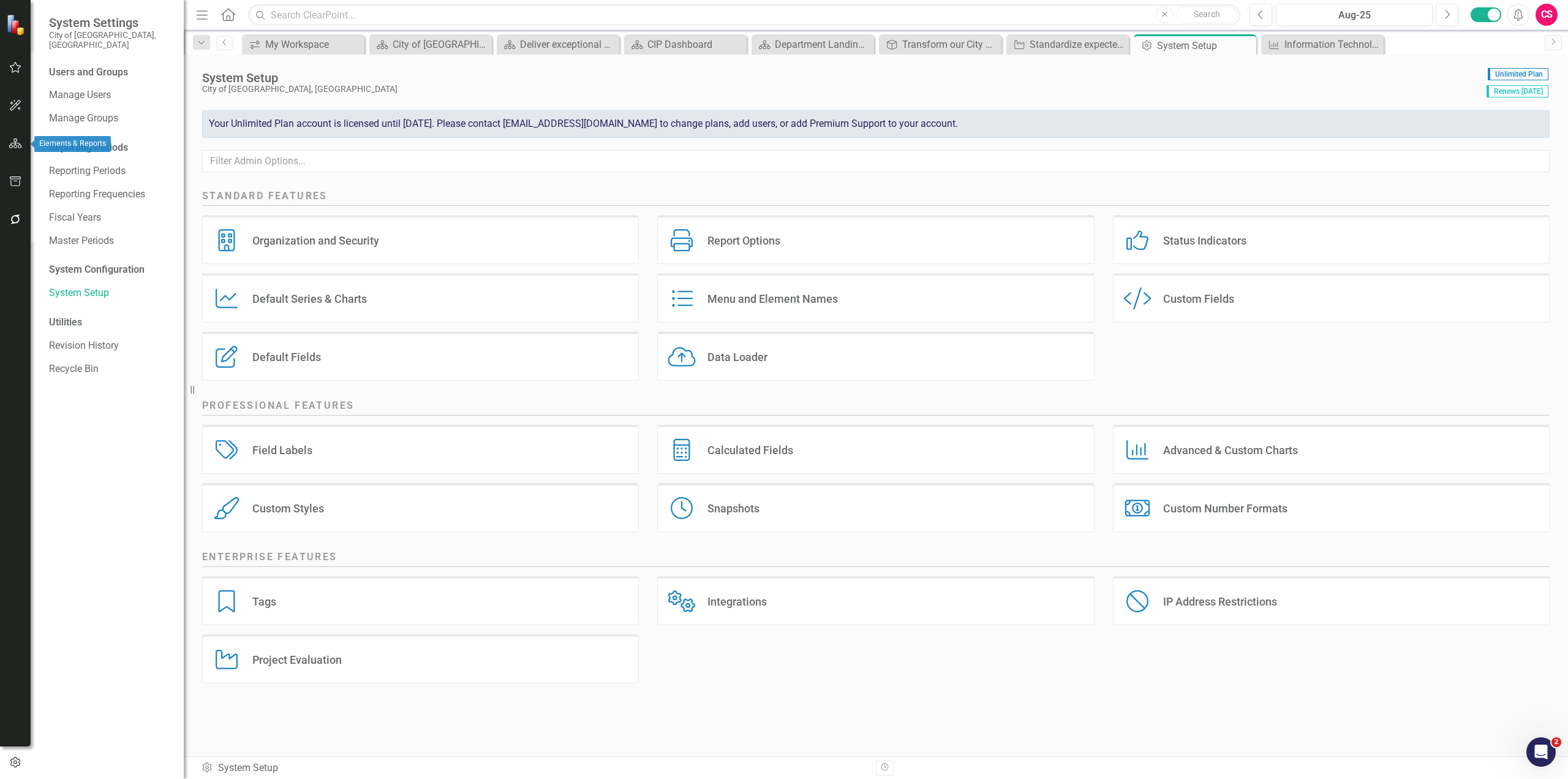
click at [16, 147] on icon "button" at bounding box center [15, 143] width 12 height 10
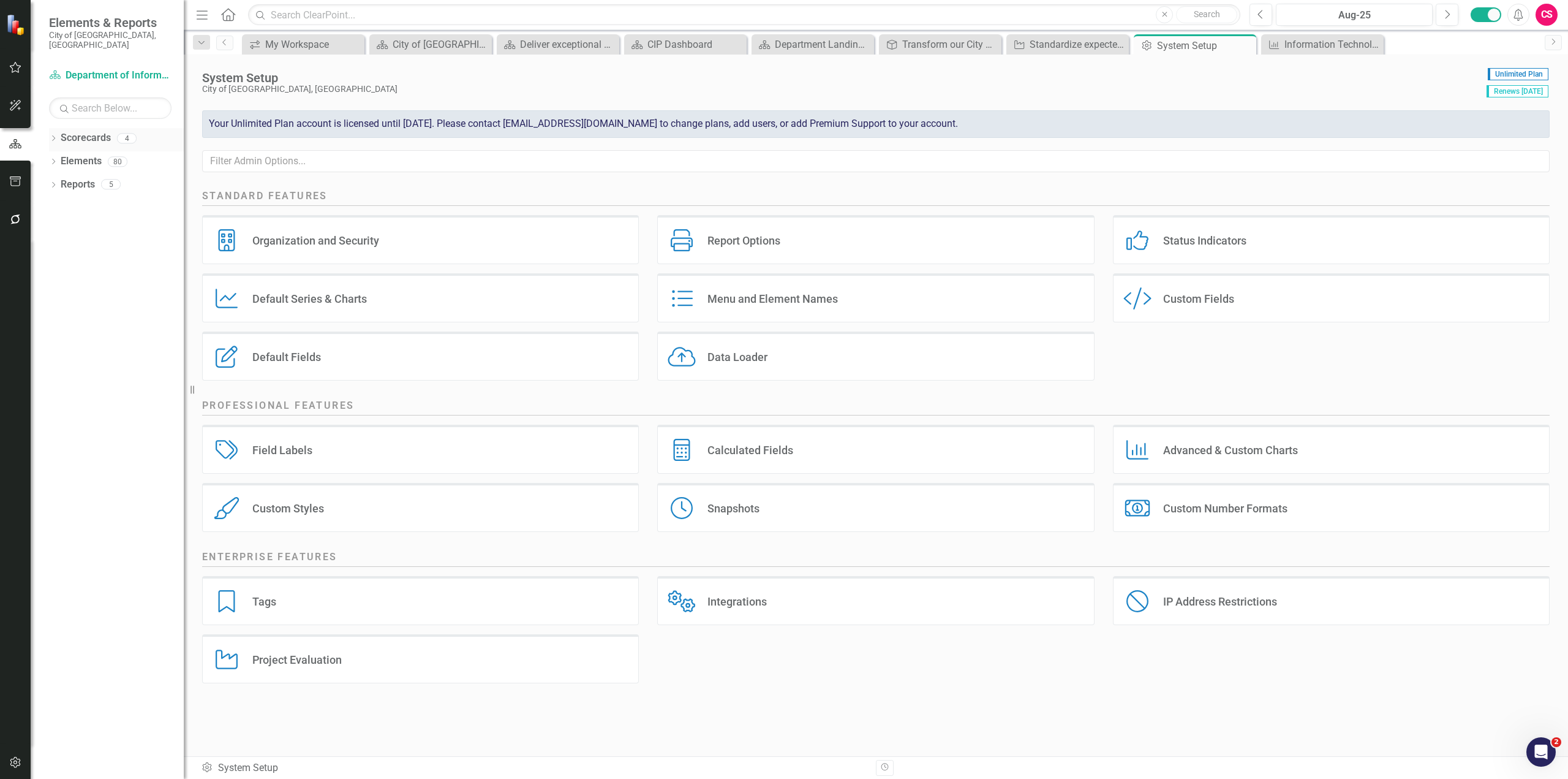
click at [52, 136] on icon "Dropdown" at bounding box center [53, 139] width 8 height 7
click at [59, 157] on icon "Dropdown" at bounding box center [59, 161] width 9 height 7
click at [91, 201] on link "PRL" at bounding box center [131, 207] width 104 height 14
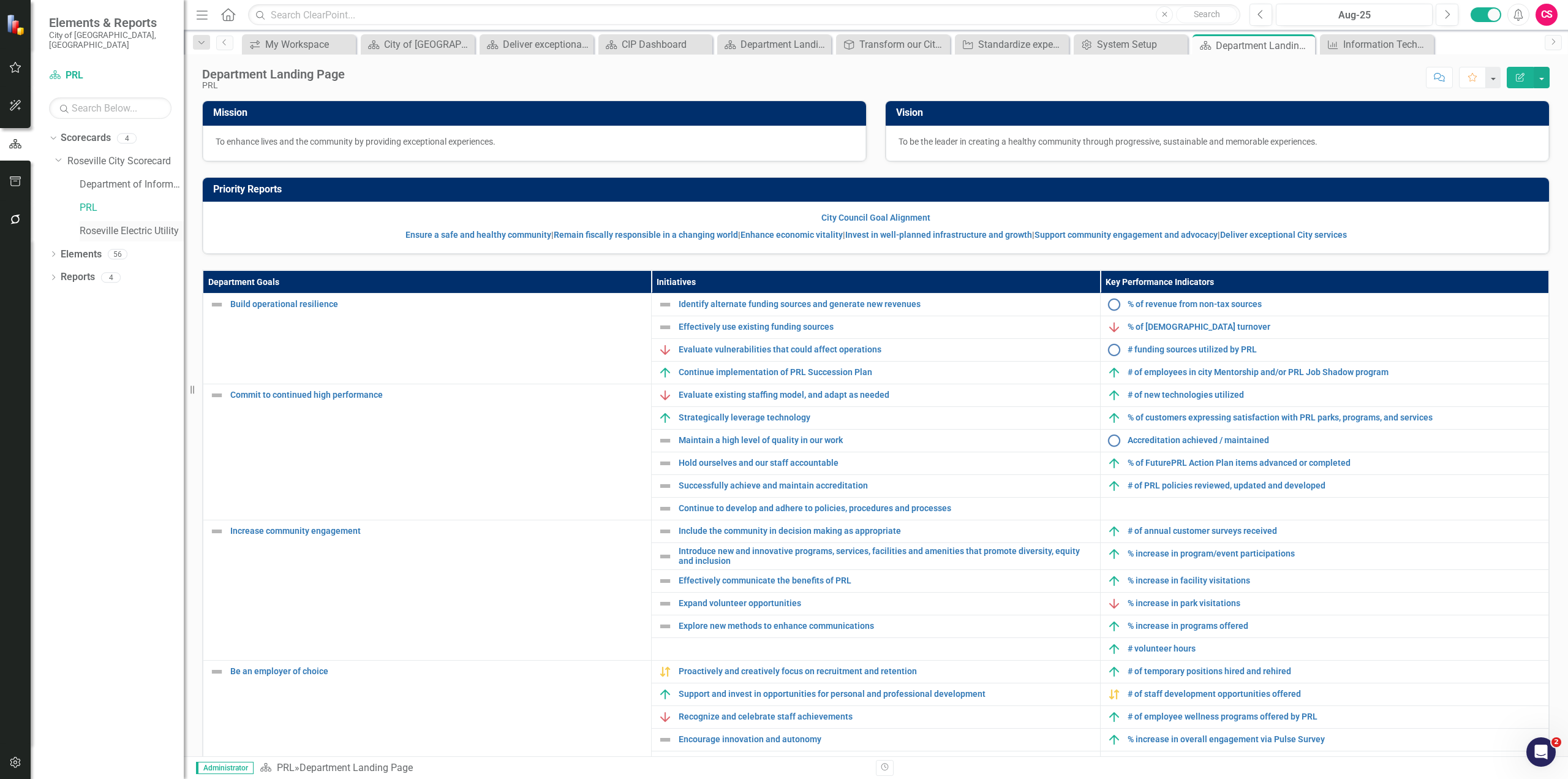
click at [131, 224] on link "Roseville Electric Utility" at bounding box center [131, 231] width 104 height 14
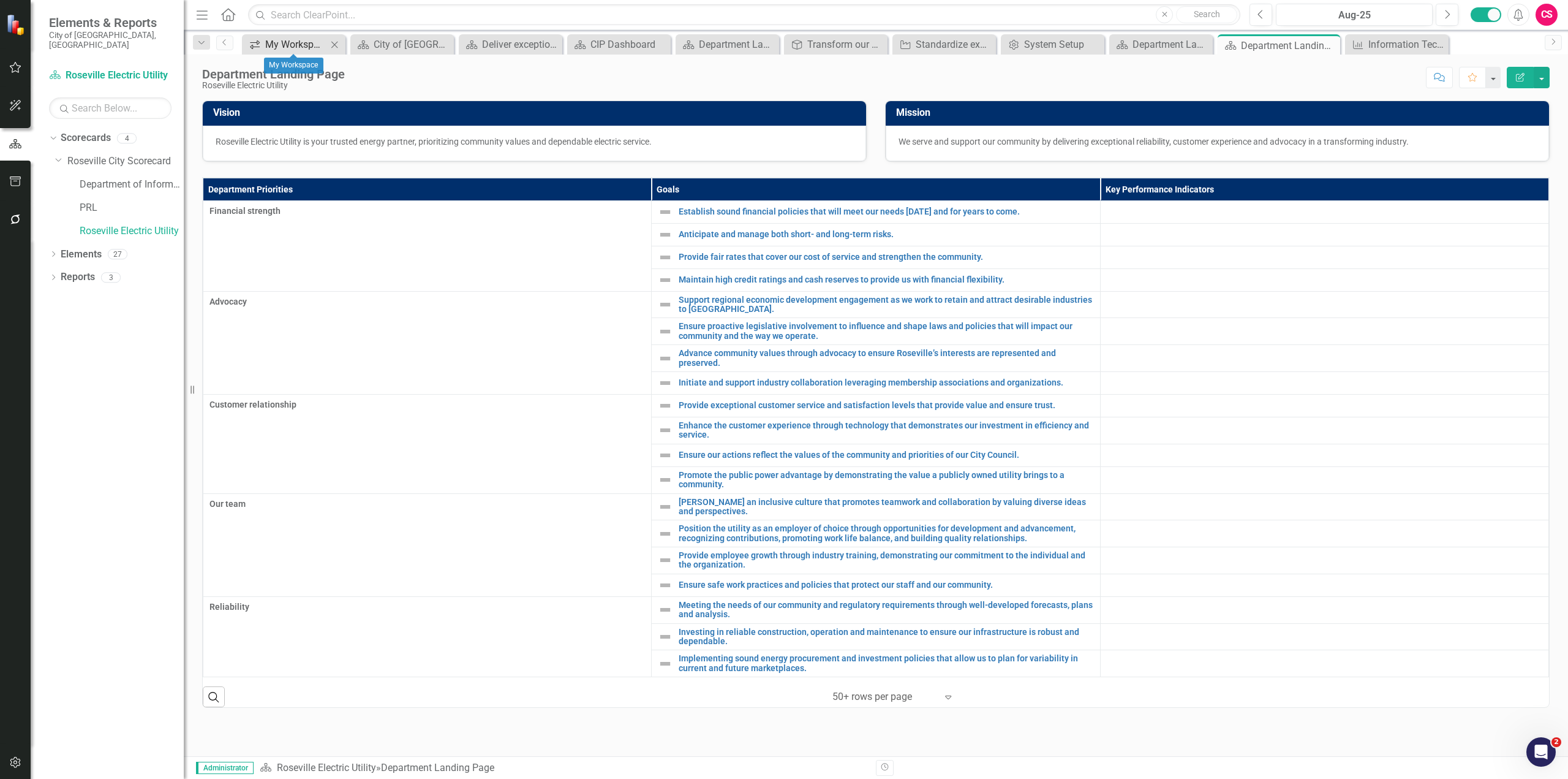
click at [289, 47] on div "My Workspace" at bounding box center [296, 44] width 62 height 15
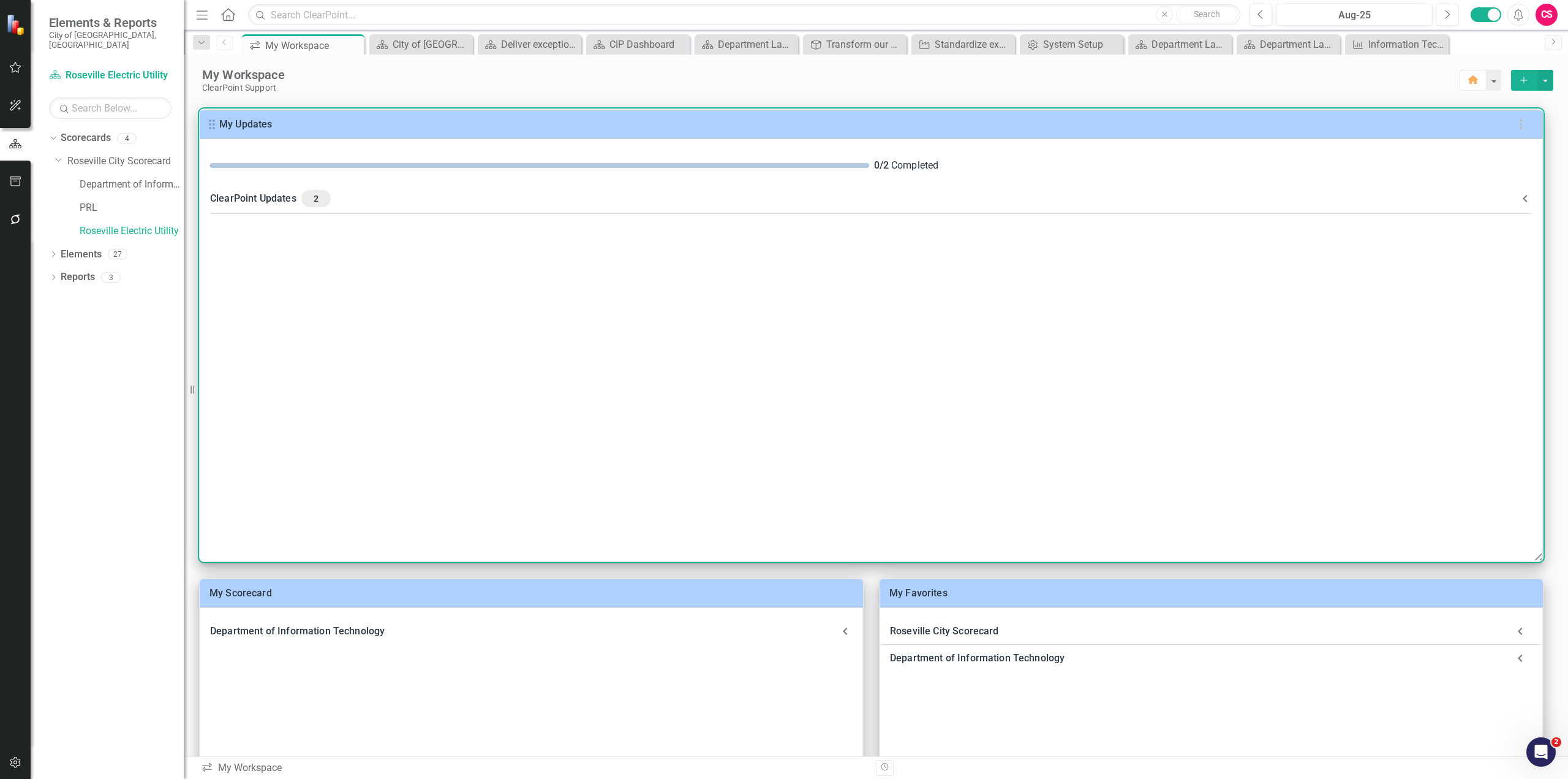
click at [1527, 205] on icon at bounding box center [1526, 199] width 15 height 15
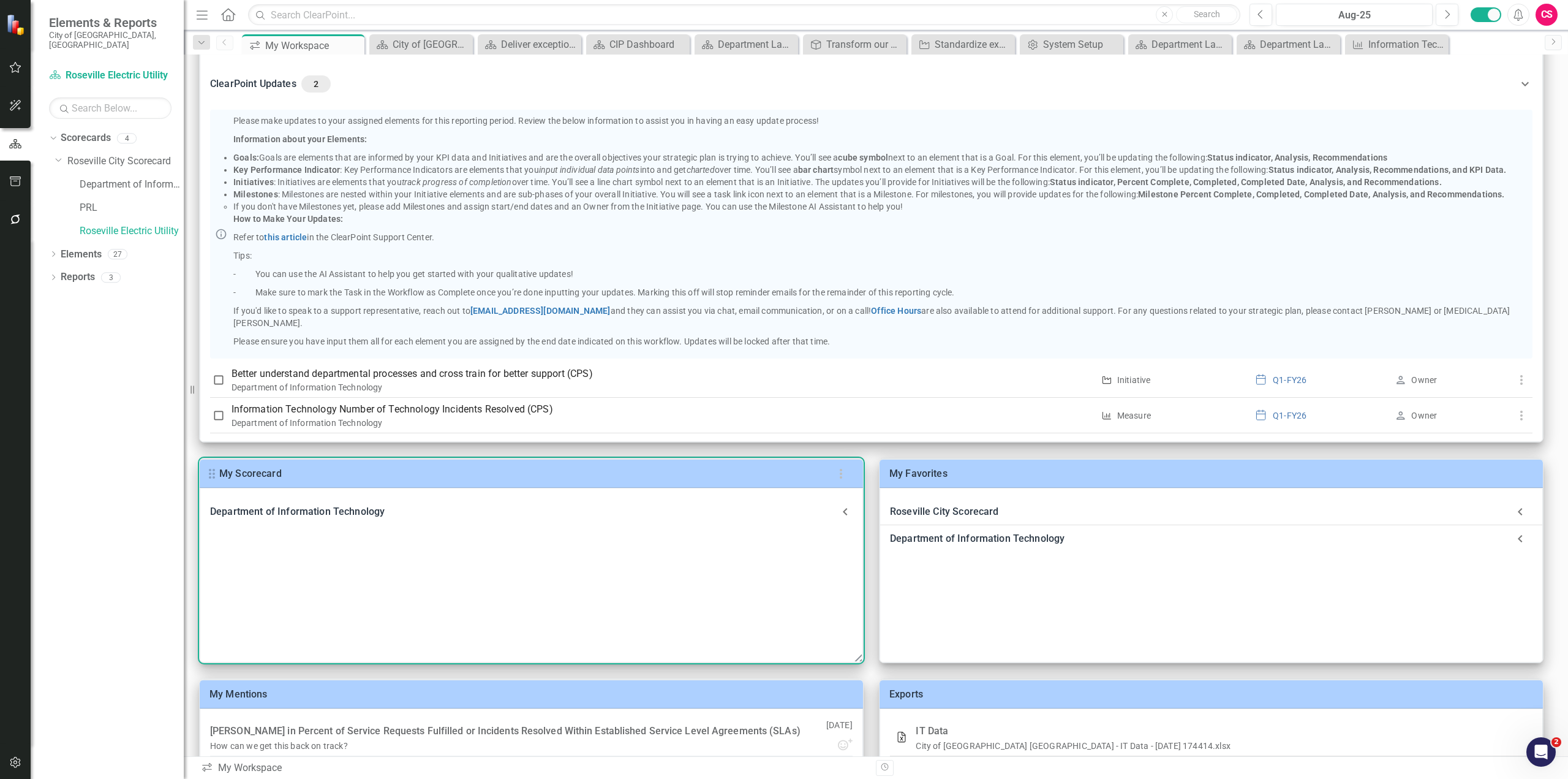
scroll to position [121, 0]
click at [846, 511] on icon at bounding box center [846, 510] width 15 height 15
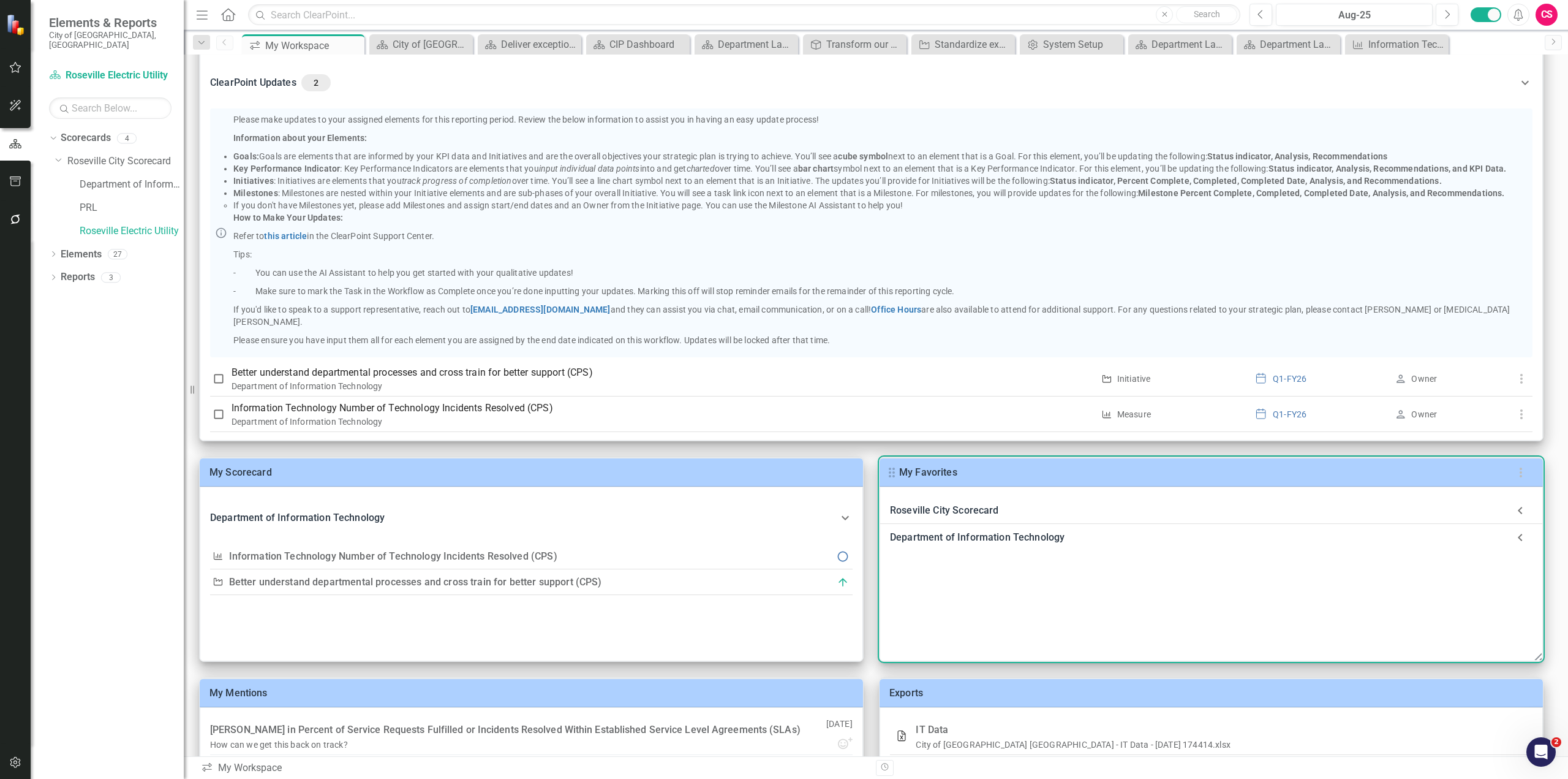
click at [1516, 512] on icon at bounding box center [1520, 509] width 24 height 24
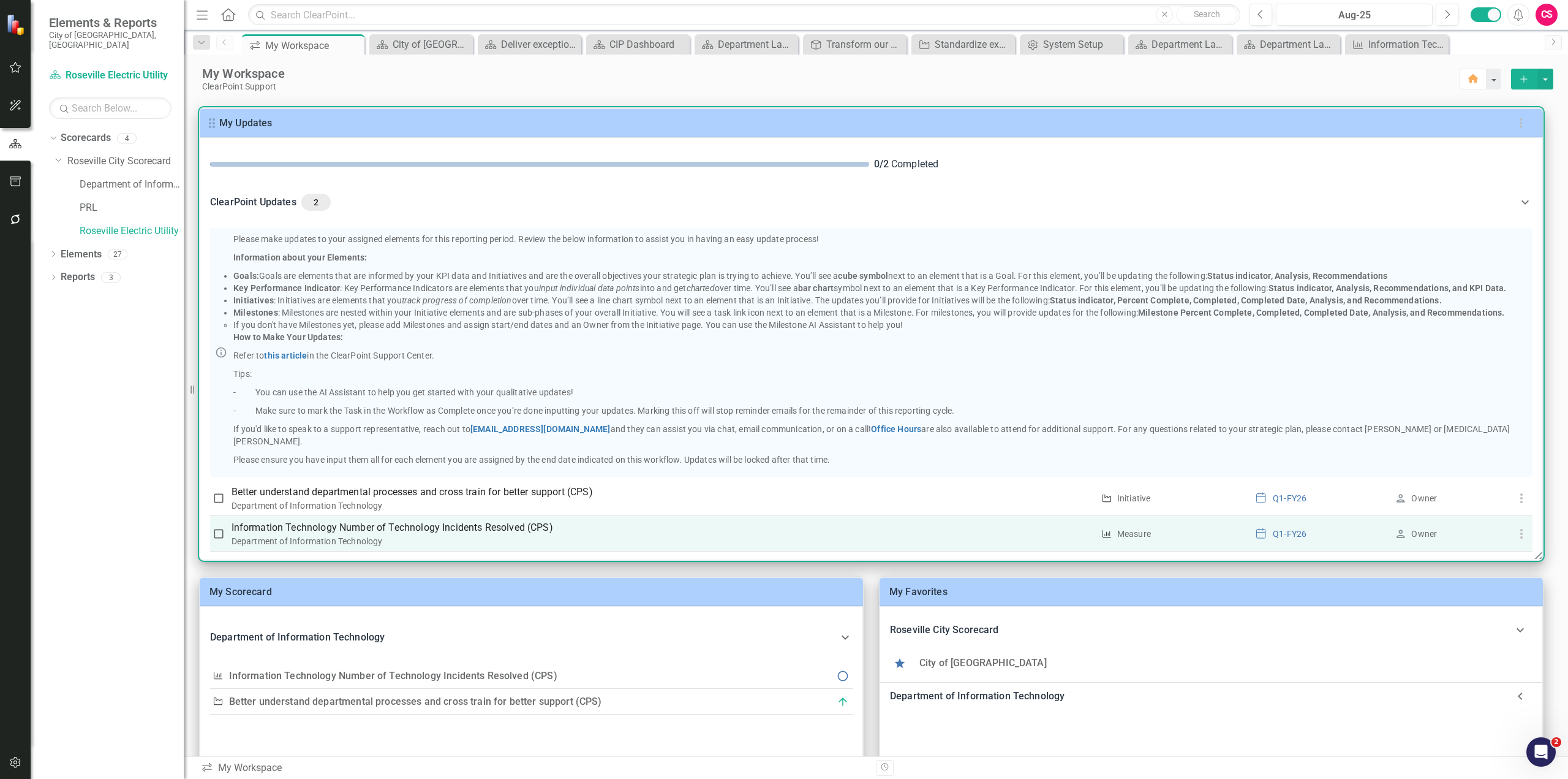
scroll to position [0, 0]
click at [382, 528] on p "Information Technology Number of Technology Incidents Resolved (CPS)" at bounding box center [662, 528] width 862 height 15
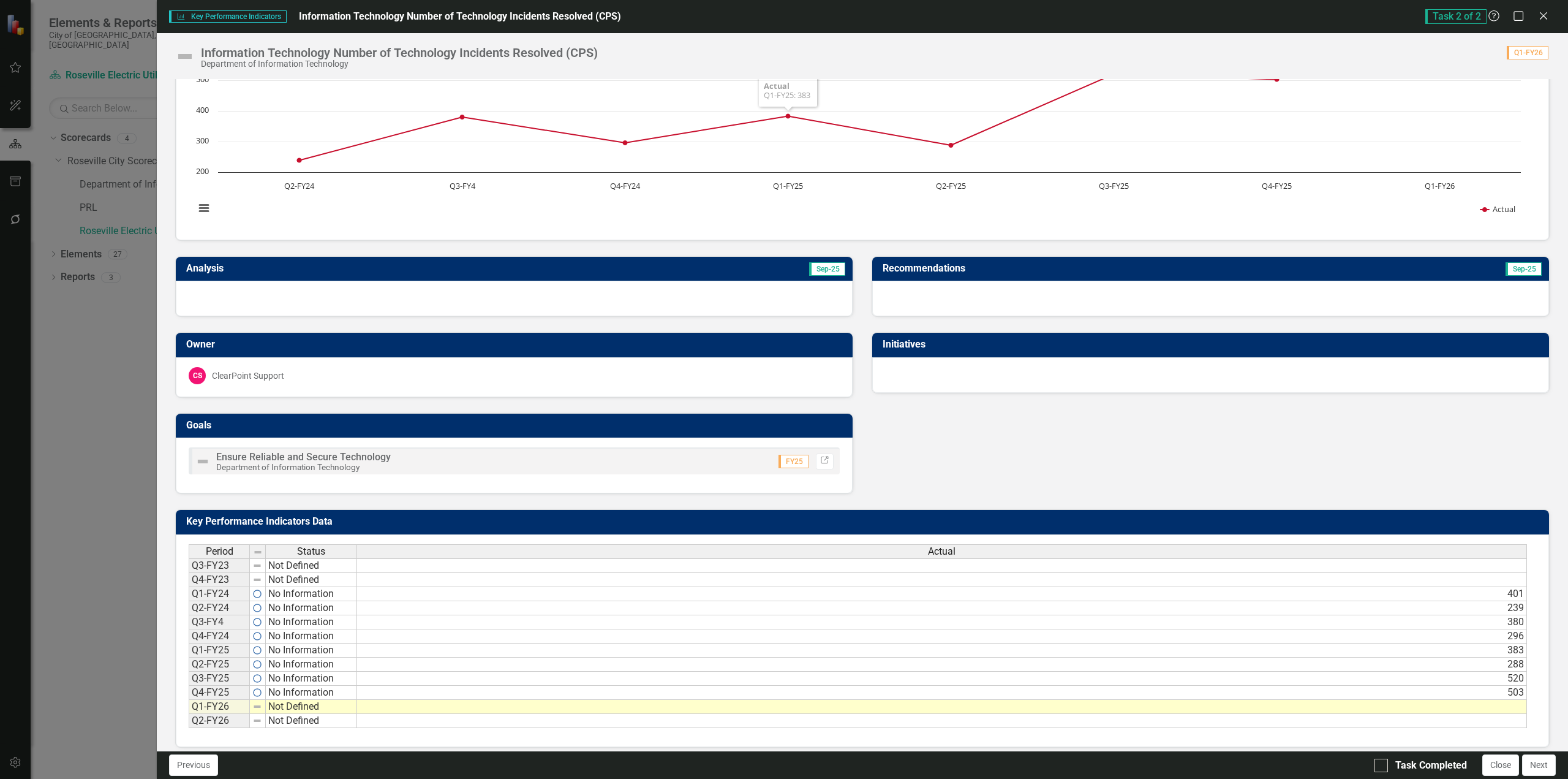
scroll to position [80, 0]
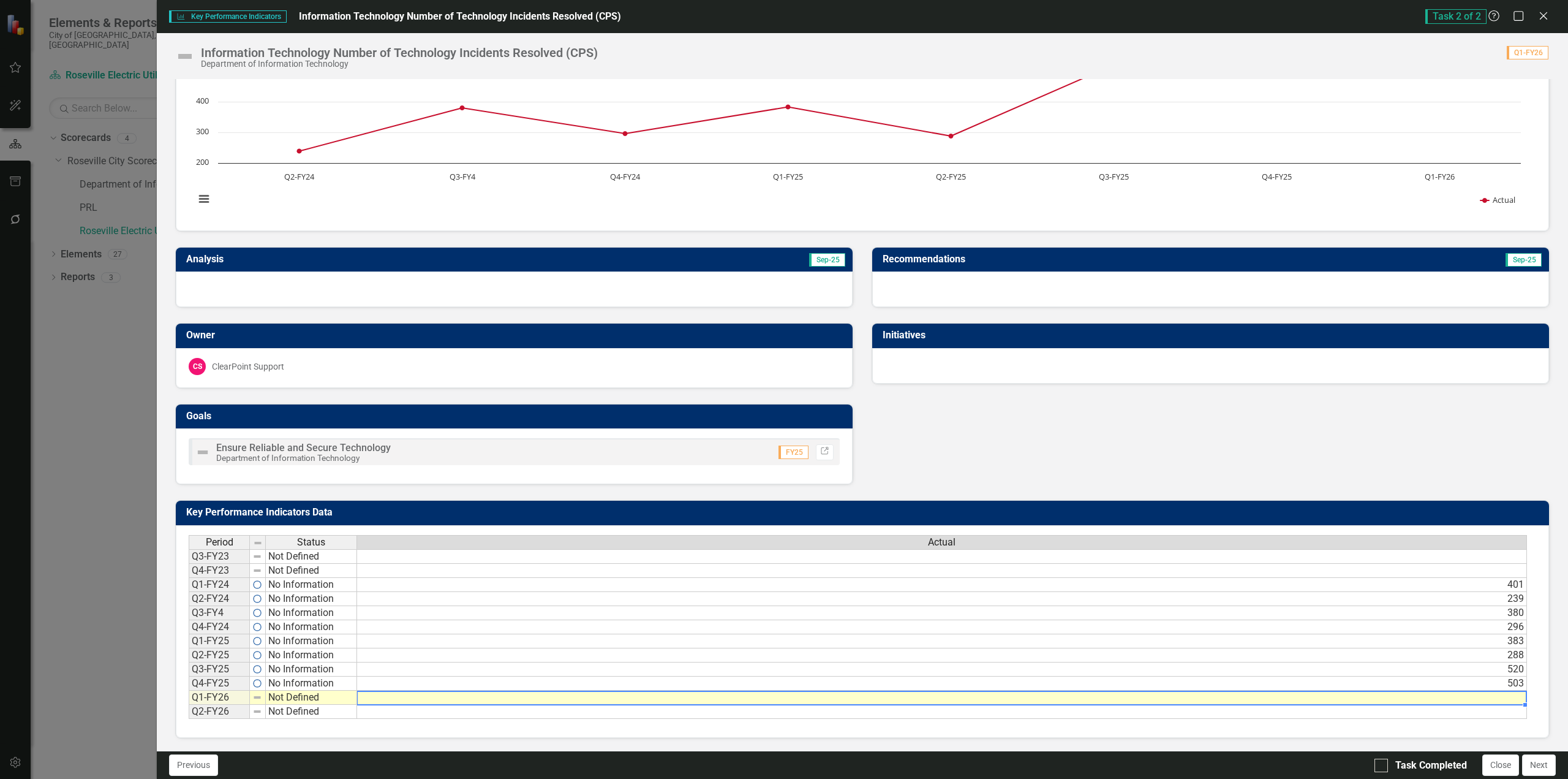
click at [1136, 699] on td at bounding box center [942, 697] width 1170 height 14
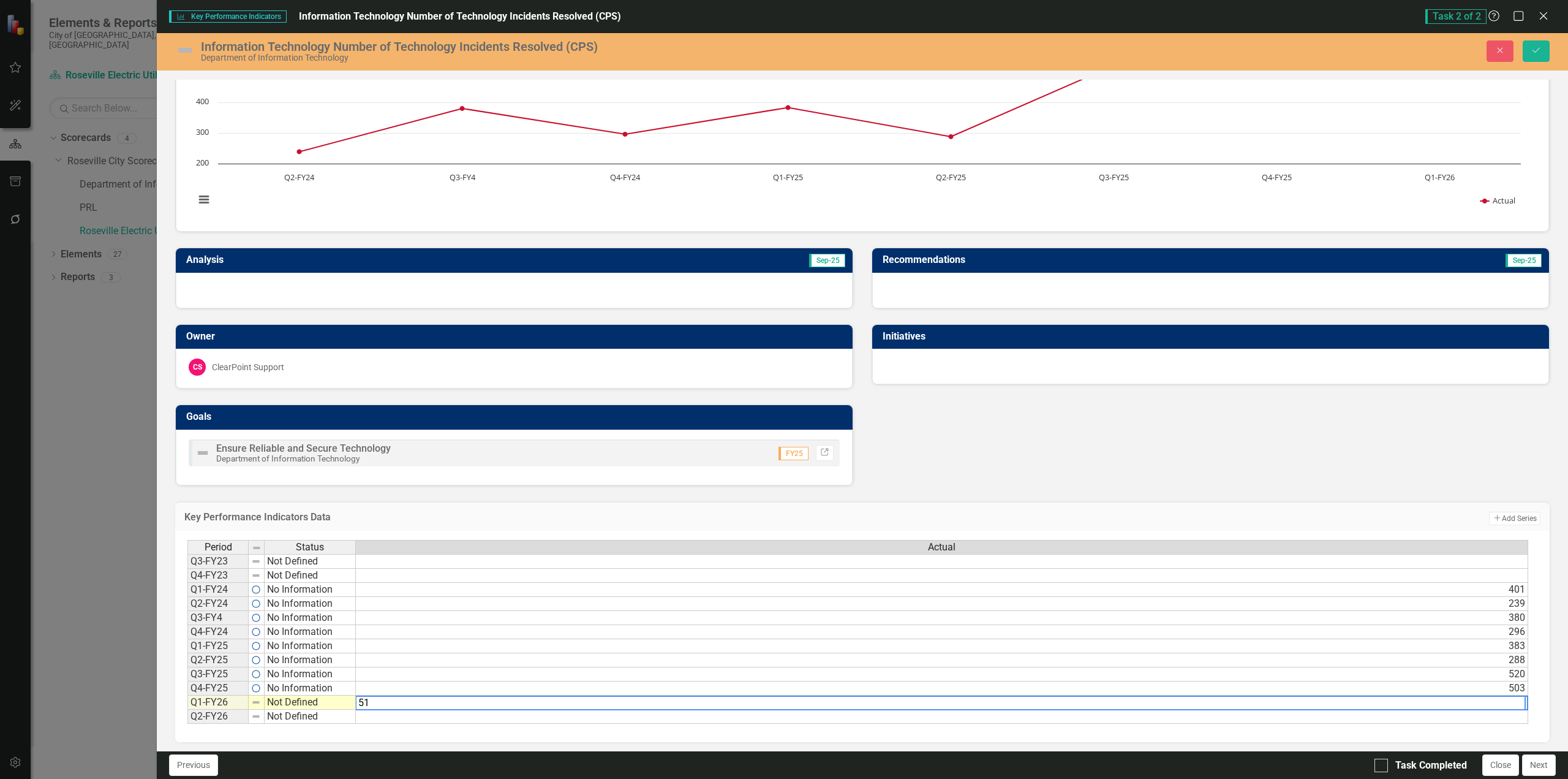
type textarea "510"
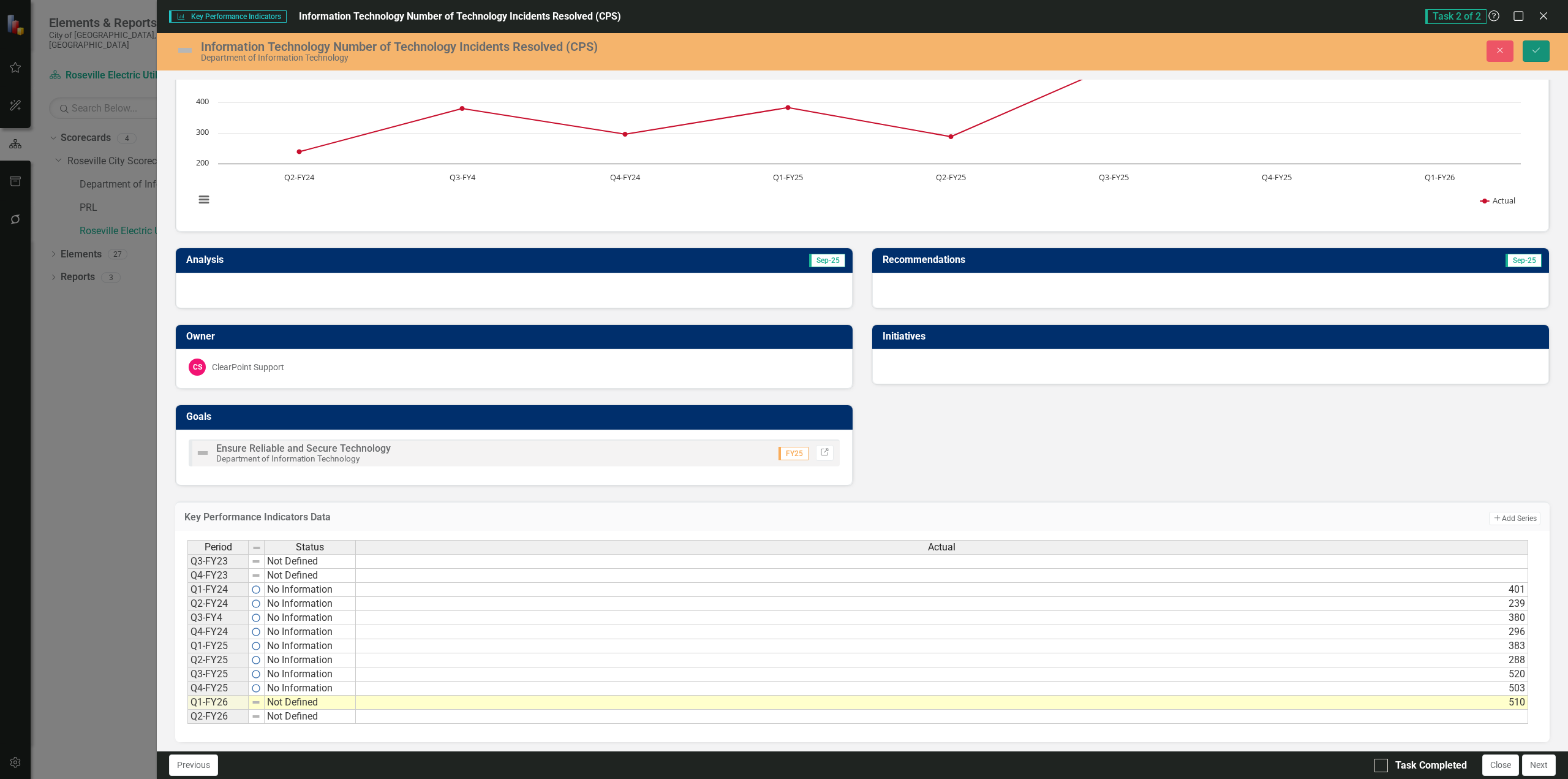
click at [1529, 52] on button "Save" at bounding box center [1536, 52] width 27 height 22
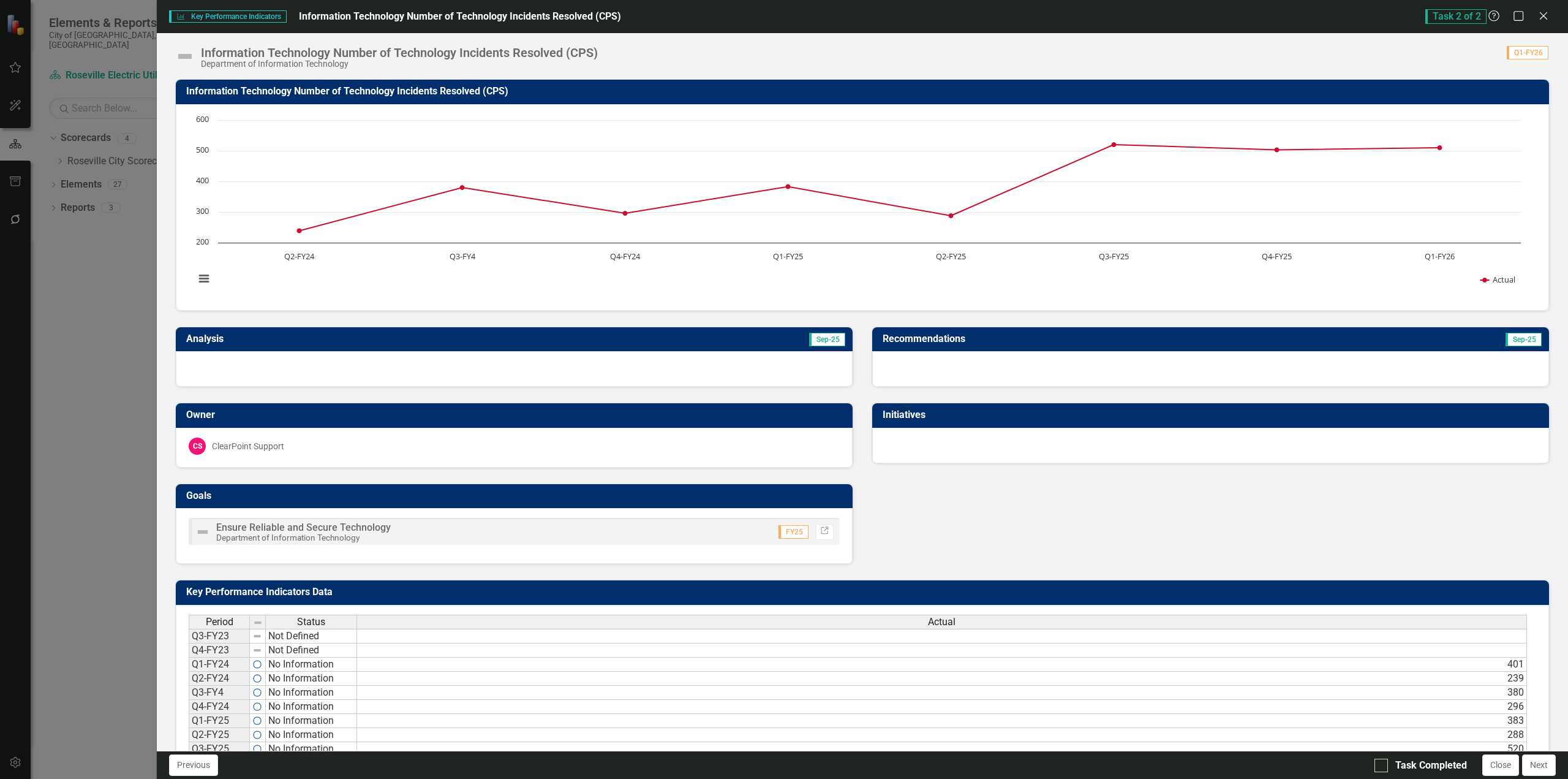
click at [597, 370] on div at bounding box center [514, 369] width 677 height 36
click at [598, 370] on div at bounding box center [514, 369] width 677 height 36
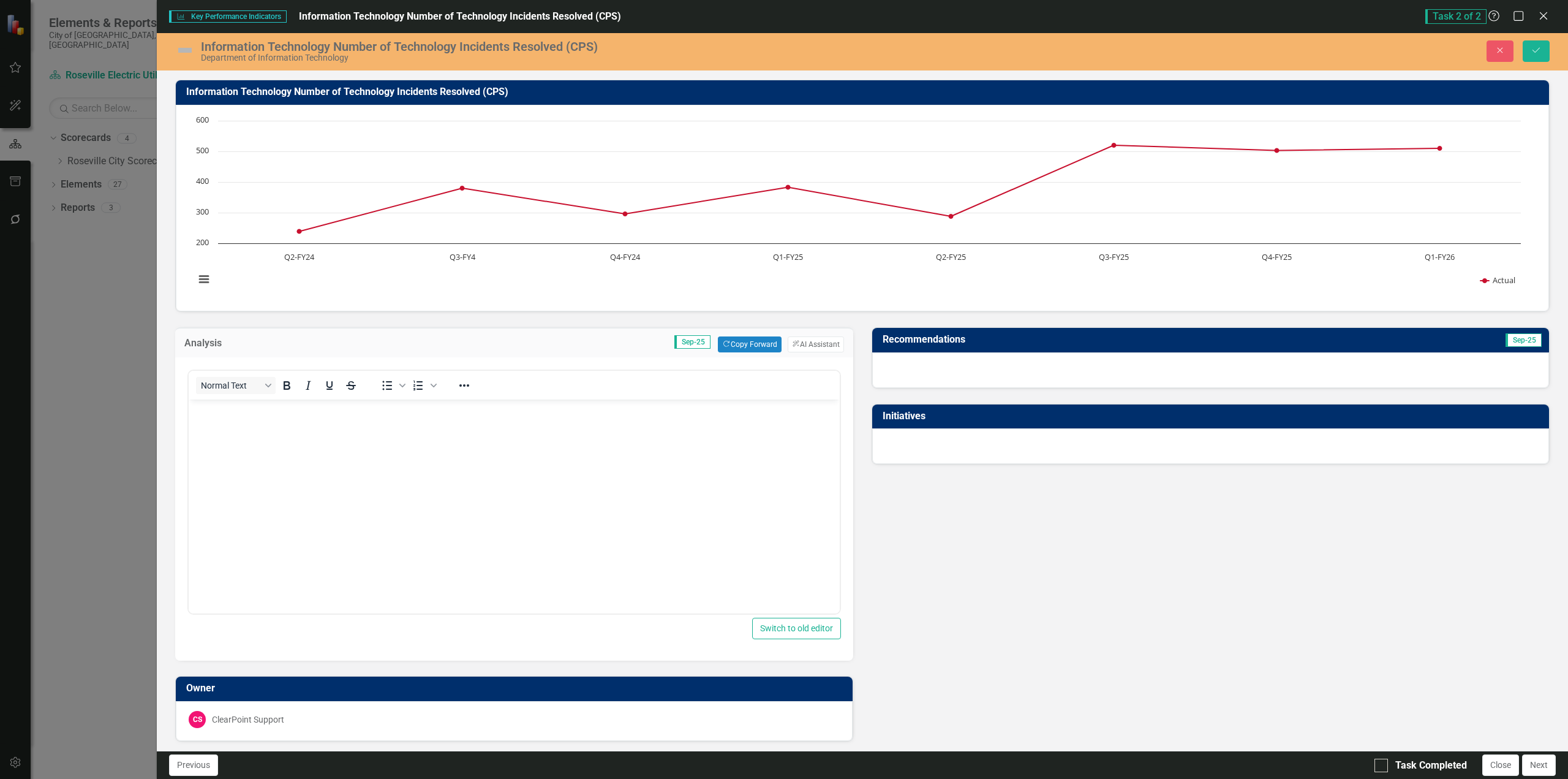
scroll to position [0, 0]
click at [805, 346] on button "ClearPoint AI AI Assistant" at bounding box center [816, 344] width 57 height 16
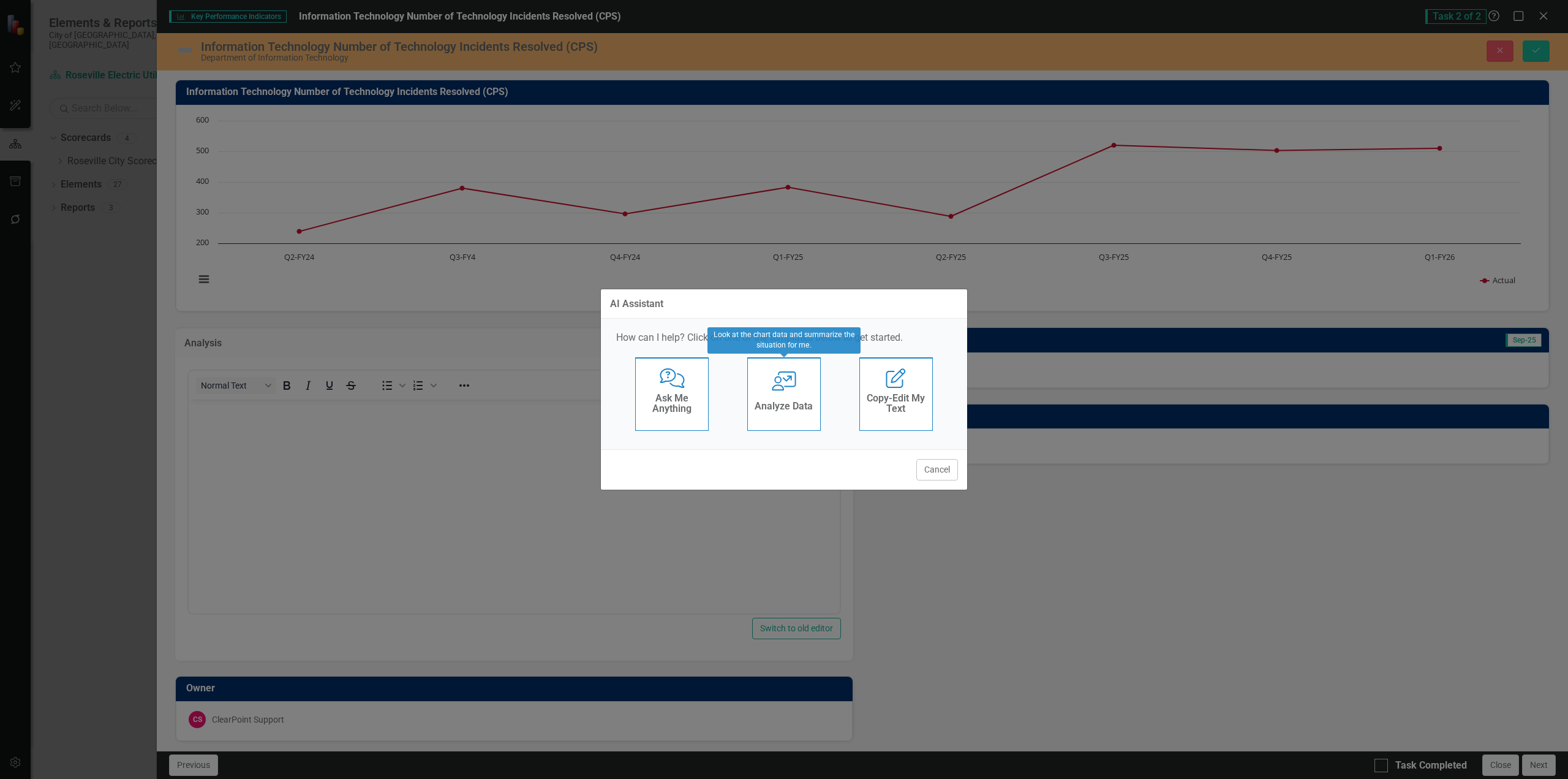
click at [784, 402] on h4 "Analyze Data" at bounding box center [784, 405] width 58 height 11
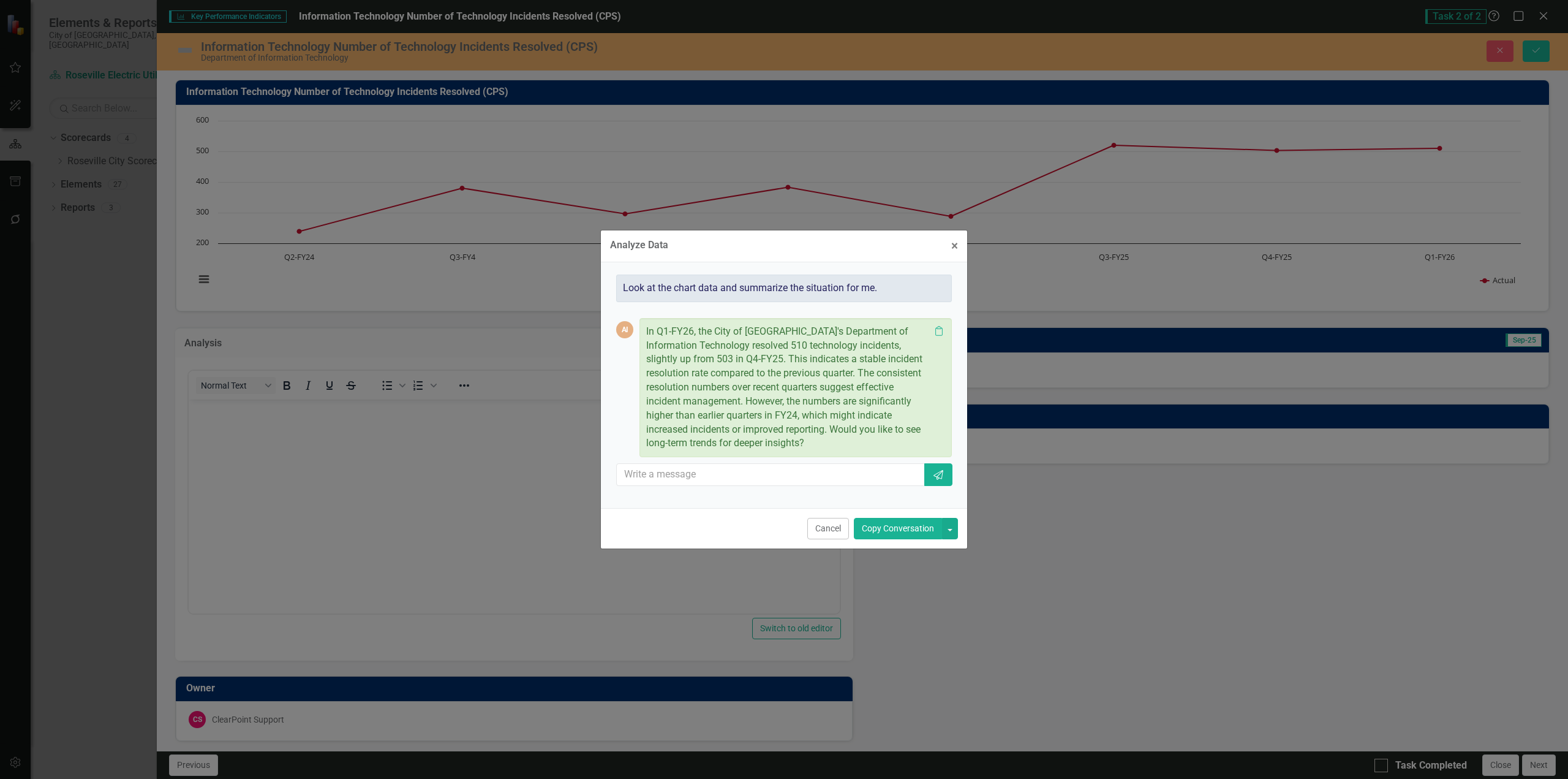
click at [910, 530] on button "Copy Conversation" at bounding box center [898, 528] width 88 height 22
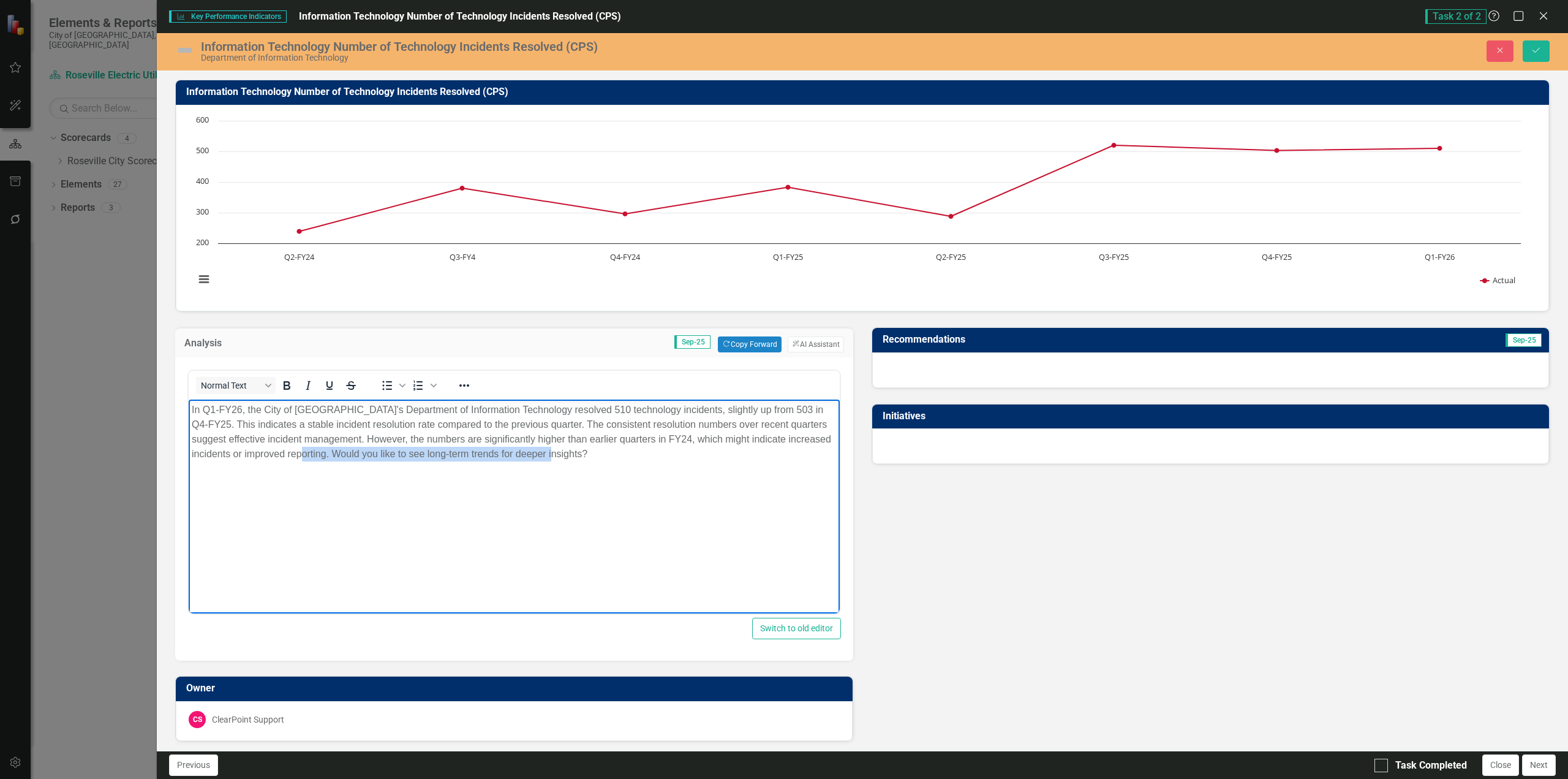
drag, startPoint x: 613, startPoint y: 459, endPoint x: 331, endPoint y: 463, distance: 282.0
click at [331, 463] on body "In Q1-FY26, the City of [GEOGRAPHIC_DATA]'s Department of Information Technolog…" at bounding box center [514, 491] width 651 height 184
click at [970, 368] on div at bounding box center [1210, 370] width 677 height 36
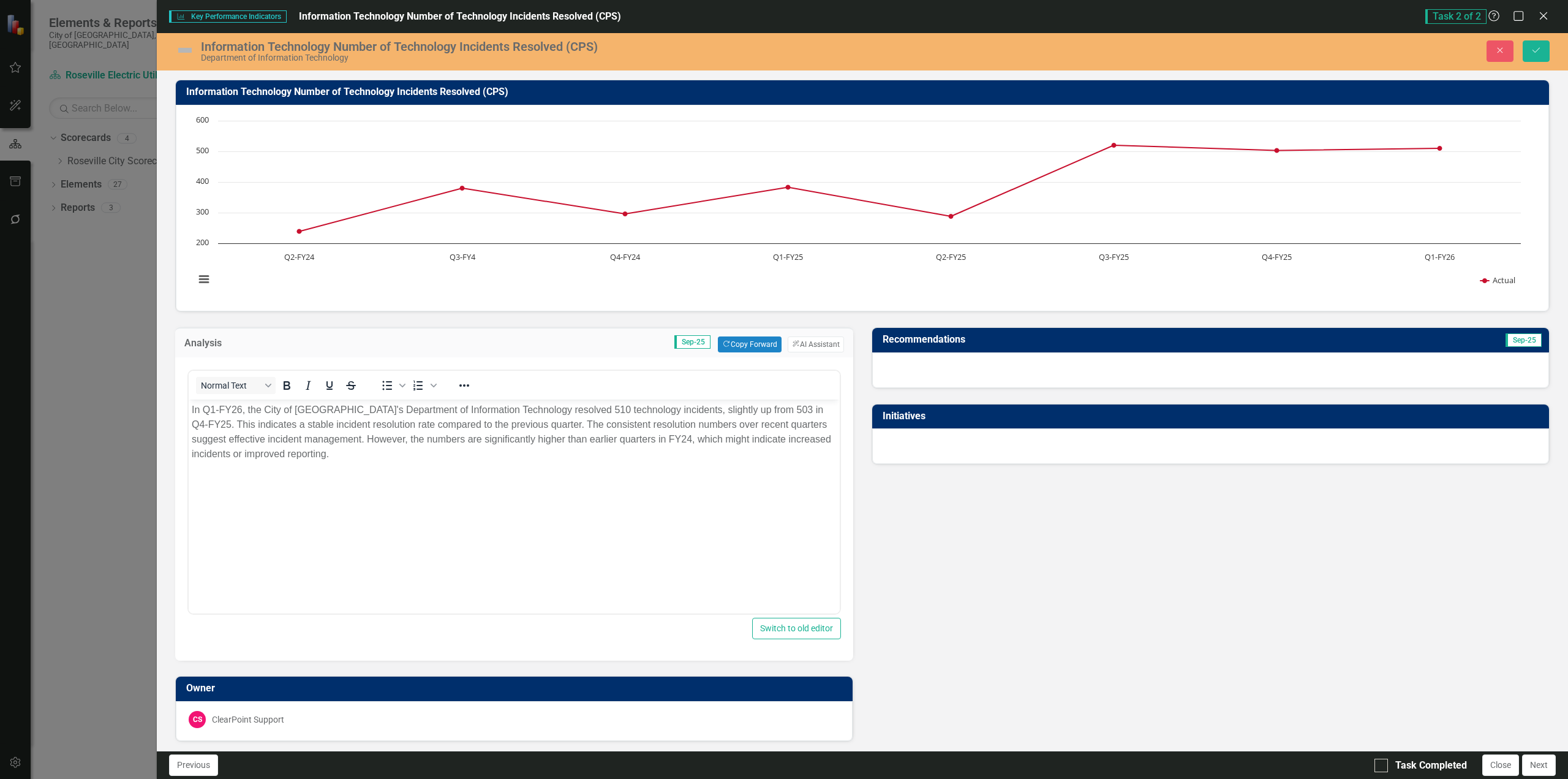
click at [970, 368] on div at bounding box center [1210, 370] width 677 height 36
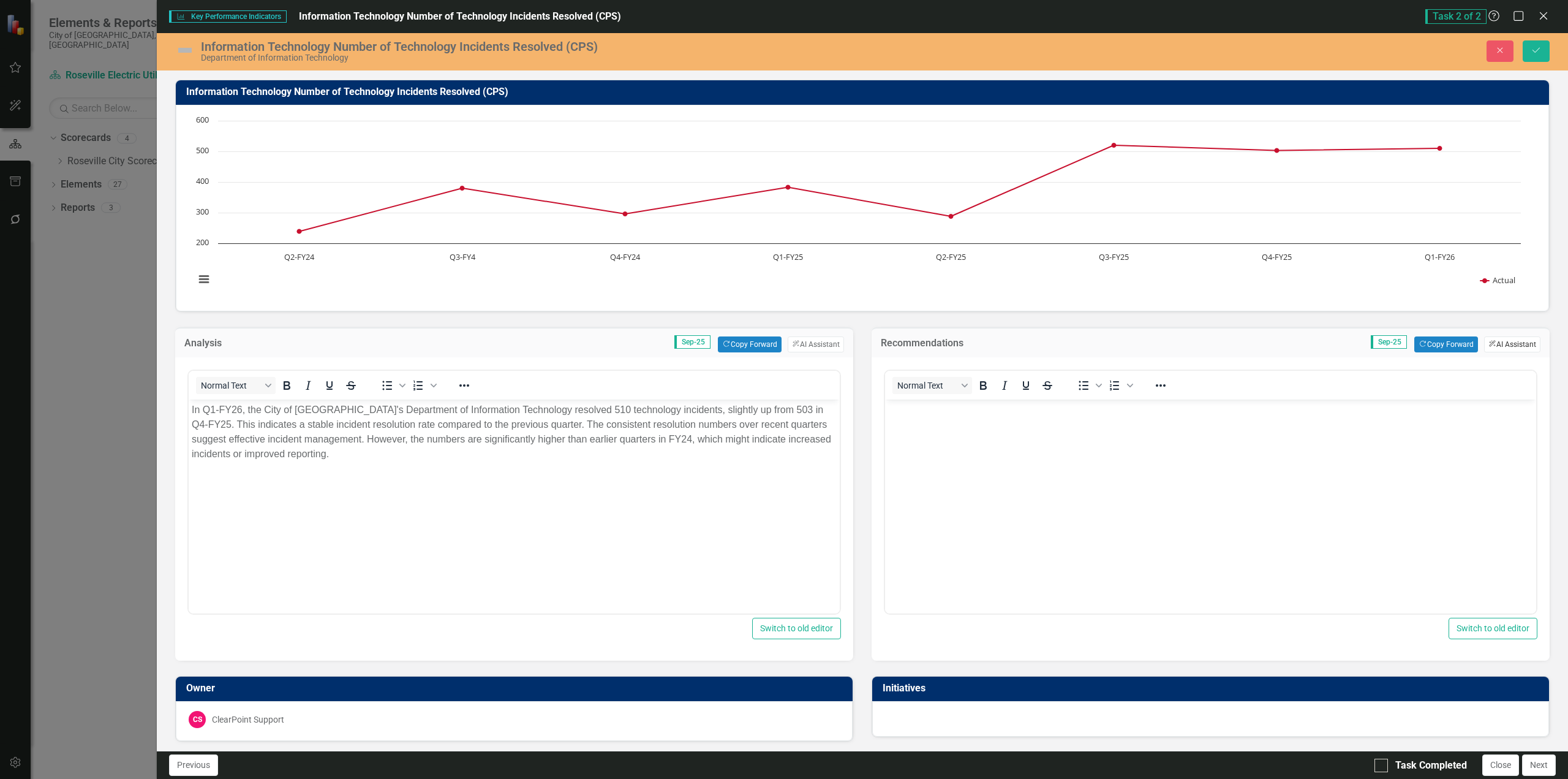
click at [1506, 345] on button "ClearPoint AI AI Assistant" at bounding box center [1513, 344] width 57 height 16
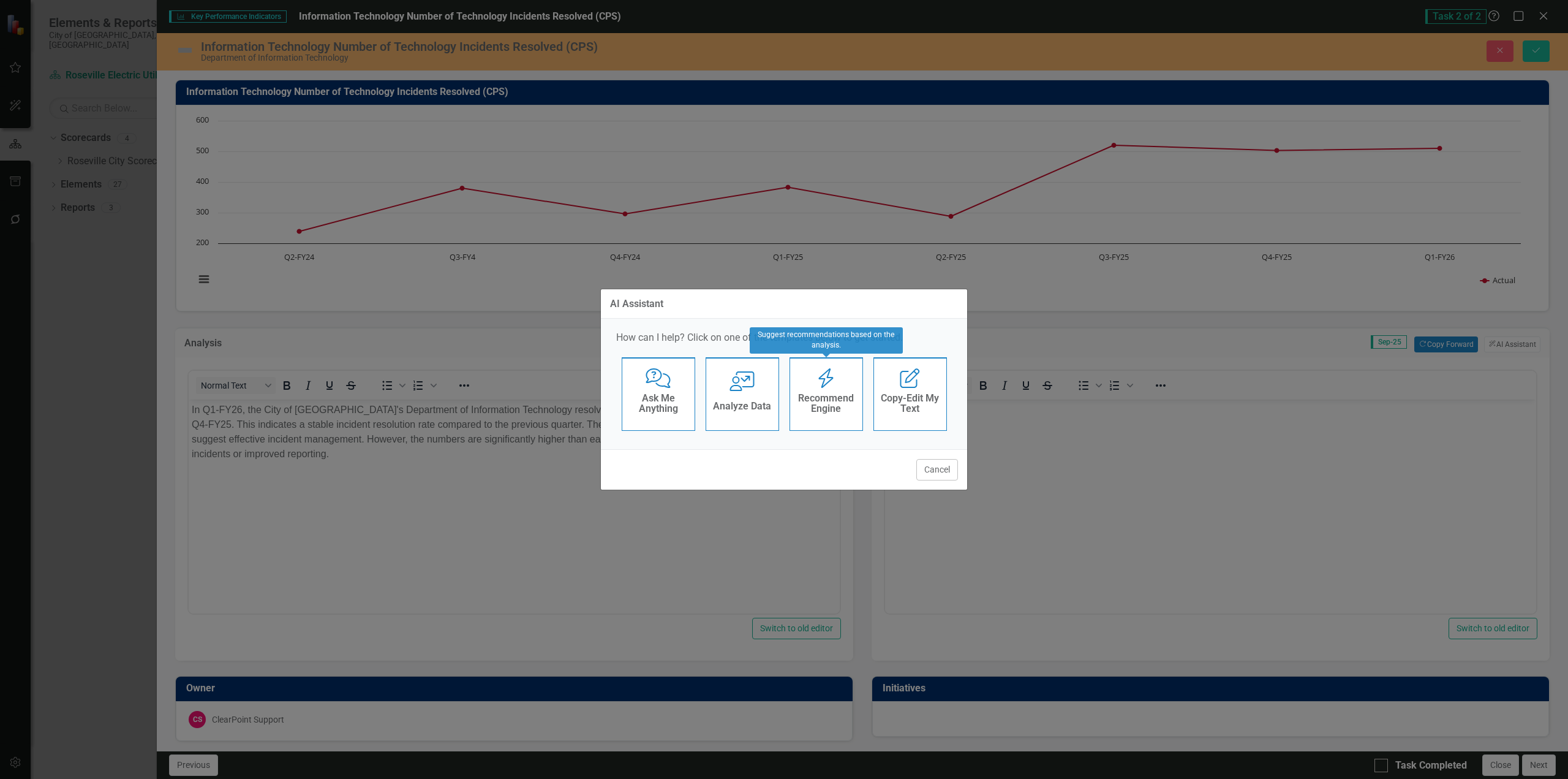
click at [838, 399] on h4 "Recommend Engine" at bounding box center [826, 404] width 60 height 22
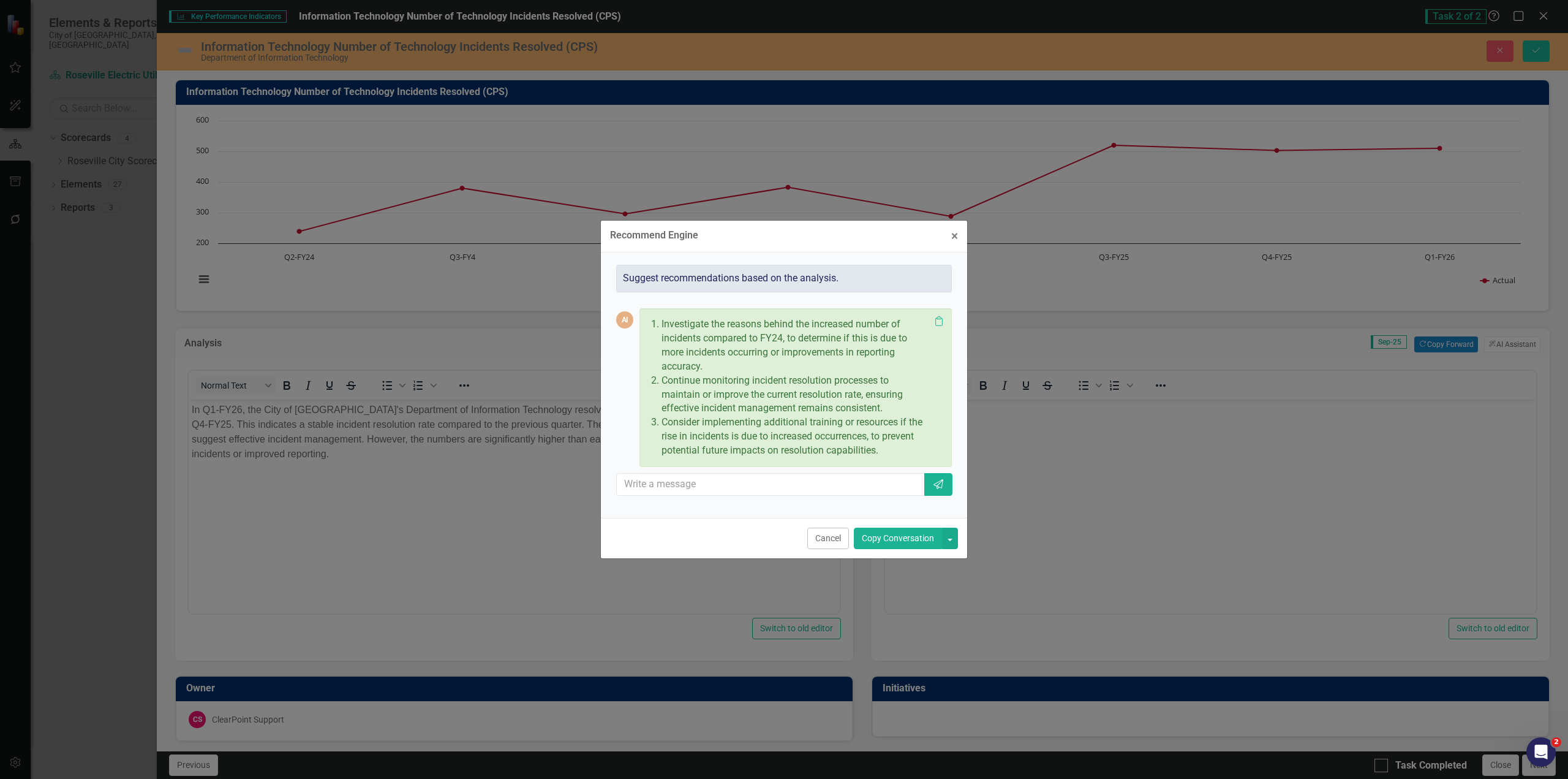
click at [904, 538] on button "Copy Conversation" at bounding box center [898, 538] width 88 height 22
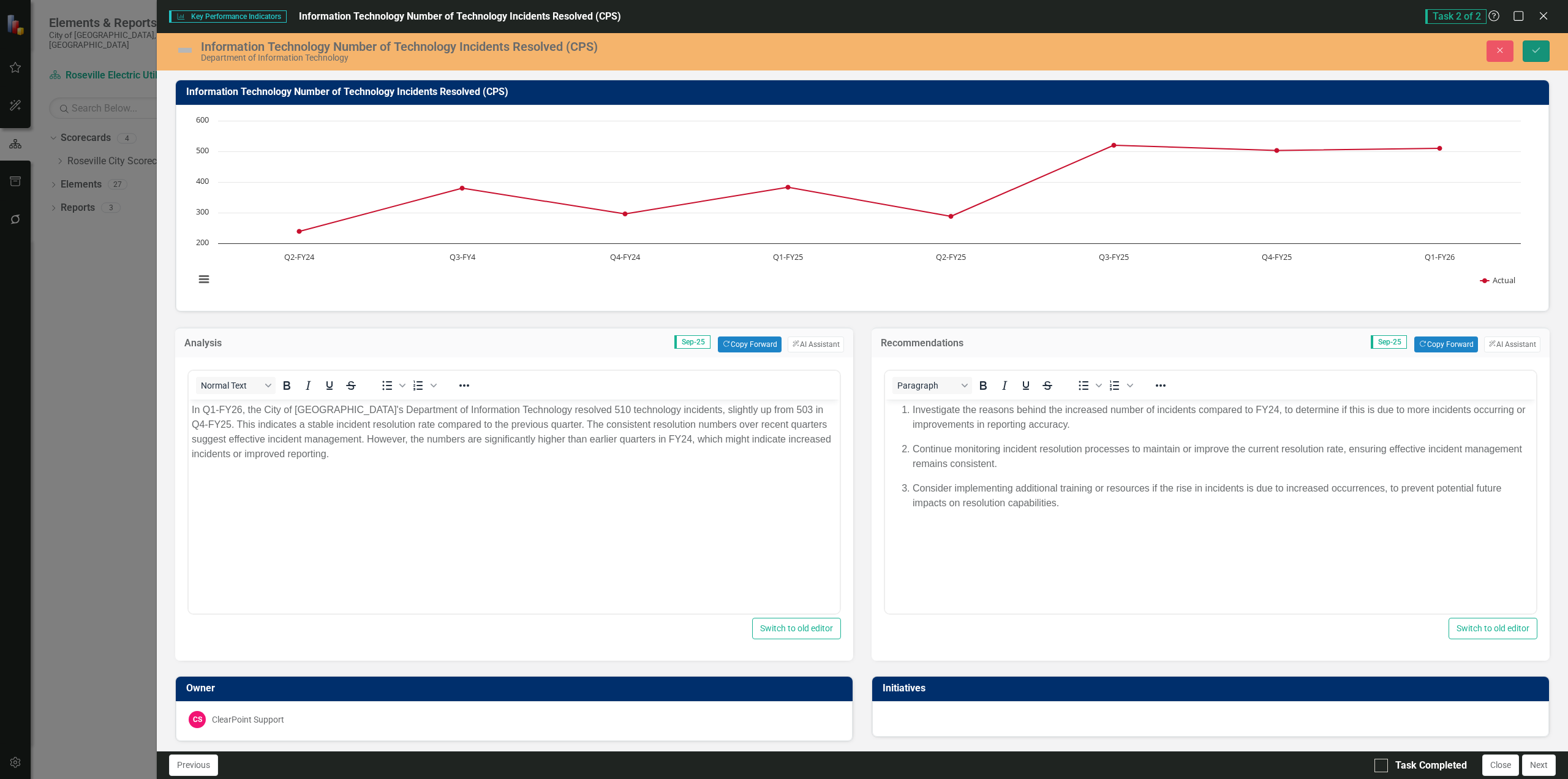
click at [1542, 56] on button "Save" at bounding box center [1536, 52] width 27 height 22
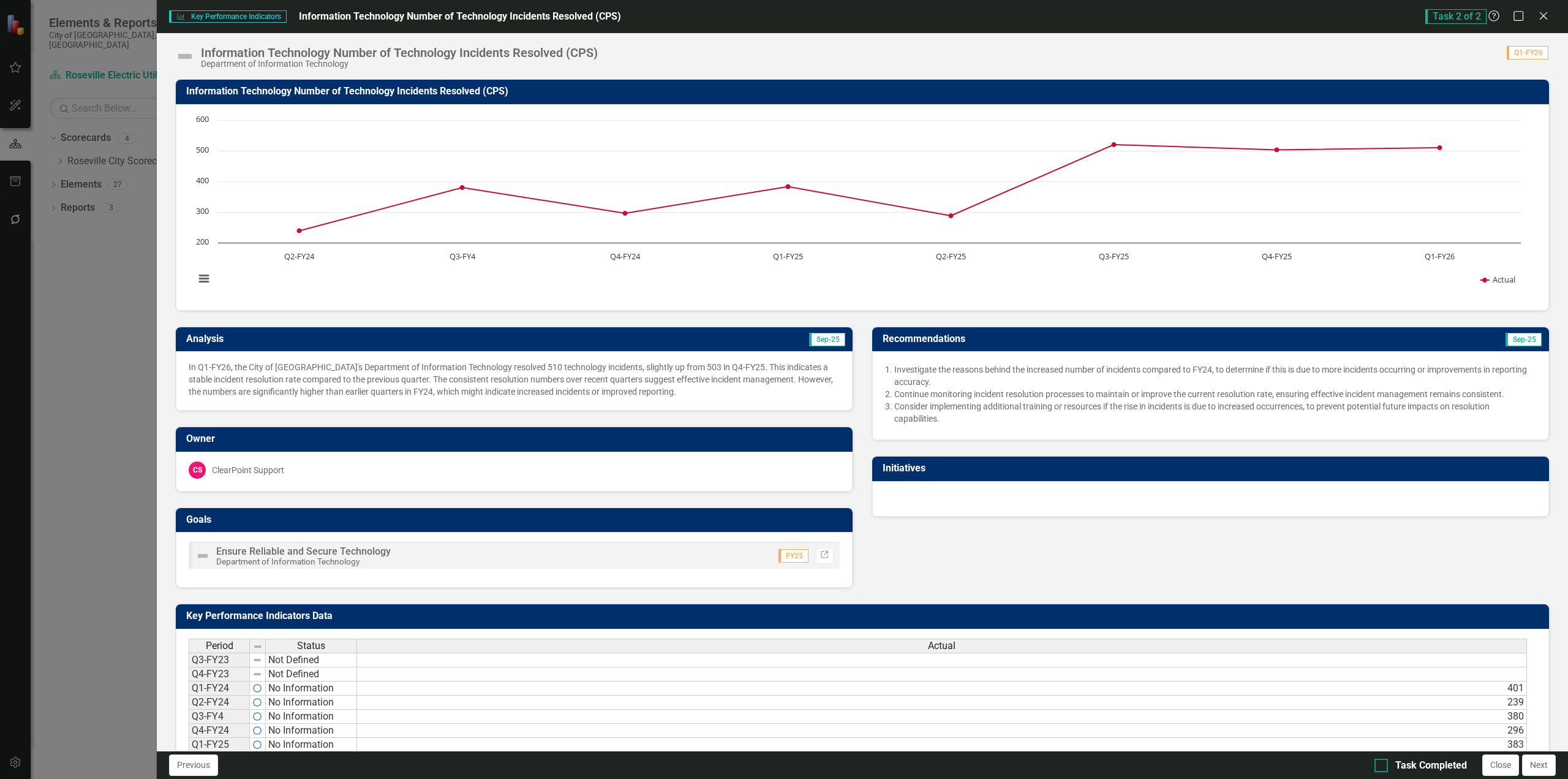
click at [1386, 766] on div at bounding box center [1382, 765] width 13 height 13
click at [1382, 766] on input "Task Completed" at bounding box center [1379, 762] width 8 height 8
checkbox input "true"
click at [1544, 767] on button "Next" at bounding box center [1539, 765] width 33 height 22
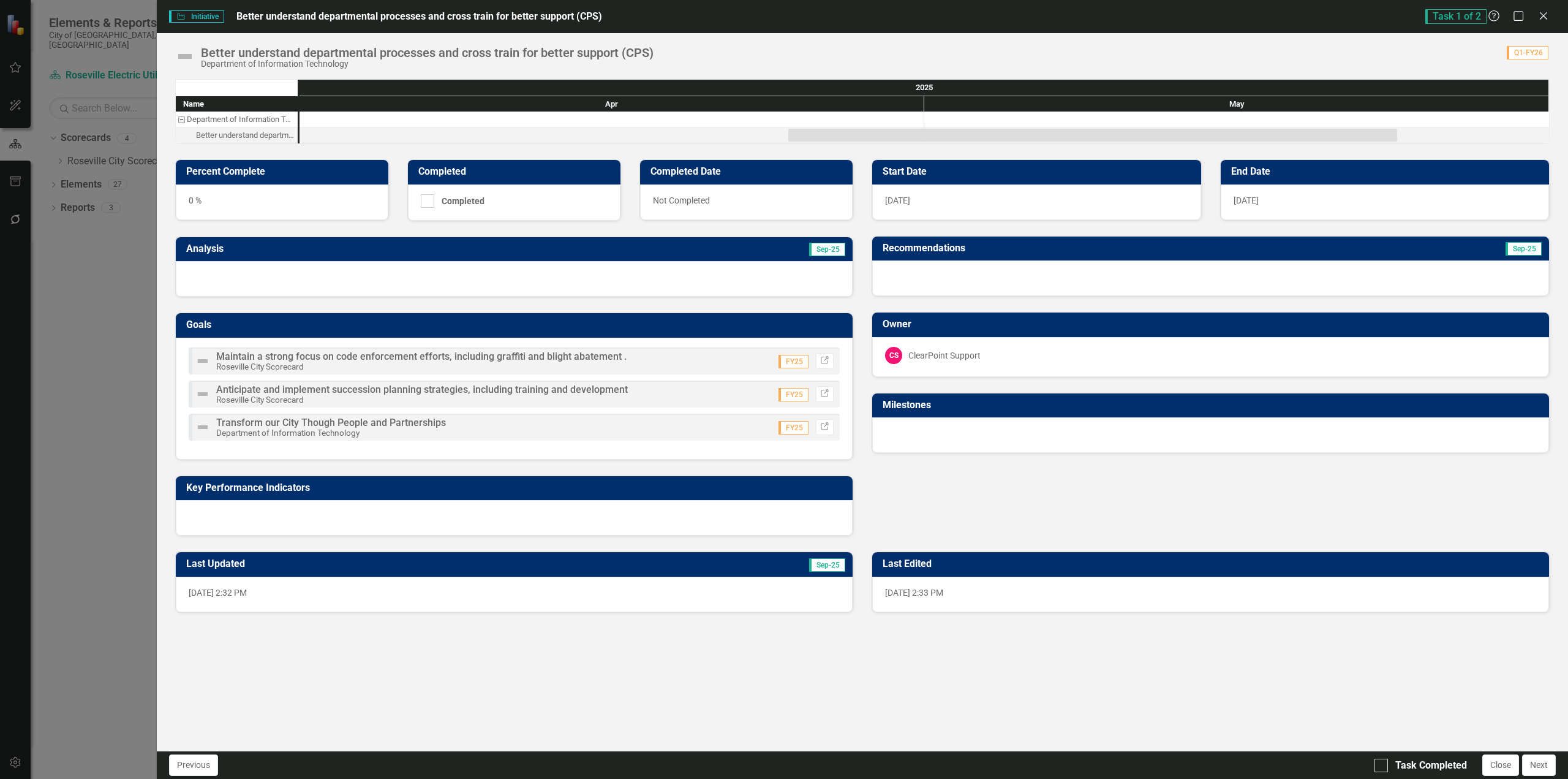
click at [198, 201] on div "0 %" at bounding box center [281, 202] width 212 height 36
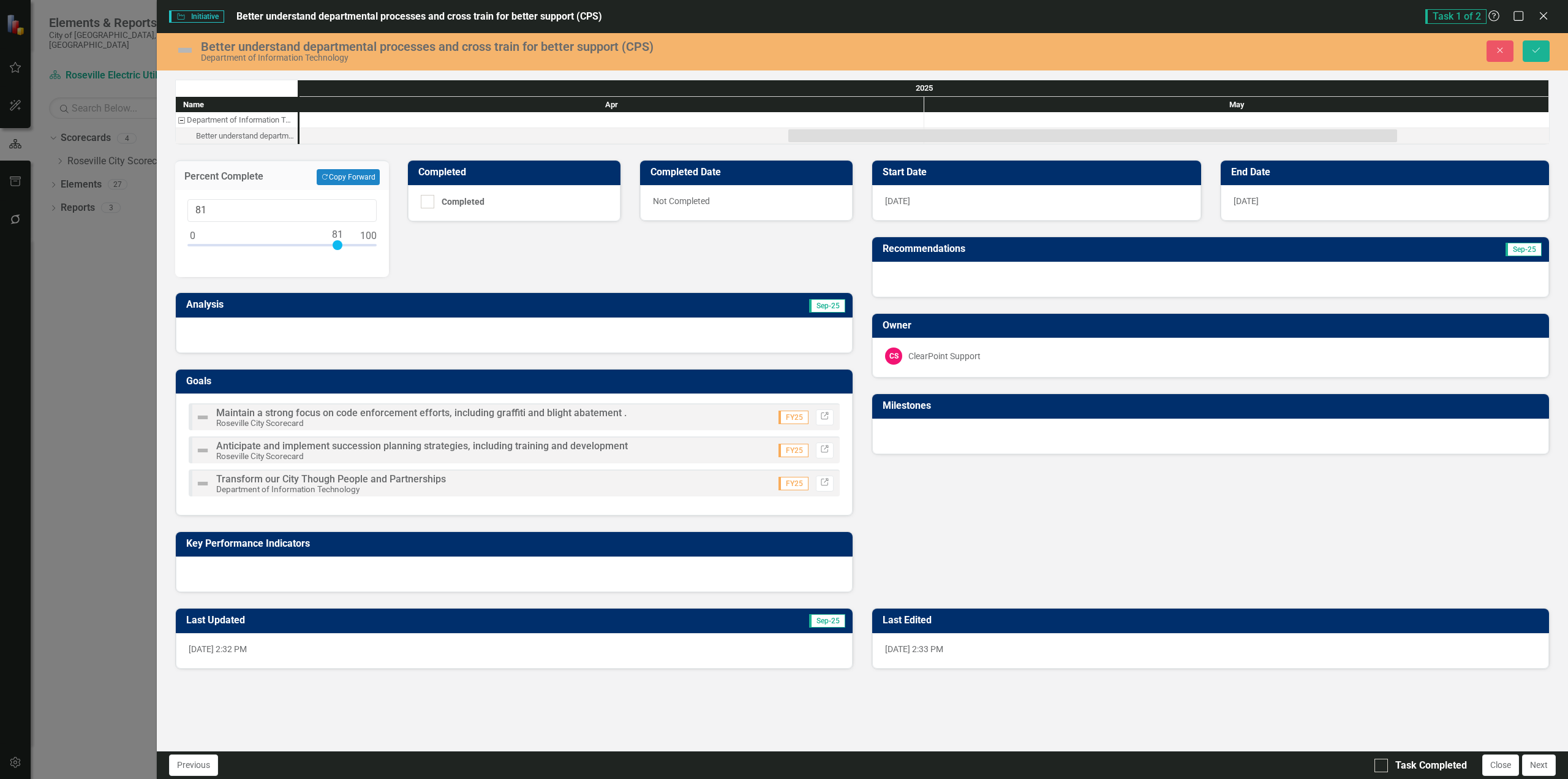
type input "73"
drag, startPoint x: 191, startPoint y: 242, endPoint x: 321, endPoint y: 254, distance: 130.6
click at [321, 254] on div at bounding box center [281, 248] width 189 height 15
click at [180, 47] on img at bounding box center [186, 51] width 20 height 20
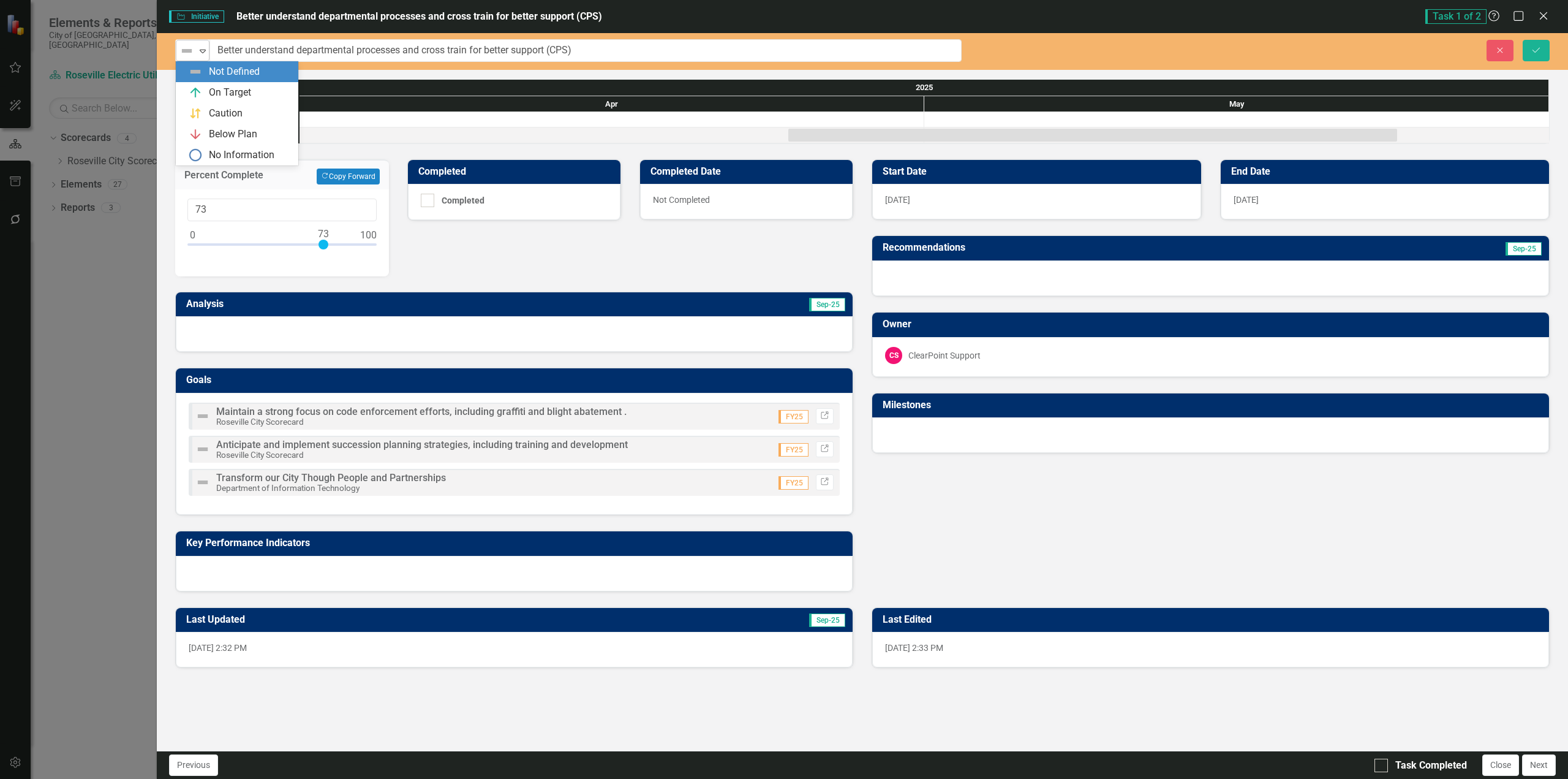
click at [189, 52] on img at bounding box center [187, 51] width 15 height 15
click at [215, 88] on div "On Target" at bounding box center [230, 92] width 42 height 14
click at [1538, 52] on icon "Save" at bounding box center [1536, 50] width 11 height 8
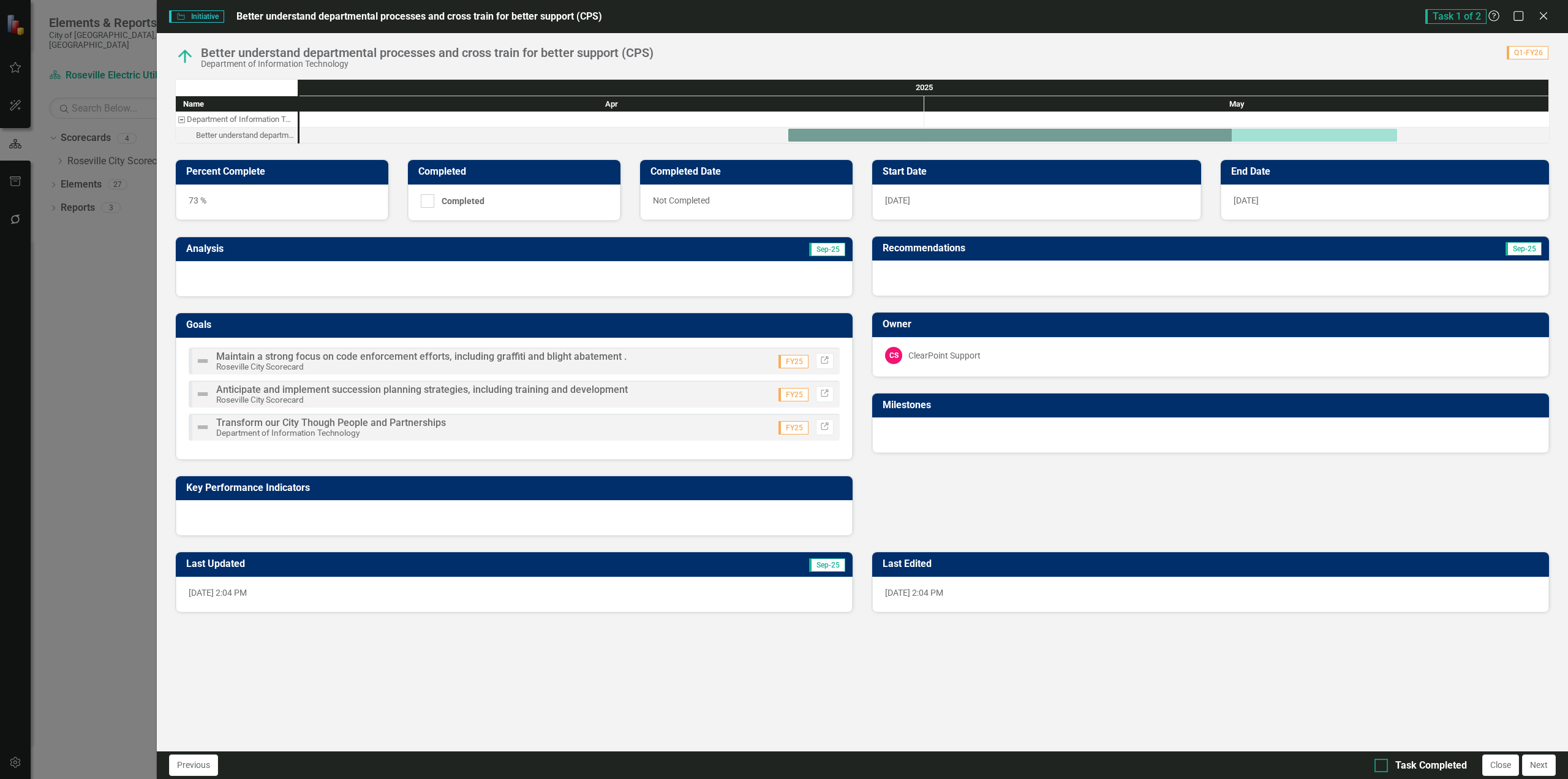
click at [1379, 765] on input "Task Completed" at bounding box center [1379, 762] width 8 height 8
checkbox input "true"
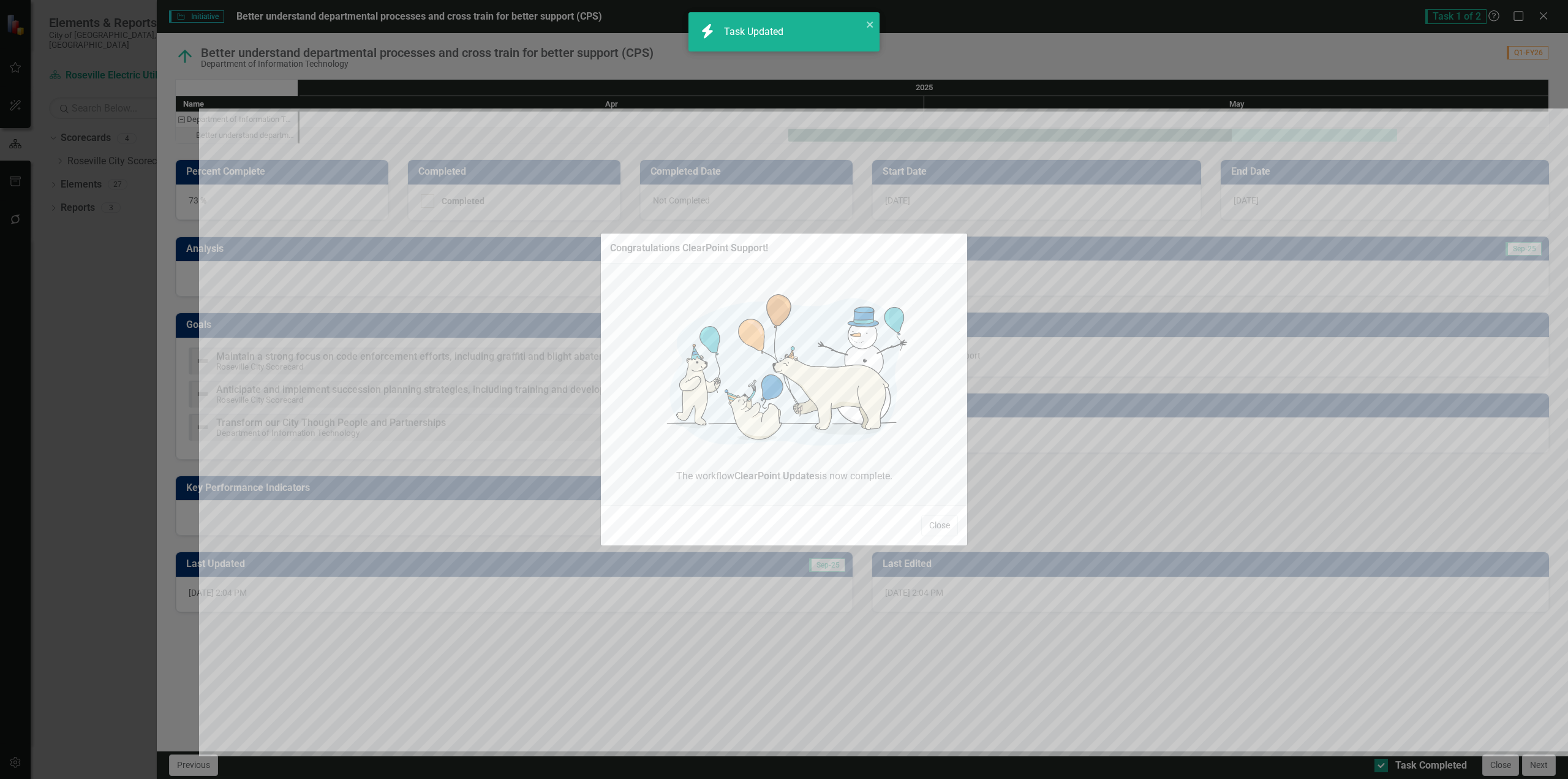
checkbox input "true"
click at [944, 530] on button "Close" at bounding box center [940, 525] width 37 height 22
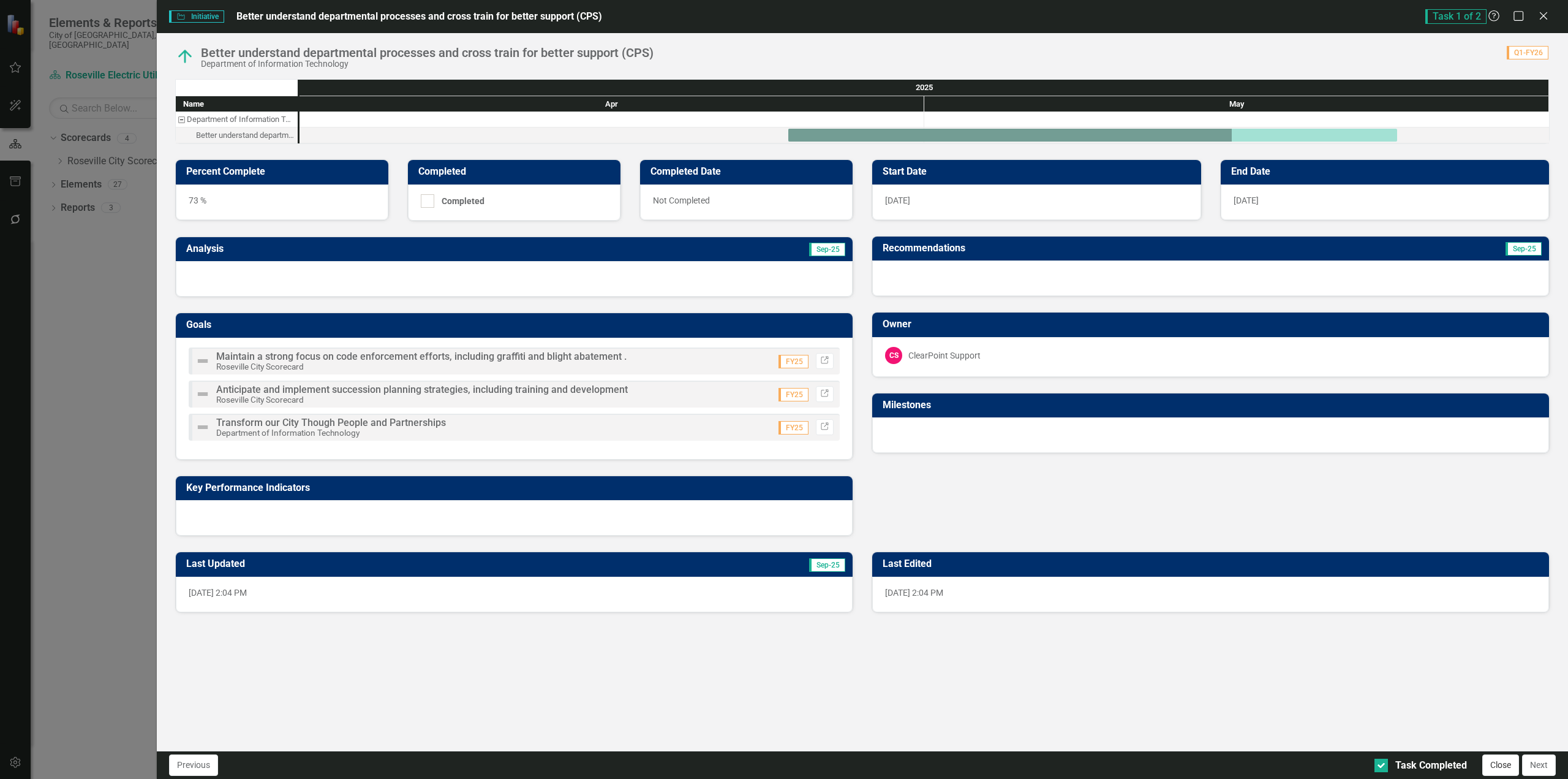
click at [1511, 766] on button "Close" at bounding box center [1501, 765] width 37 height 22
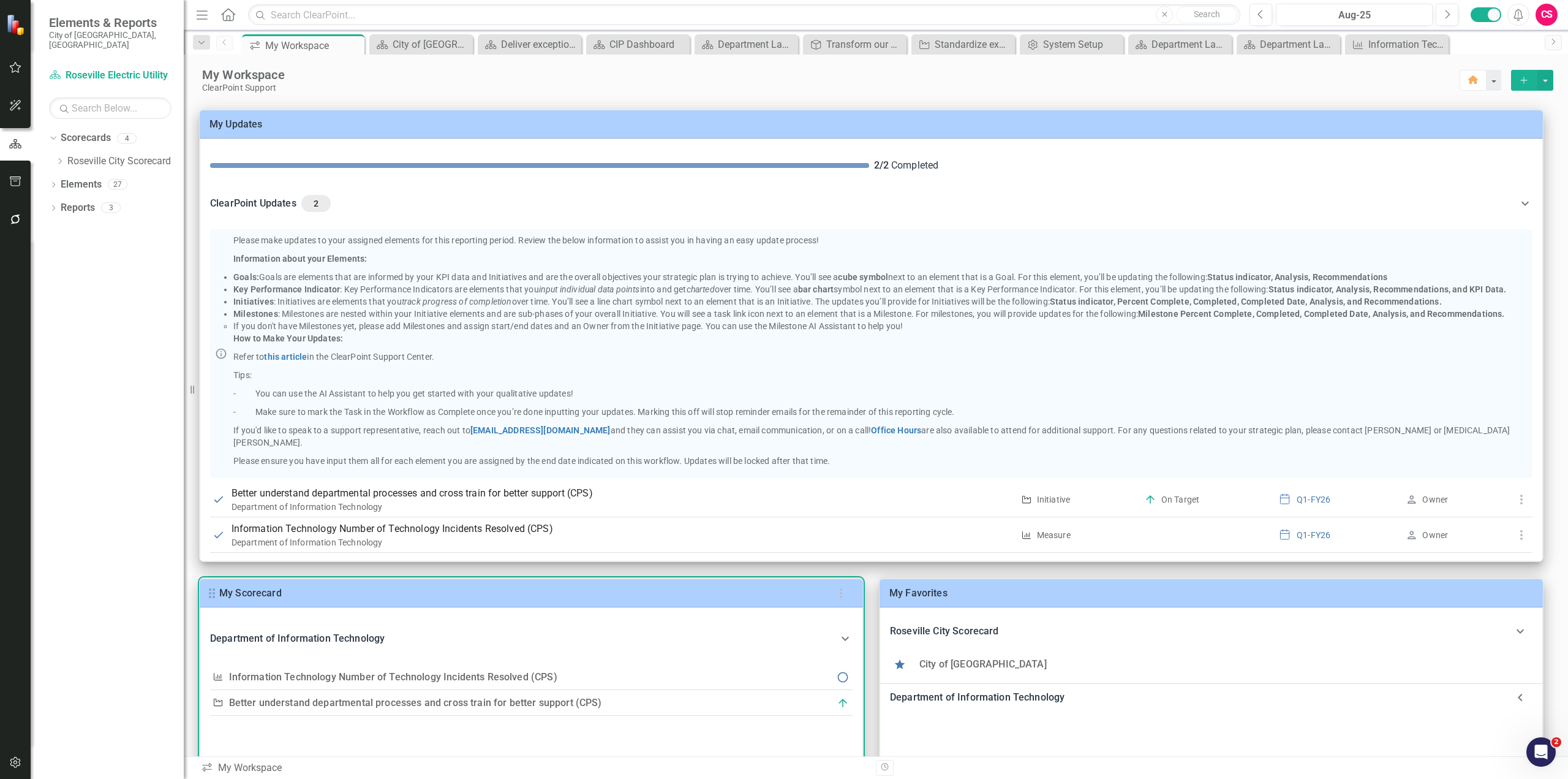
click at [503, 674] on link "Information Technology Number of Technology Incidents Resolved (CPS)" at bounding box center [393, 677] width 329 height 12
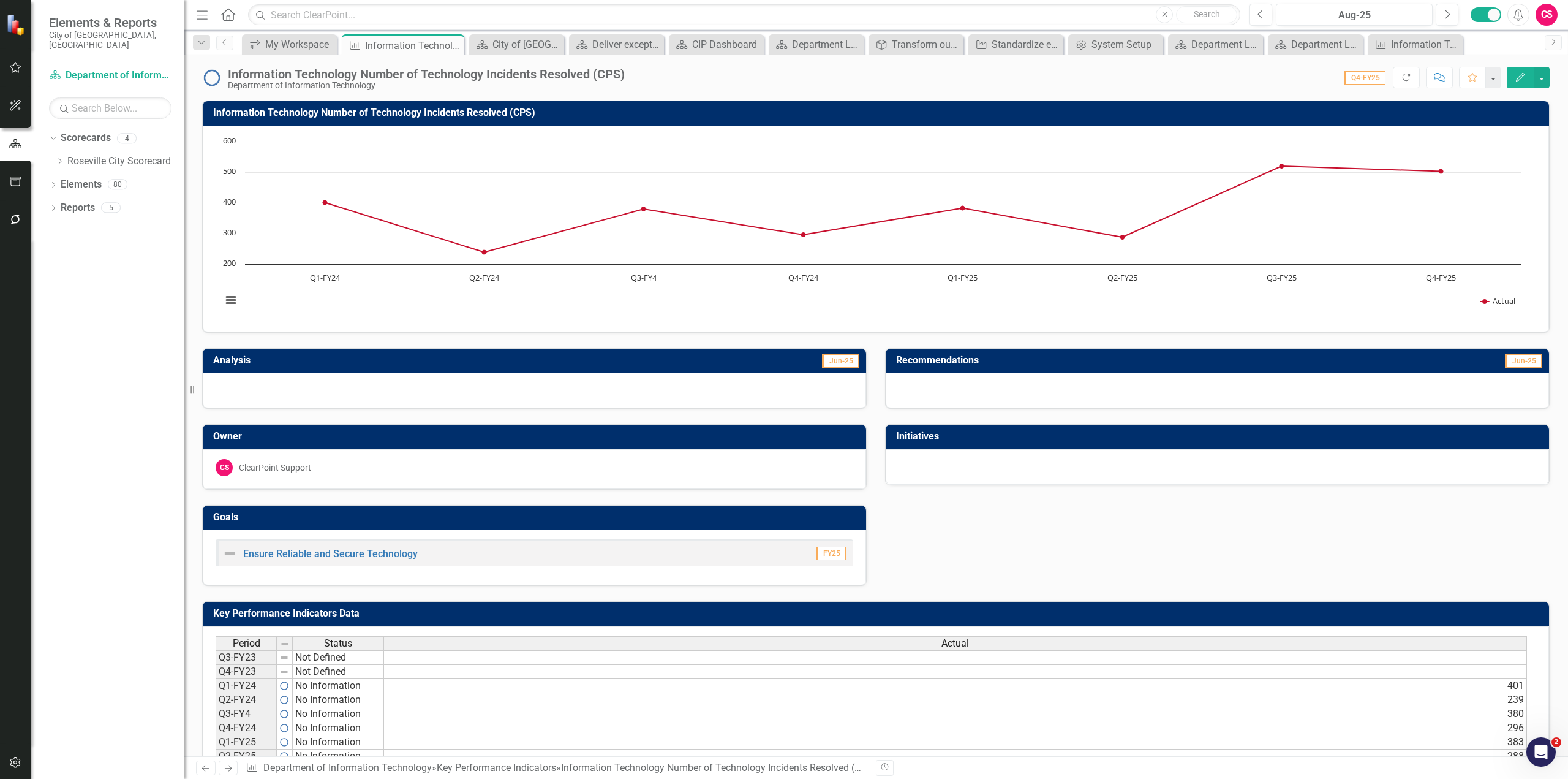
click at [1442, 77] on icon "Comment" at bounding box center [1439, 77] width 11 height 8
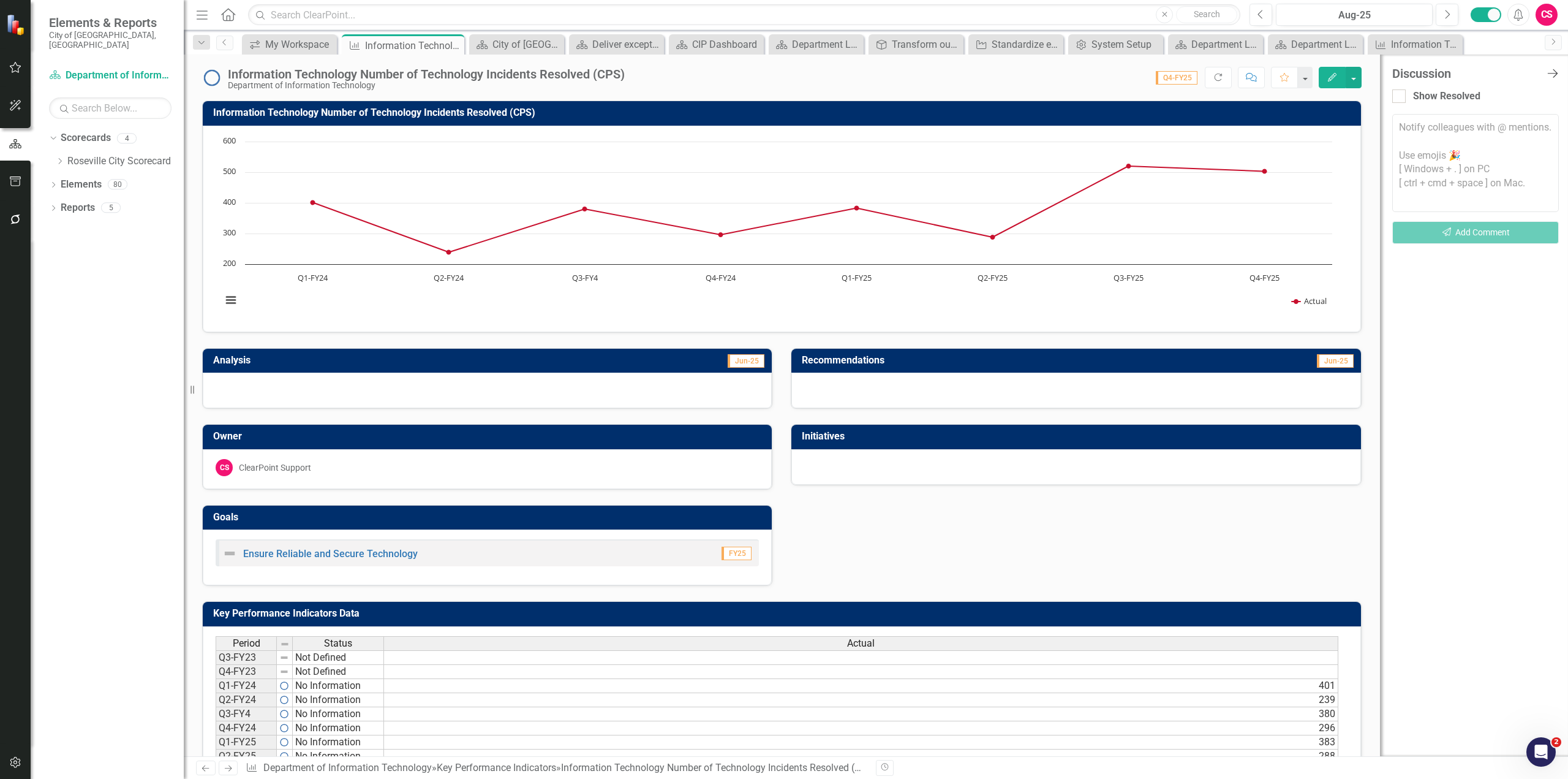
click at [1551, 76] on icon "Close Discussion Bar" at bounding box center [1552, 73] width 15 height 12
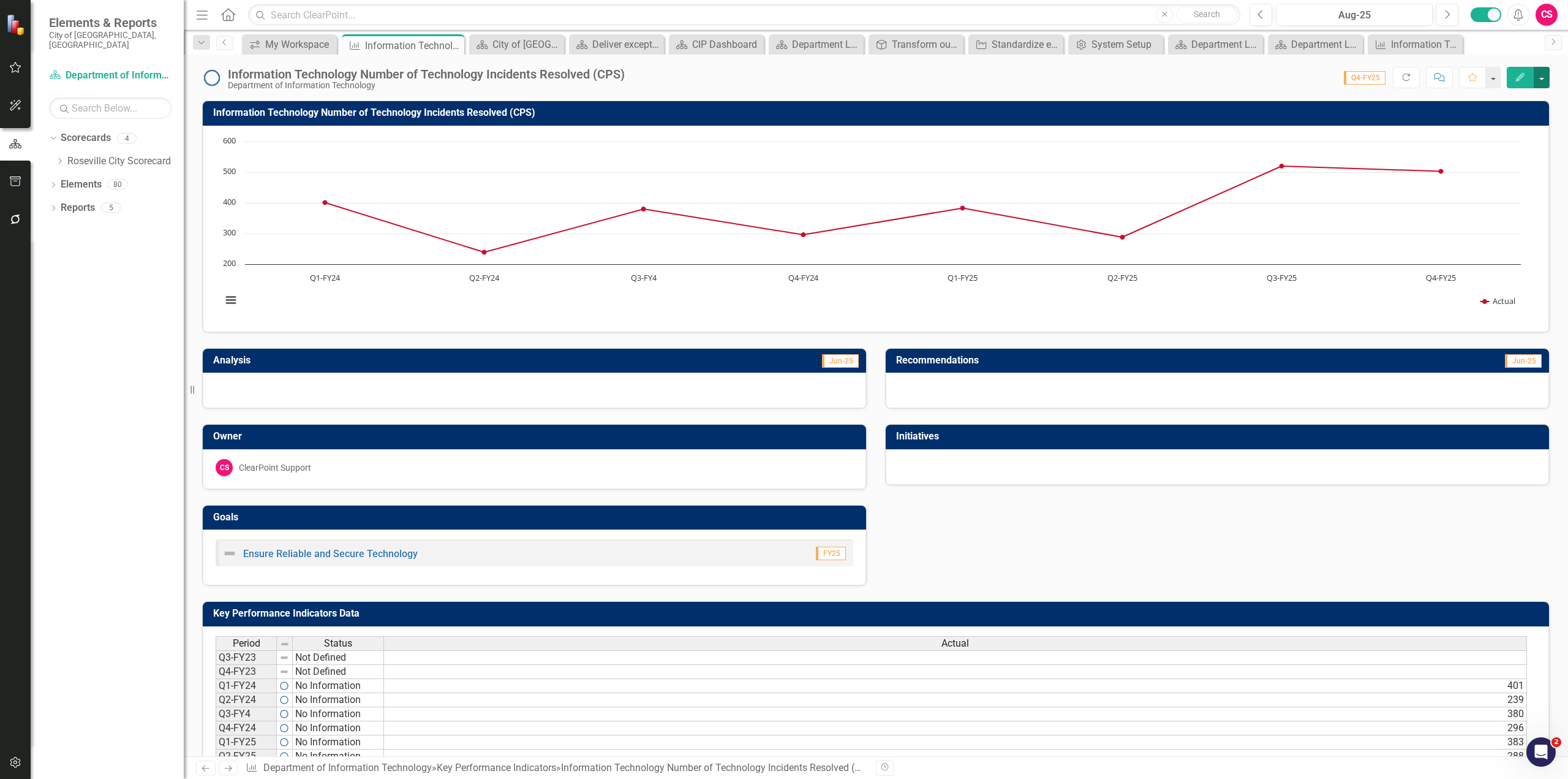
click at [1542, 79] on button "button" at bounding box center [1541, 77] width 16 height 22
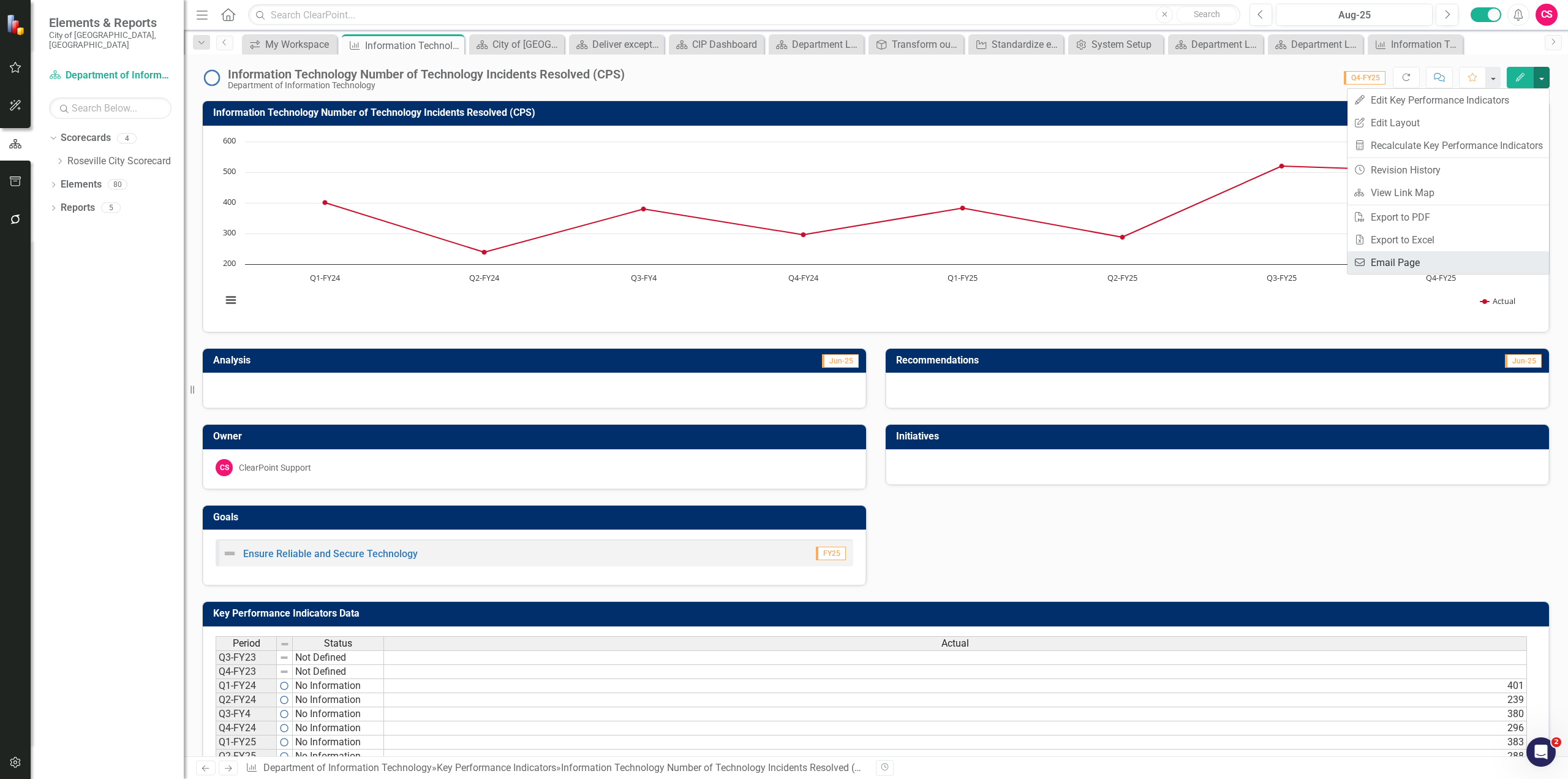
click at [1417, 264] on link "Email Email Page" at bounding box center [1448, 262] width 201 height 22
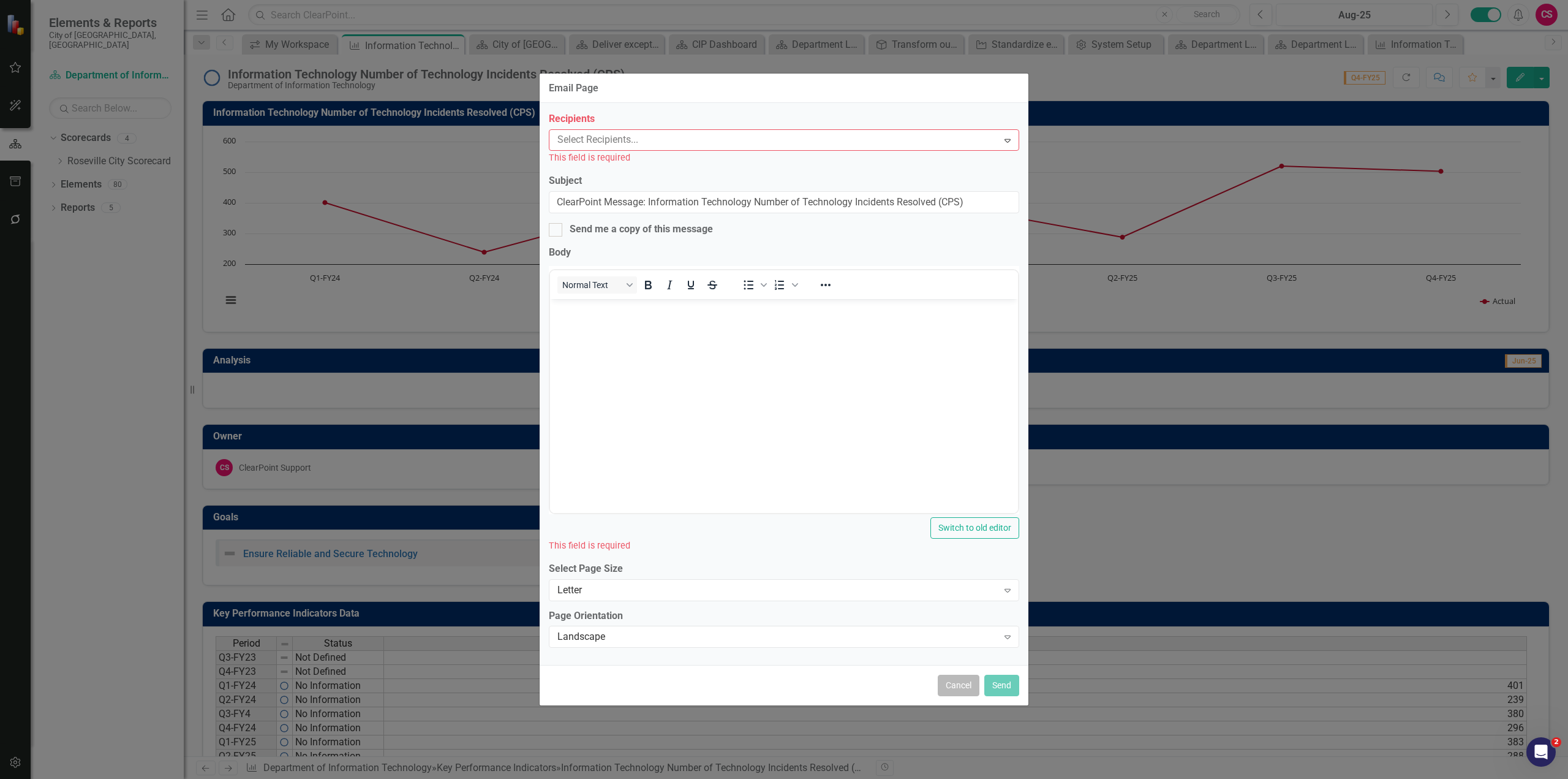
click at [960, 688] on button "Cancel" at bounding box center [959, 685] width 42 height 22
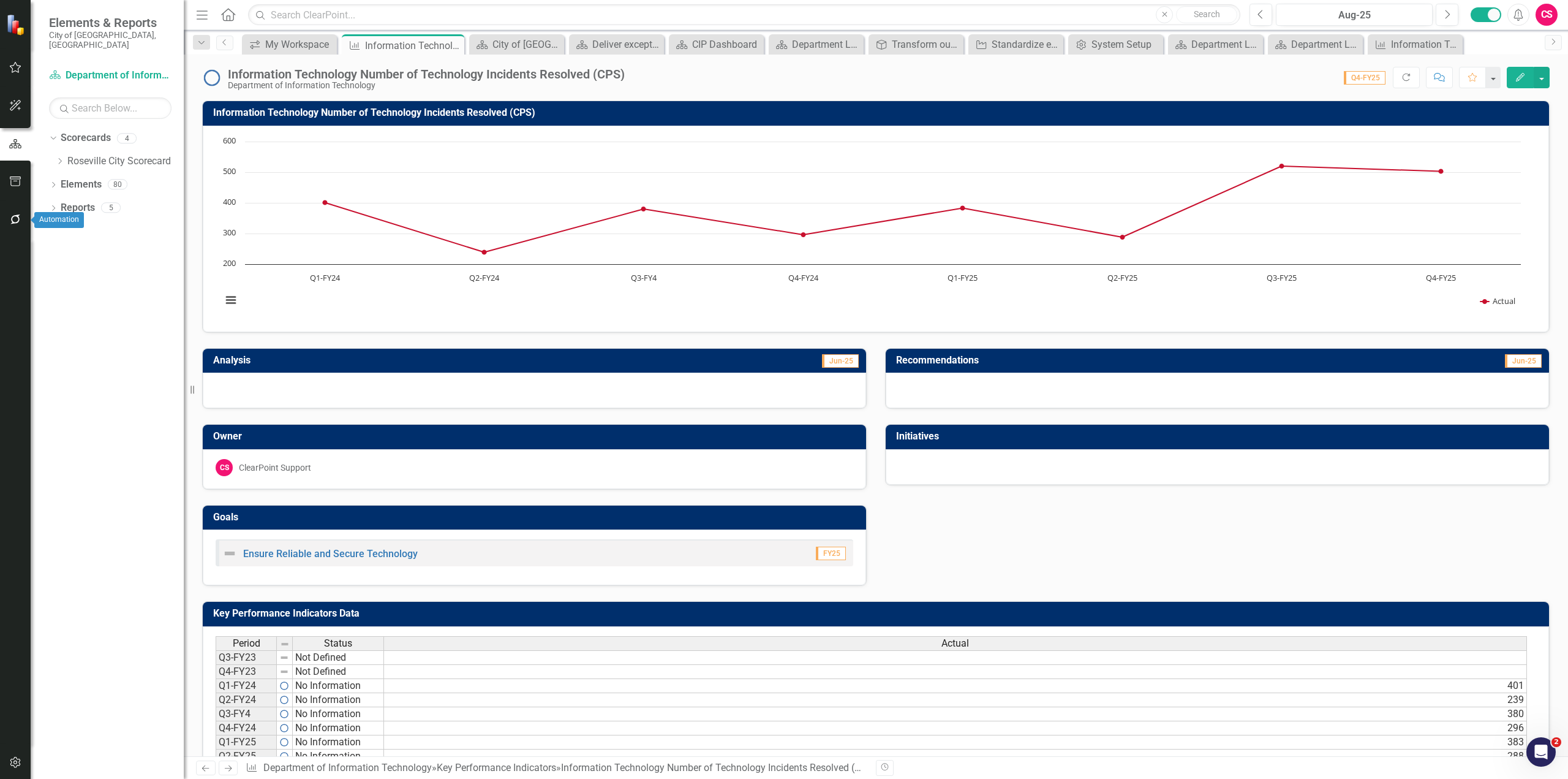
click at [15, 220] on icon "button" at bounding box center [15, 220] width 12 height 10
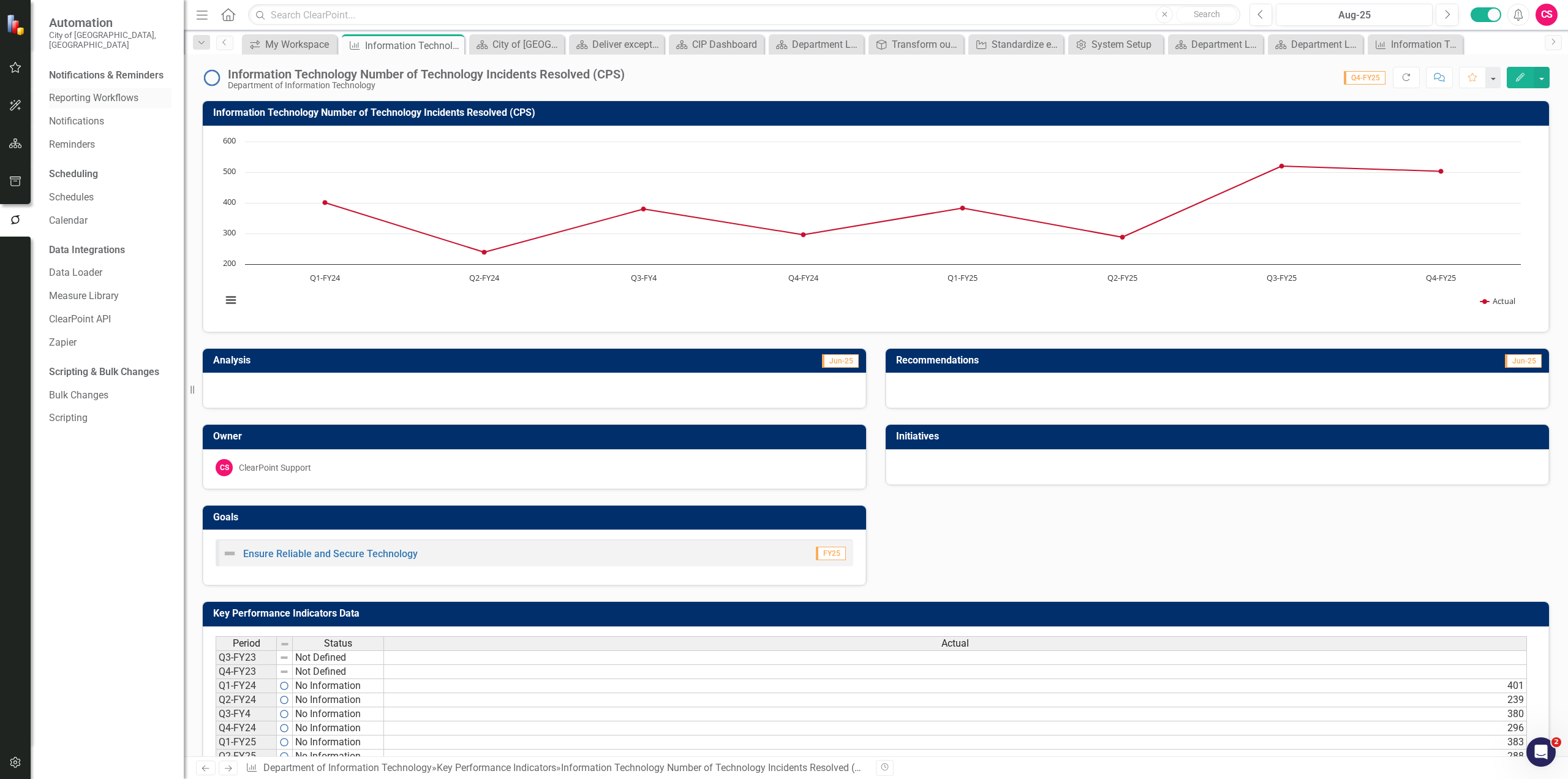
click at [78, 92] on link "Reporting Workflows" at bounding box center [110, 98] width 122 height 14
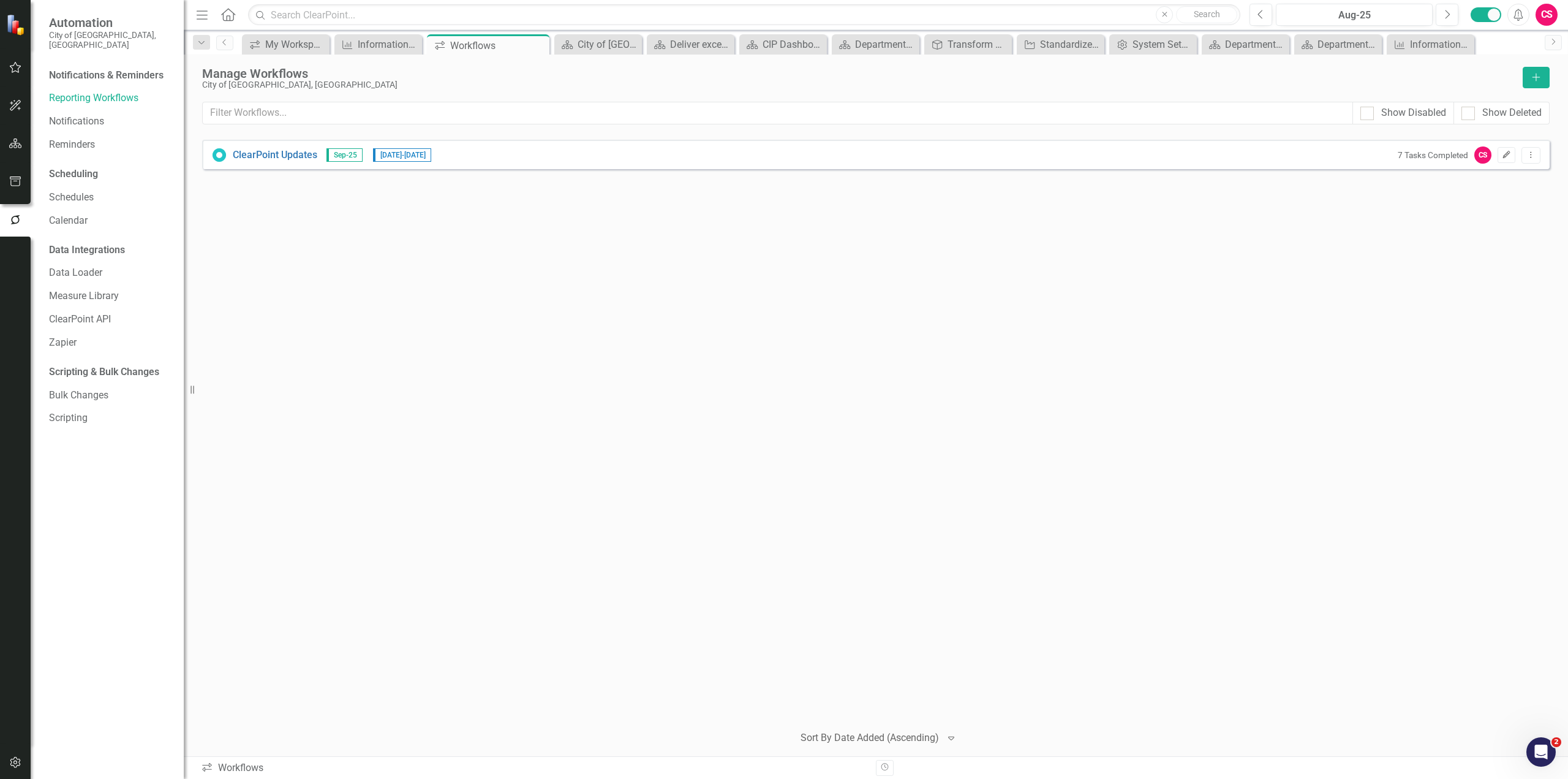
click at [1506, 156] on icon "Edit" at bounding box center [1506, 155] width 9 height 7
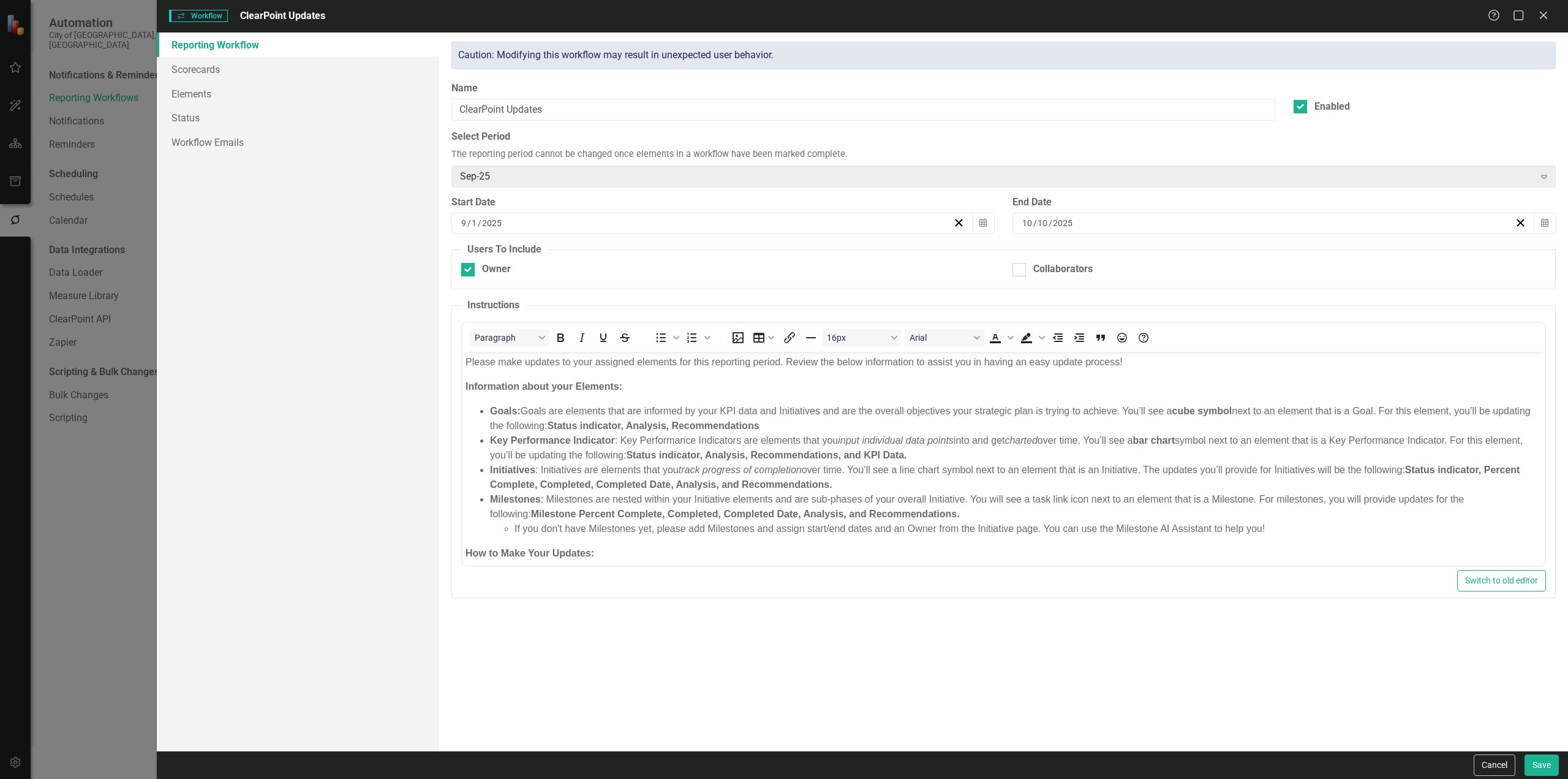
checkbox input "true"
click at [206, 140] on link "Workflow Emails" at bounding box center [297, 141] width 282 height 24
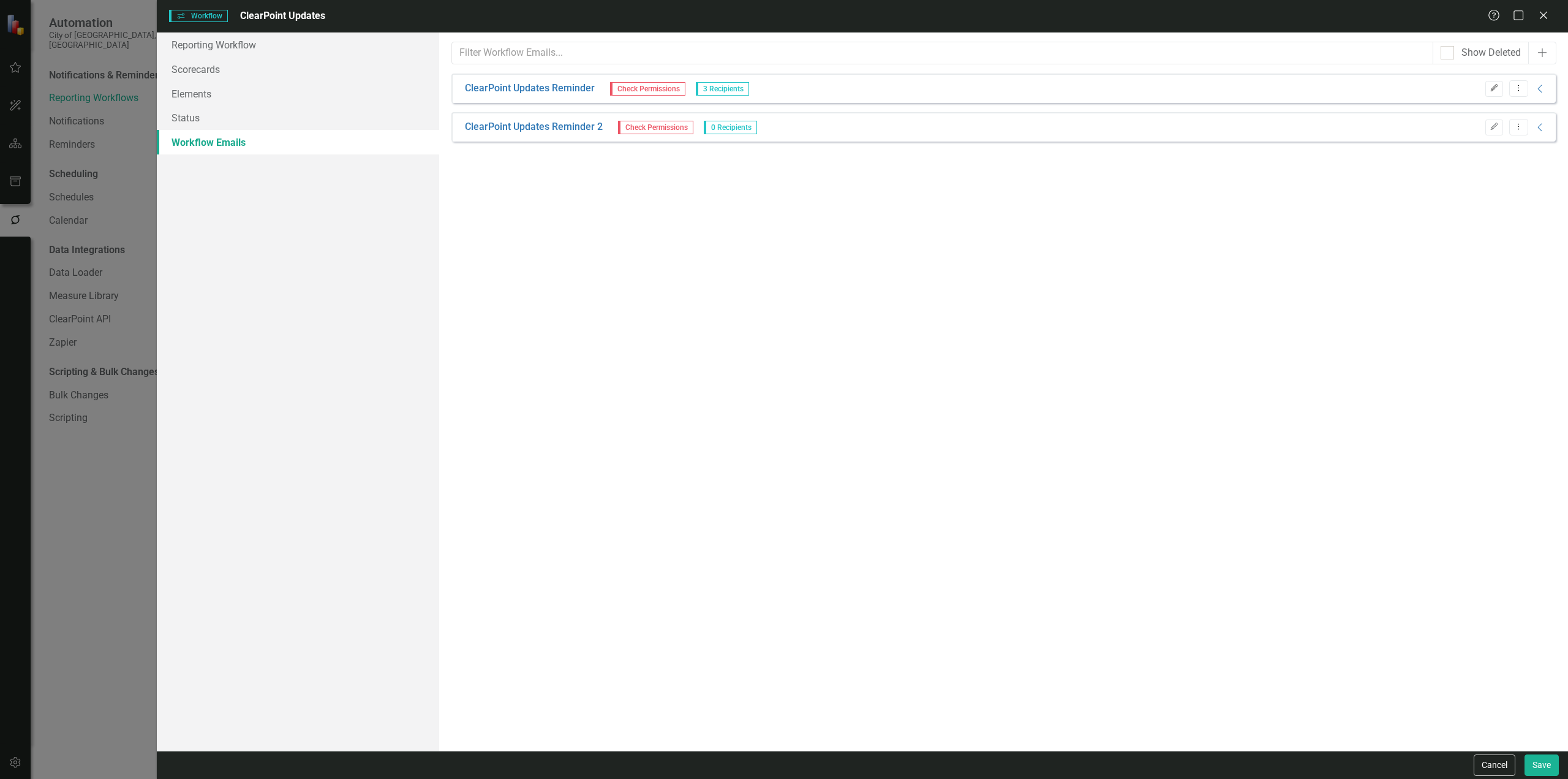
click at [1494, 94] on button "Edit" at bounding box center [1494, 88] width 17 height 16
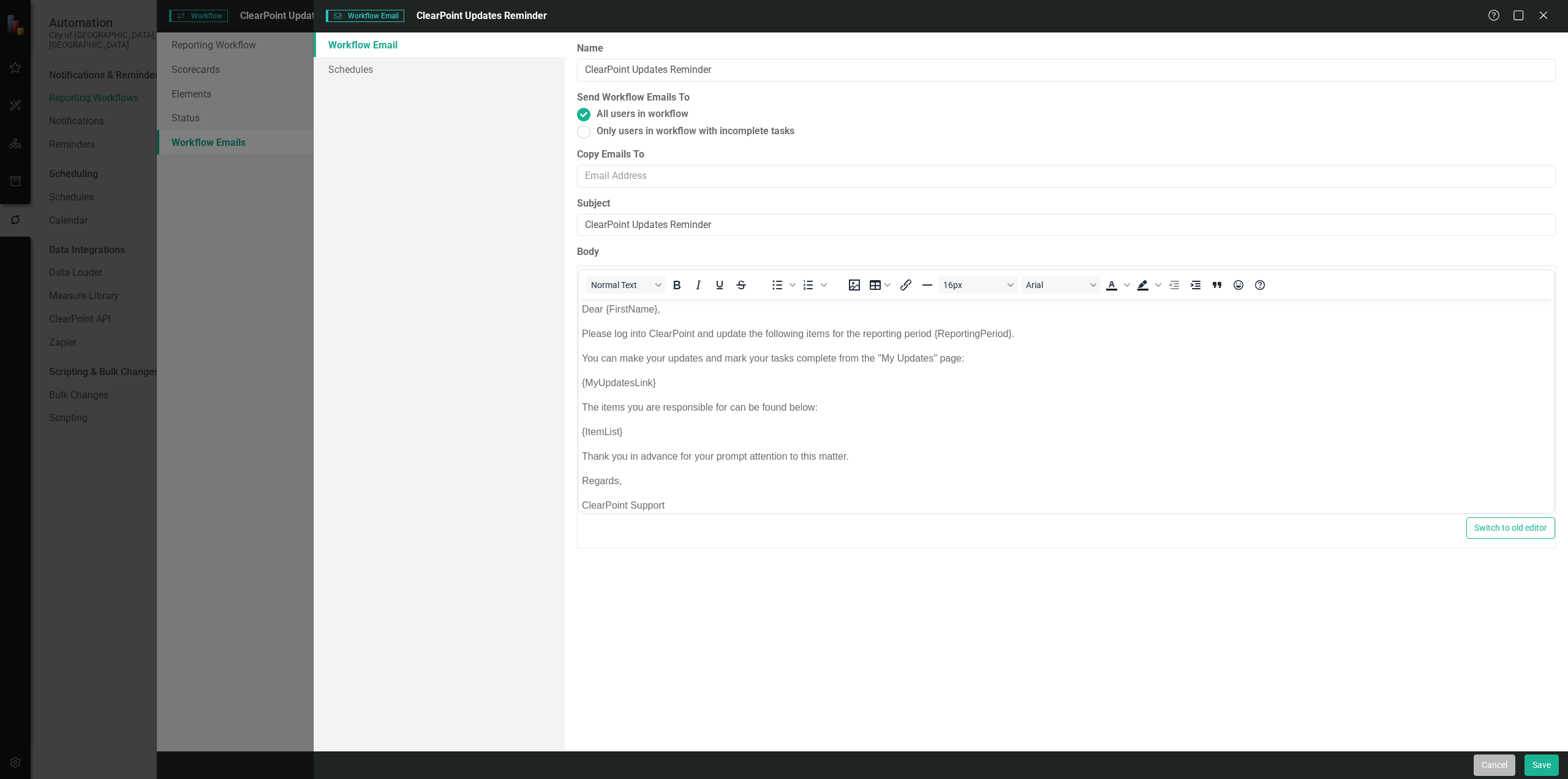
click at [1489, 768] on button "Cancel" at bounding box center [1495, 765] width 42 height 22
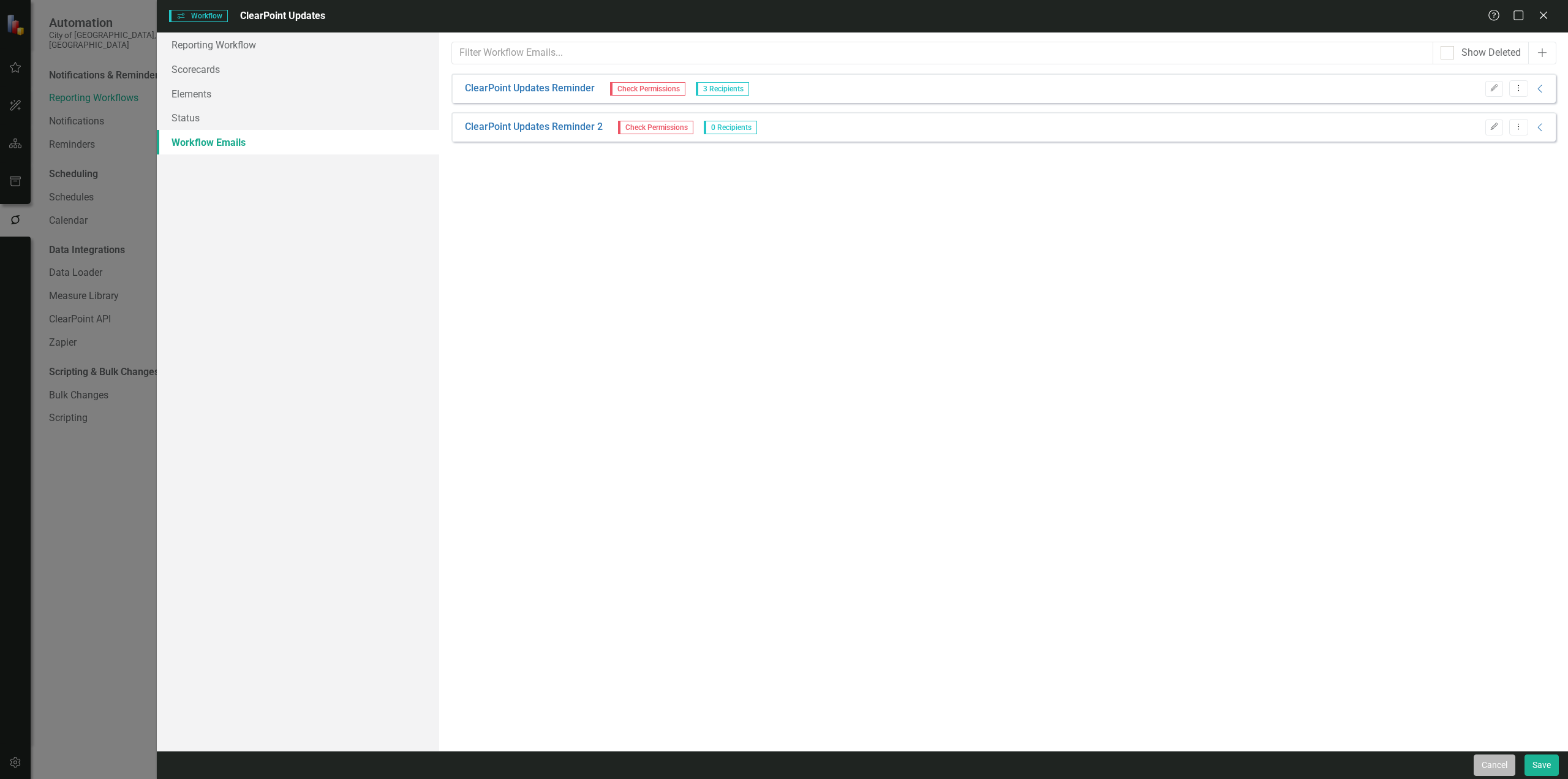
click at [1503, 766] on button "Cancel" at bounding box center [1495, 765] width 42 height 22
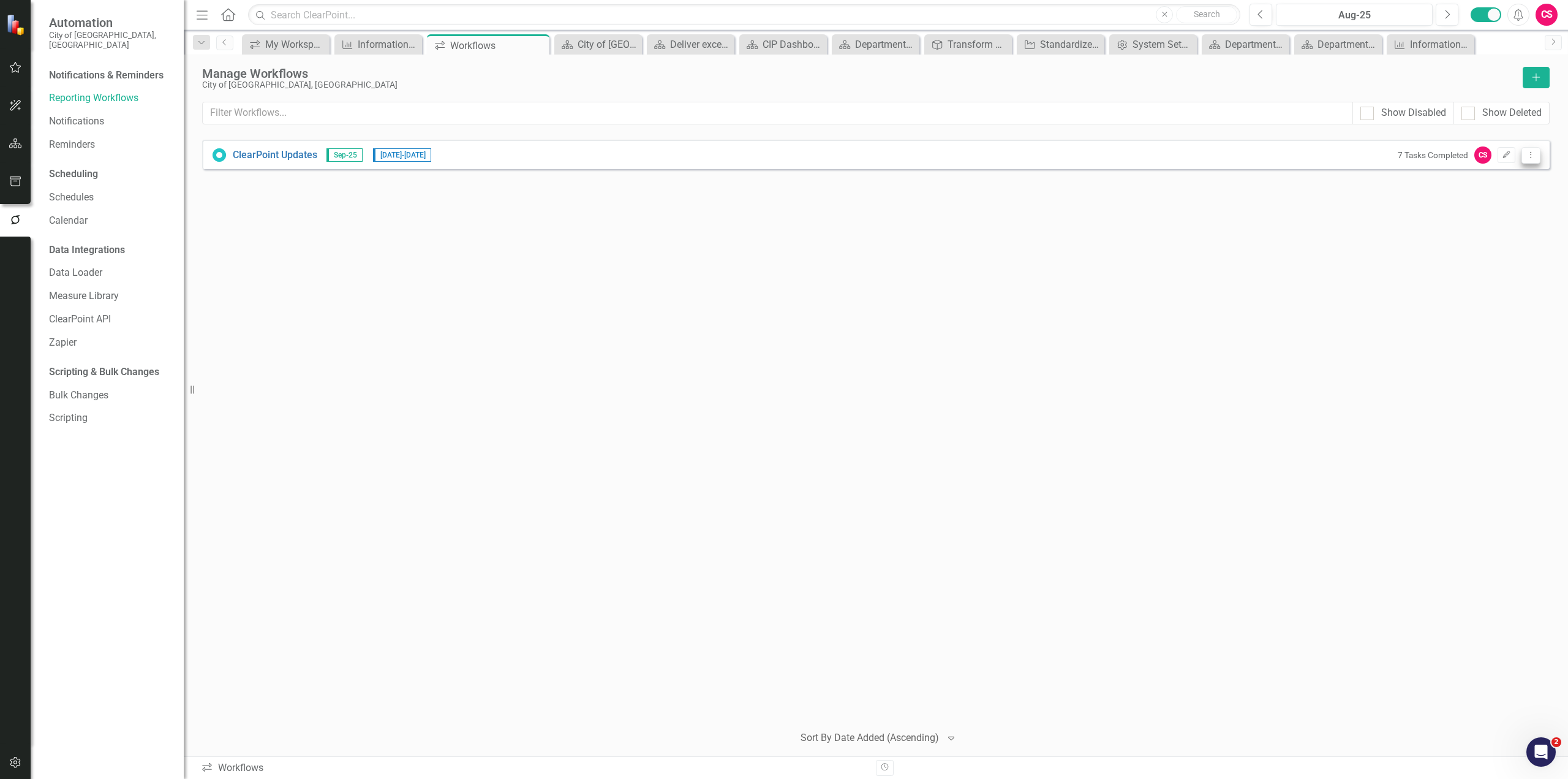
click at [1536, 158] on icon "Dropdown Menu" at bounding box center [1531, 155] width 11 height 8
click at [1510, 177] on link "Preview Preview Workflow" at bounding box center [1483, 175] width 113 height 22
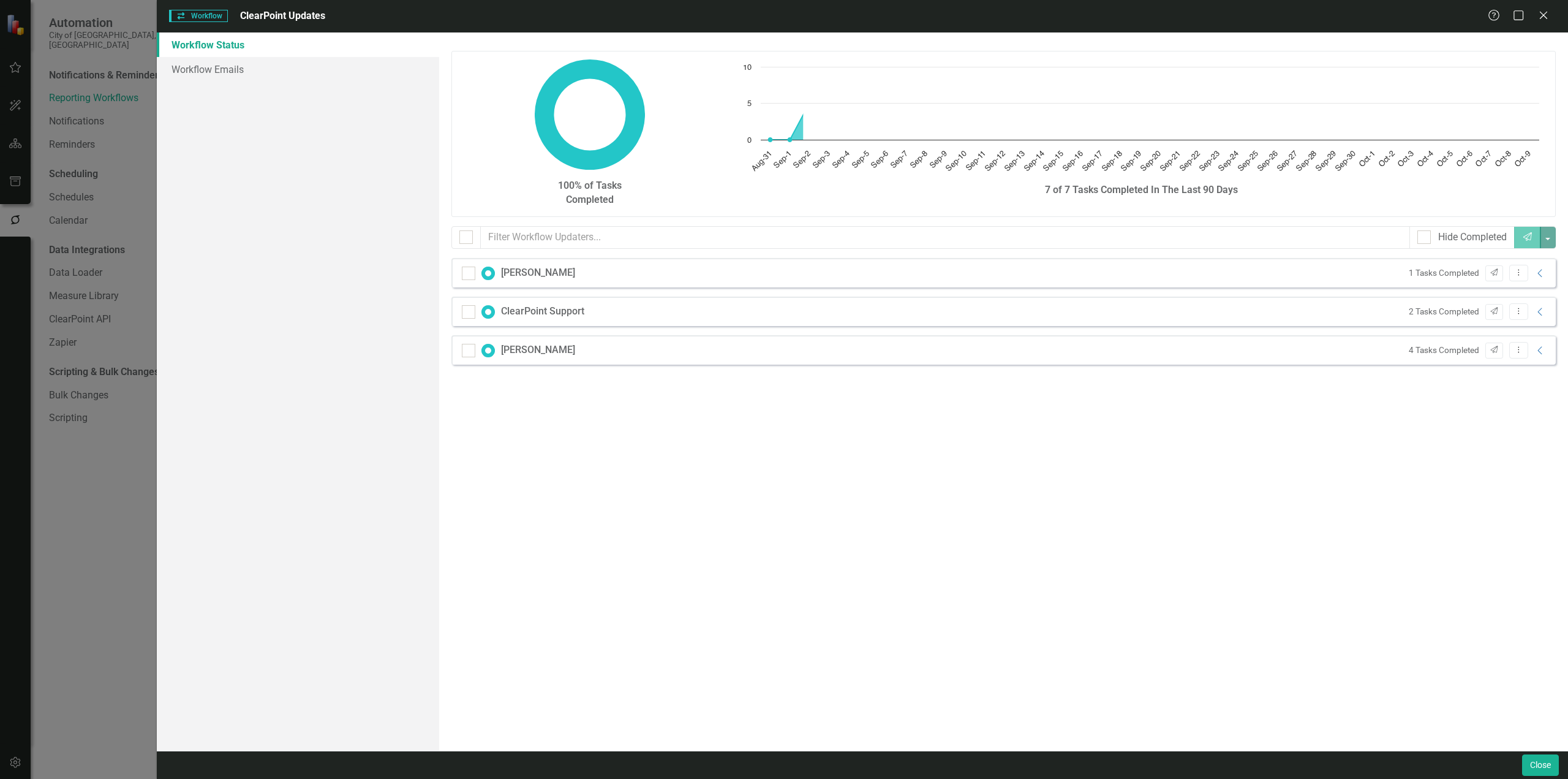
checkbox input "false"
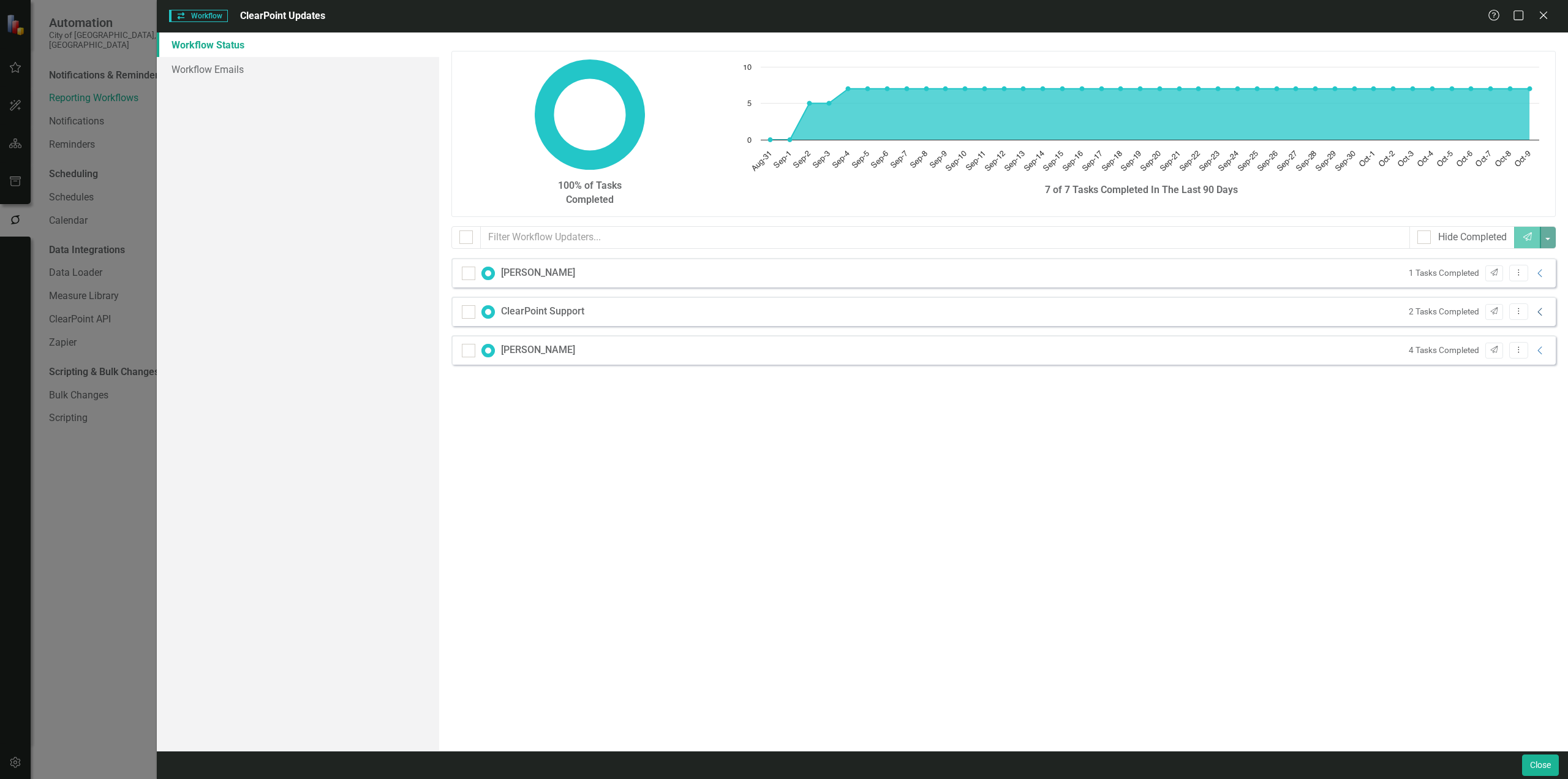
click at [1536, 310] on icon "Collapse" at bounding box center [1541, 312] width 12 height 10
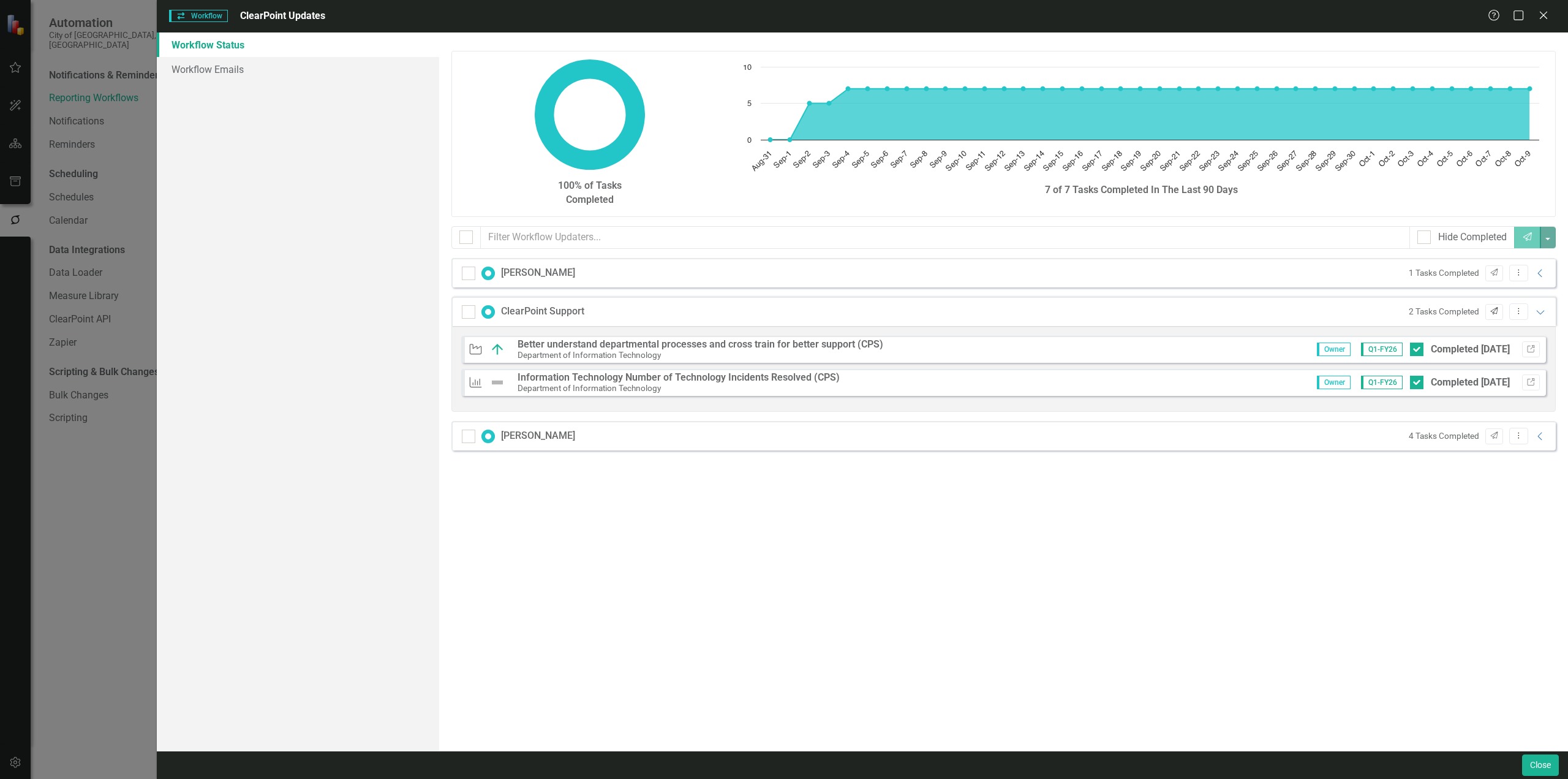
click at [1490, 312] on icon "Send" at bounding box center [1494, 311] width 9 height 7
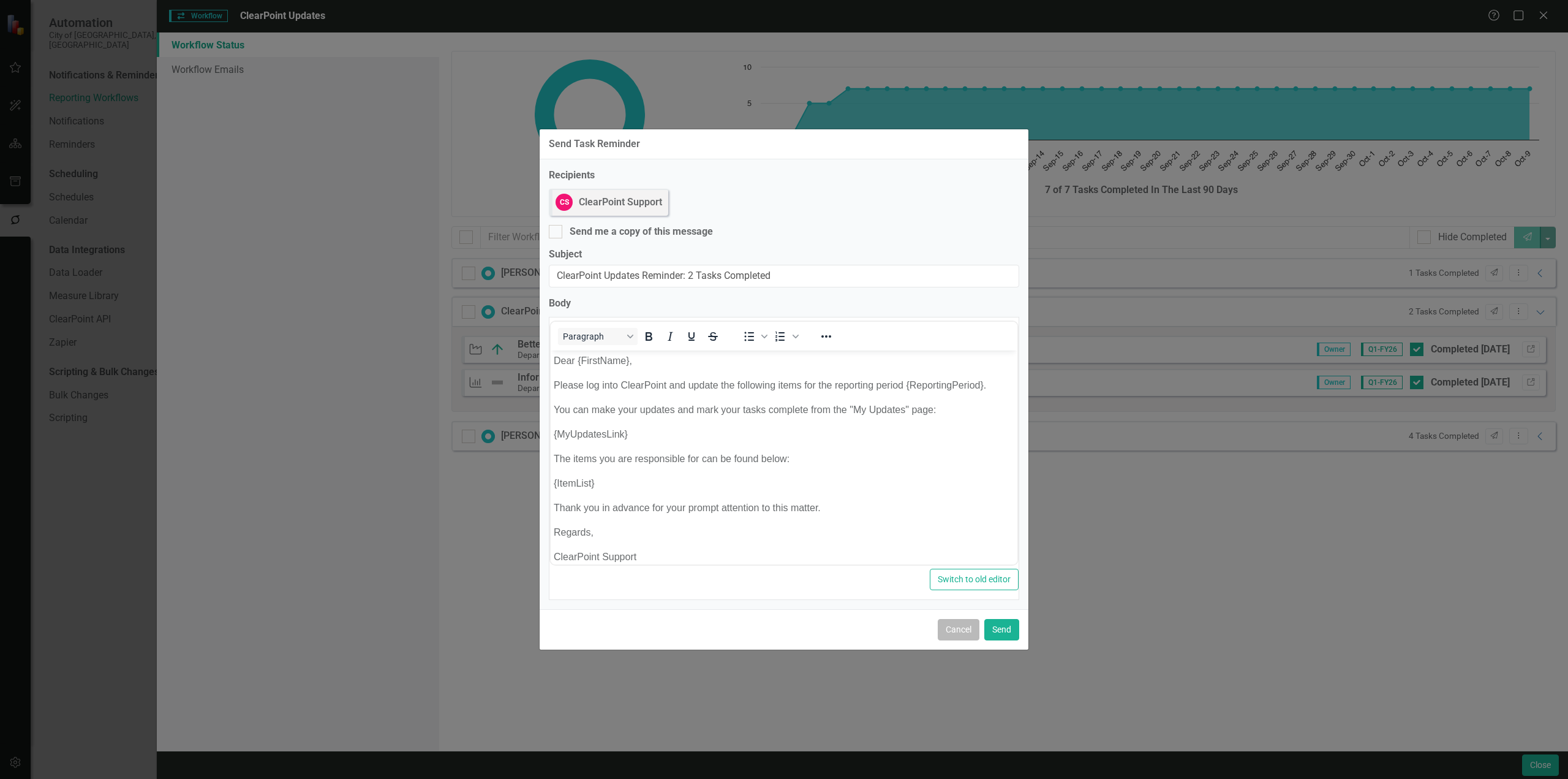
click at [960, 626] on button "Cancel" at bounding box center [959, 629] width 42 height 22
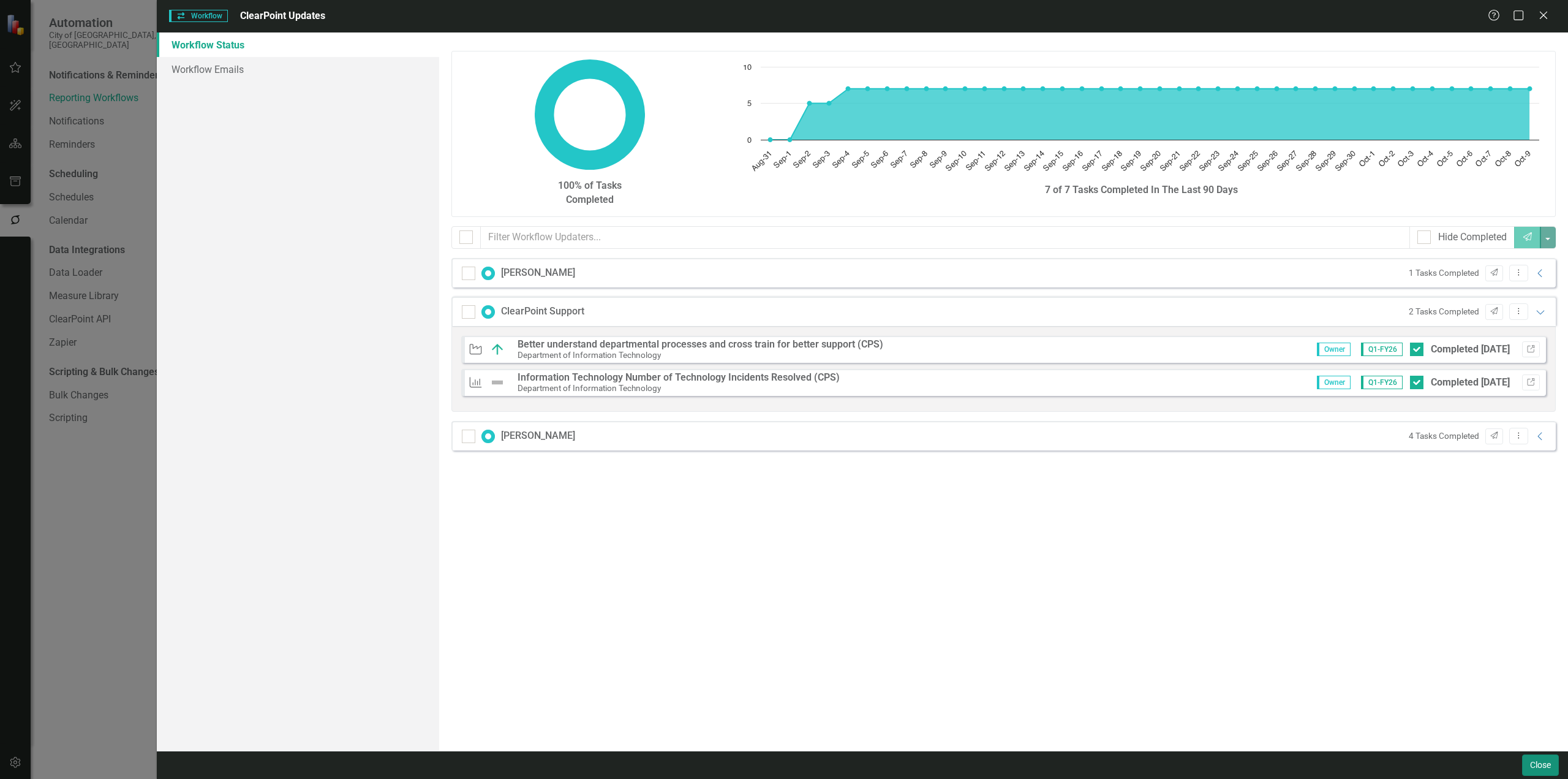
click at [1534, 768] on button "Close" at bounding box center [1541, 765] width 37 height 22
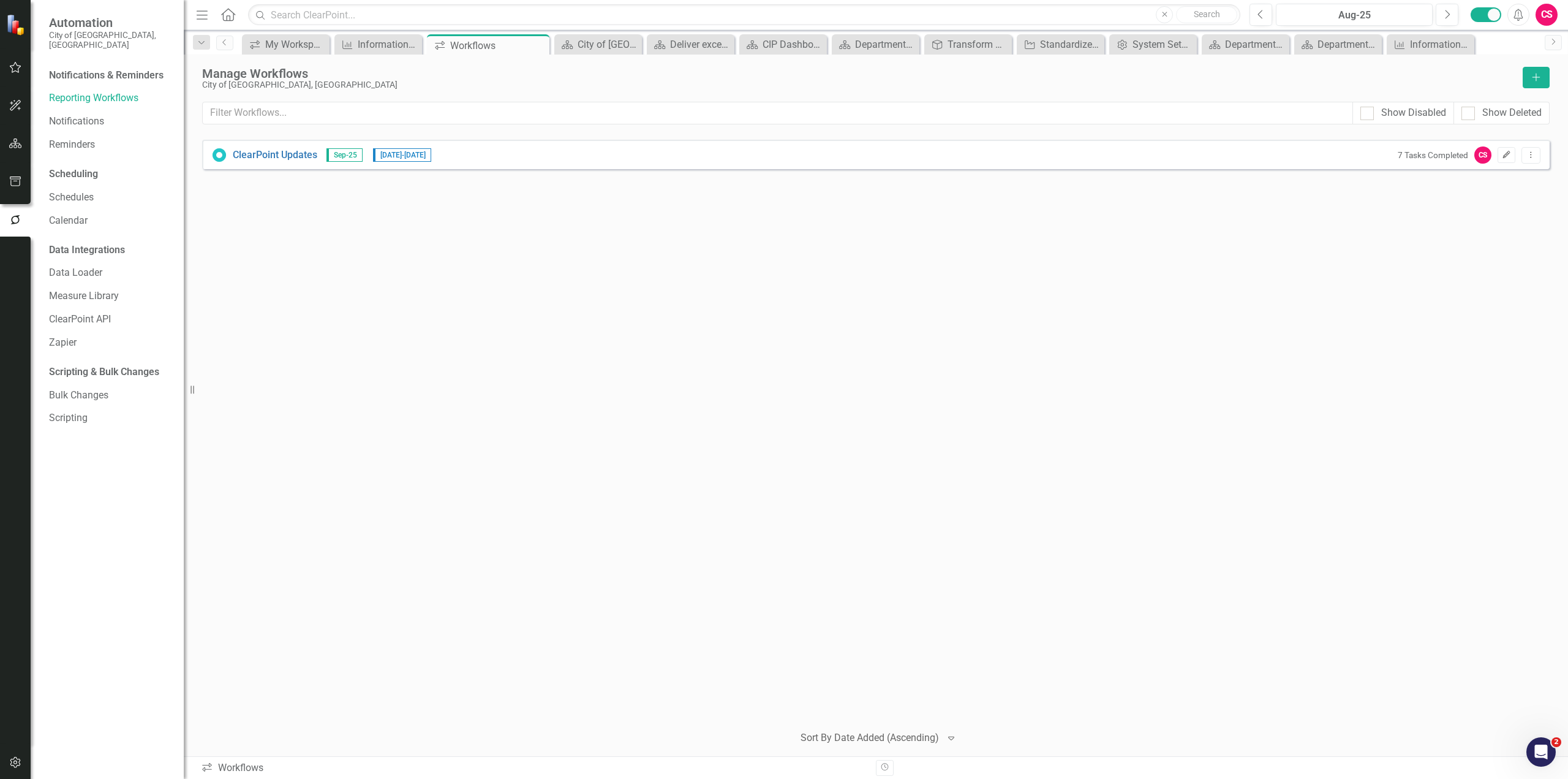
click at [1510, 154] on icon "Edit" at bounding box center [1506, 155] width 9 height 7
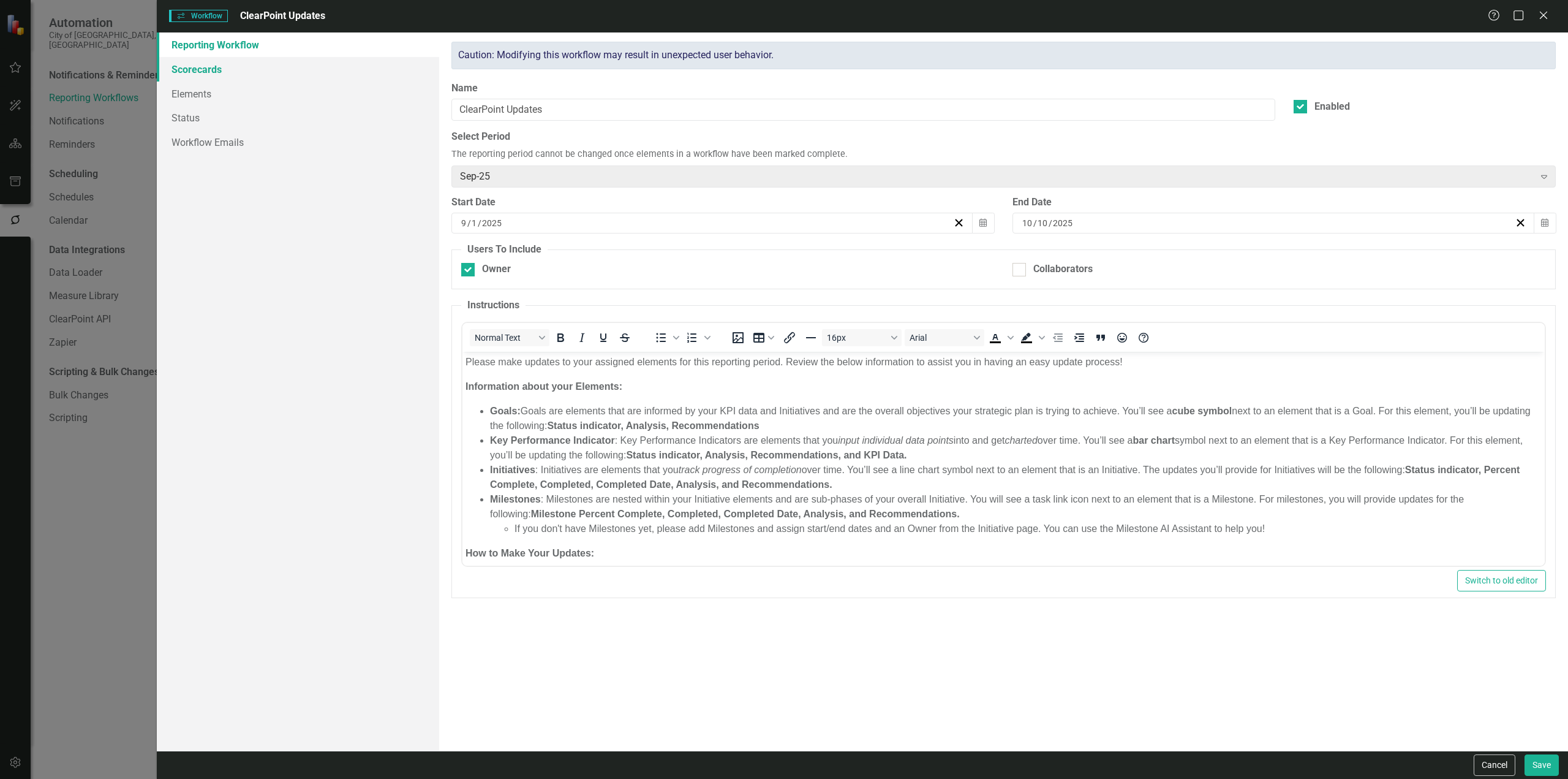
click at [220, 73] on link "Scorecards" at bounding box center [297, 68] width 282 height 24
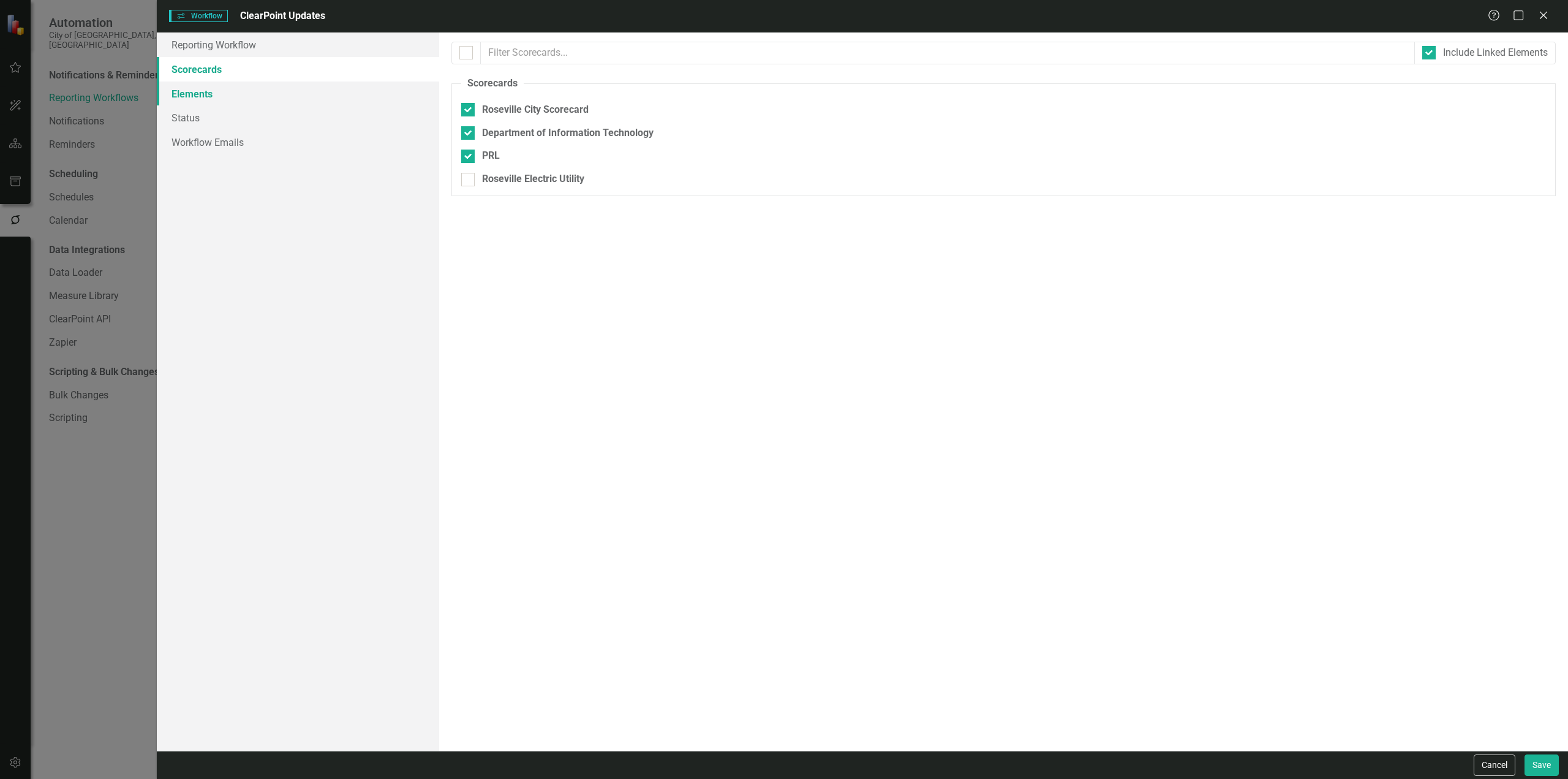
click at [225, 102] on link "Elements" at bounding box center [297, 93] width 282 height 24
click at [1499, 765] on button "Cancel" at bounding box center [1495, 765] width 42 height 22
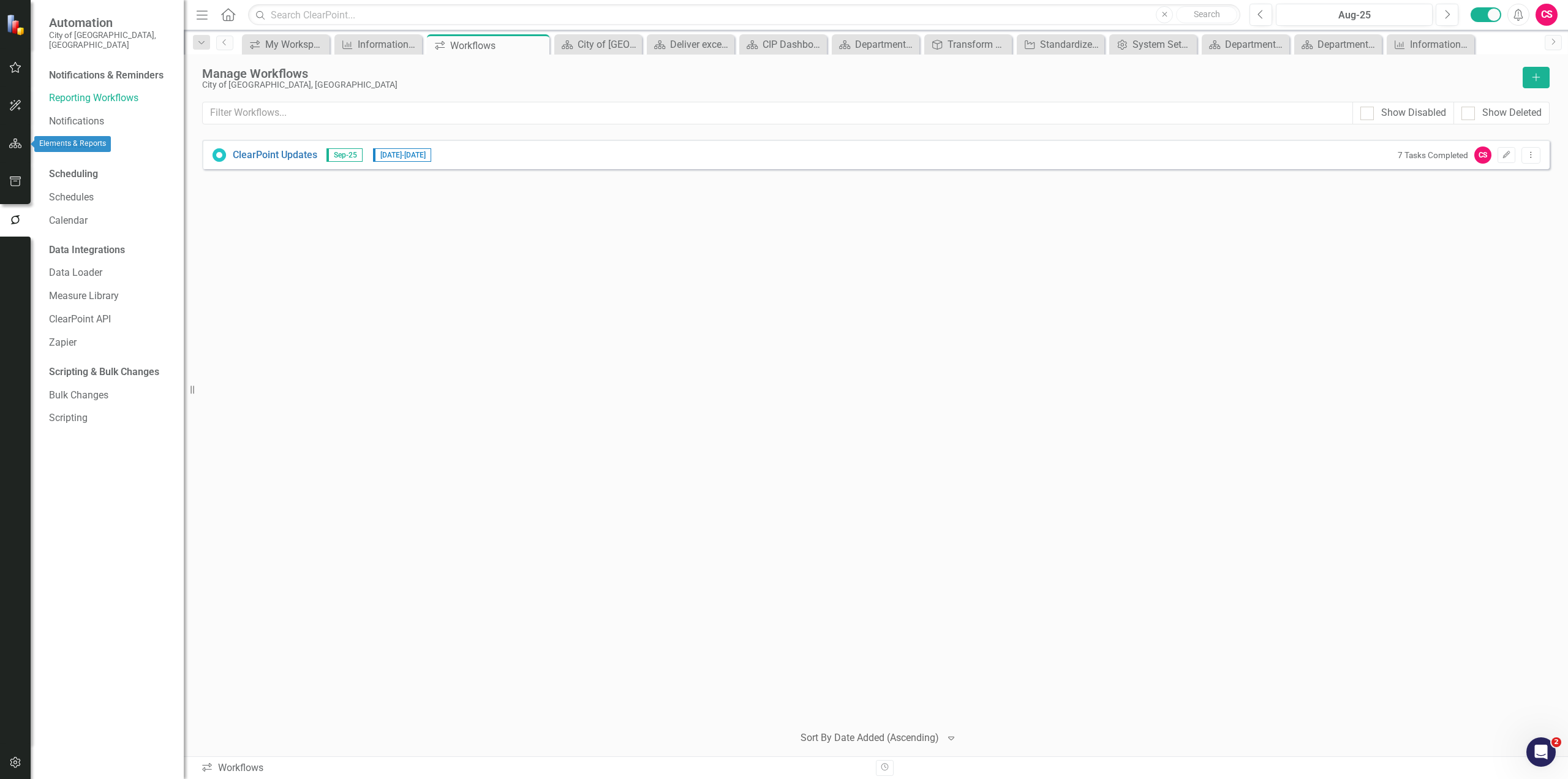
click at [17, 143] on icon "button" at bounding box center [15, 143] width 12 height 10
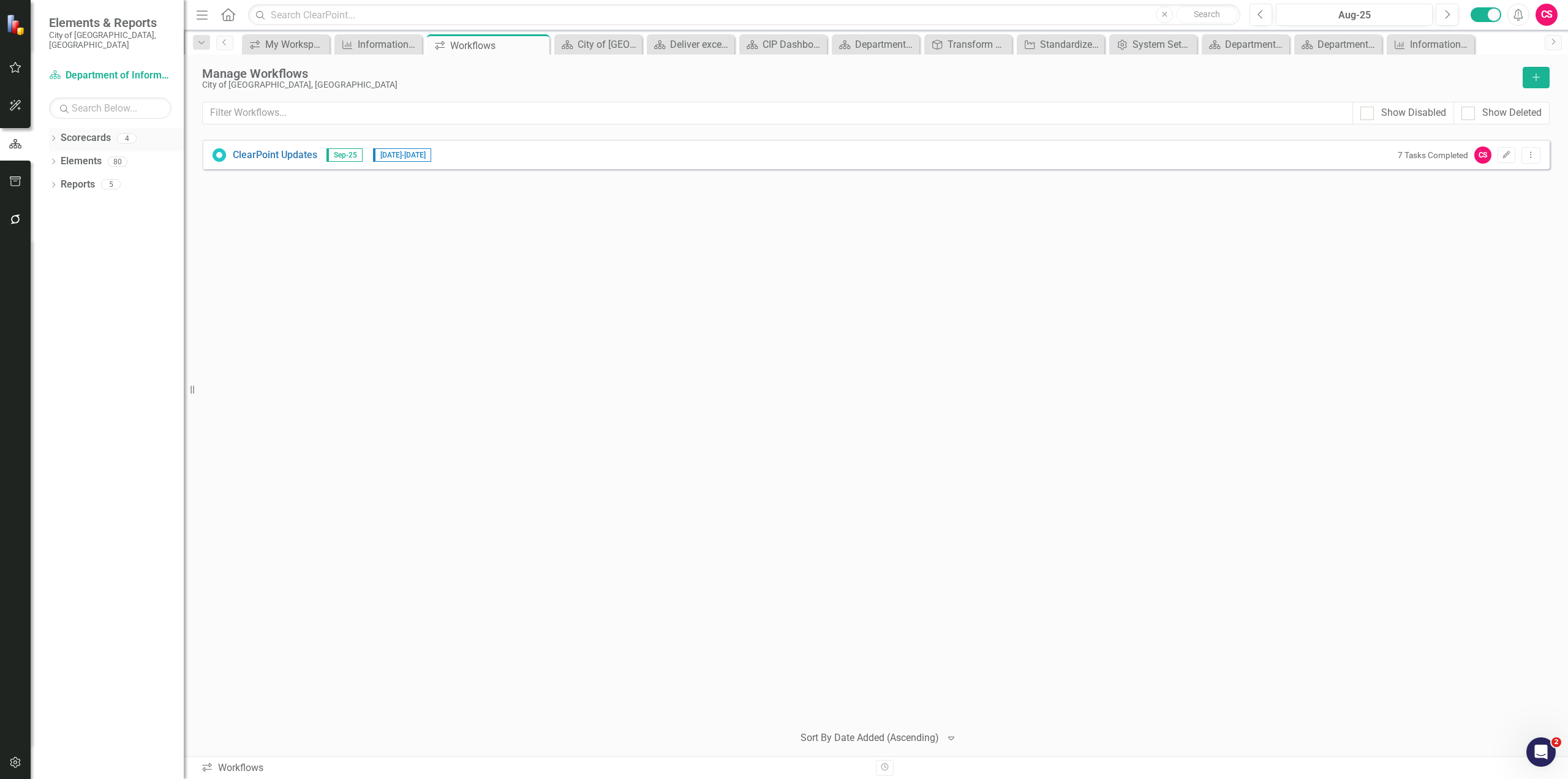
click at [49, 136] on icon "Dropdown" at bounding box center [53, 139] width 8 height 7
click at [93, 154] on link "Roseville City Scorecard" at bounding box center [126, 161] width 117 height 14
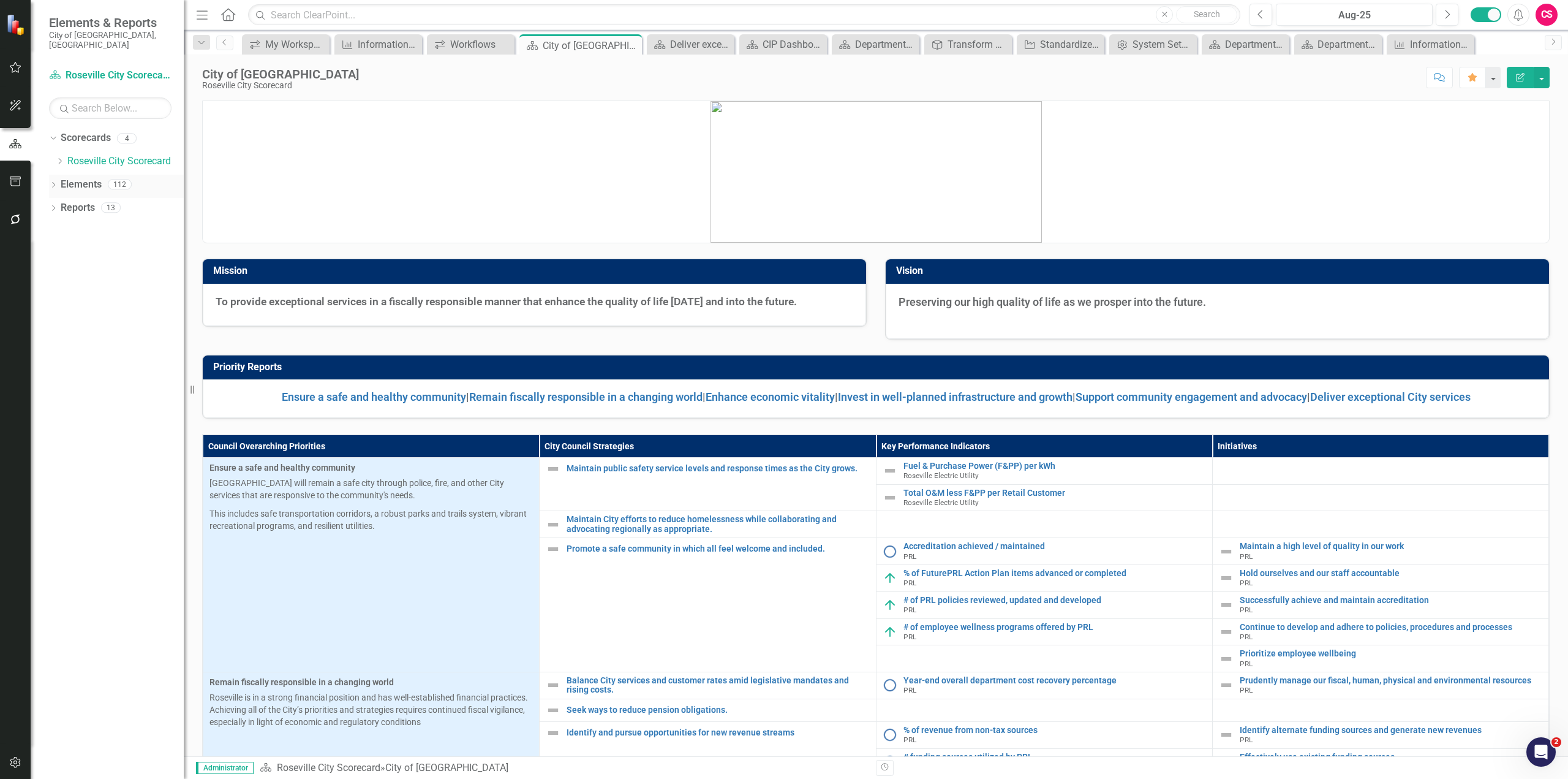
click at [84, 177] on link "Elements" at bounding box center [81, 184] width 41 height 14
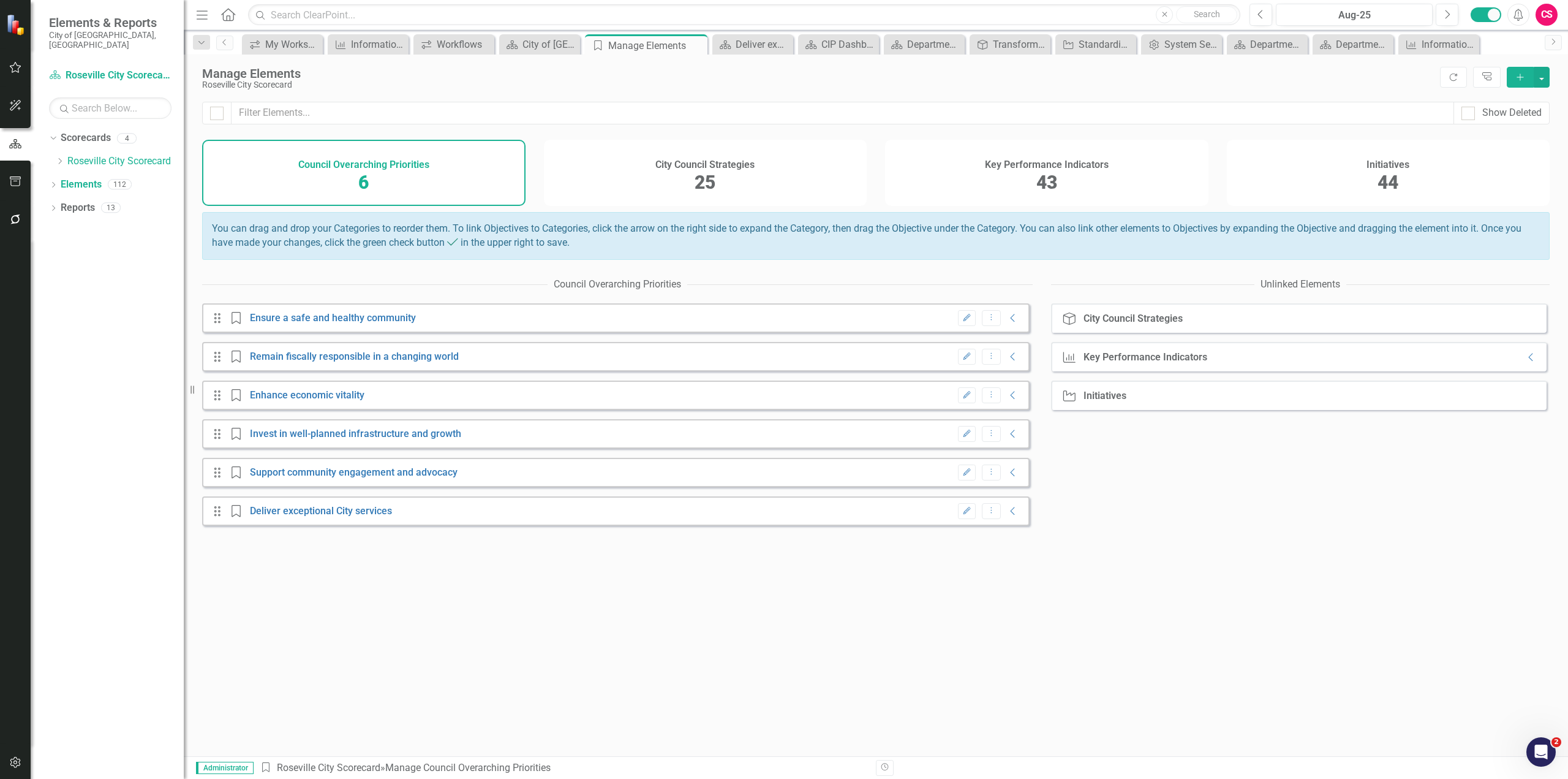
click at [1113, 185] on div "Key Performance Indicators 43" at bounding box center [1047, 172] width 324 height 66
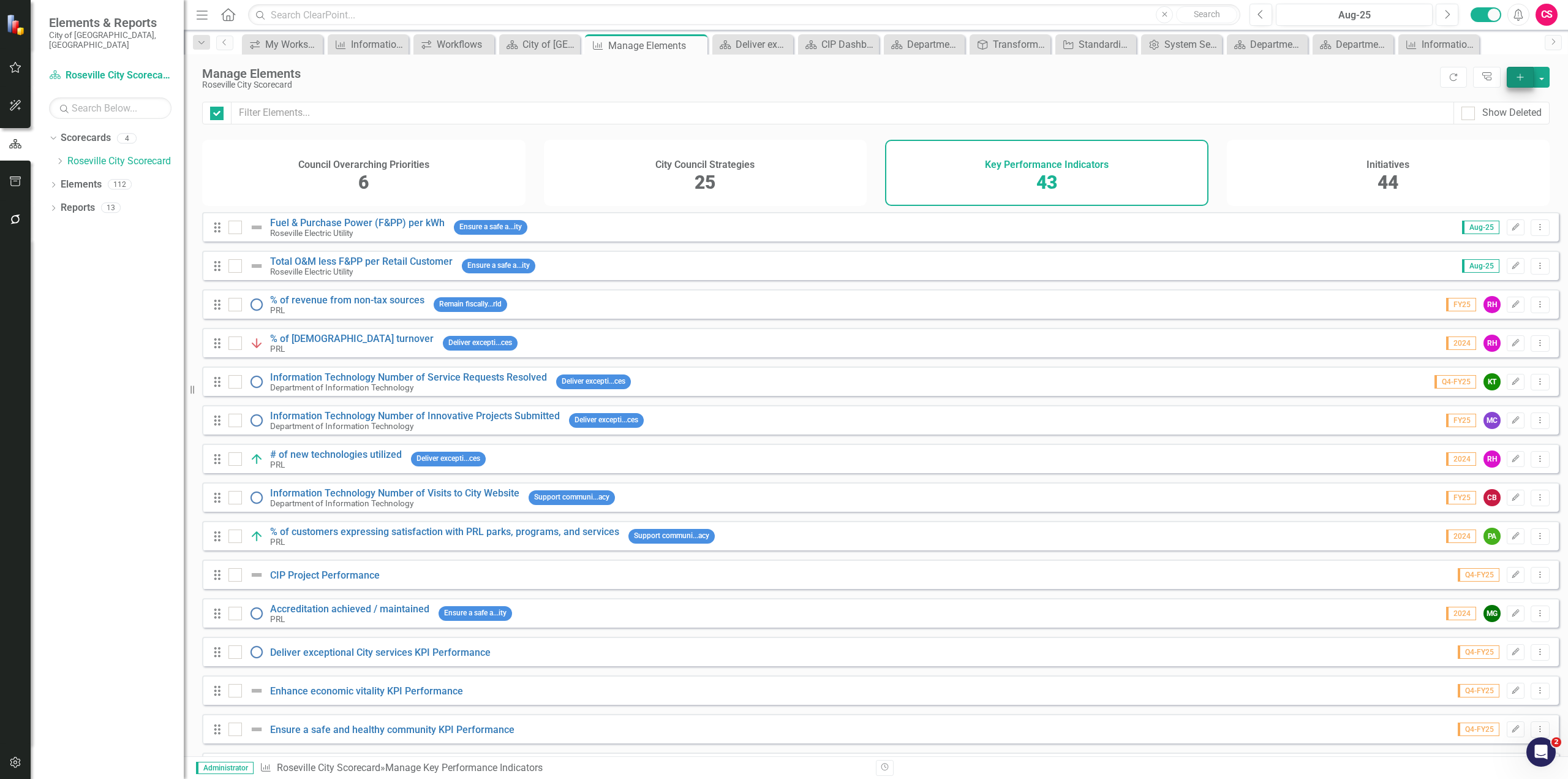
checkbox input "false"
click at [1523, 77] on icon "Add" at bounding box center [1520, 77] width 11 height 8
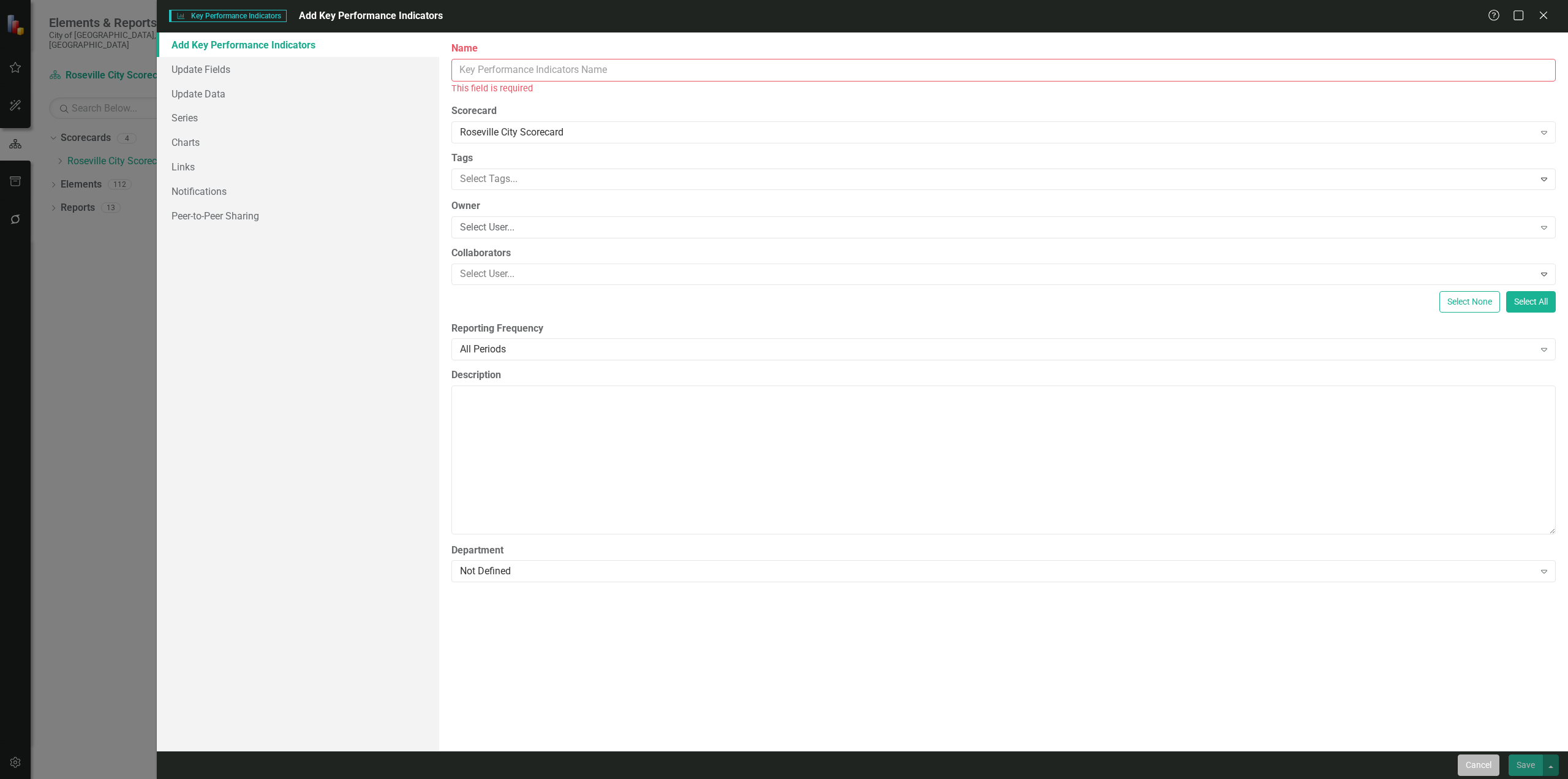
click at [1486, 766] on button "Cancel" at bounding box center [1479, 765] width 42 height 22
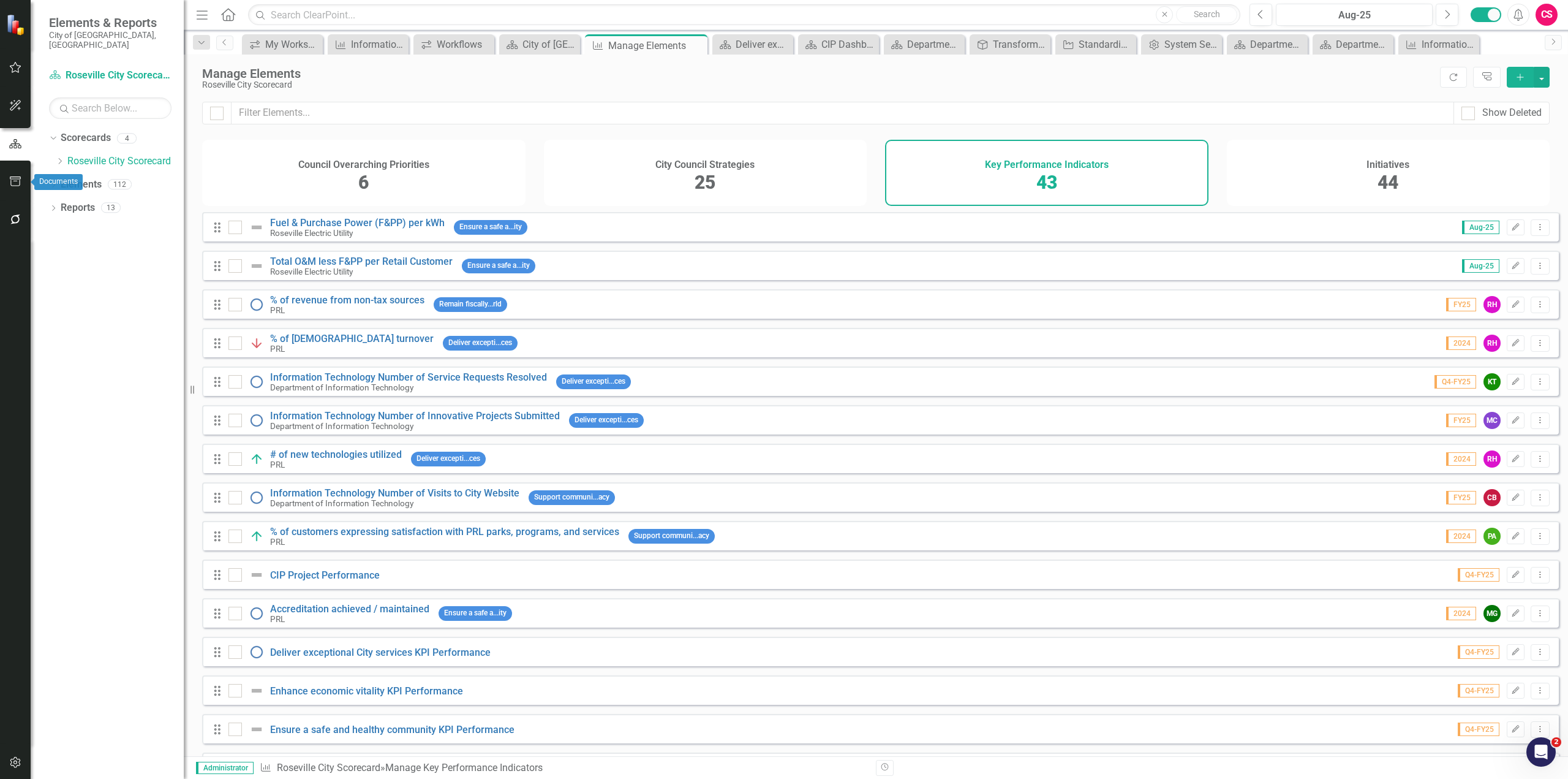
click at [12, 184] on icon "button" at bounding box center [15, 181] width 12 height 10
click at [103, 88] on link "Briefing Books" at bounding box center [110, 95] width 122 height 14
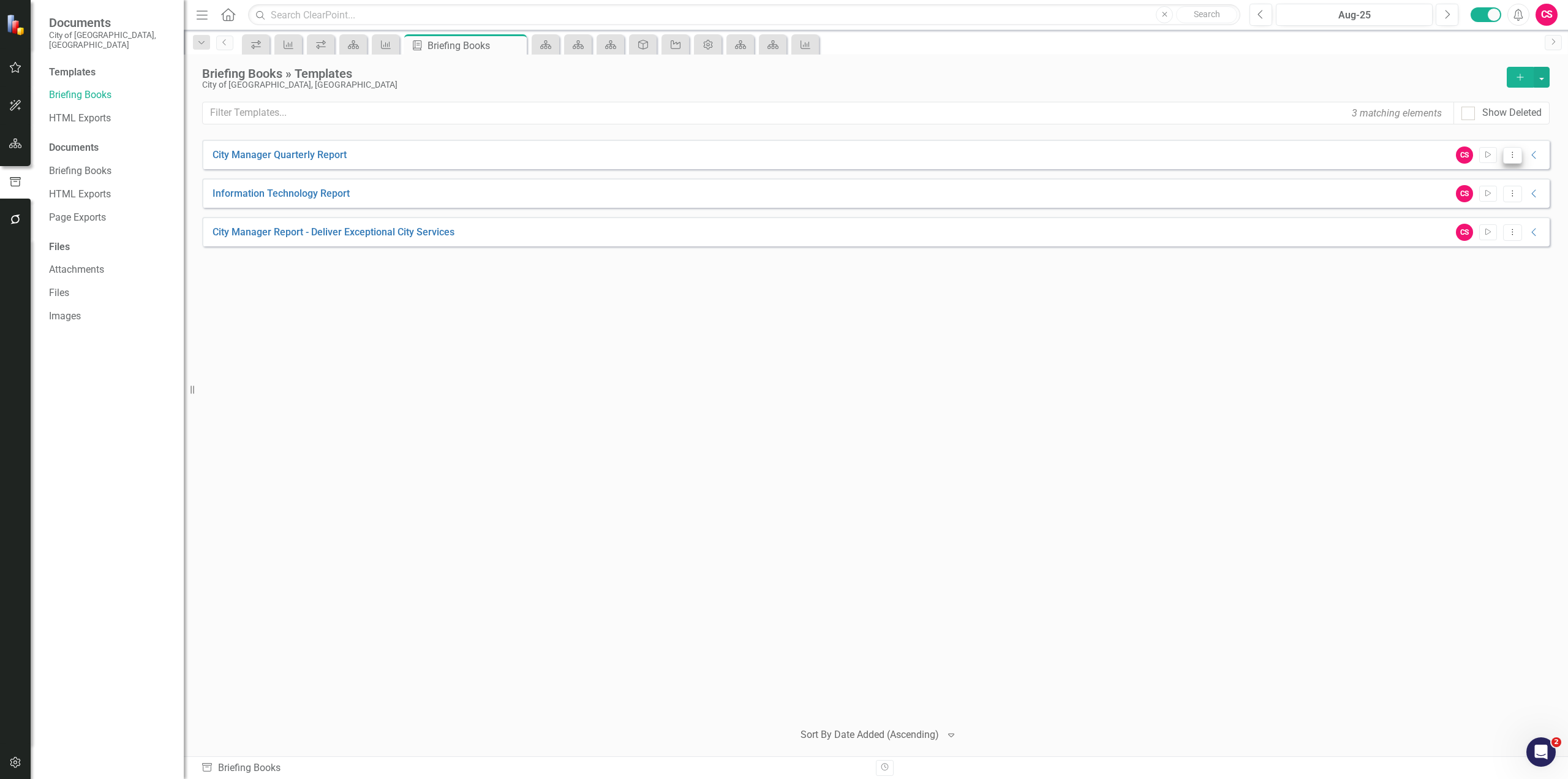
click at [1516, 153] on icon "Dropdown Menu" at bounding box center [1513, 155] width 11 height 8
click at [1473, 216] on link "Edit Edit Template" at bounding box center [1465, 221] width 113 height 22
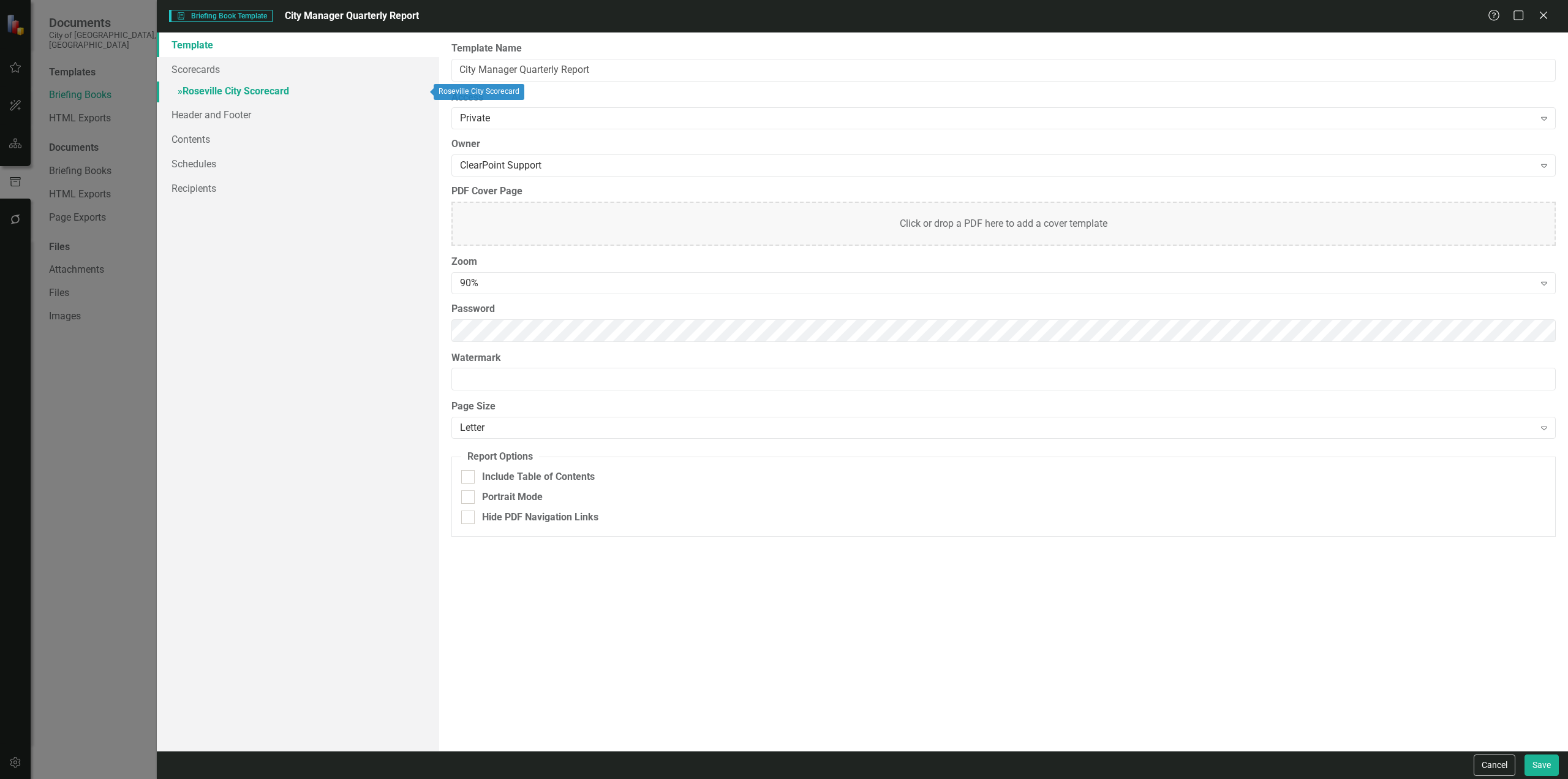
click at [267, 90] on link "» Roseville City Scorecard" at bounding box center [297, 92] width 282 height 22
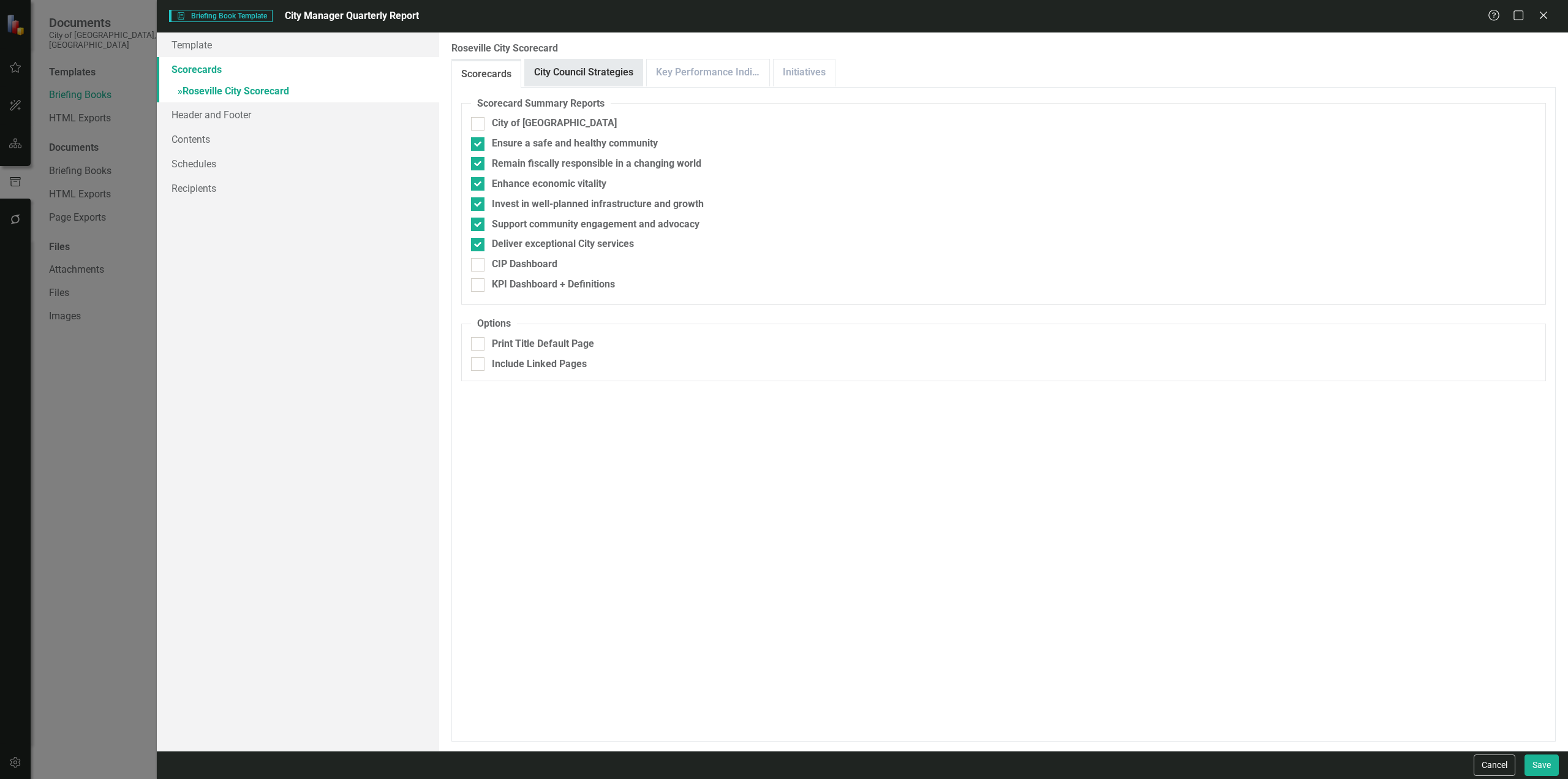
click at [578, 75] on link "City Council Strategies" at bounding box center [583, 72] width 117 height 27
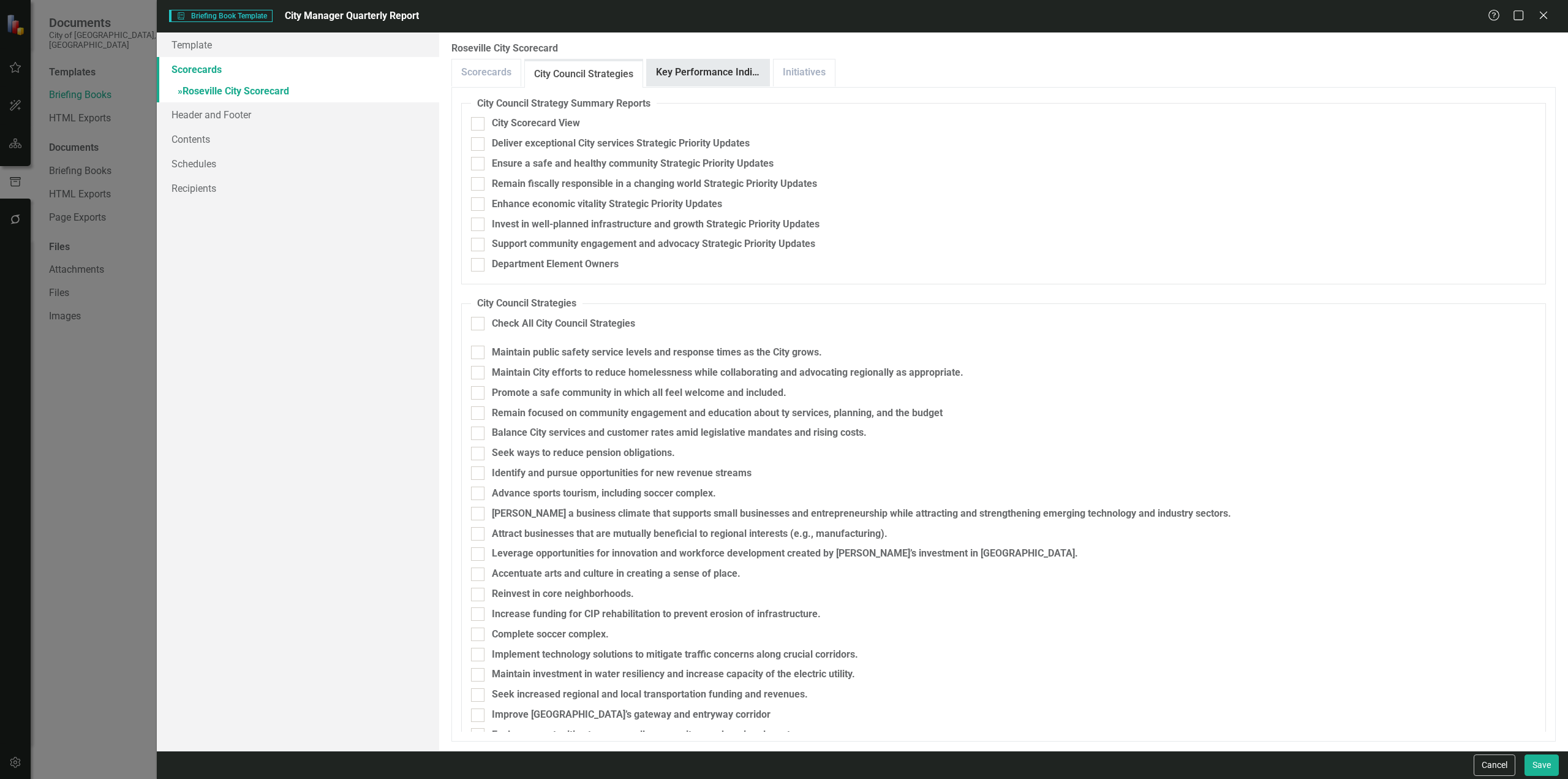
click at [682, 71] on link "Key Performance Indicators" at bounding box center [707, 72] width 122 height 27
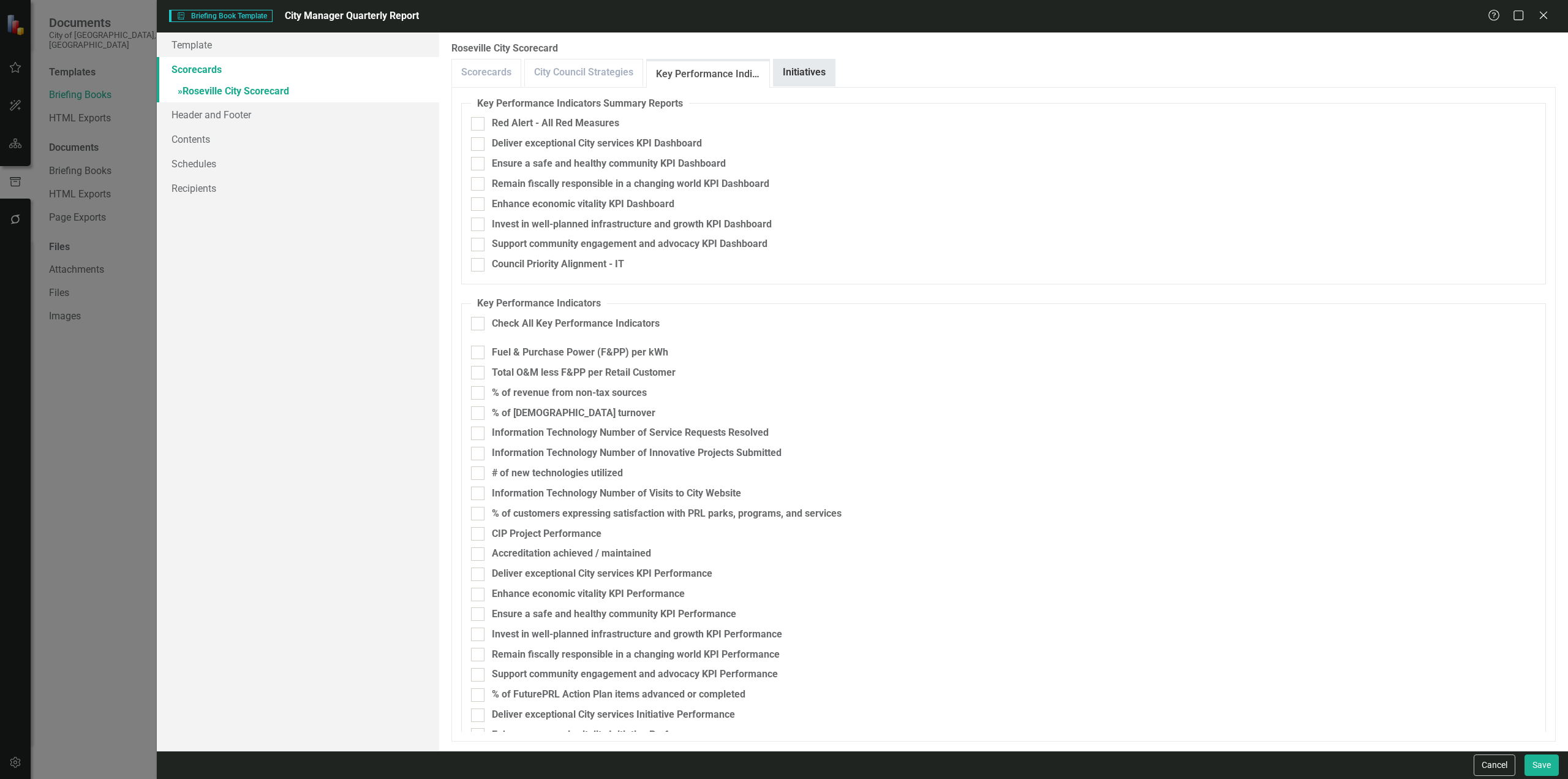
click at [800, 72] on link "Initiatives" at bounding box center [805, 72] width 62 height 27
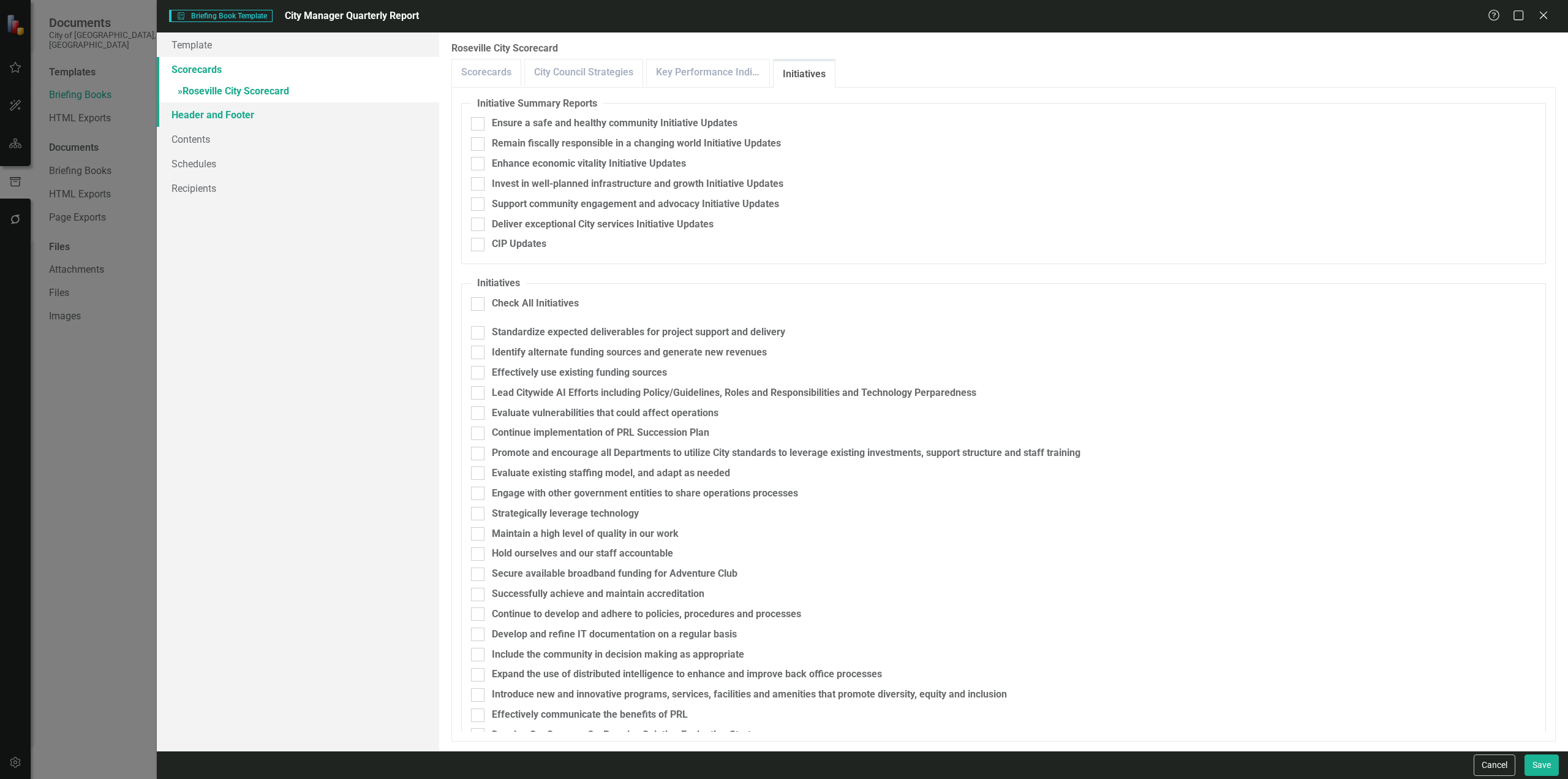
click at [242, 107] on link "Header and Footer" at bounding box center [297, 114] width 282 height 24
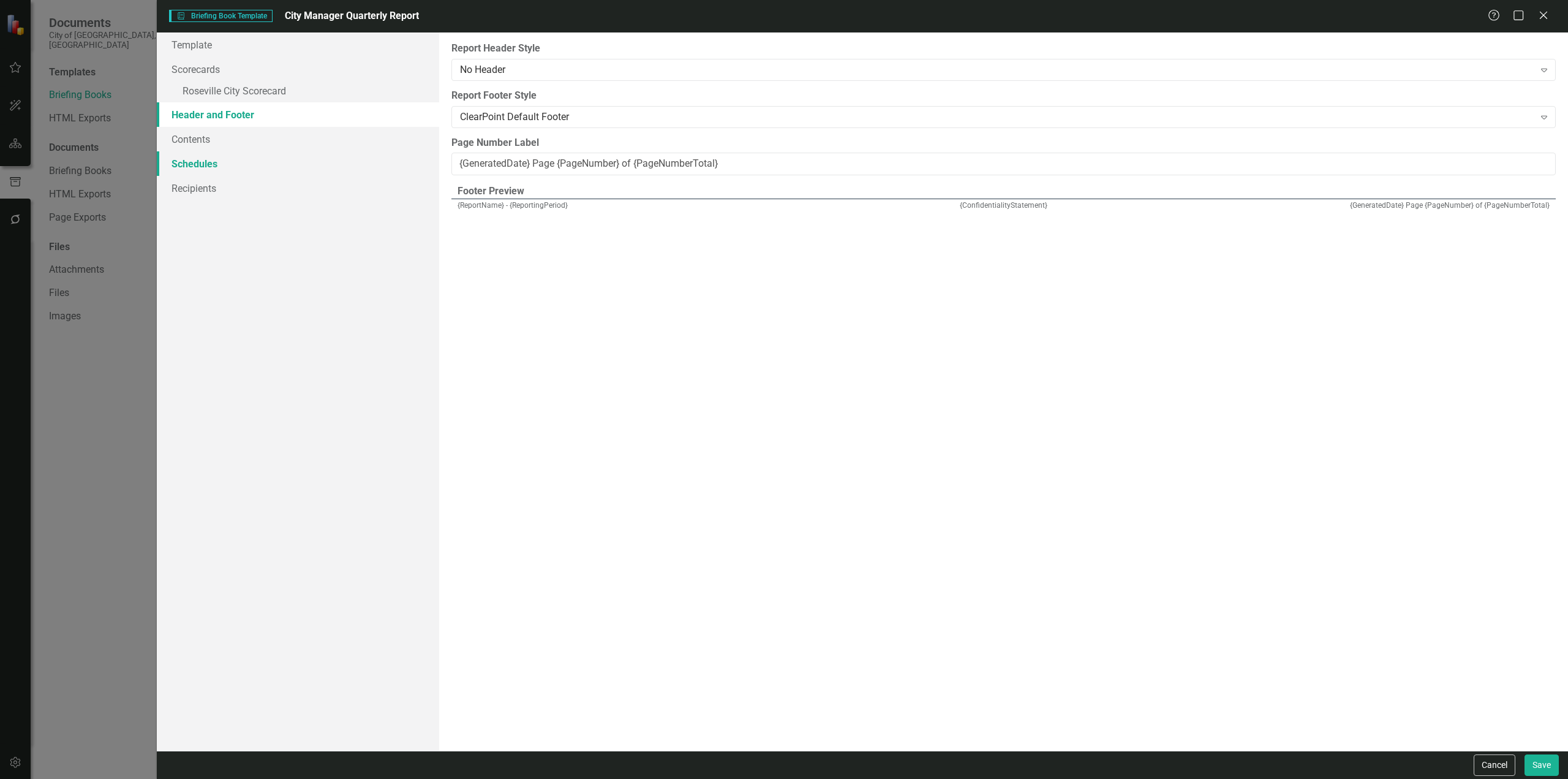
click at [222, 161] on link "Schedules" at bounding box center [297, 163] width 282 height 24
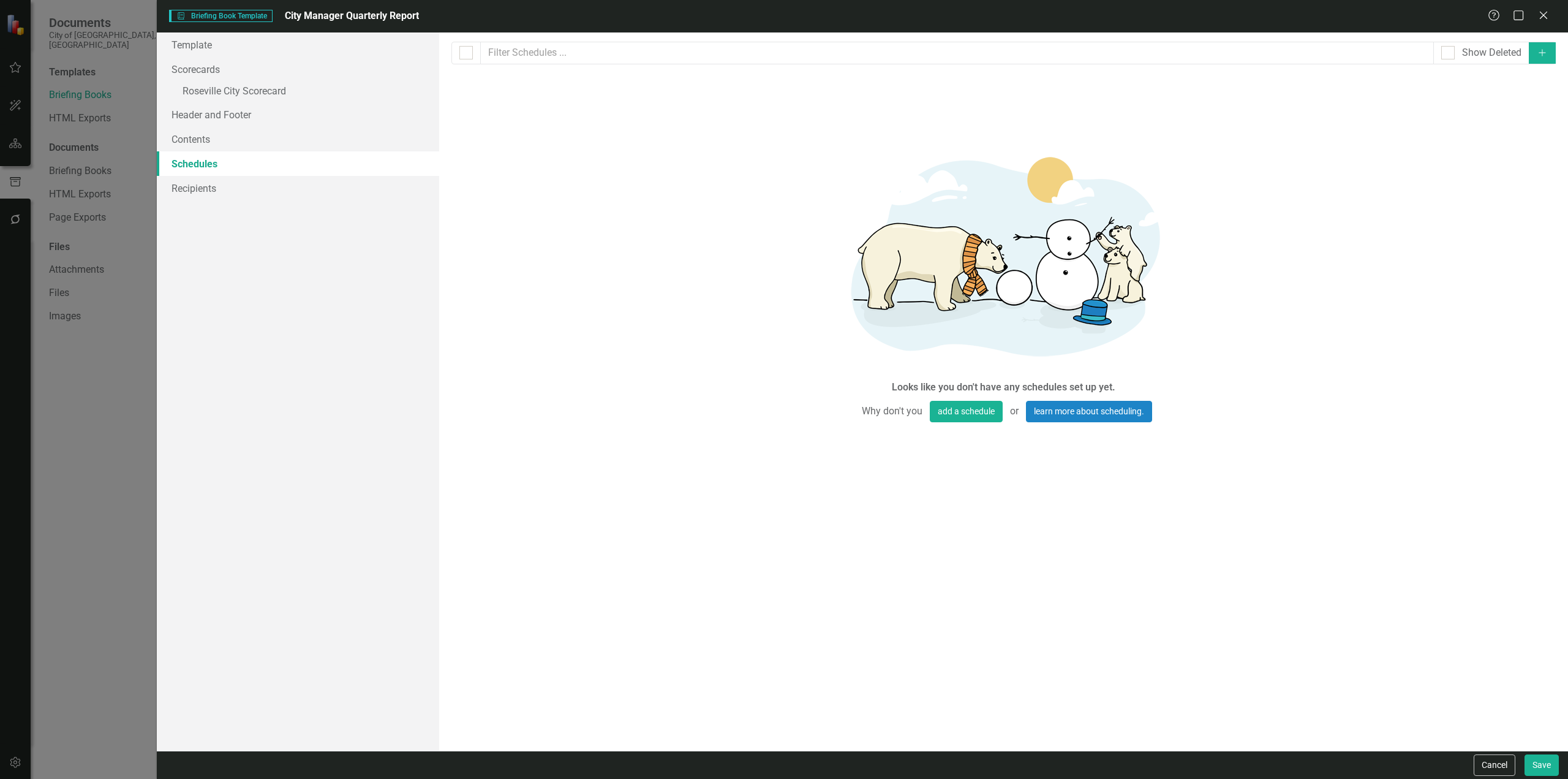
click at [1541, 57] on button "Add" at bounding box center [1542, 53] width 27 height 22
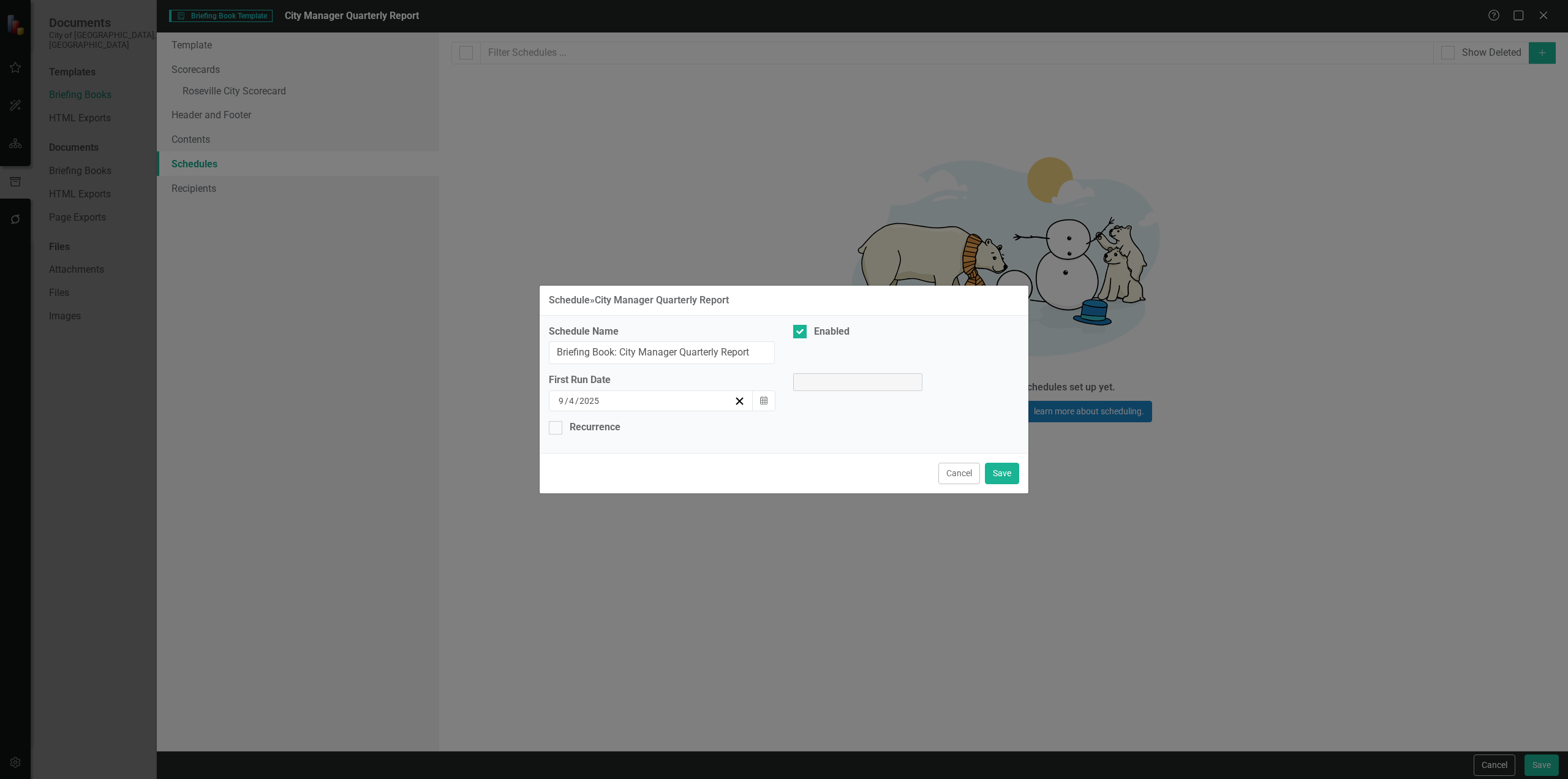
select select "pm"
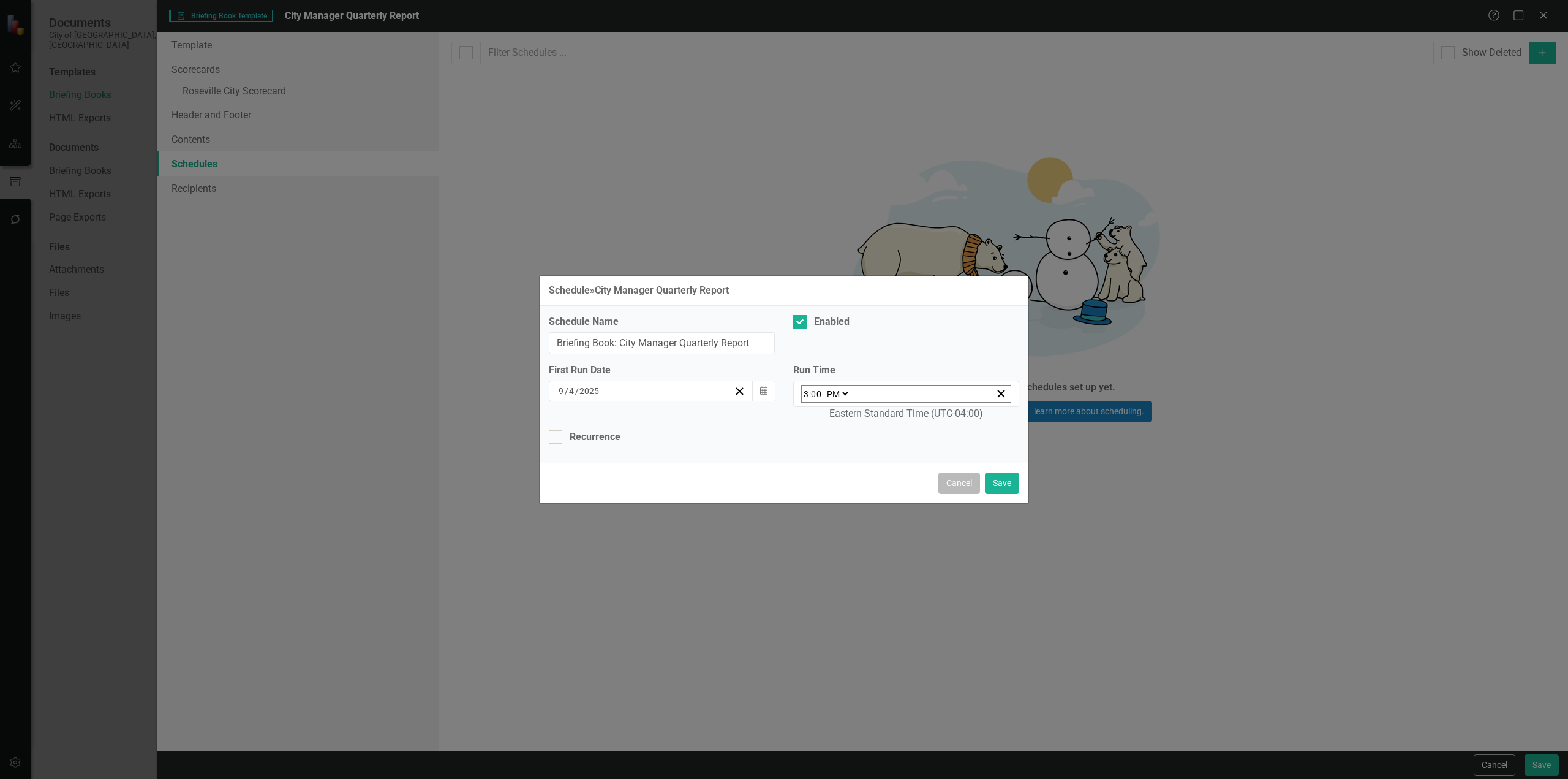
click at [949, 479] on button "Cancel" at bounding box center [960, 484] width 42 height 22
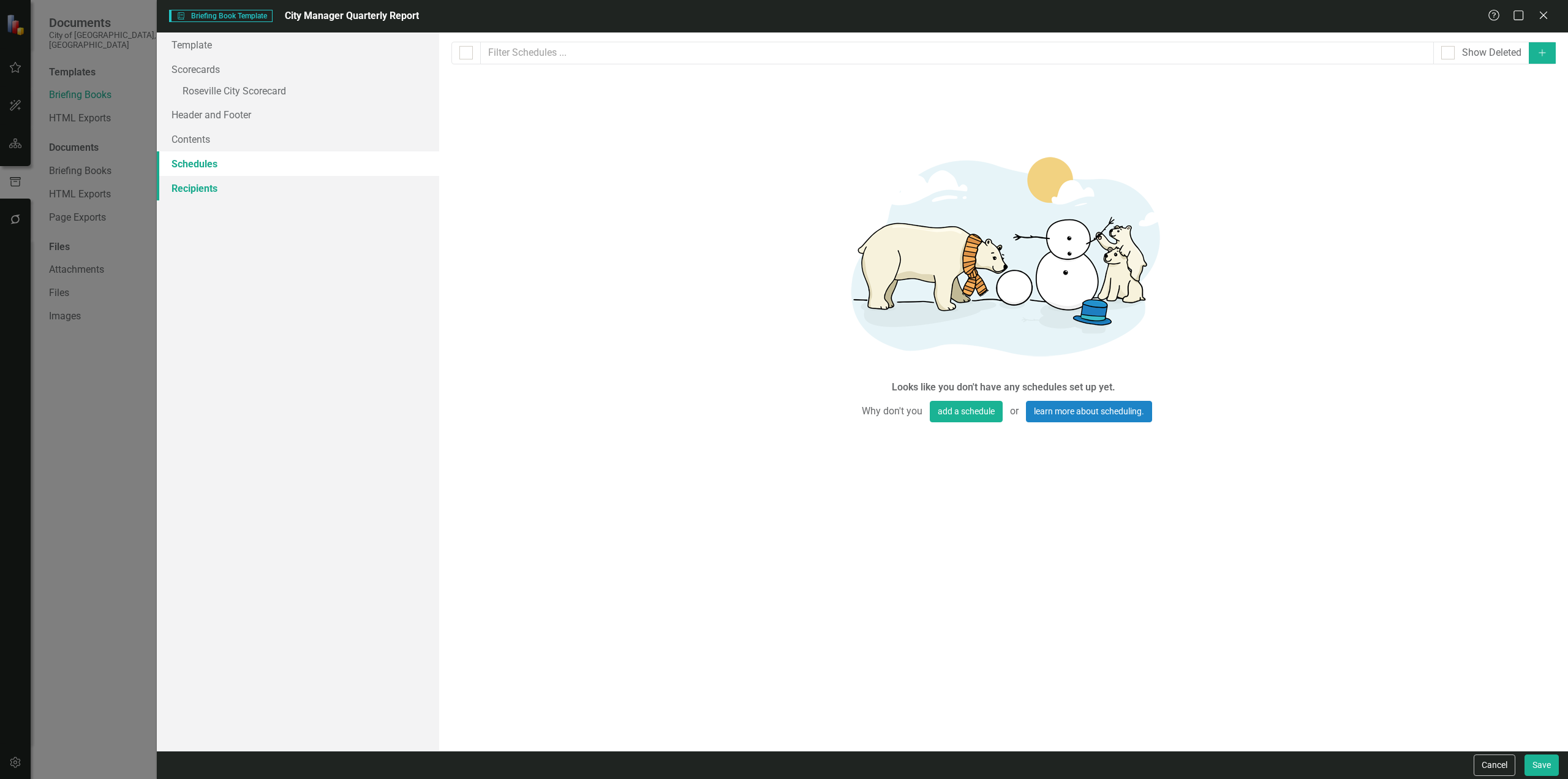
click at [183, 189] on link "Recipients" at bounding box center [297, 187] width 282 height 24
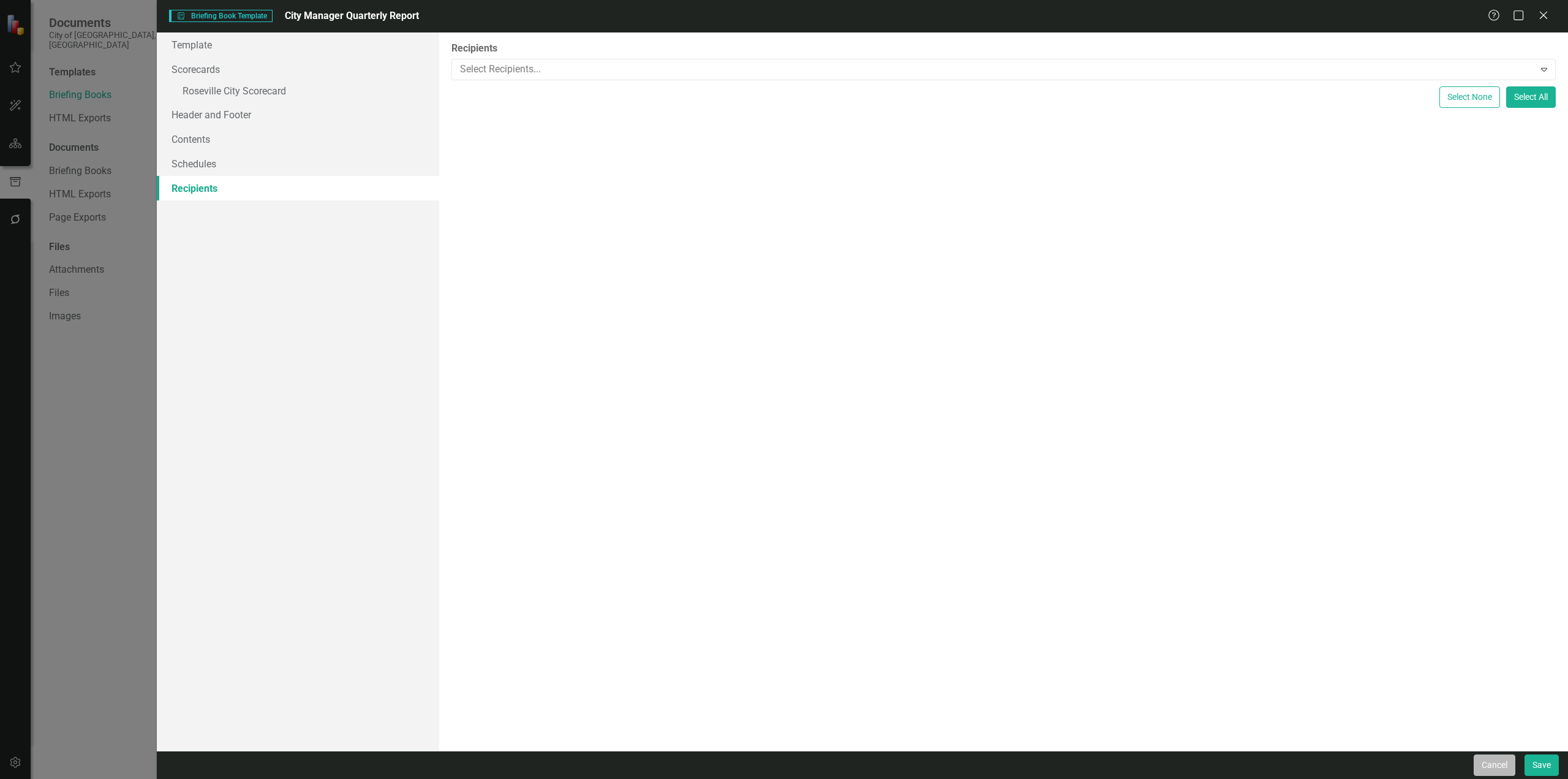
click at [1489, 772] on button "Cancel" at bounding box center [1495, 765] width 42 height 22
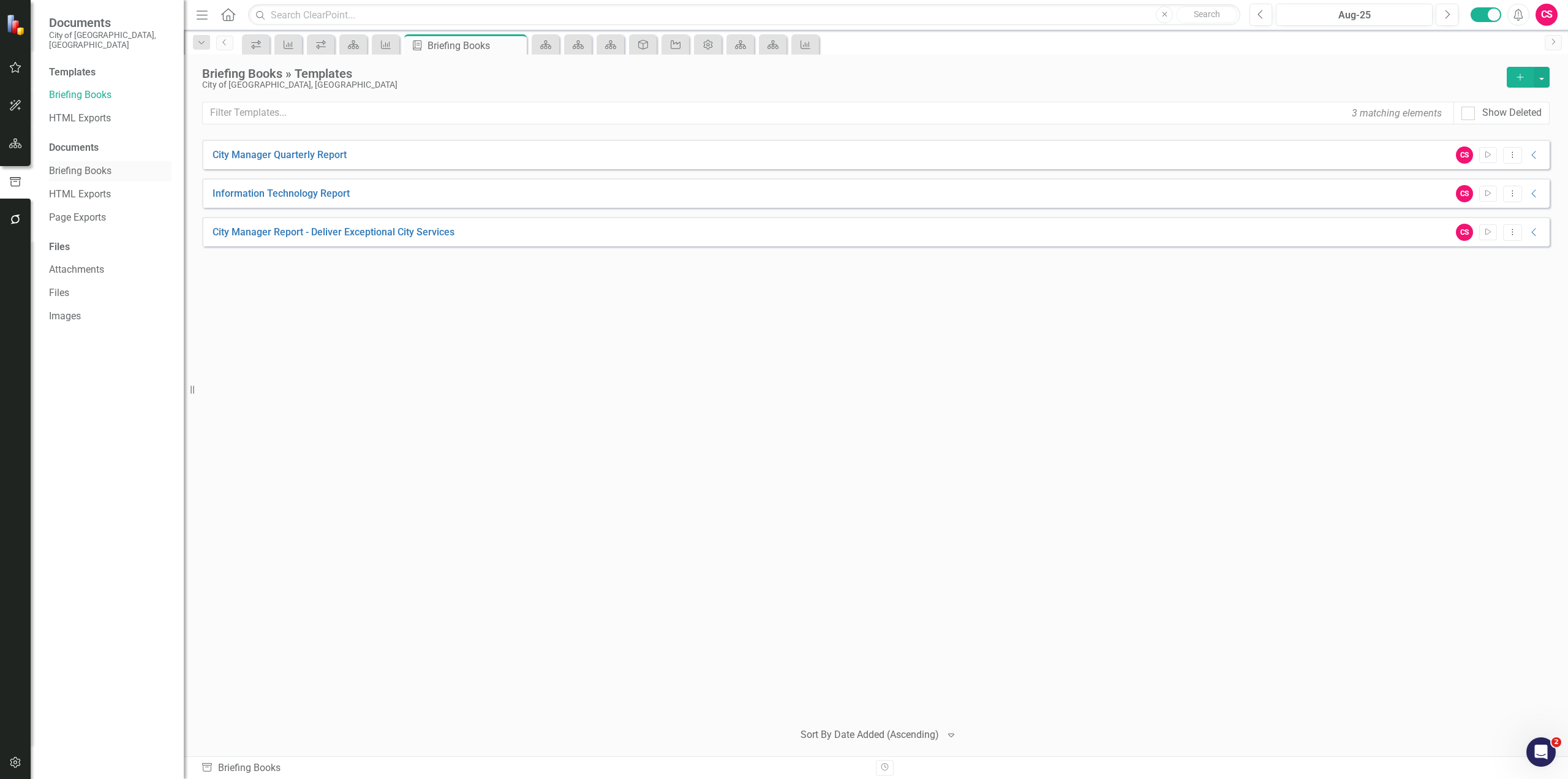
click at [100, 164] on link "Briefing Books" at bounding box center [110, 171] width 122 height 14
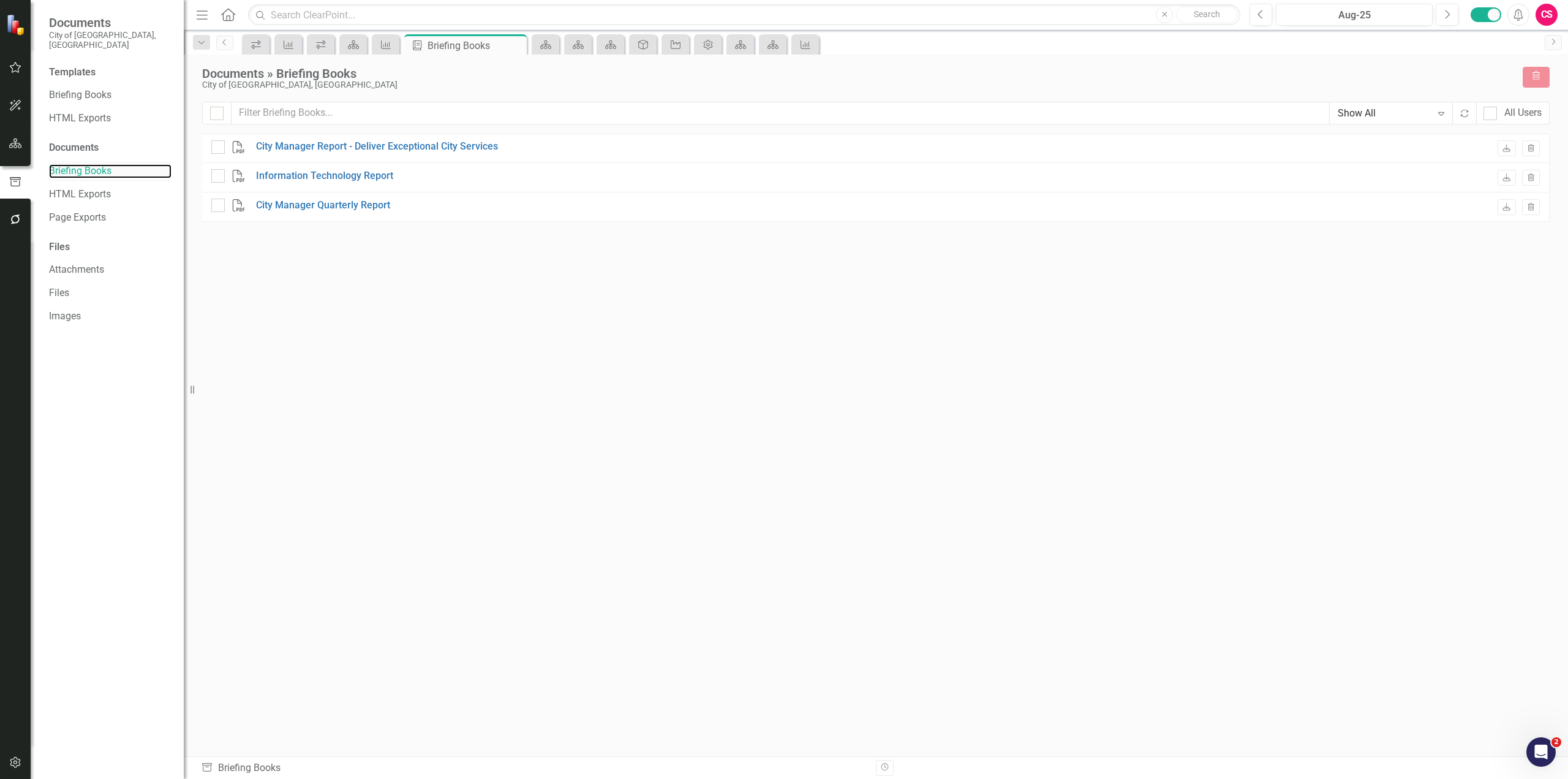
checkbox input "false"
click at [1508, 152] on icon "Download" at bounding box center [1506, 148] width 9 height 7
click at [1509, 182] on icon "Download" at bounding box center [1506, 178] width 9 height 7
click at [11, 144] on icon "button" at bounding box center [15, 143] width 12 height 10
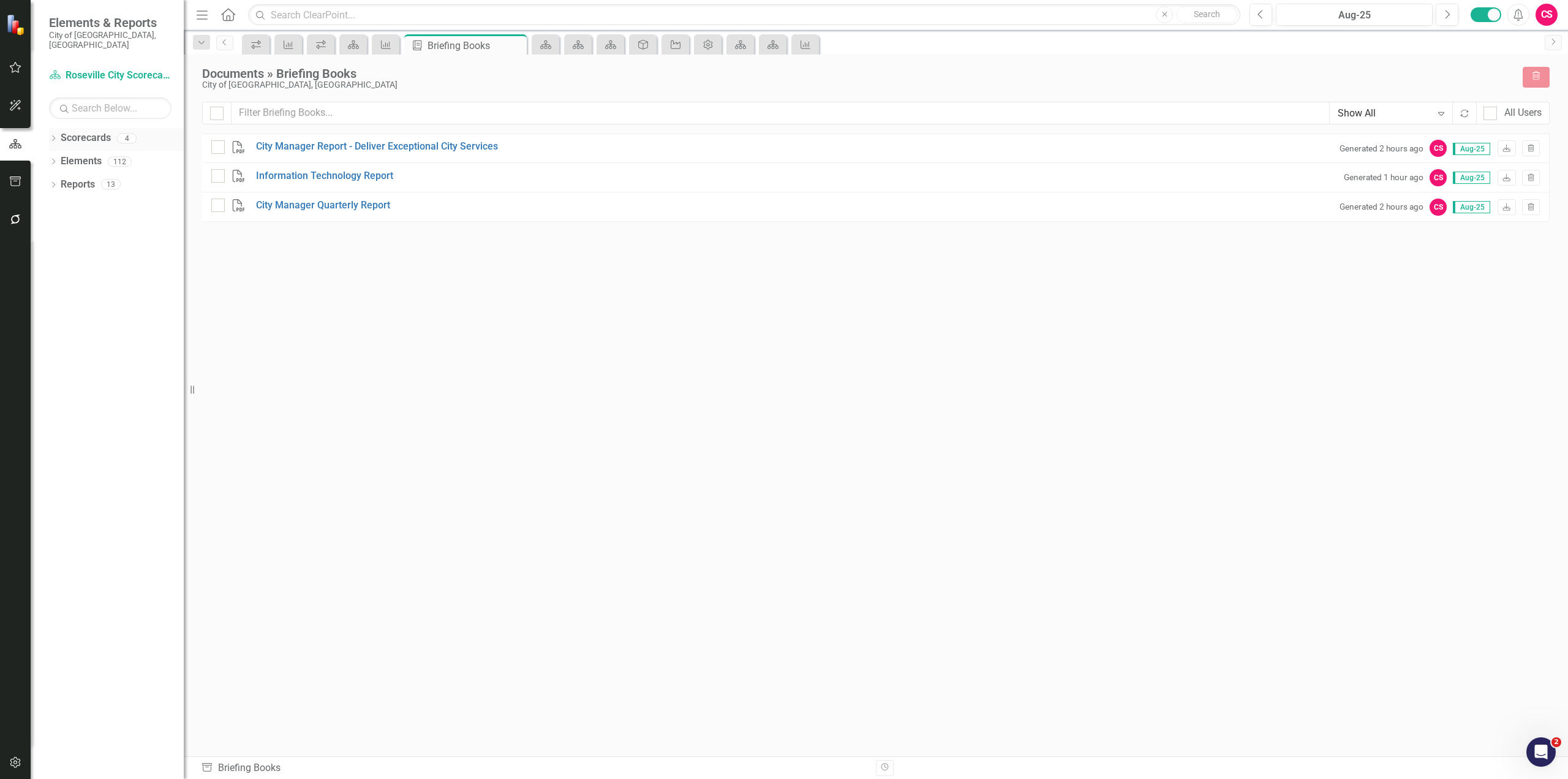
click at [53, 136] on icon "Dropdown" at bounding box center [53, 139] width 8 height 7
click at [87, 154] on link "Roseville City Scorecard" at bounding box center [126, 161] width 117 height 14
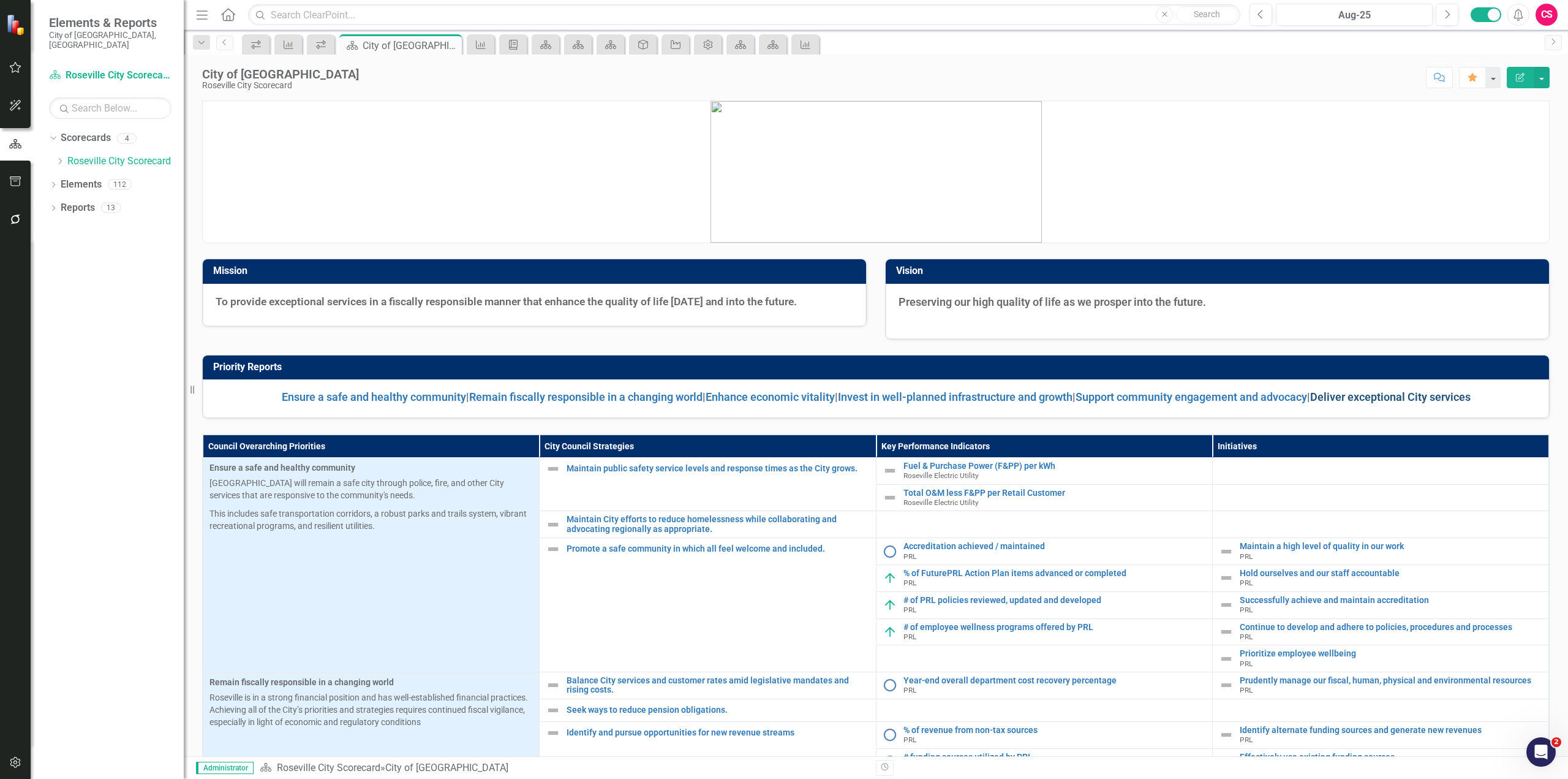
click at [1355, 395] on link "Deliver exceptional City services" at bounding box center [1391, 396] width 161 height 12
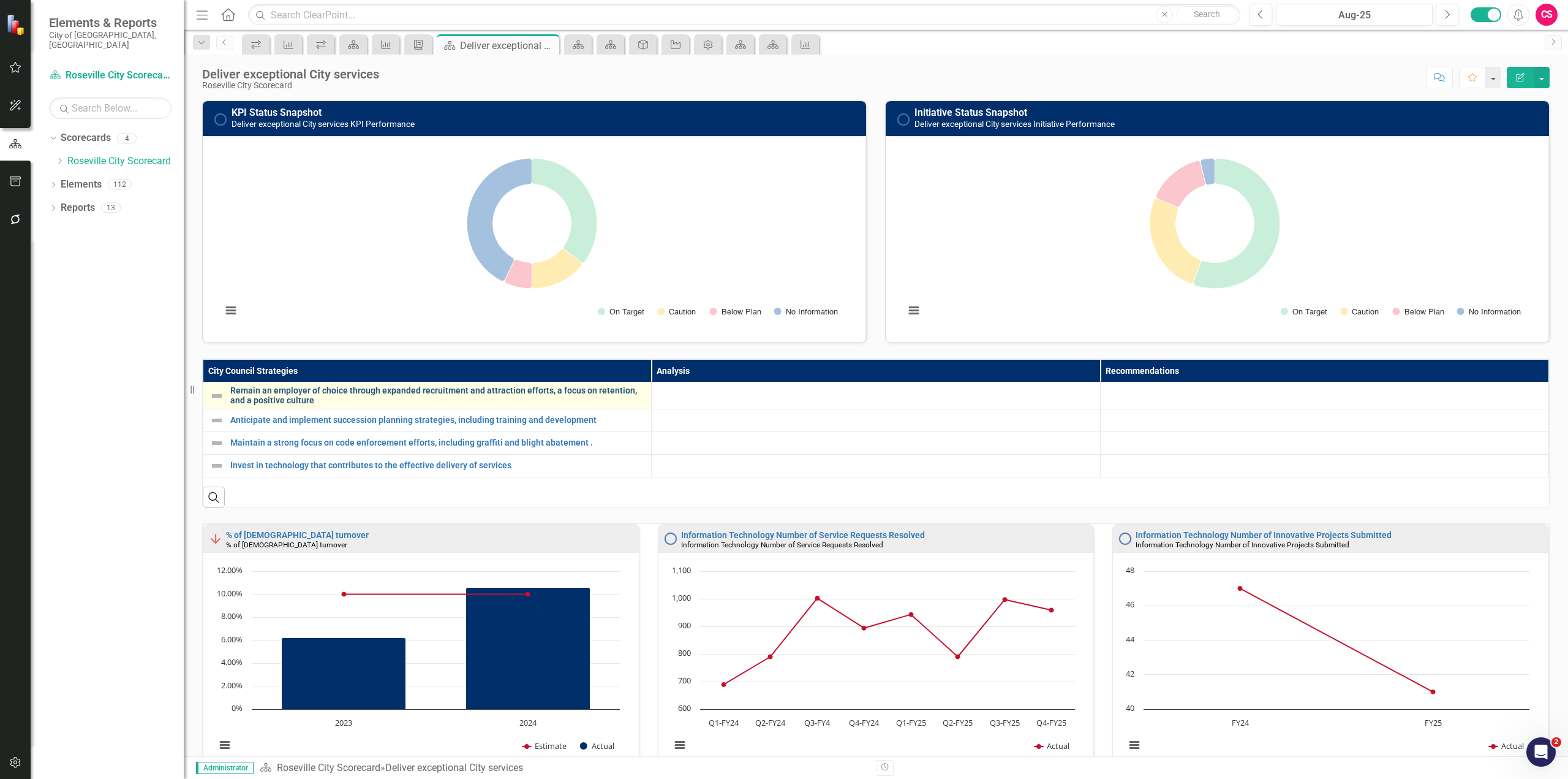
click at [355, 391] on link "Remain an employer of choice through expanded recruitment and attraction effort…" at bounding box center [438, 395] width 414 height 19
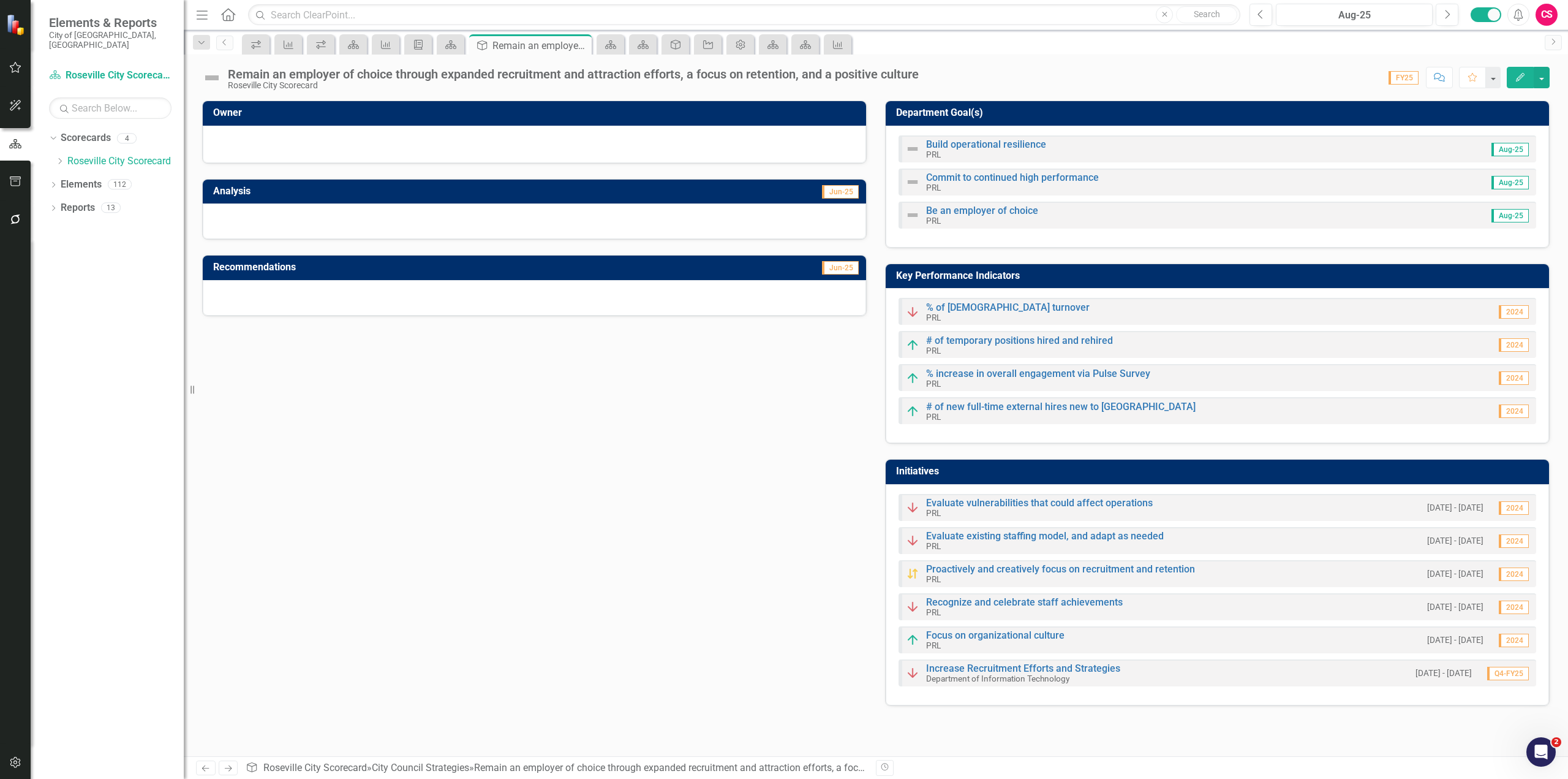
click at [480, 226] on div at bounding box center [534, 221] width 663 height 36
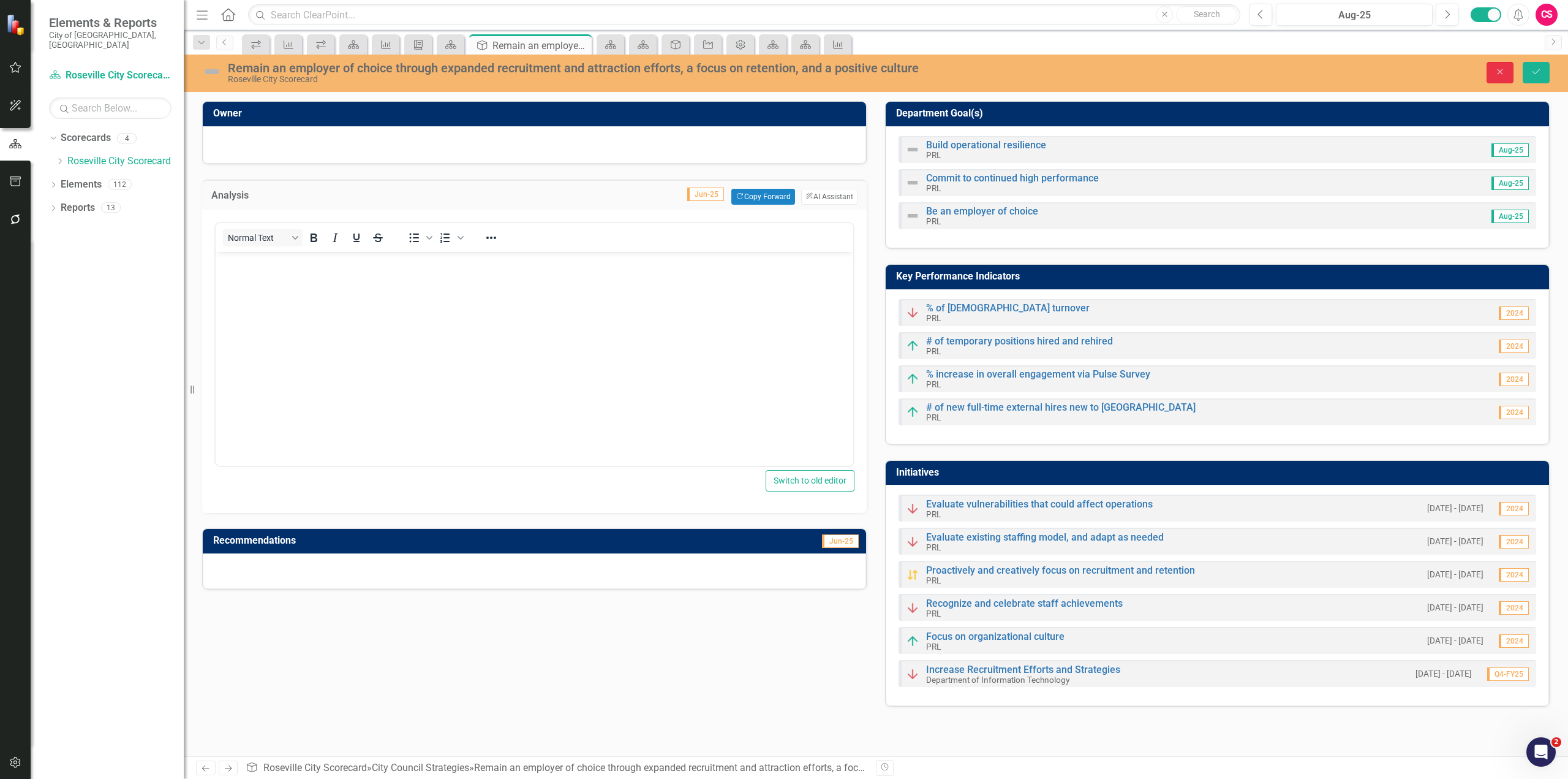
click at [1501, 77] on button "Close" at bounding box center [1501, 72] width 27 height 22
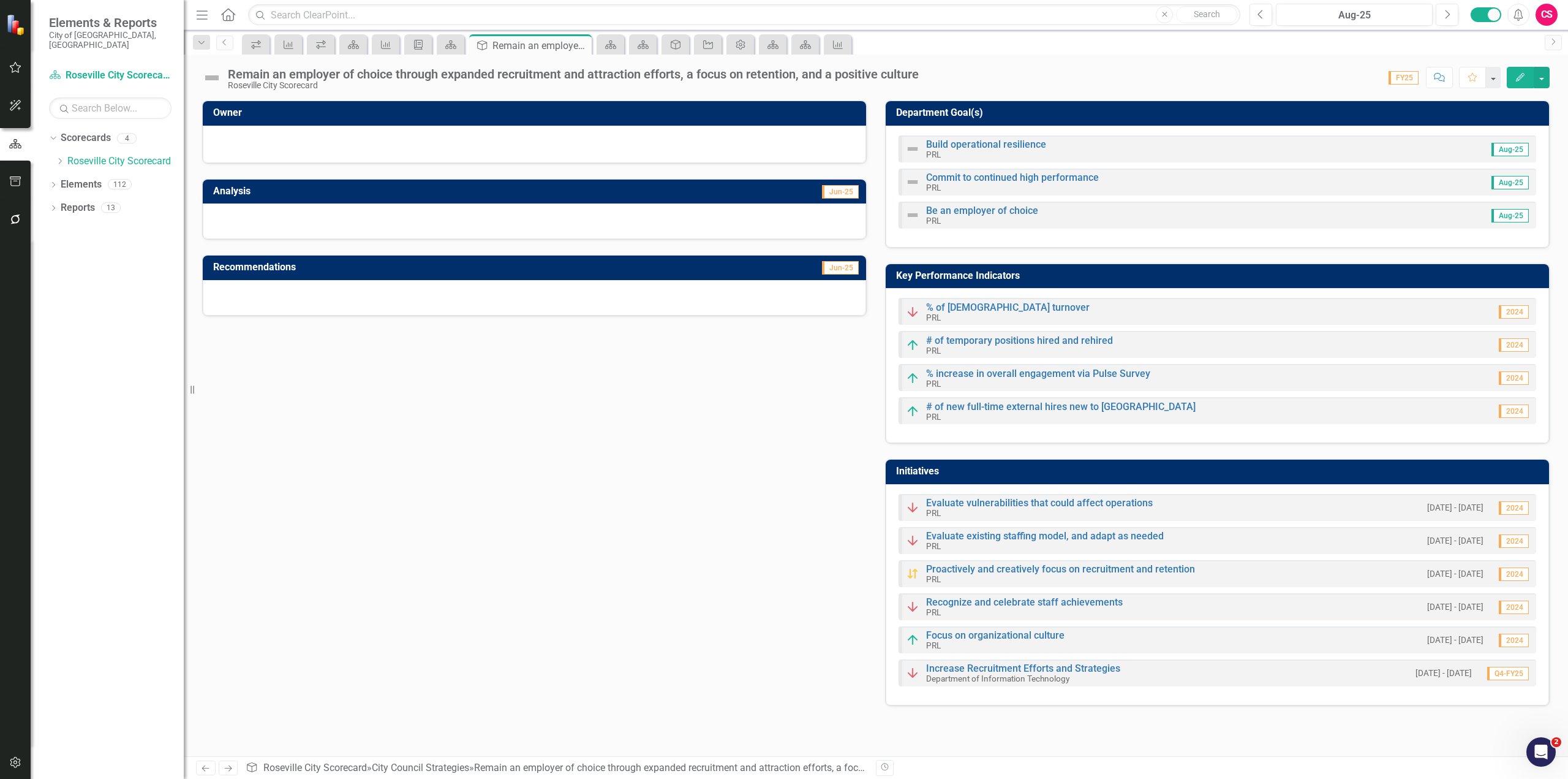
click at [1544, 17] on div "CS" at bounding box center [1546, 14] width 22 height 22
click at [1516, 153] on link "icon.portal Success Portal" at bounding box center [1509, 152] width 97 height 22
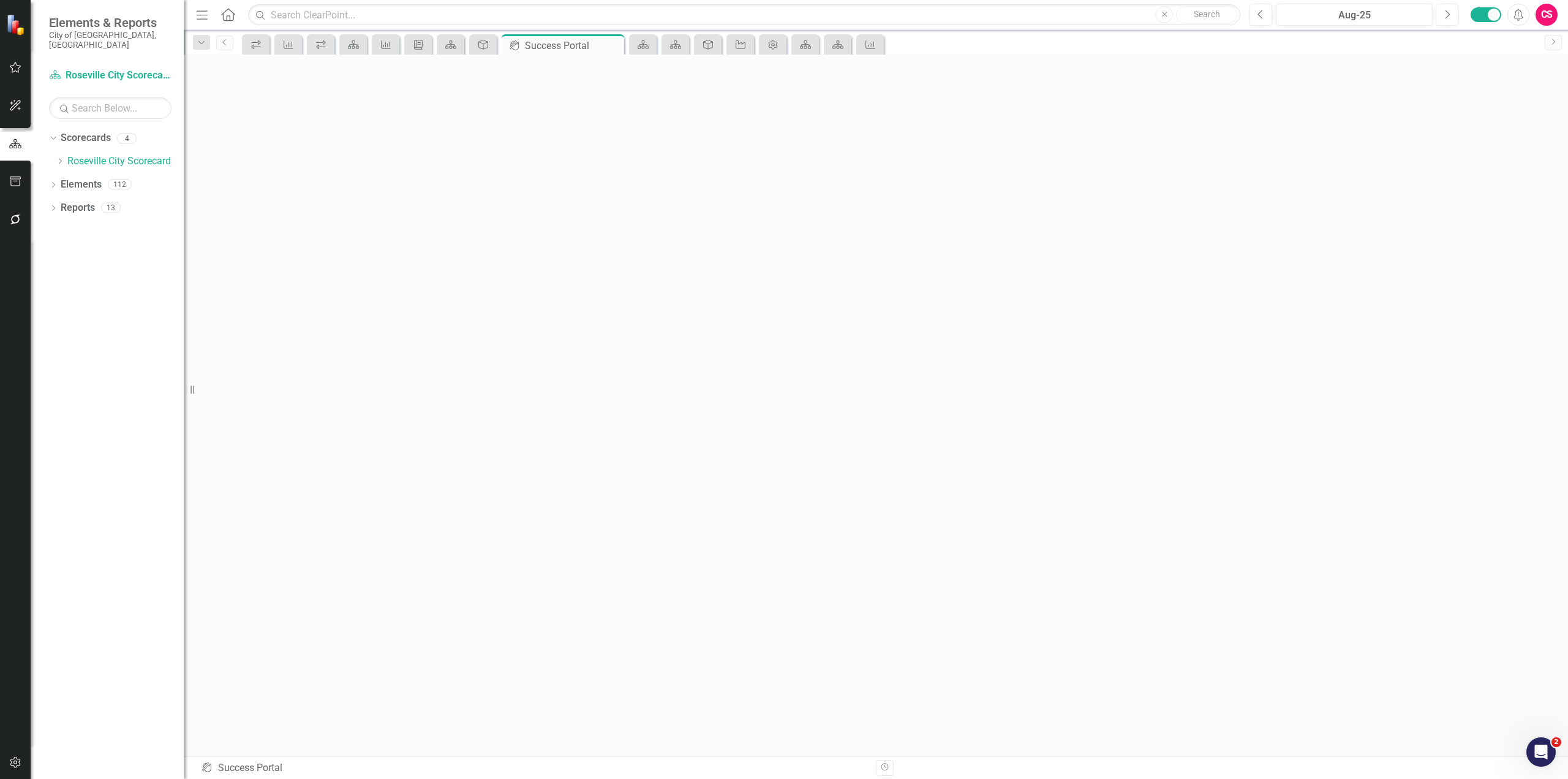
scroll to position [4, 0]
click at [16, 767] on icon "button" at bounding box center [15, 762] width 12 height 10
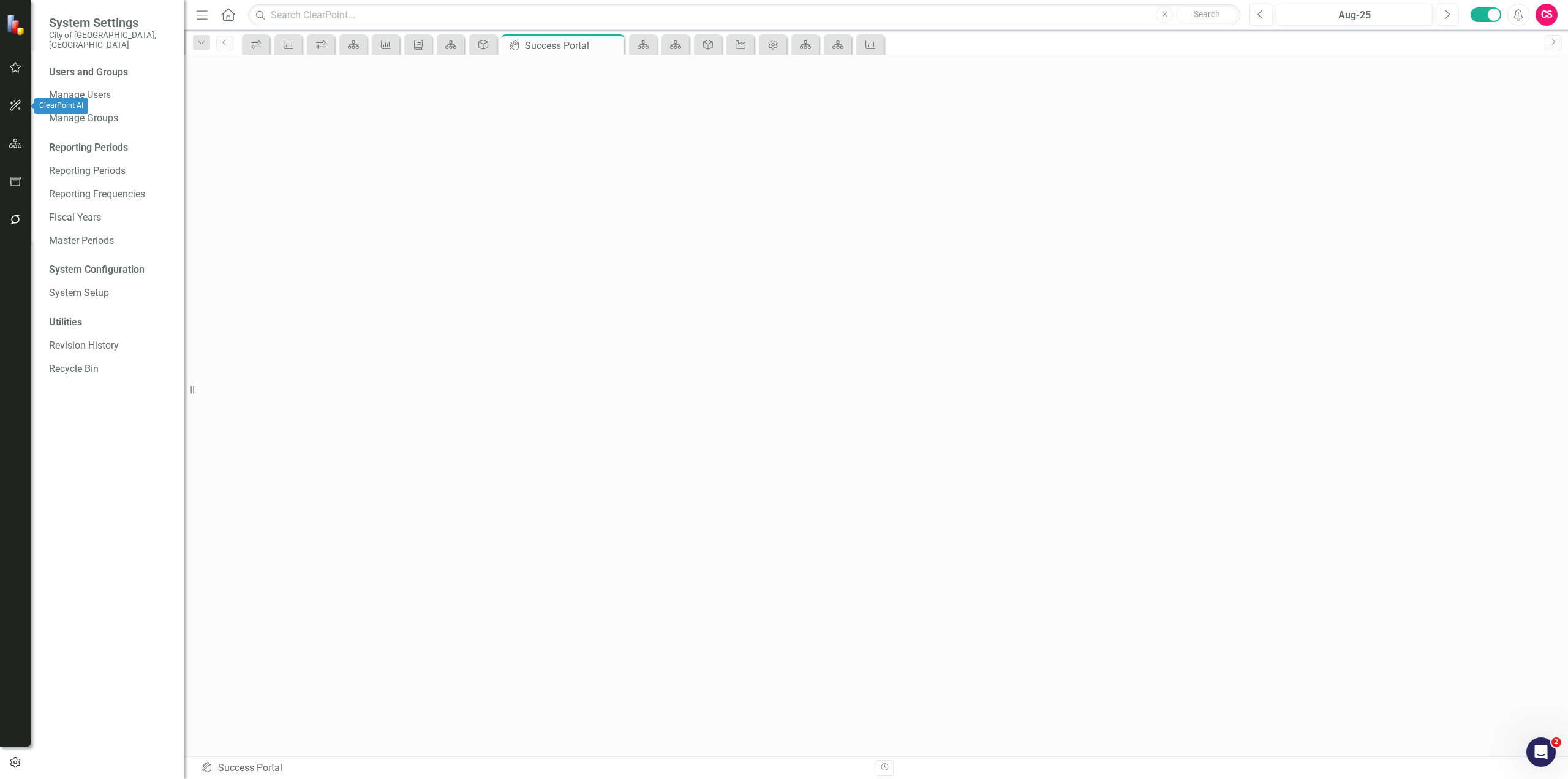
click at [18, 110] on icon "button" at bounding box center [15, 106] width 12 height 10
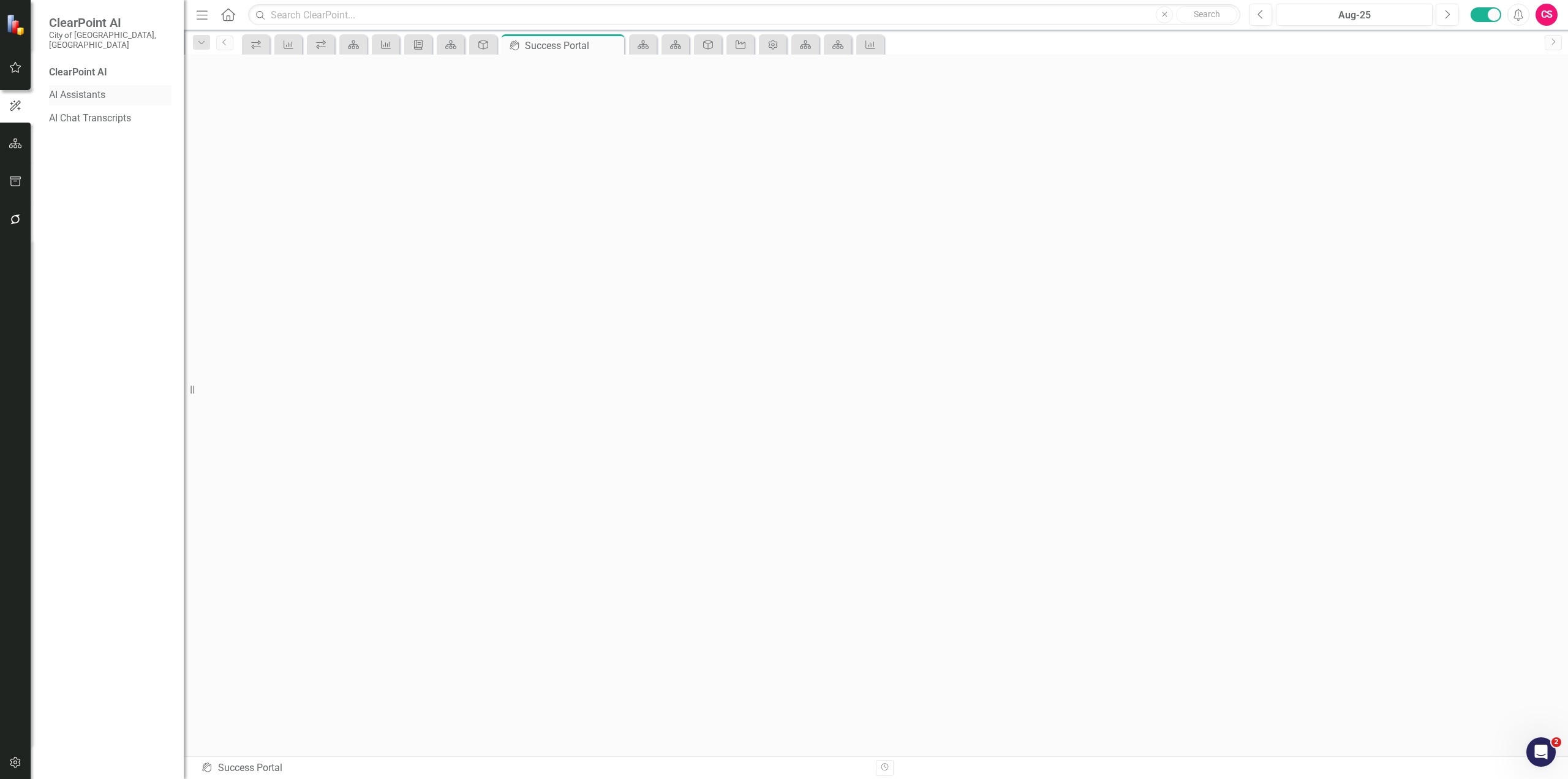
click at [99, 88] on link "AI Assistants" at bounding box center [110, 95] width 122 height 14
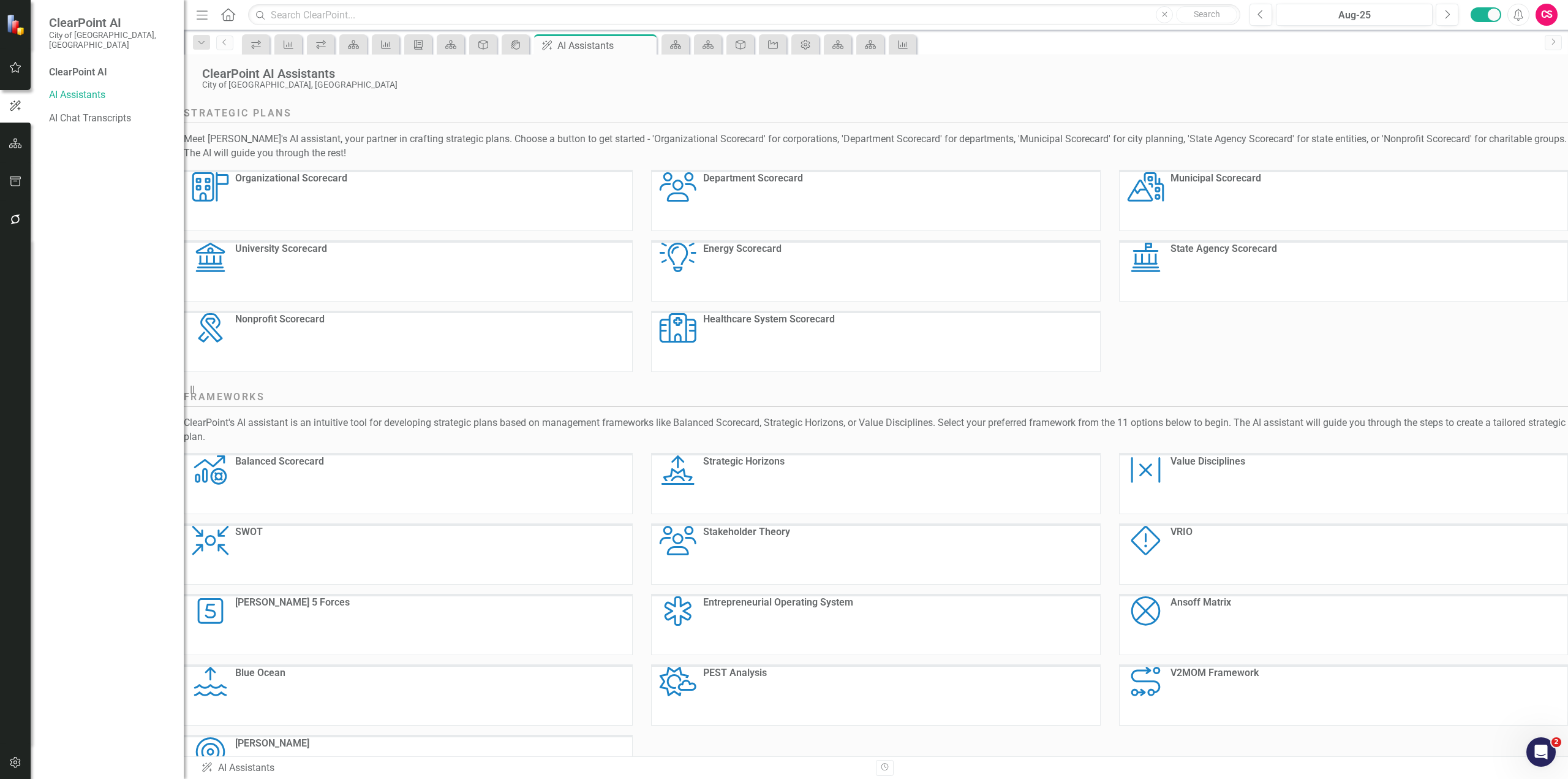
click at [1224, 195] on div "Municipal Scorecard" at bounding box center [1216, 201] width 91 height 58
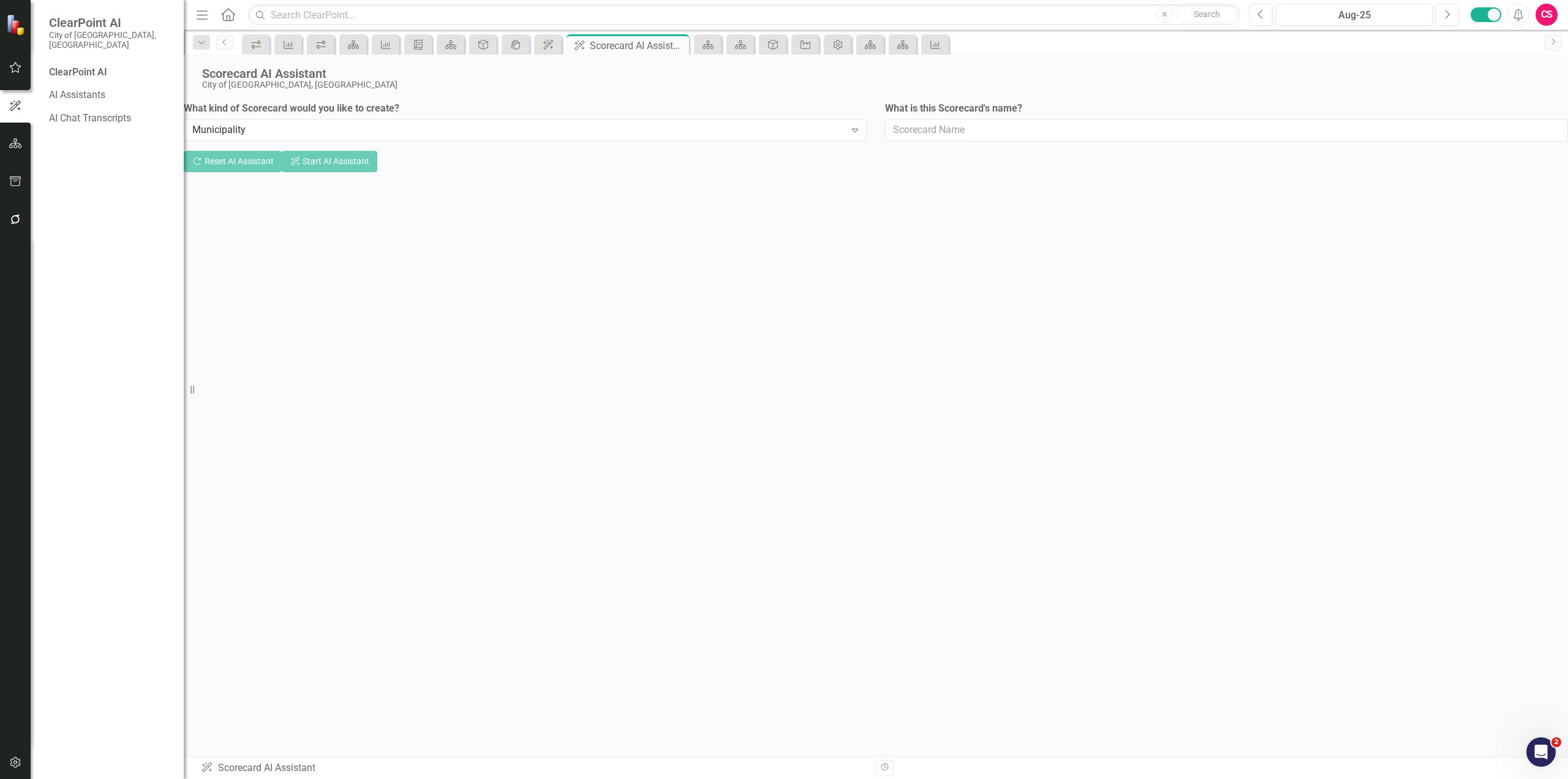
click at [1551, 5] on div "CS" at bounding box center [1546, 14] width 22 height 22
click at [1487, 170] on link "Logout Log Out" at bounding box center [1509, 176] width 97 height 22
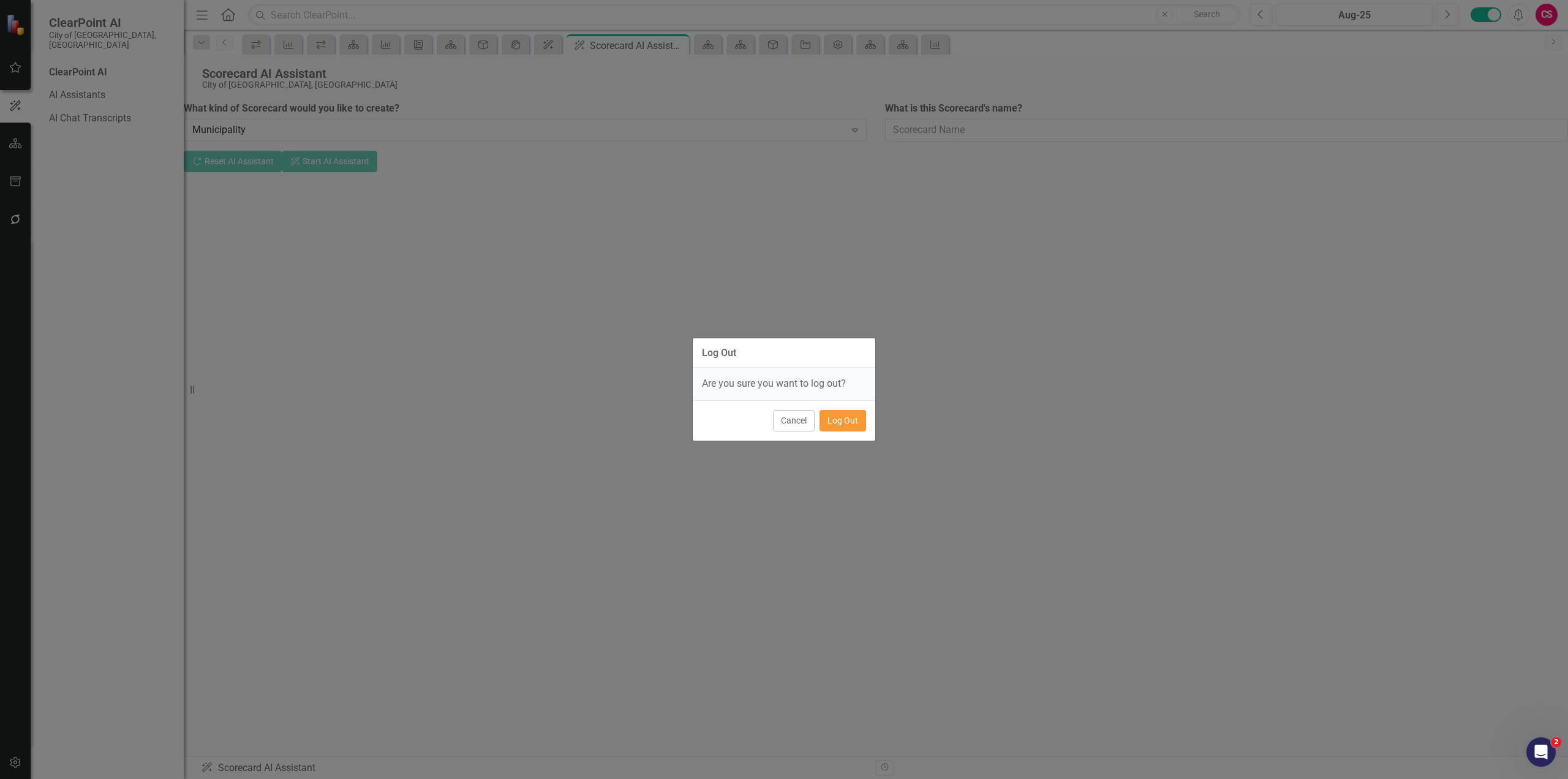
click at [841, 424] on button "Log Out" at bounding box center [843, 420] width 47 height 22
